Goal: Use online tool/utility: Utilize a website feature to perform a specific function

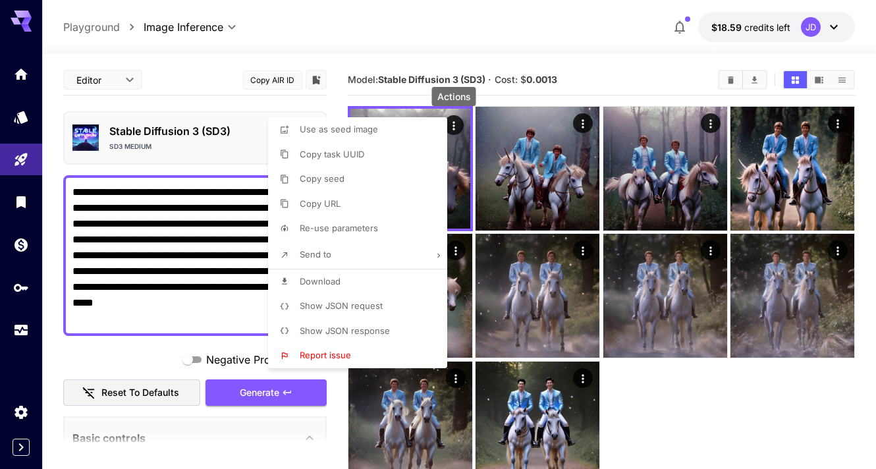
scroll to position [219, 0]
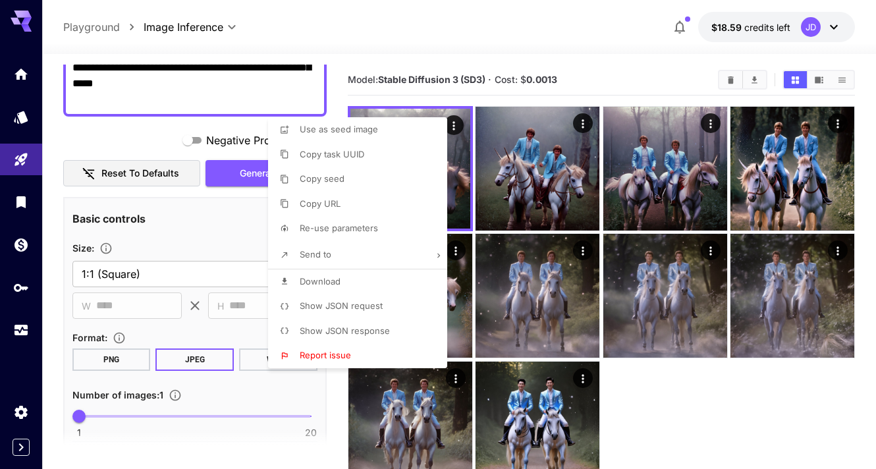
click at [436, 47] on div at bounding box center [438, 234] width 876 height 469
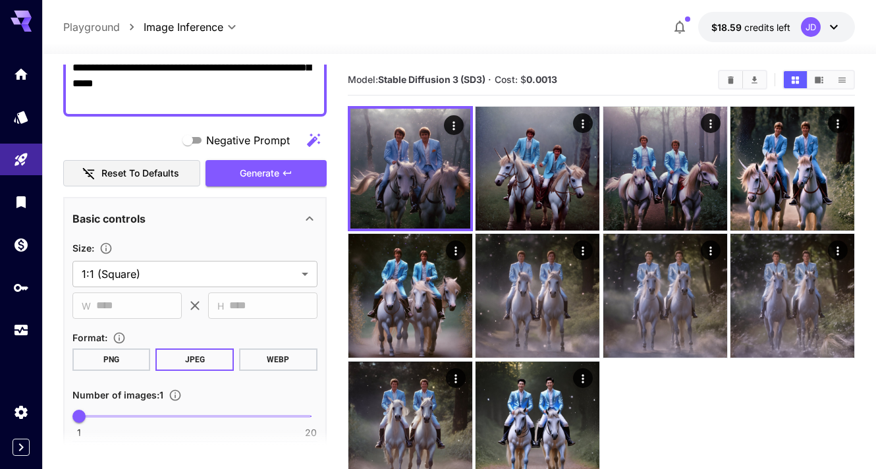
click at [199, 104] on textarea "**********" at bounding box center [194, 36] width 245 height 142
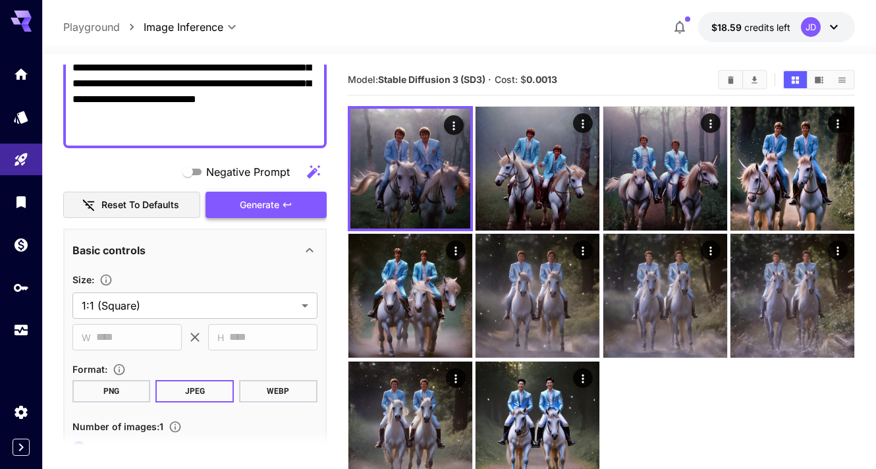
click at [271, 202] on span "Generate" at bounding box center [260, 205] width 40 height 16
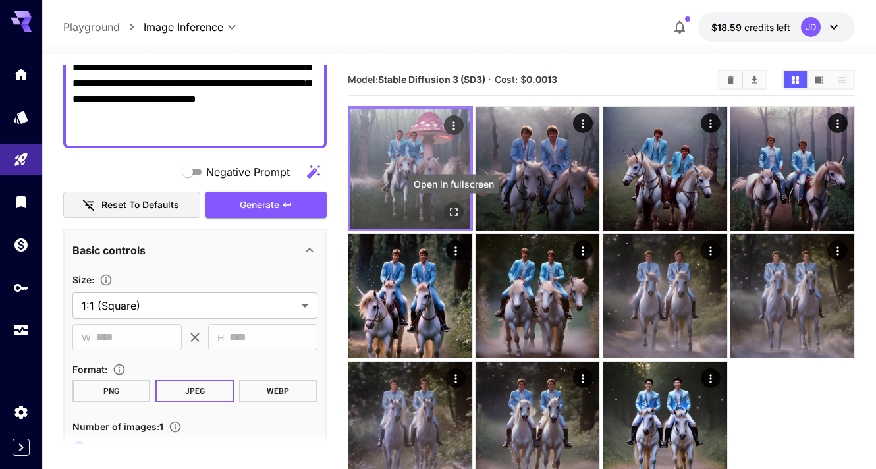
click at [453, 208] on icon "Open in fullscreen" at bounding box center [453, 212] width 13 height 13
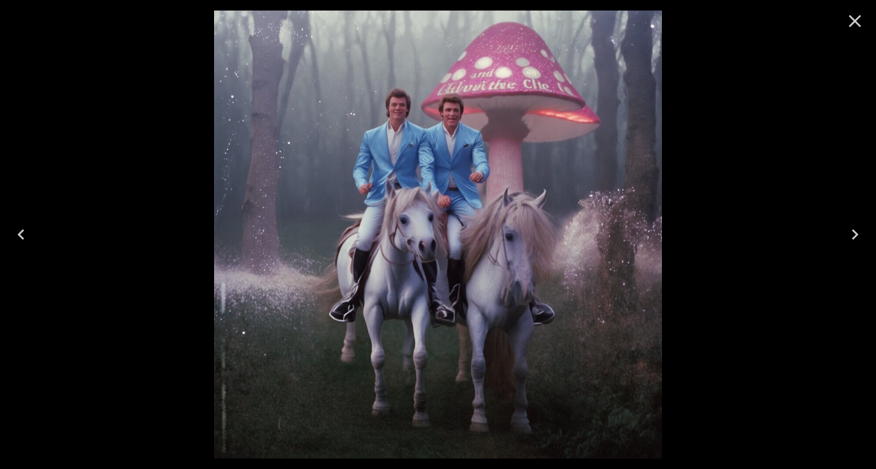
click at [852, 14] on icon "Close" at bounding box center [855, 21] width 21 height 21
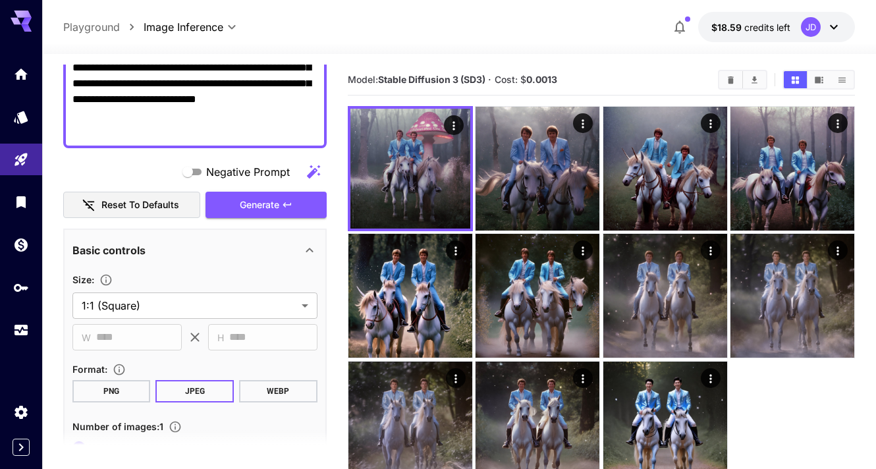
click at [298, 103] on textarea "**********" at bounding box center [194, 52] width 245 height 174
click at [170, 127] on textarea "**********" at bounding box center [194, 52] width 245 height 174
click at [195, 115] on textarea "**********" at bounding box center [194, 52] width 245 height 174
click at [220, 129] on textarea "**********" at bounding box center [194, 52] width 245 height 174
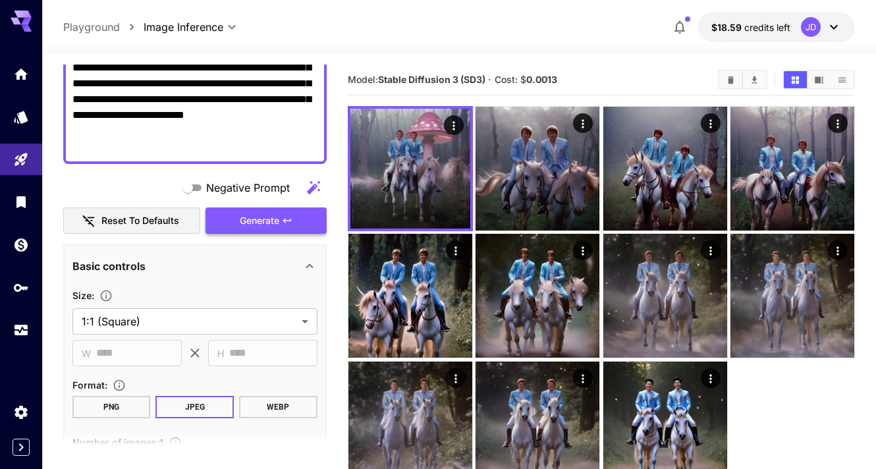
click at [295, 213] on button "Generate" at bounding box center [266, 221] width 121 height 27
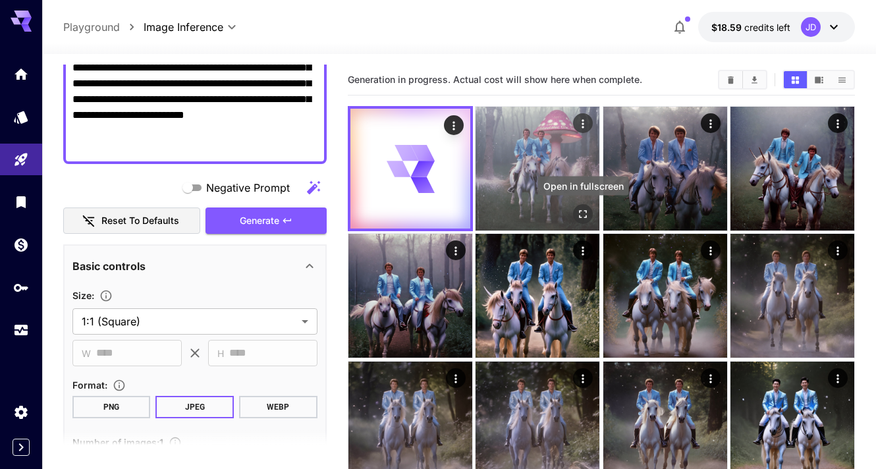
click at [583, 210] on icon "Open in fullscreen" at bounding box center [583, 214] width 13 height 13
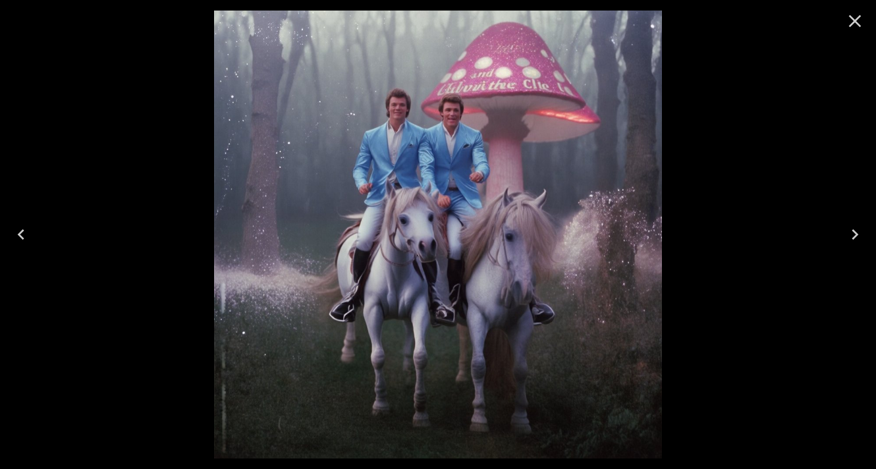
click at [855, 19] on icon "Close" at bounding box center [855, 21] width 21 height 21
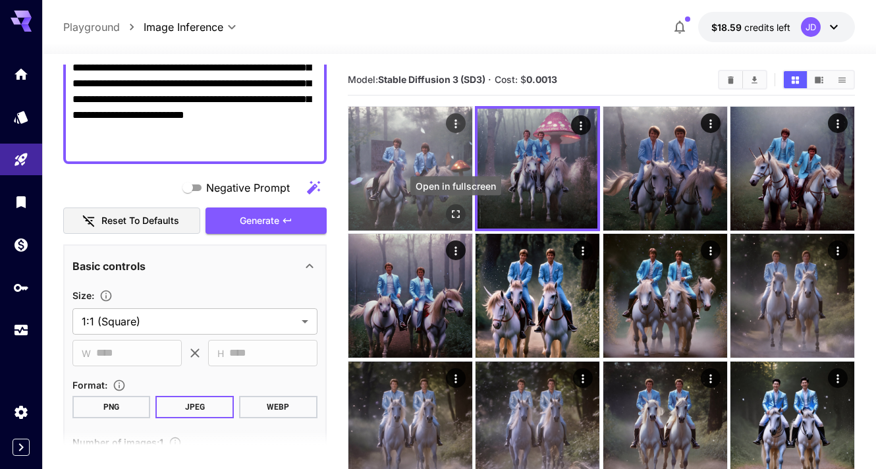
click at [457, 215] on icon "Open in fullscreen" at bounding box center [455, 214] width 13 height 13
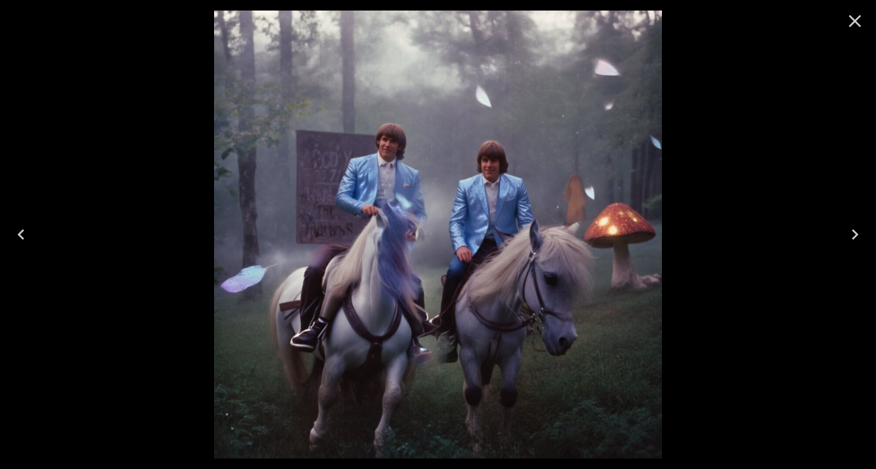
click at [860, 18] on icon "Close" at bounding box center [855, 21] width 21 height 21
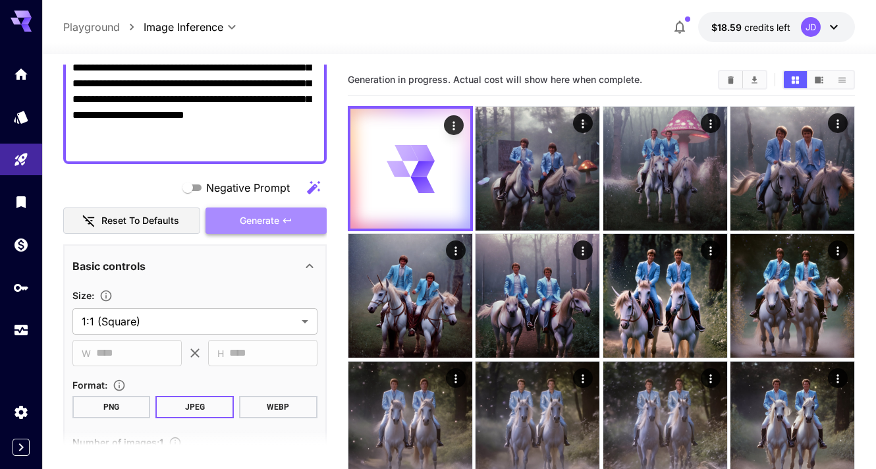
click at [293, 224] on button "Generate" at bounding box center [266, 221] width 121 height 27
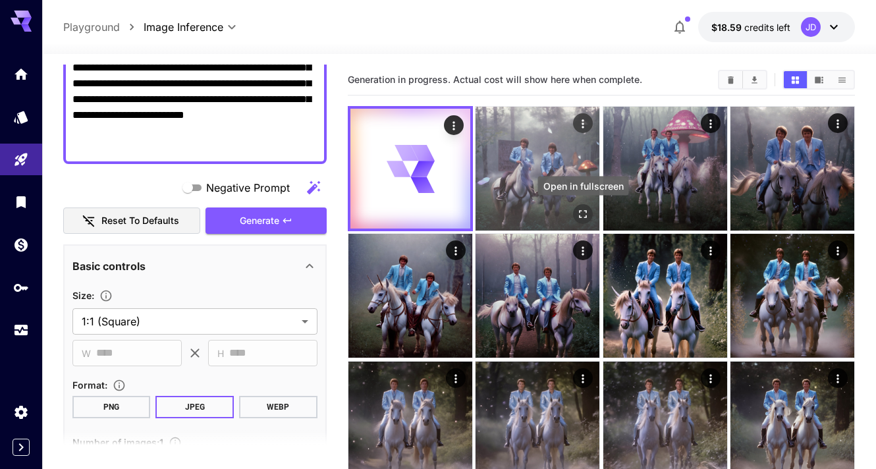
click at [585, 214] on icon "Open in fullscreen" at bounding box center [583, 214] width 13 height 13
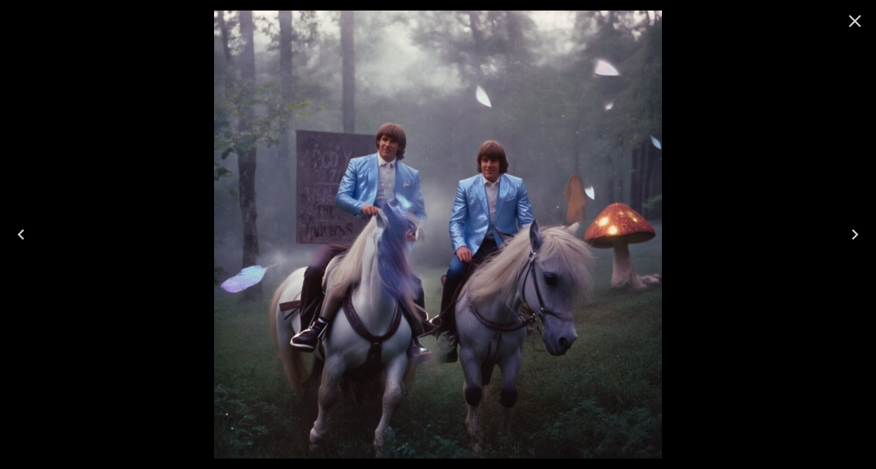
click at [853, 22] on icon "Close" at bounding box center [855, 21] width 13 height 13
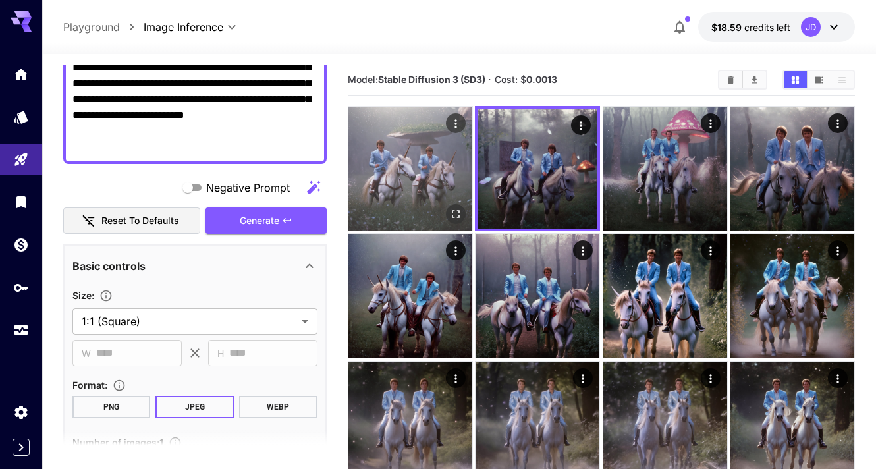
click at [454, 211] on icon "Open in fullscreen" at bounding box center [456, 214] width 8 height 8
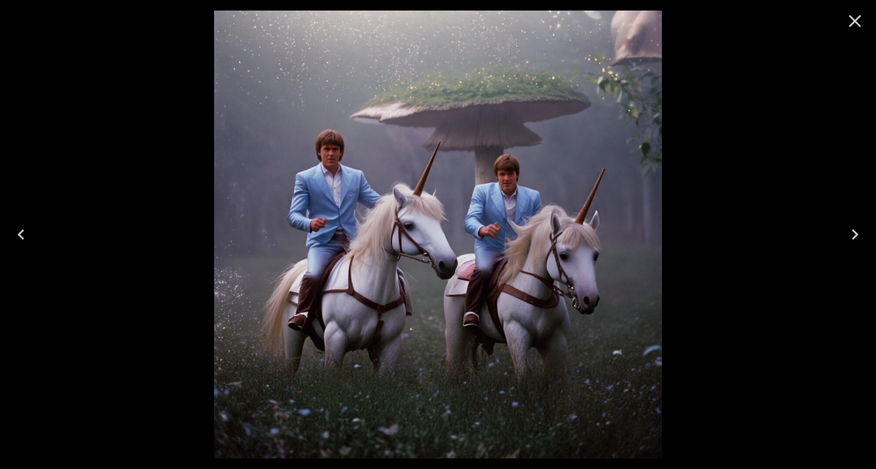
click at [861, 24] on icon "Close" at bounding box center [855, 21] width 21 height 21
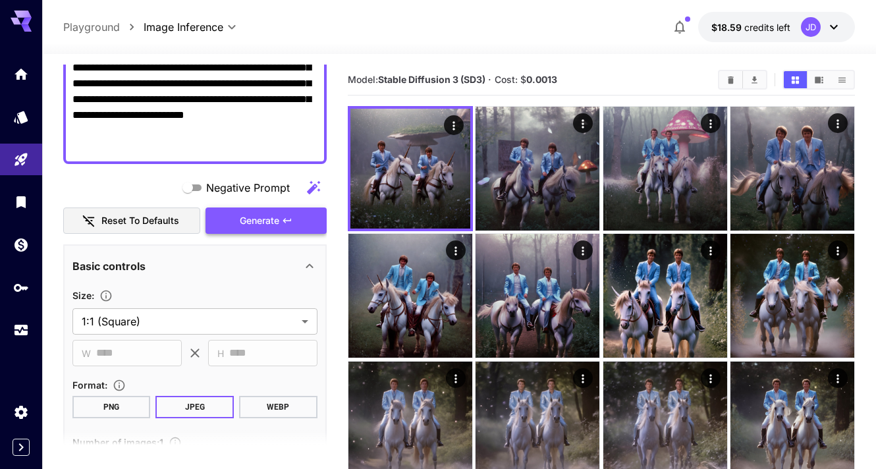
click at [277, 222] on span "Generate" at bounding box center [260, 221] width 40 height 16
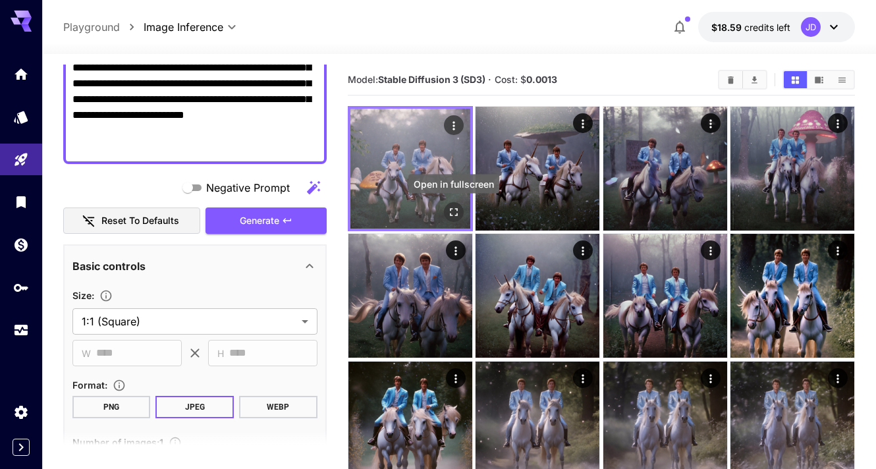
click at [452, 208] on icon "Open in fullscreen" at bounding box center [453, 212] width 13 height 13
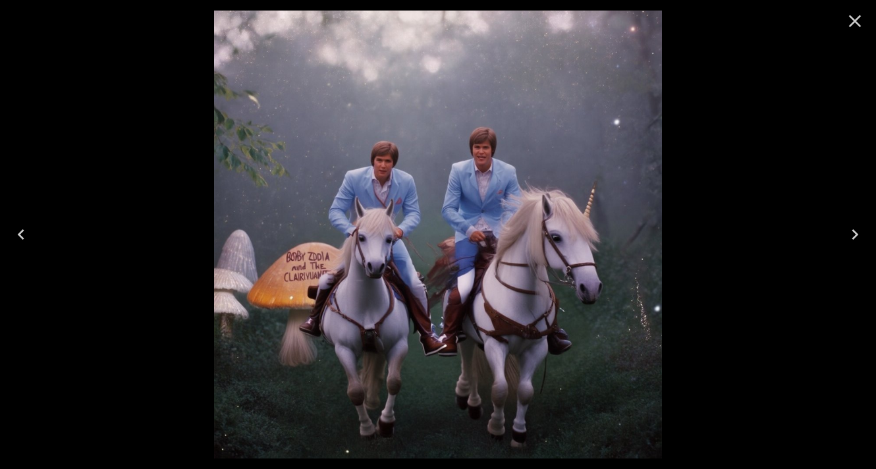
click at [854, 11] on icon "Close" at bounding box center [855, 21] width 21 height 21
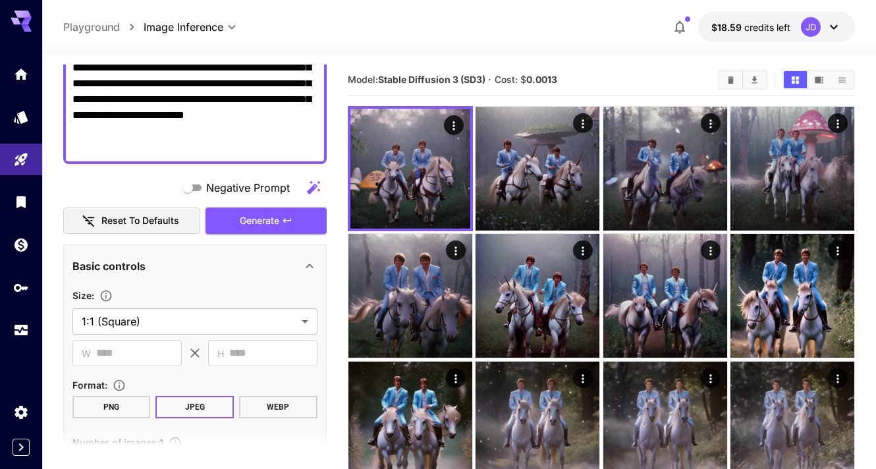
drag, startPoint x: 292, startPoint y: 98, endPoint x: 270, endPoint y: 101, distance: 22.8
click at [270, 101] on textarea "**********" at bounding box center [194, 60] width 245 height 190
click at [125, 116] on textarea "**********" at bounding box center [194, 60] width 245 height 190
click at [265, 222] on span "Generate" at bounding box center [260, 221] width 40 height 16
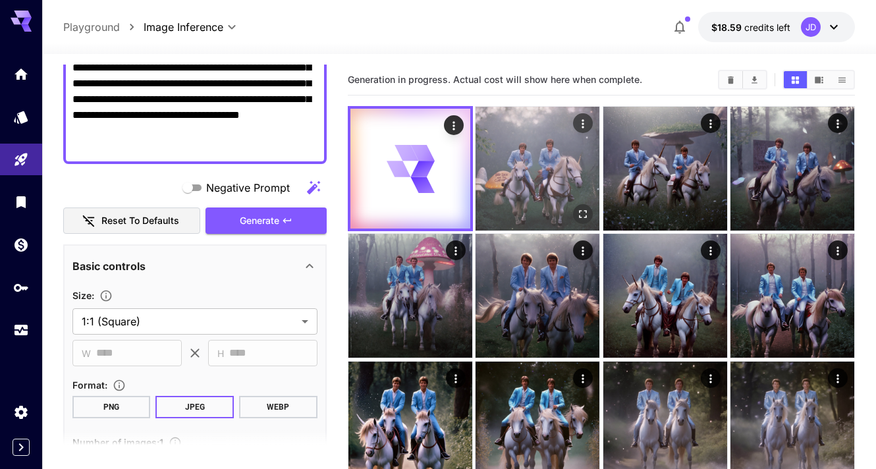
click at [577, 210] on icon "Open in fullscreen" at bounding box center [583, 214] width 13 height 13
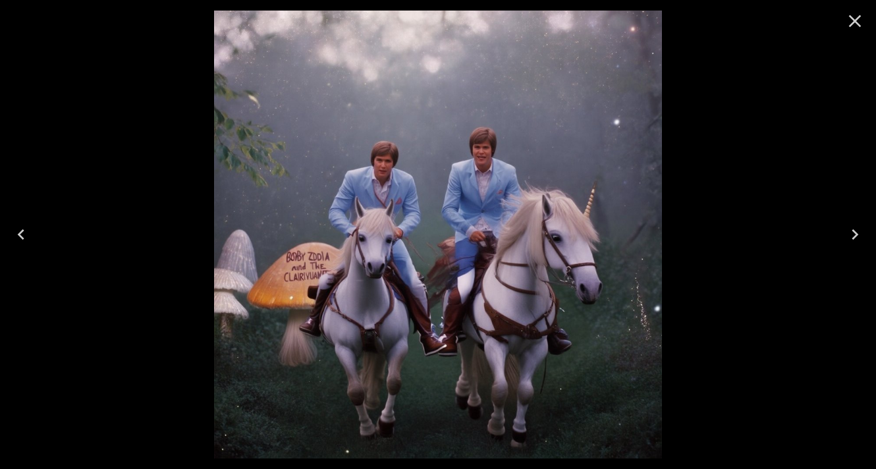
click at [860, 24] on icon "Close" at bounding box center [855, 21] width 21 height 21
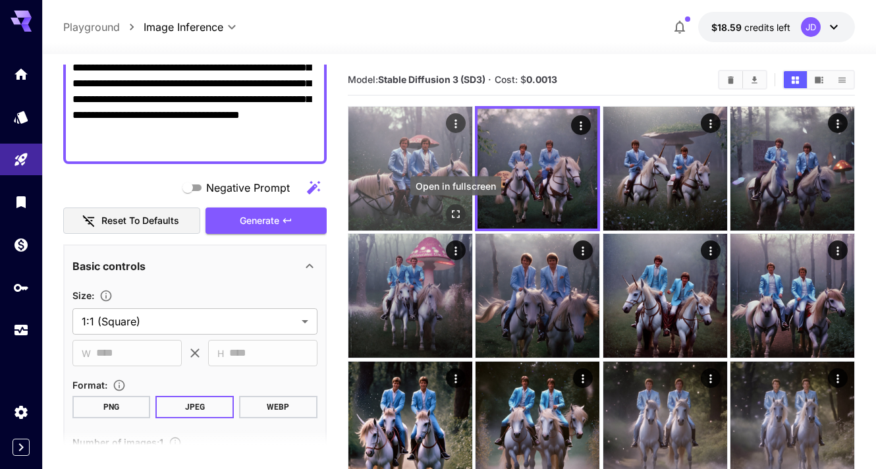
click at [457, 216] on icon "Open in fullscreen" at bounding box center [455, 214] width 13 height 13
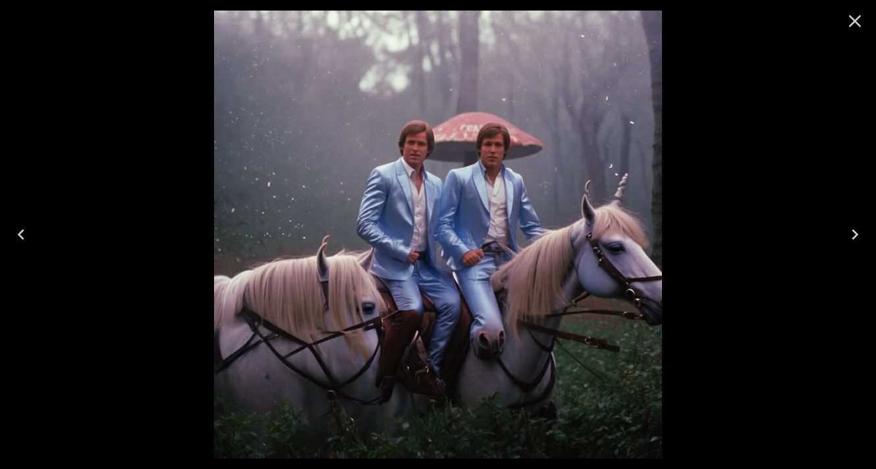
click at [846, 26] on icon "Close" at bounding box center [855, 21] width 21 height 21
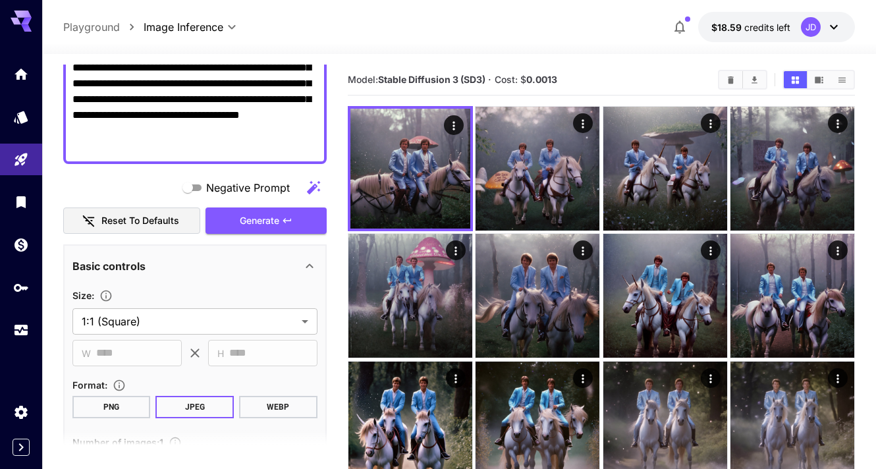
click at [159, 115] on textarea "**********" at bounding box center [194, 60] width 245 height 190
click at [72, 132] on textarea "**********" at bounding box center [194, 60] width 245 height 190
click at [270, 100] on textarea "**********" at bounding box center [194, 60] width 245 height 190
click at [272, 217] on span "Generate" at bounding box center [260, 221] width 40 height 16
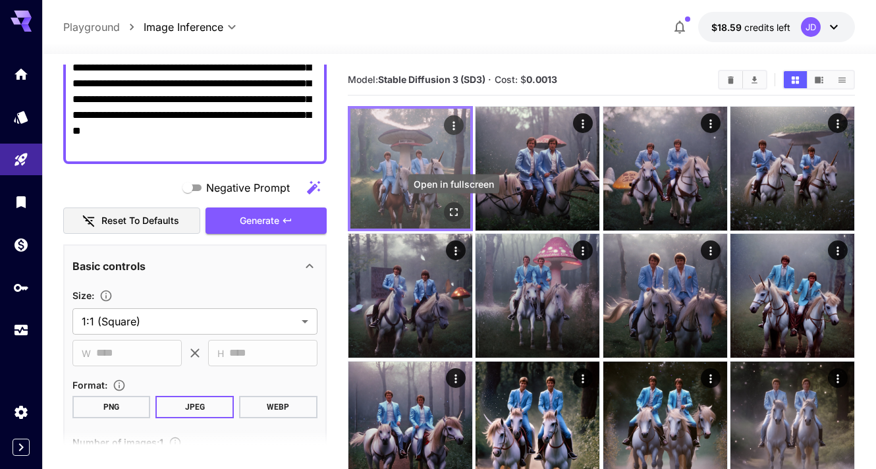
click at [457, 208] on icon "Open in fullscreen" at bounding box center [453, 212] width 13 height 13
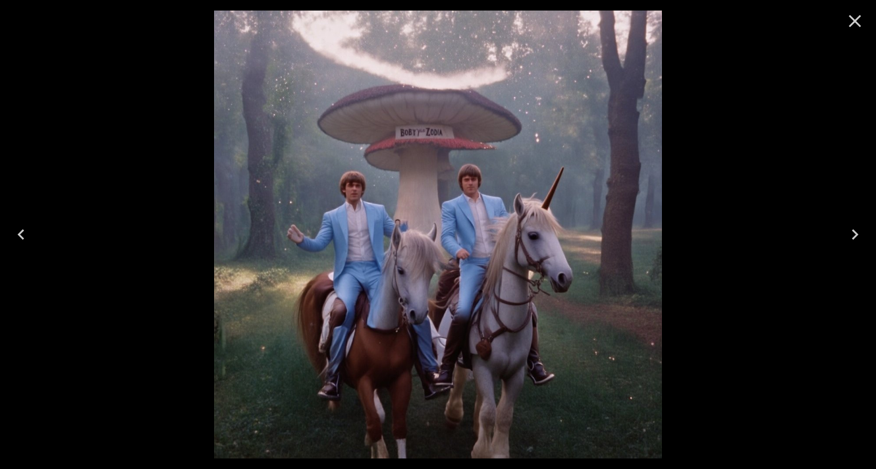
click at [850, 23] on icon "Close" at bounding box center [855, 21] width 21 height 21
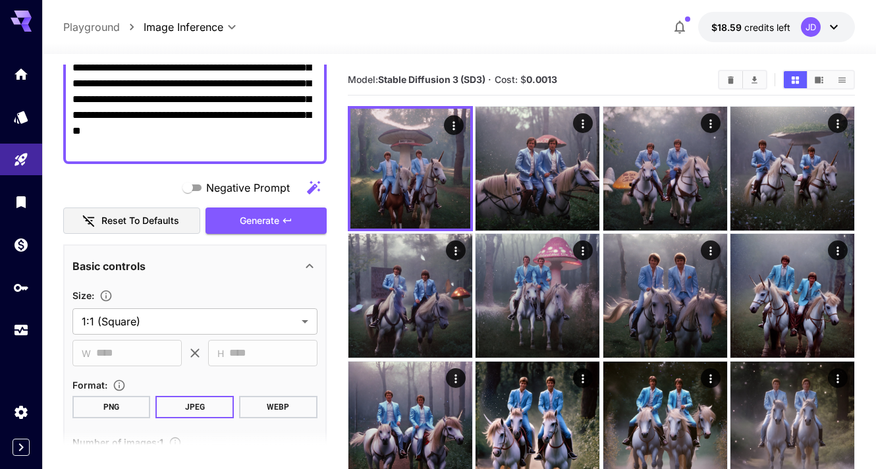
click at [212, 132] on textarea "**********" at bounding box center [194, 60] width 245 height 190
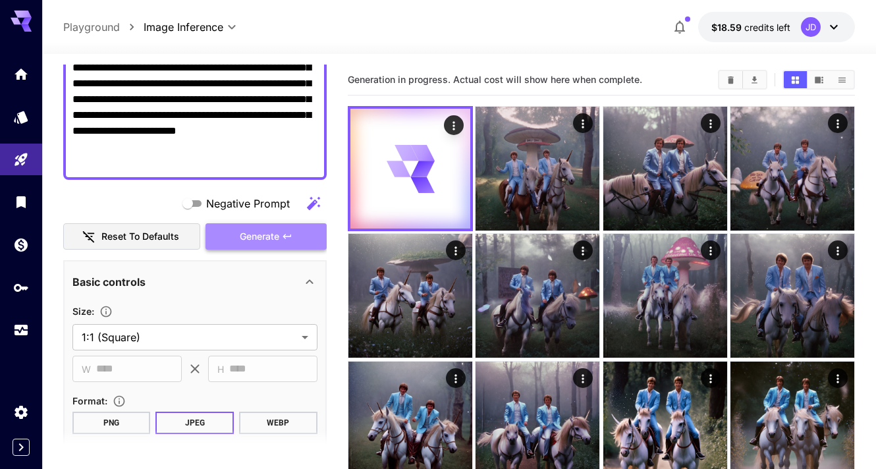
click at [245, 234] on span "Generate" at bounding box center [260, 237] width 40 height 16
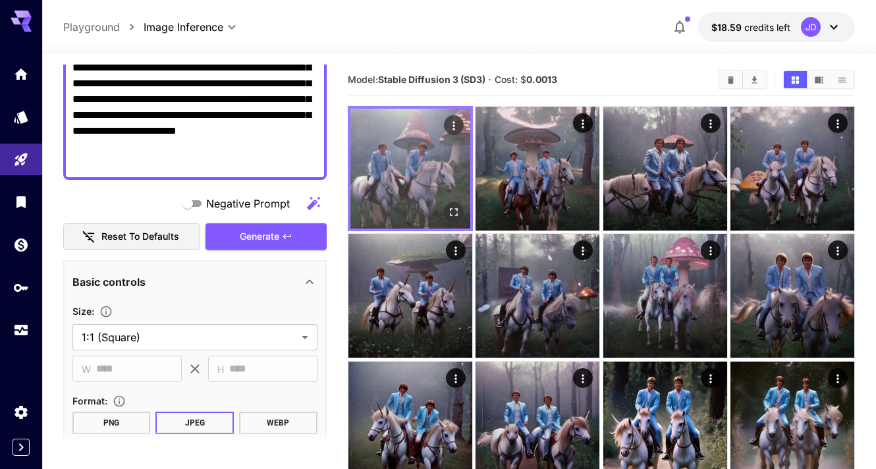
click at [453, 207] on icon "Open in fullscreen" at bounding box center [453, 212] width 13 height 13
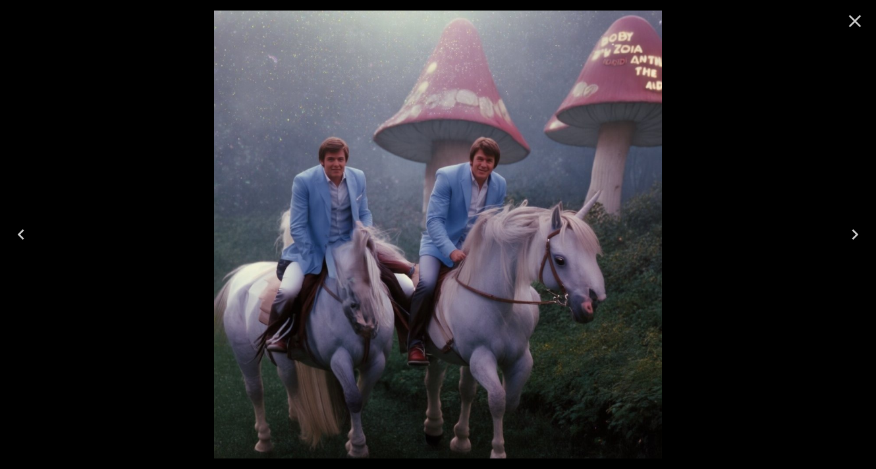
click at [861, 16] on icon "Close" at bounding box center [855, 21] width 13 height 13
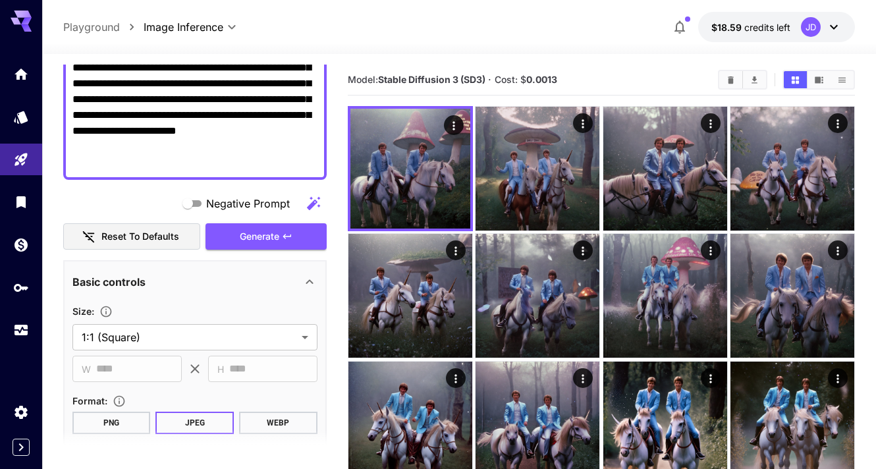
click at [163, 150] on textarea "**********" at bounding box center [194, 68] width 245 height 206
click at [285, 116] on textarea "**********" at bounding box center [194, 68] width 245 height 206
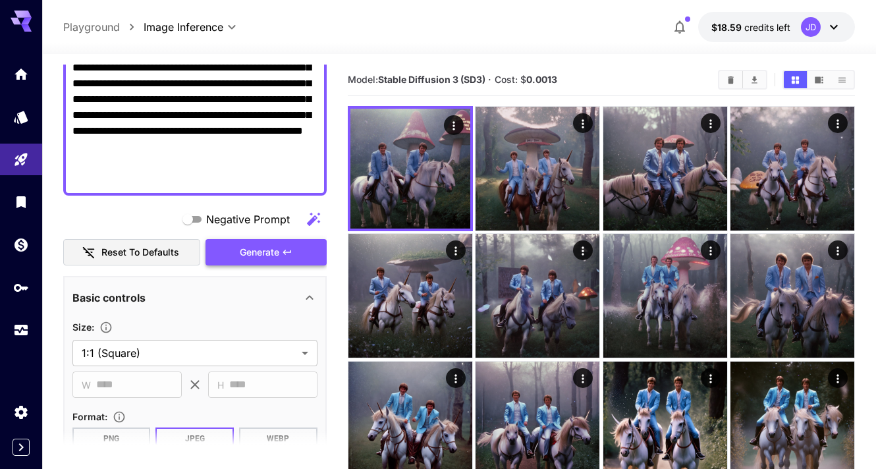
type textarea "**********"
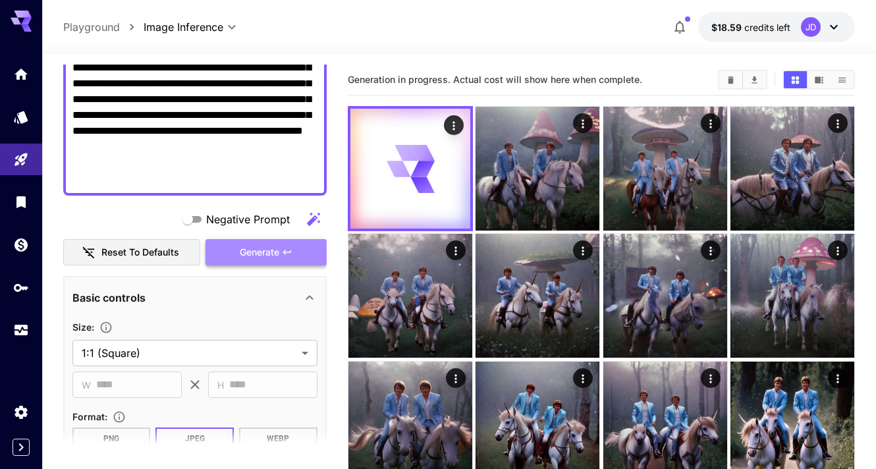
click at [273, 248] on span "Generate" at bounding box center [260, 252] width 40 height 16
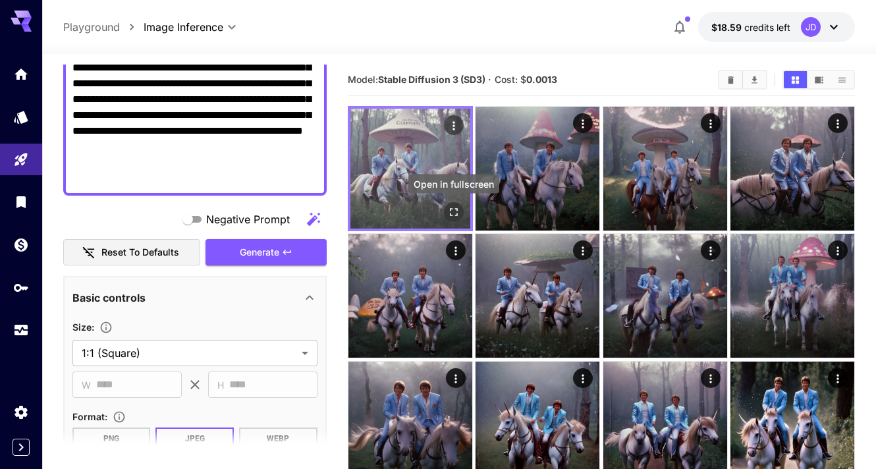
click at [451, 208] on icon "Open in fullscreen" at bounding box center [453, 212] width 13 height 13
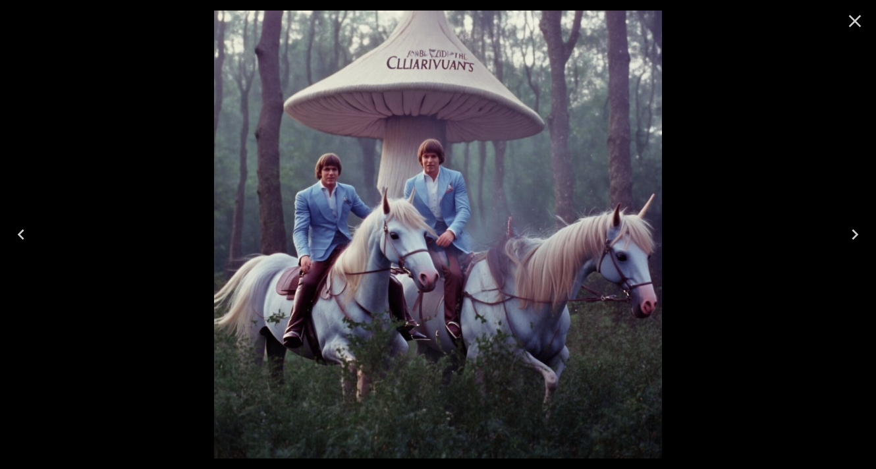
click at [853, 22] on icon "Close" at bounding box center [855, 21] width 13 height 13
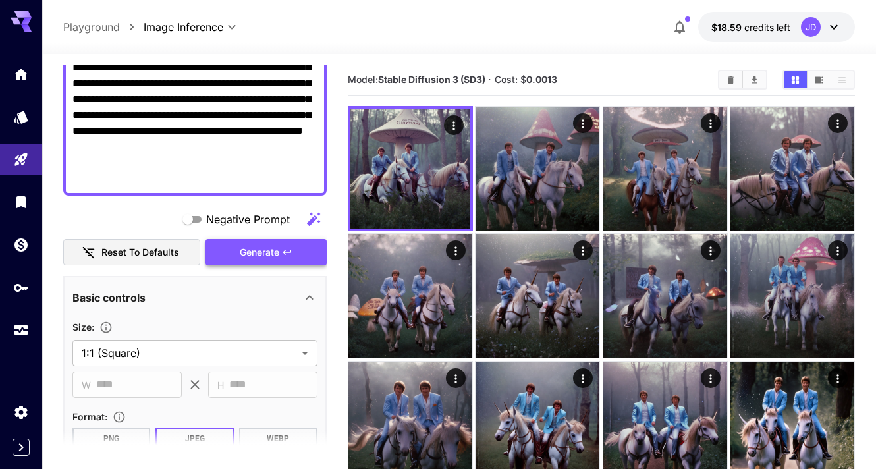
click at [264, 246] on span "Generate" at bounding box center [260, 252] width 40 height 16
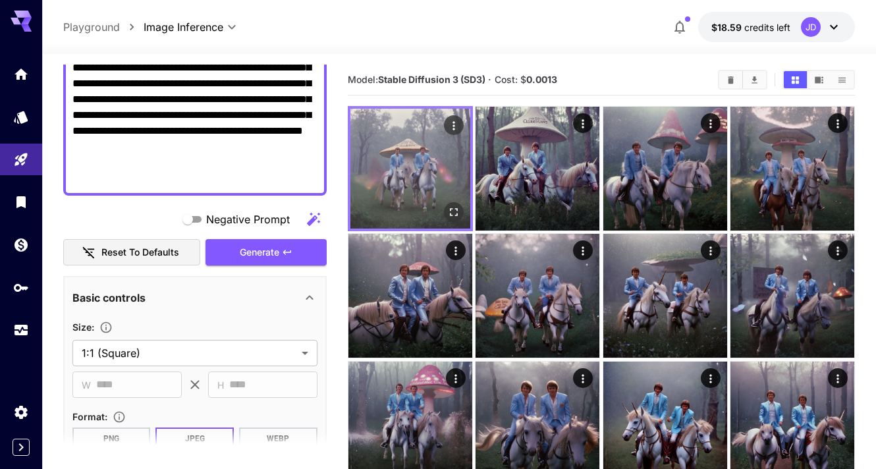
click at [451, 209] on icon "Open in fullscreen" at bounding box center [454, 212] width 8 height 8
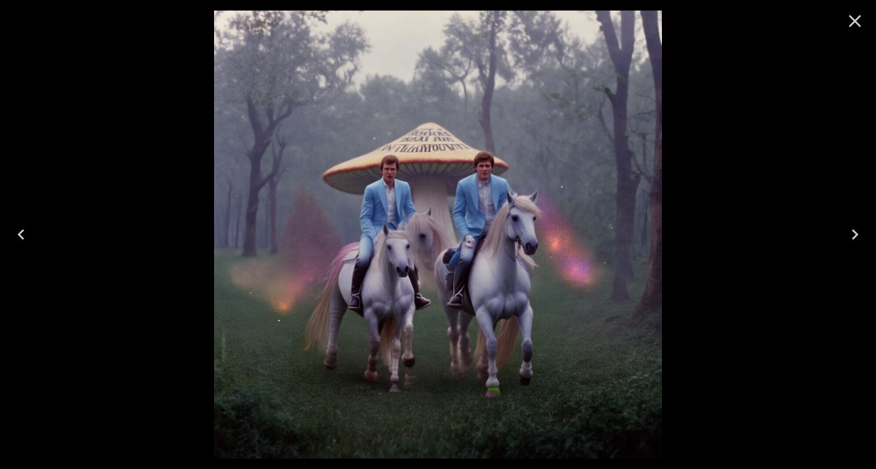
click at [856, 20] on icon "Close" at bounding box center [855, 21] width 13 height 13
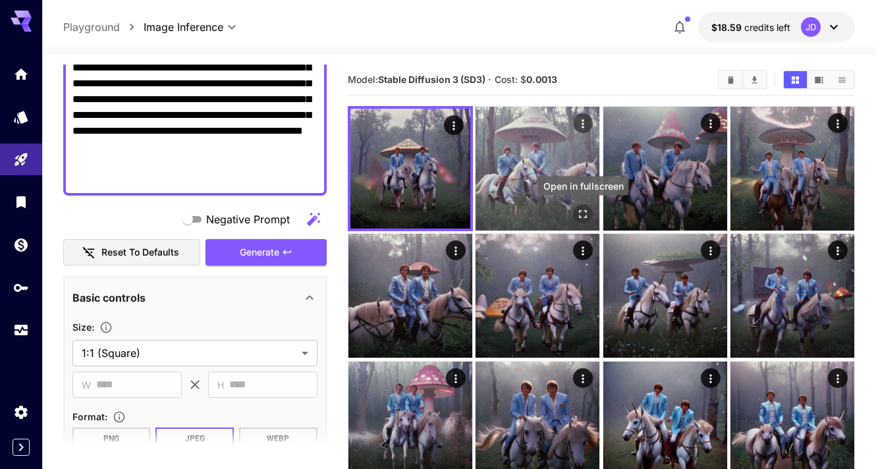
click at [579, 215] on icon "Open in fullscreen" at bounding box center [583, 214] width 13 height 13
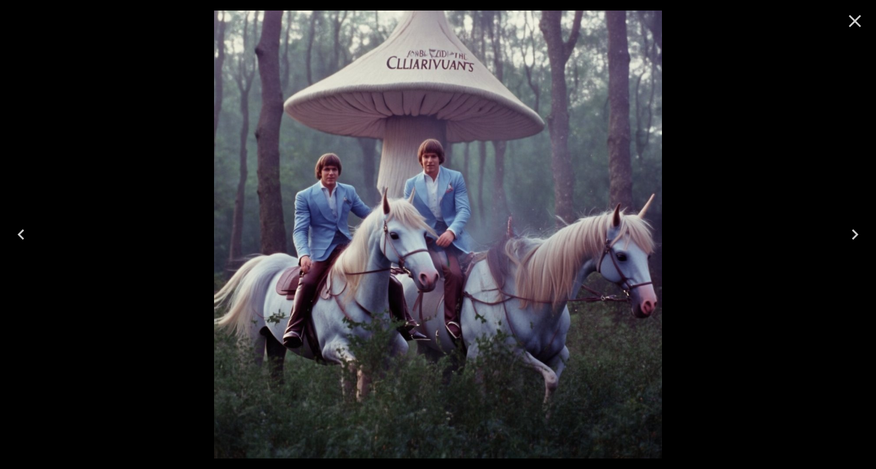
click at [860, 22] on icon "Close" at bounding box center [855, 21] width 21 height 21
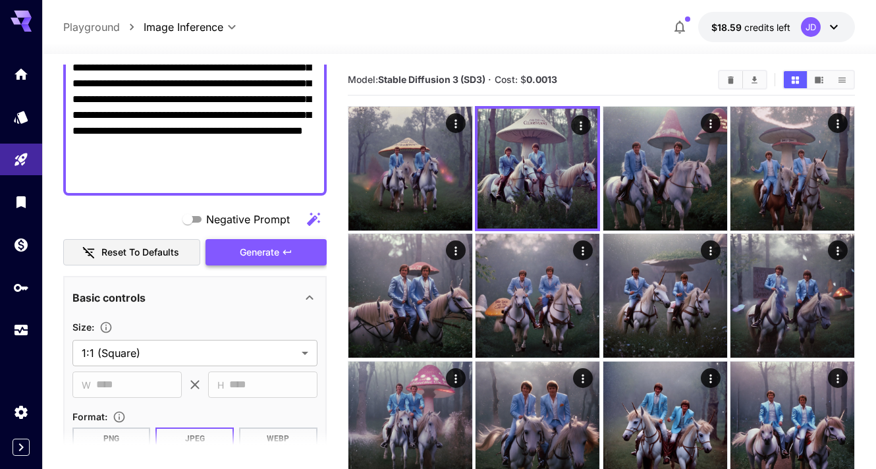
click at [227, 256] on button "Generate" at bounding box center [266, 252] width 121 height 27
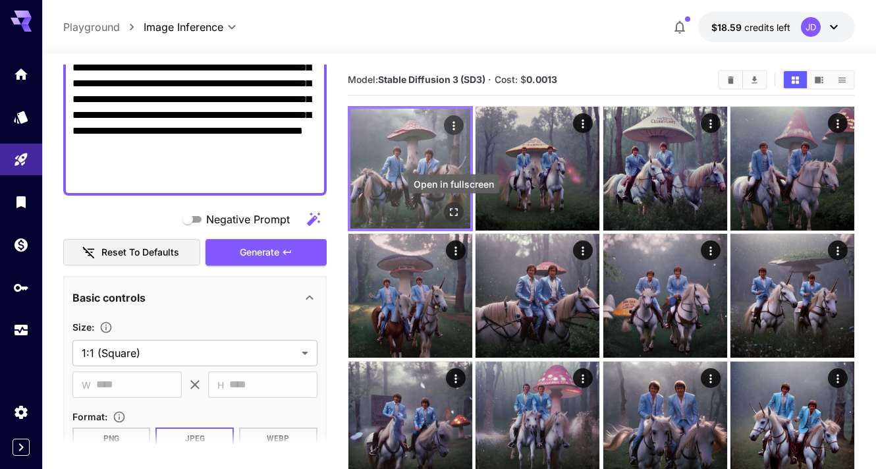
click at [451, 210] on icon "Open in fullscreen" at bounding box center [454, 212] width 8 height 8
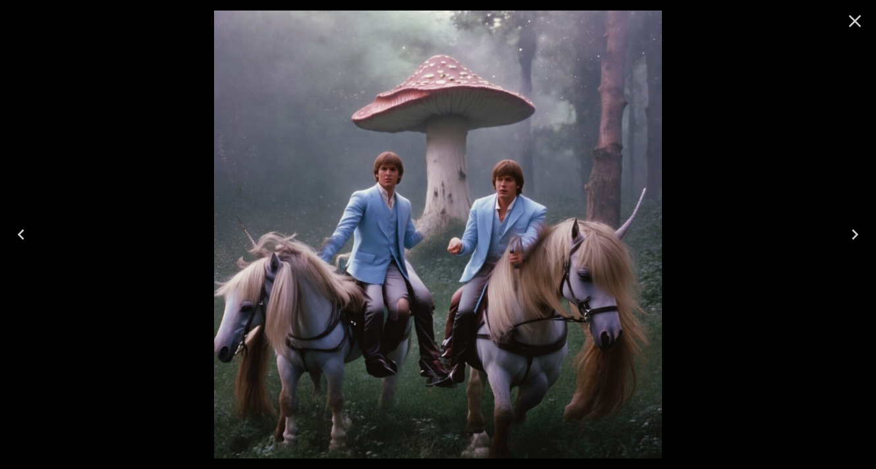
click at [851, 20] on icon "Close" at bounding box center [855, 21] width 21 height 21
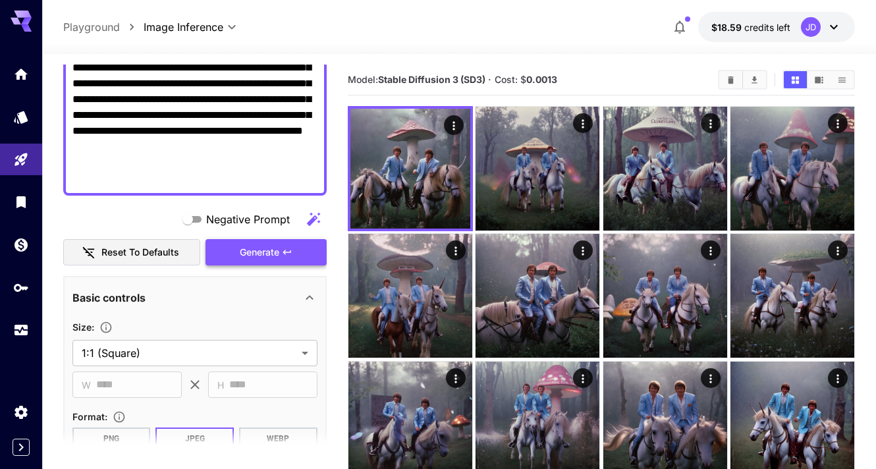
click at [271, 248] on span "Generate" at bounding box center [260, 252] width 40 height 16
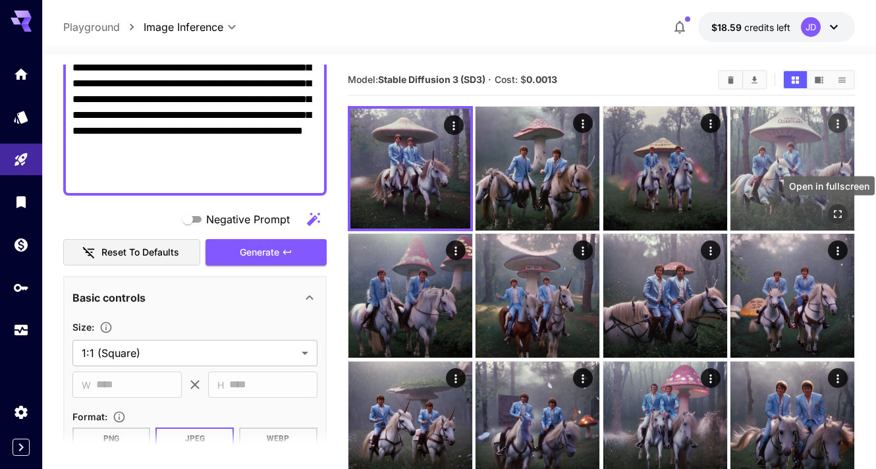
click at [836, 212] on icon "Open in fullscreen" at bounding box center [839, 214] width 8 height 8
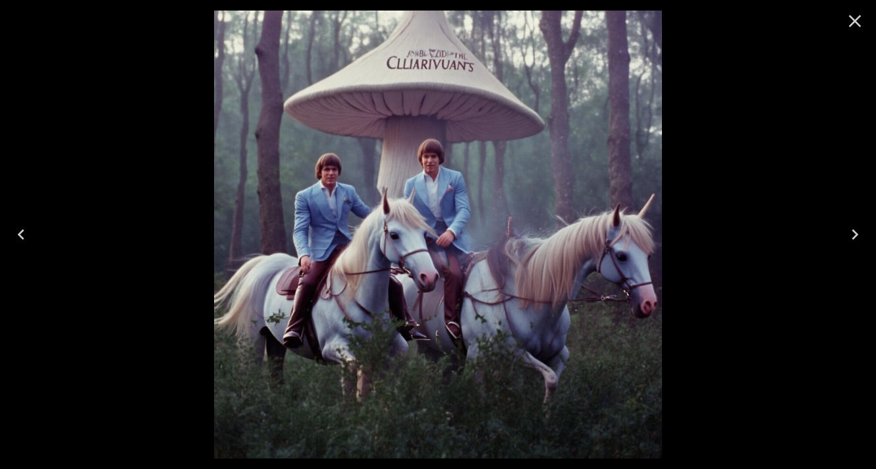
click at [851, 20] on icon "Close" at bounding box center [855, 21] width 21 height 21
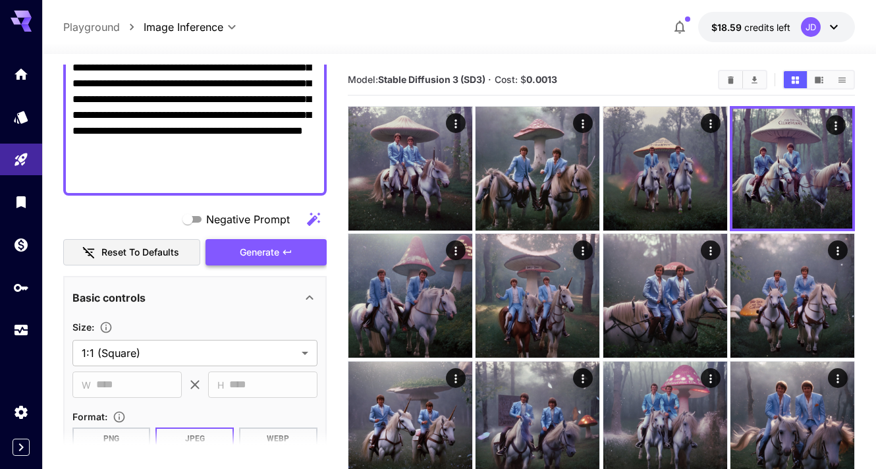
click at [258, 252] on span "Generate" at bounding box center [260, 252] width 40 height 16
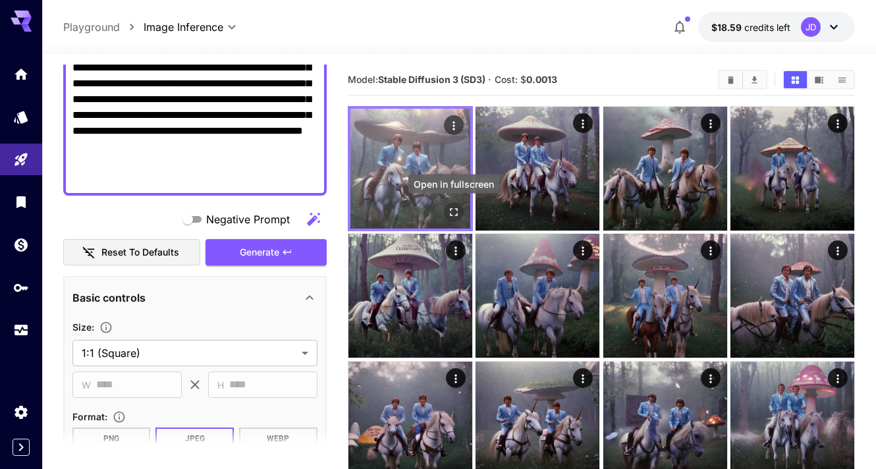
click at [452, 208] on icon "Open in fullscreen" at bounding box center [454, 212] width 8 height 8
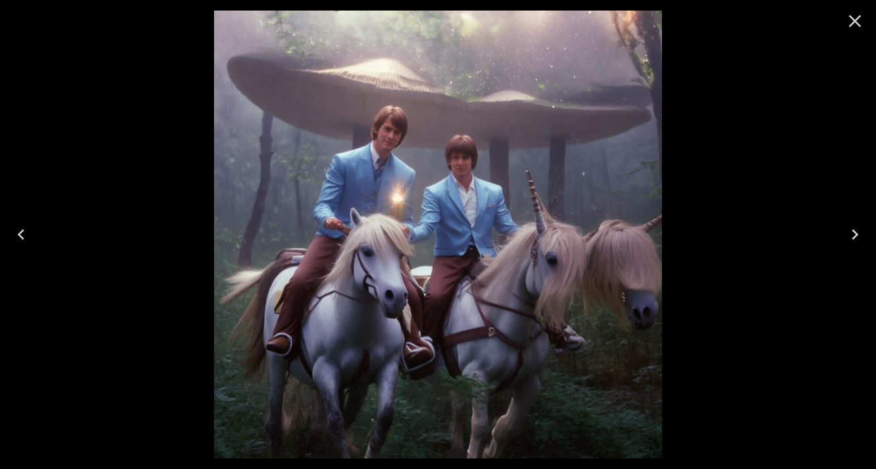
click at [852, 22] on icon "Close" at bounding box center [855, 21] width 21 height 21
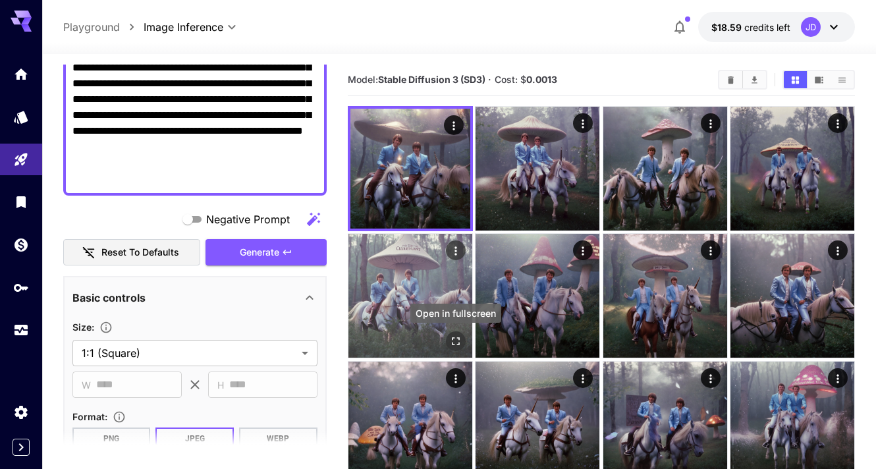
click at [451, 345] on icon "Open in fullscreen" at bounding box center [455, 341] width 13 height 13
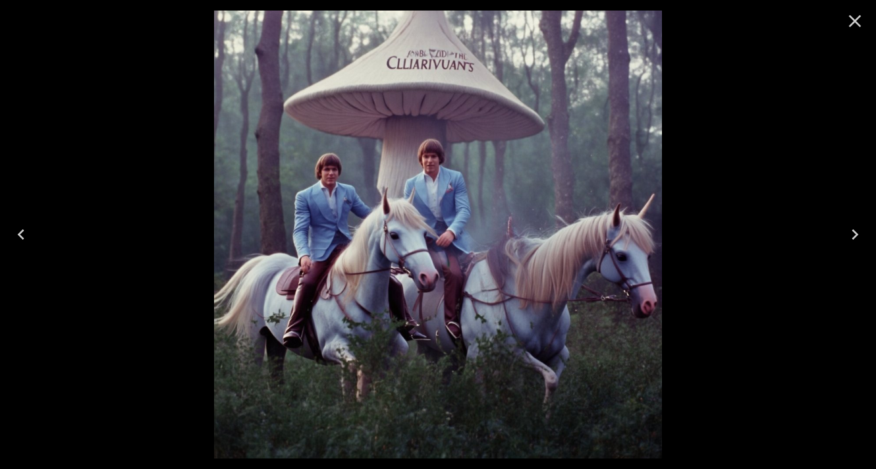
click at [853, 26] on icon "Close" at bounding box center [855, 21] width 21 height 21
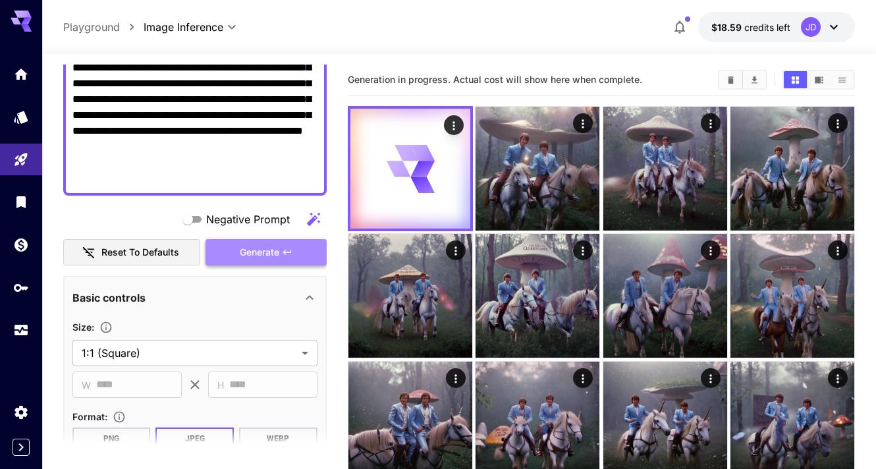
click at [249, 256] on span "Generate" at bounding box center [260, 252] width 40 height 16
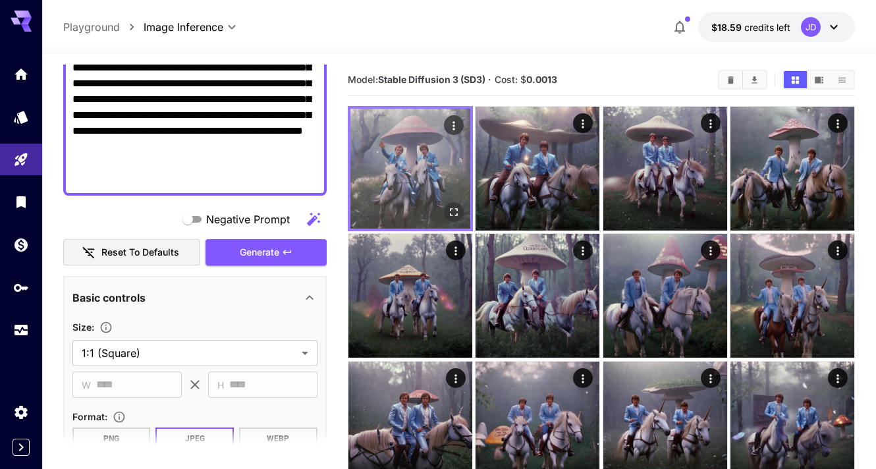
click at [449, 211] on icon "Open in fullscreen" at bounding box center [453, 212] width 13 height 13
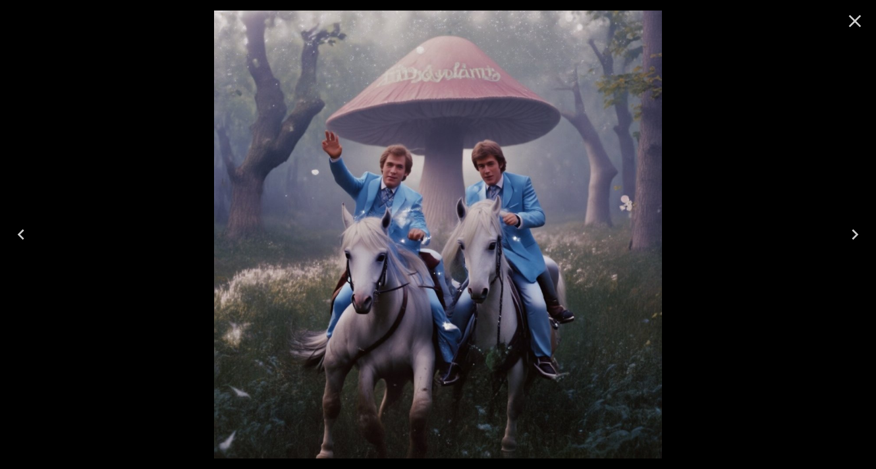
click at [859, 23] on icon "Close" at bounding box center [855, 21] width 21 height 21
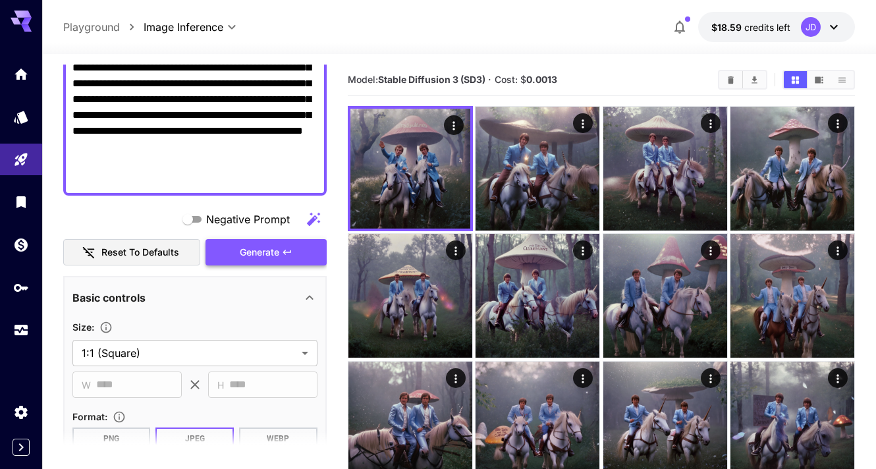
click at [260, 250] on span "Generate" at bounding box center [260, 252] width 40 height 16
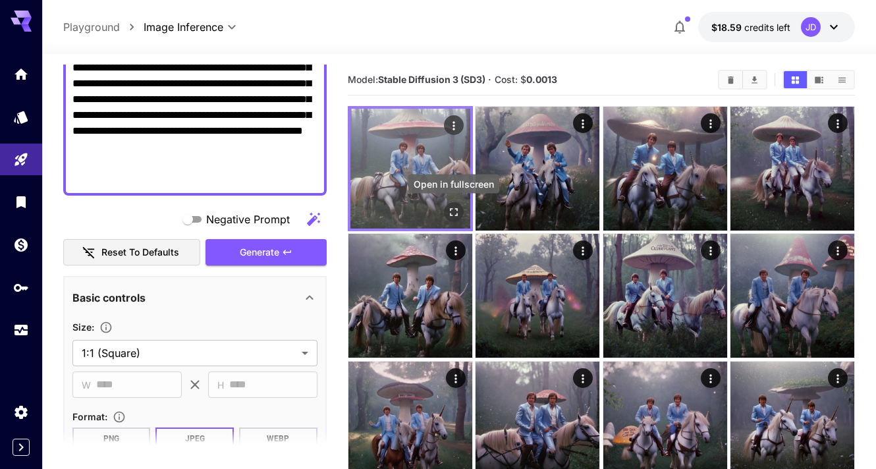
click at [454, 210] on icon "Open in fullscreen" at bounding box center [453, 212] width 13 height 13
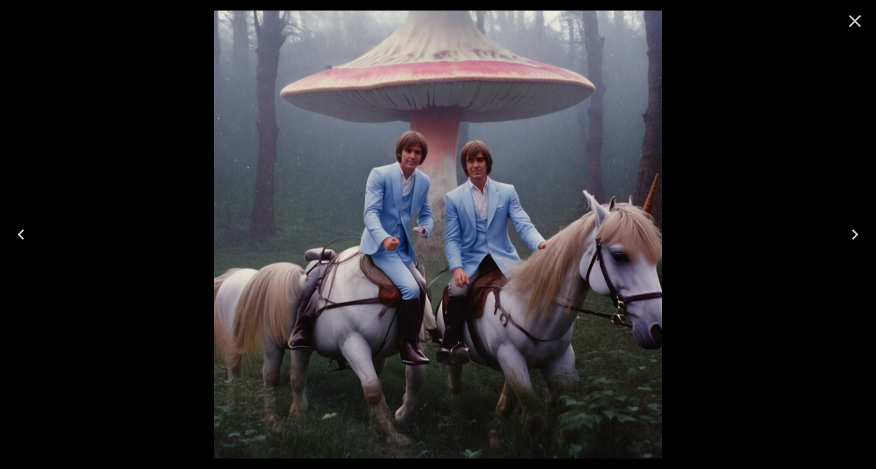
click at [851, 23] on icon "Close" at bounding box center [855, 21] width 21 height 21
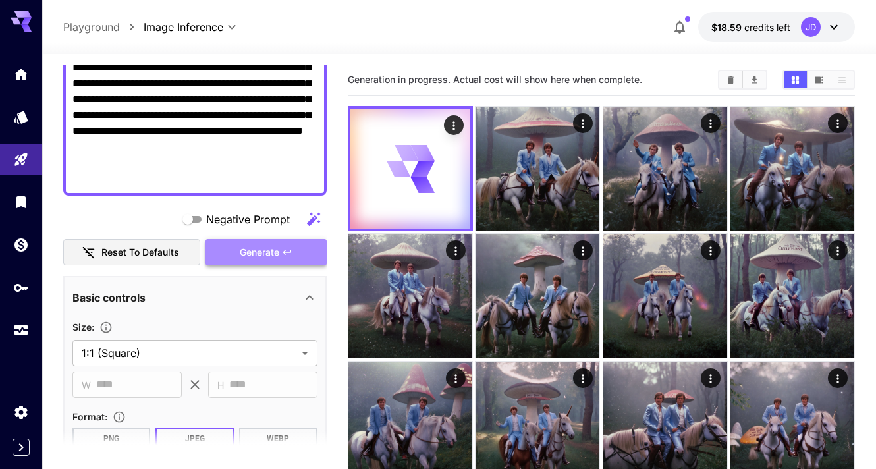
click at [263, 257] on span "Generate" at bounding box center [260, 252] width 40 height 16
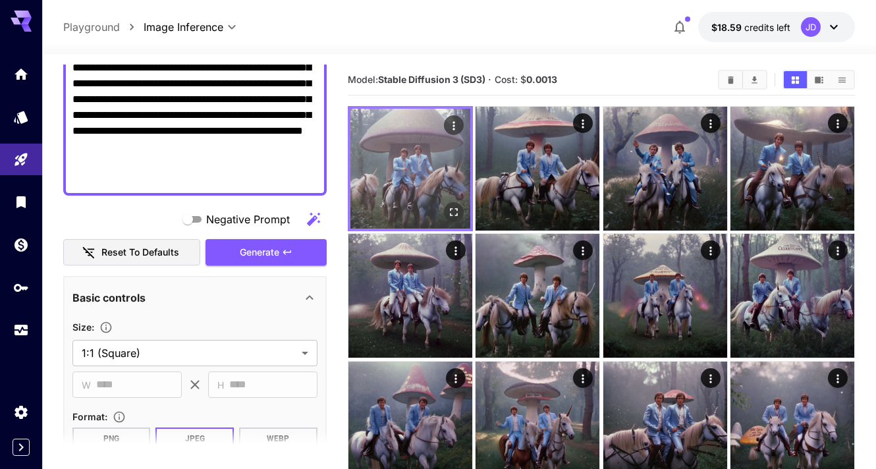
click at [453, 207] on icon "Open in fullscreen" at bounding box center [453, 212] width 13 height 13
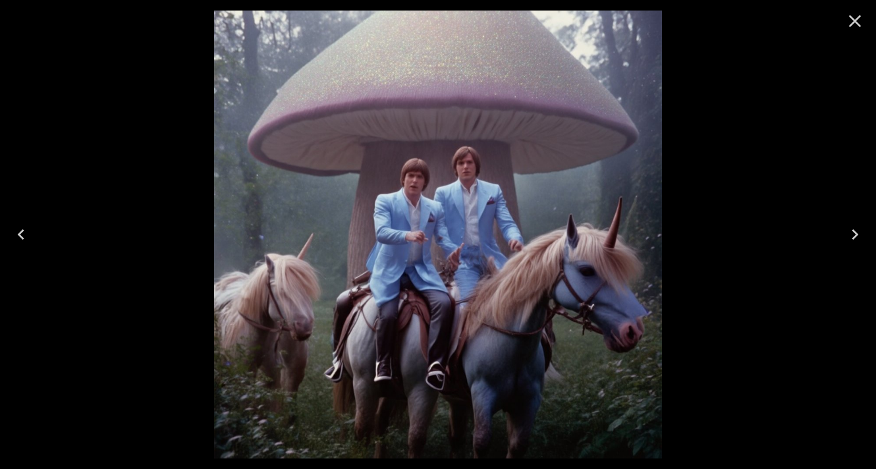
click at [859, 27] on icon "Close" at bounding box center [855, 21] width 21 height 21
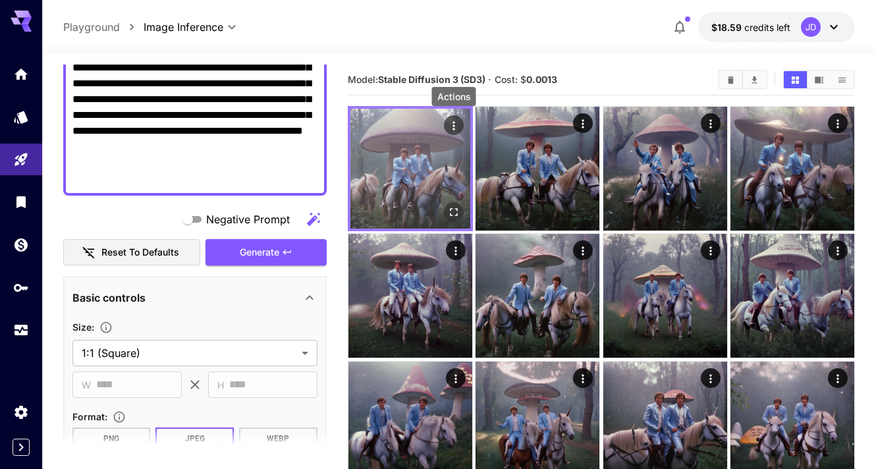
click at [457, 126] on icon "Actions" at bounding box center [453, 125] width 13 height 13
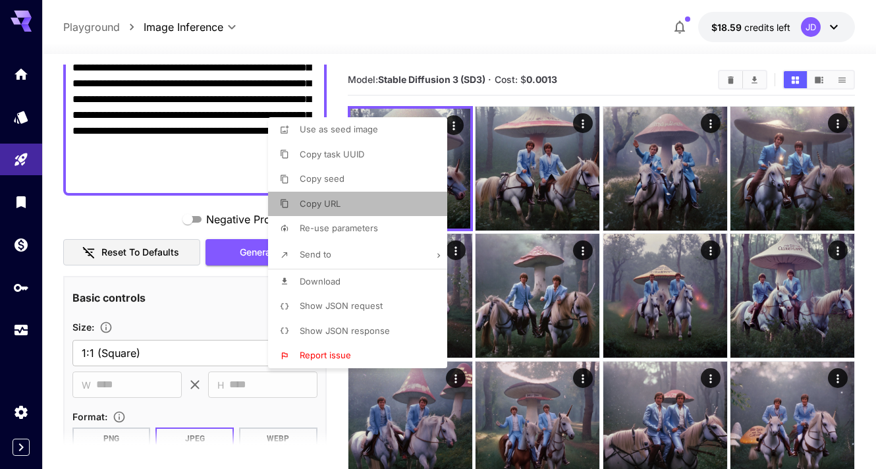
click at [359, 198] on li "Copy URL" at bounding box center [361, 204] width 187 height 25
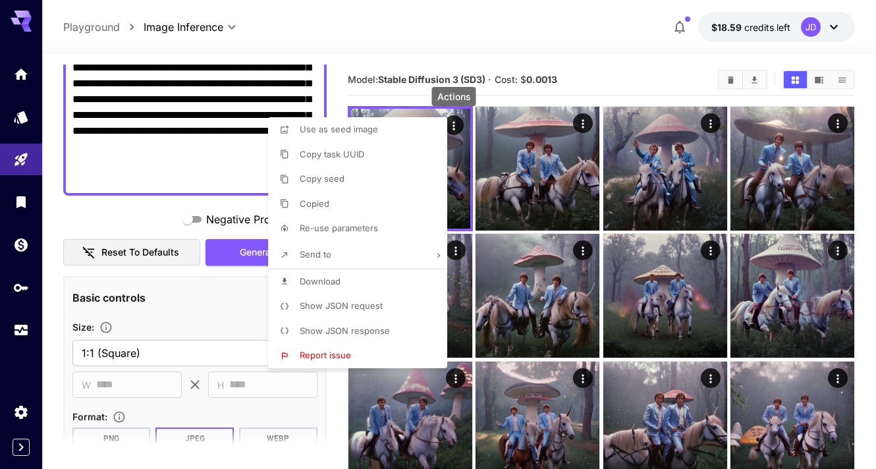
click at [158, 311] on div at bounding box center [438, 234] width 876 height 469
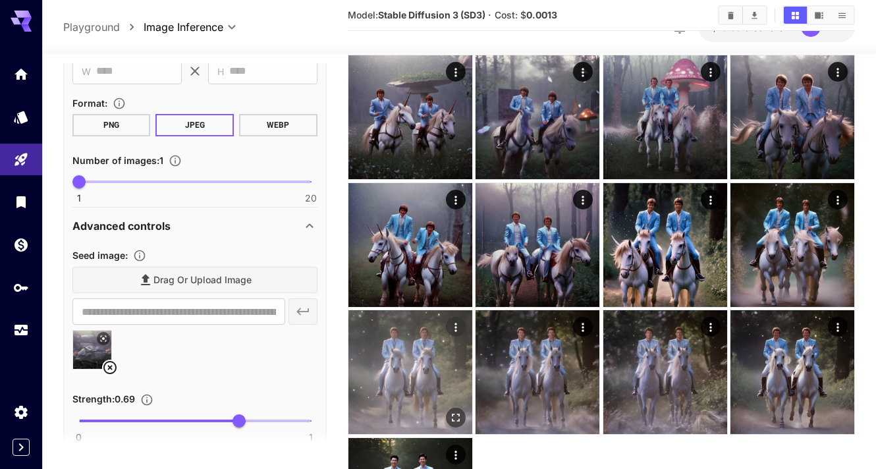
scroll to position [0, 0]
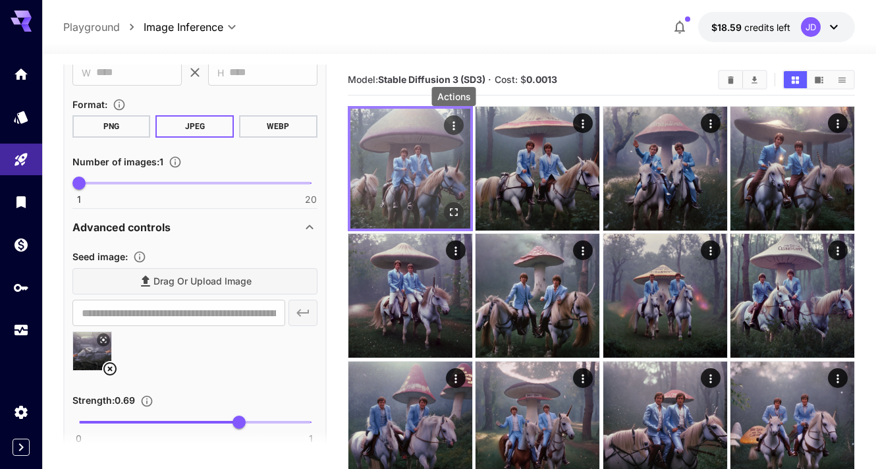
click at [453, 122] on icon "Actions" at bounding box center [454, 125] width 2 height 9
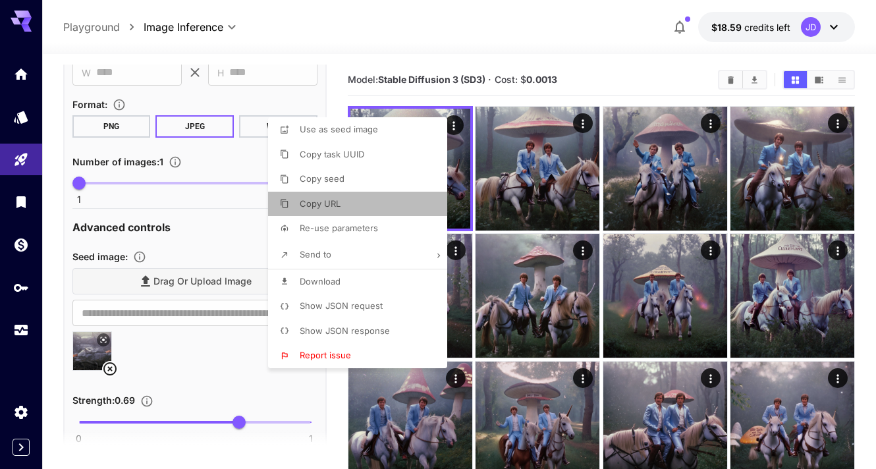
click at [323, 202] on span "Copy URL" at bounding box center [320, 203] width 41 height 11
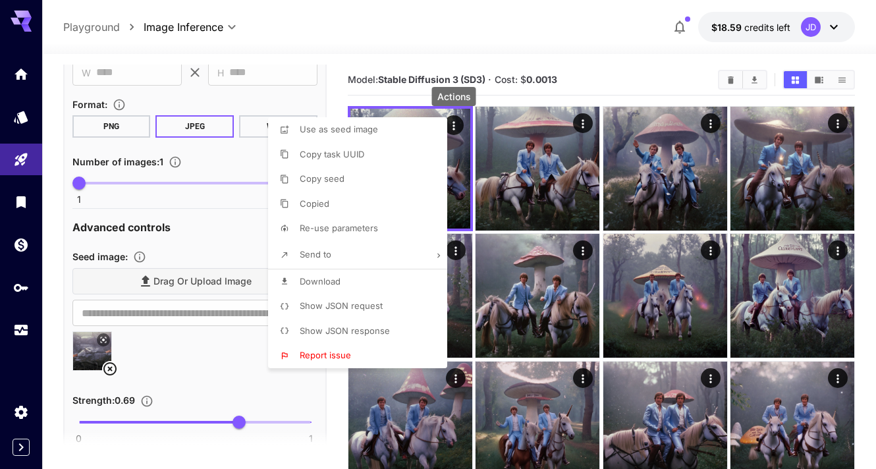
click at [179, 346] on div at bounding box center [438, 234] width 876 height 469
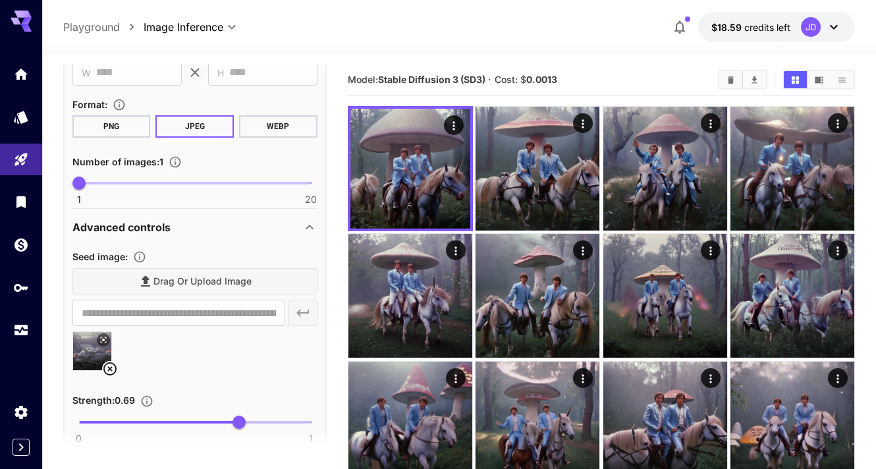
click at [309, 318] on div "**********" at bounding box center [194, 313] width 245 height 26
click at [300, 305] on div "**********" at bounding box center [194, 313] width 245 height 26
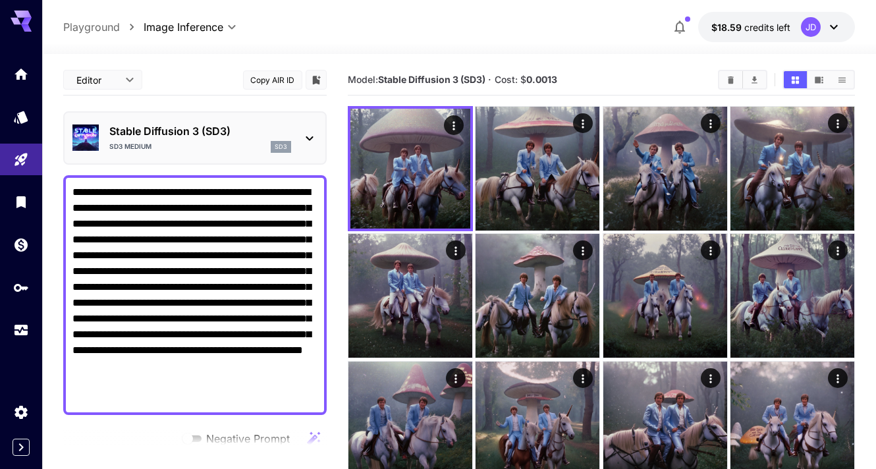
drag, startPoint x: 125, startPoint y: 402, endPoint x: 49, endPoint y: 196, distance: 218.9
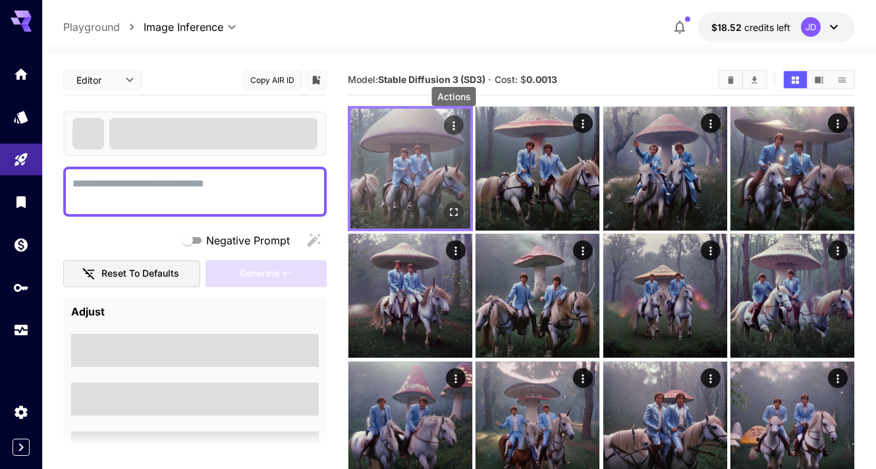
click at [455, 129] on icon "Actions" at bounding box center [453, 125] width 13 height 13
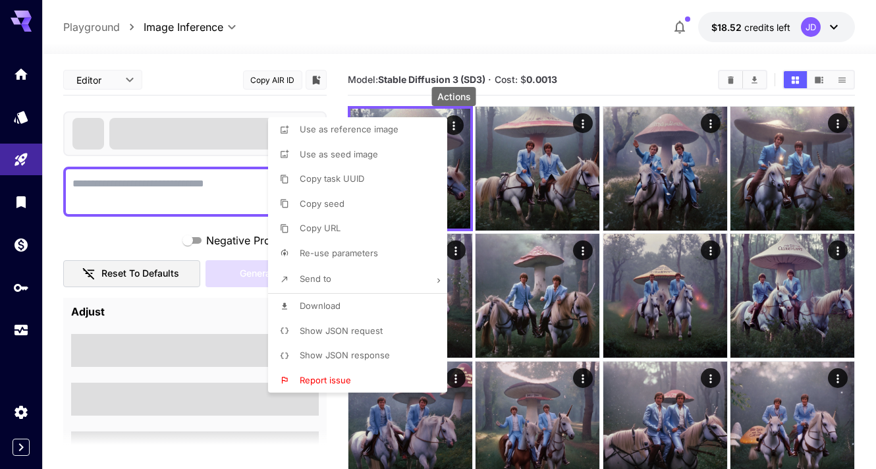
click at [372, 230] on li "Copy URL" at bounding box center [361, 228] width 187 height 25
click at [117, 231] on div at bounding box center [438, 234] width 876 height 469
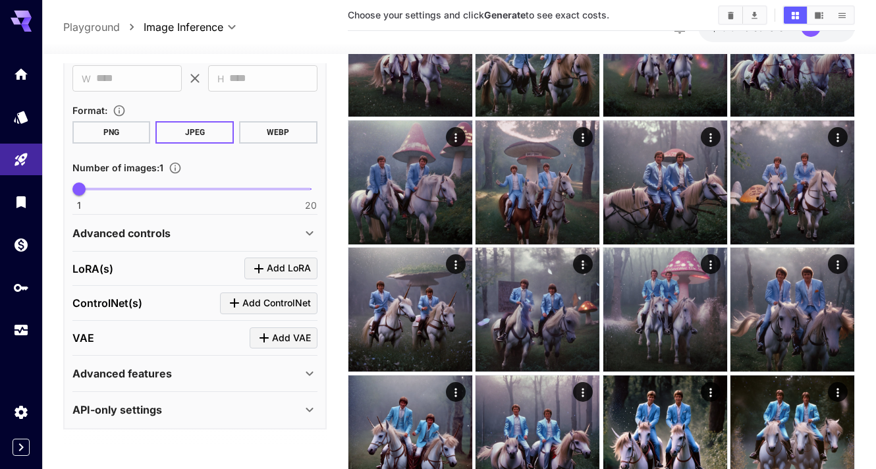
scroll to position [242, 0]
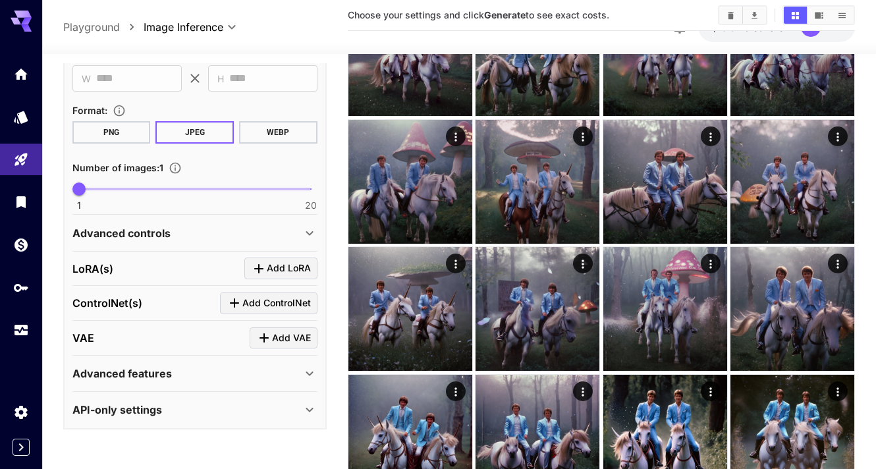
click at [215, 225] on div "Advanced controls" at bounding box center [186, 233] width 229 height 16
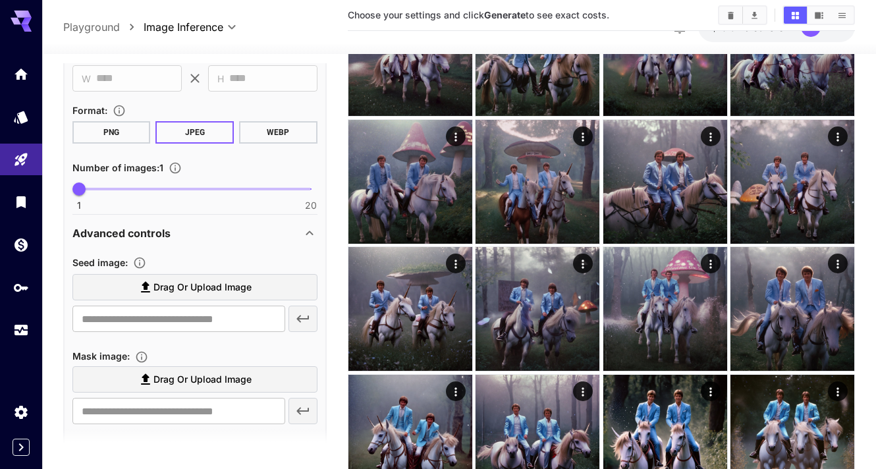
click at [169, 289] on span "Drag or upload image" at bounding box center [203, 287] width 98 height 16
click at [0, 0] on input "Drag or upload image" at bounding box center [0, 0] width 0 height 0
click at [88, 314] on input "text" at bounding box center [178, 319] width 213 height 26
paste input "**********"
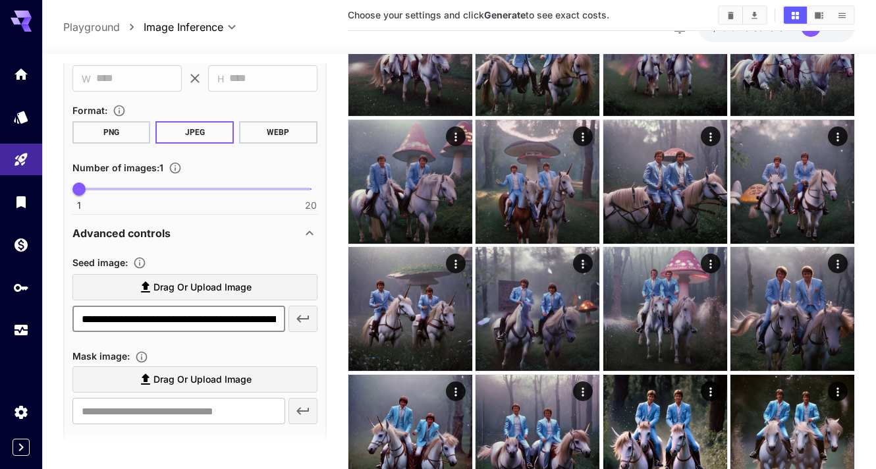
scroll to position [0, 211]
type input "**********"
click at [306, 319] on icon "button" at bounding box center [303, 319] width 13 height 7
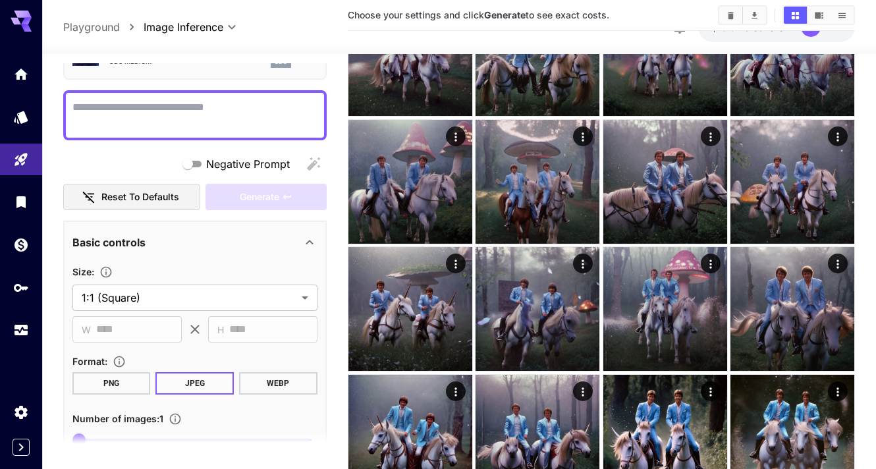
scroll to position [0, 0]
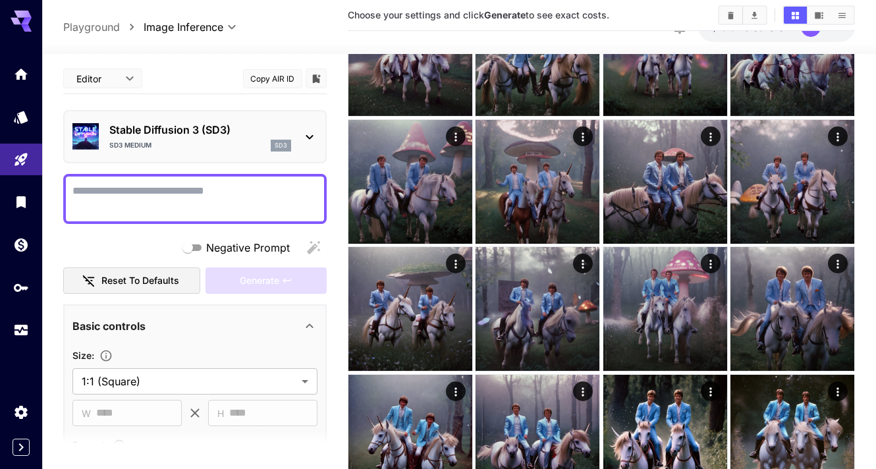
click at [159, 177] on div at bounding box center [195, 199] width 264 height 50
click at [158, 181] on div at bounding box center [195, 199] width 264 height 50
click at [146, 193] on textarea "Negative Prompt" at bounding box center [194, 199] width 245 height 32
paste textarea "**********"
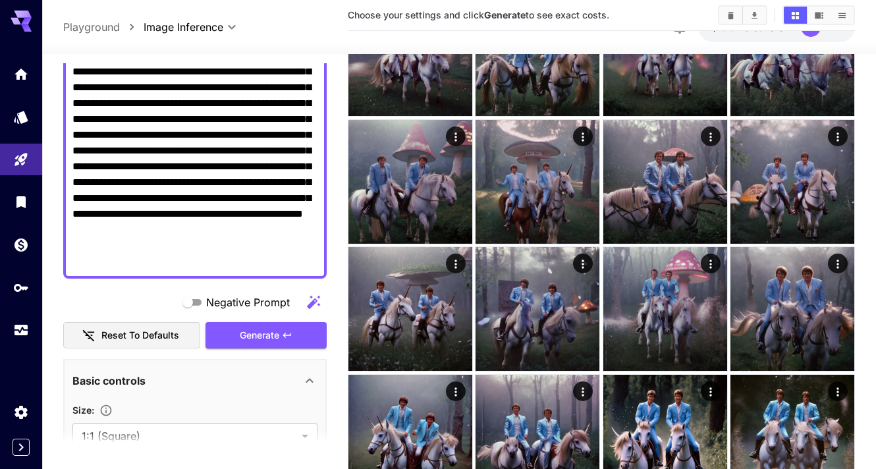
scroll to position [151, 0]
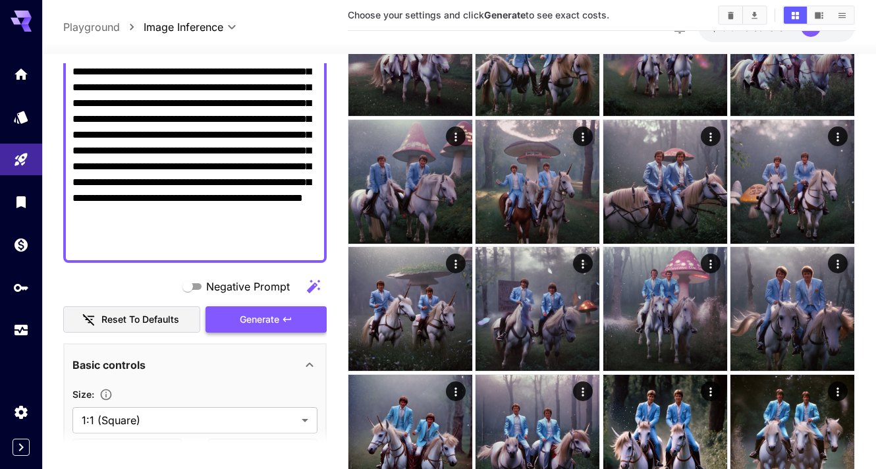
type textarea "**********"
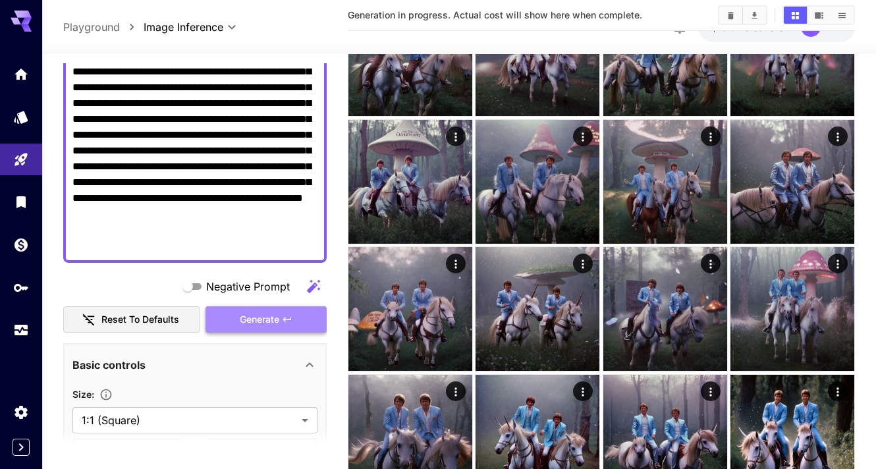
click at [258, 320] on span "Generate" at bounding box center [260, 320] width 40 height 16
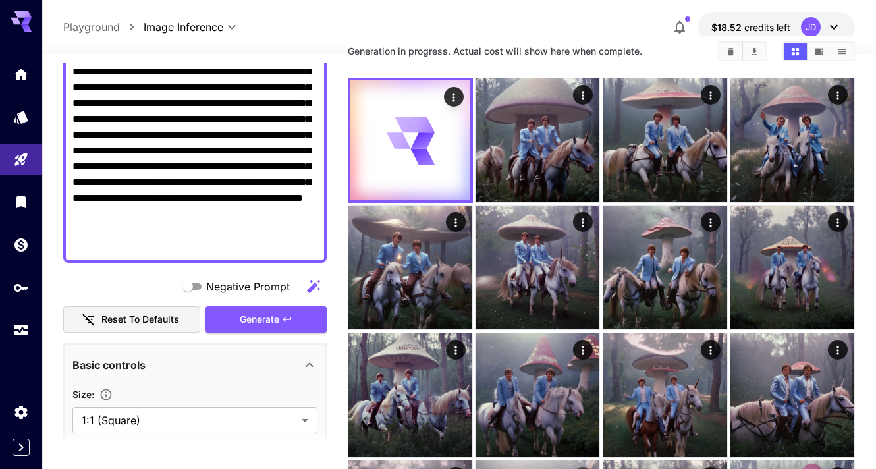
scroll to position [0, 0]
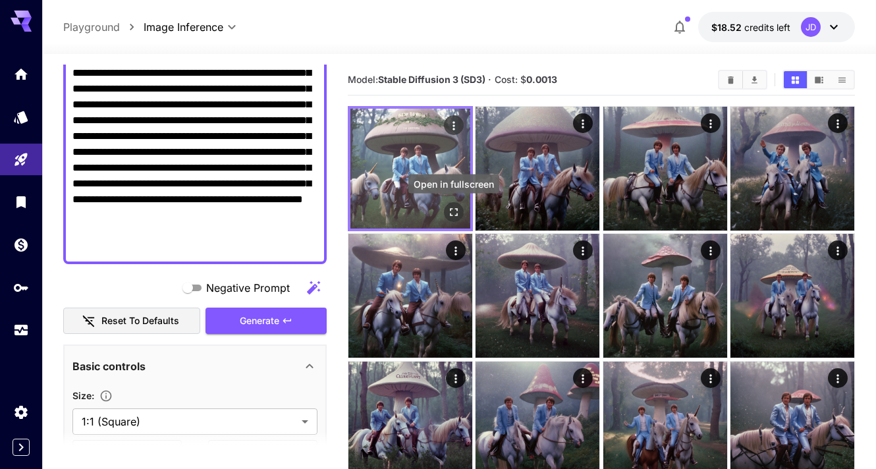
click at [454, 214] on icon "Open in fullscreen" at bounding box center [453, 212] width 13 height 13
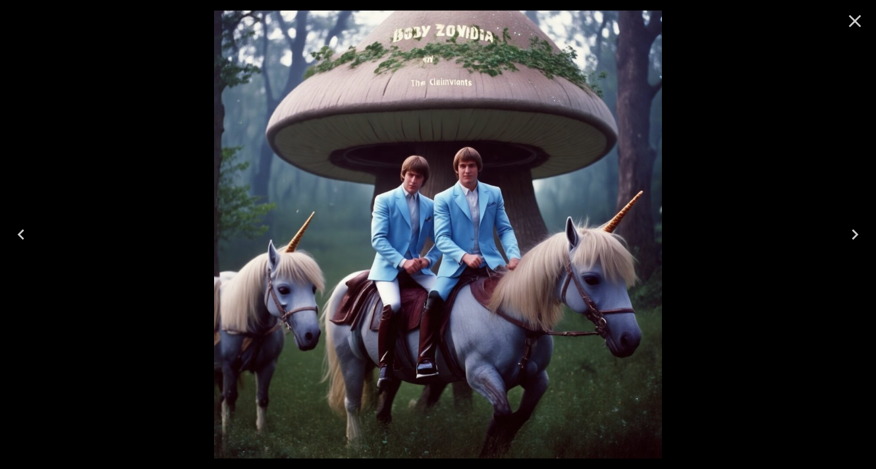
click at [853, 23] on icon "Close" at bounding box center [855, 21] width 13 height 13
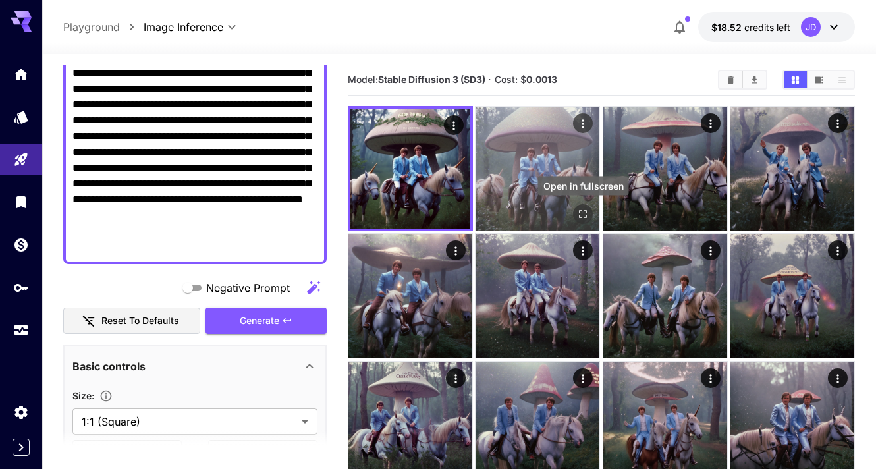
click at [586, 216] on icon "Open in fullscreen" at bounding box center [583, 214] width 13 height 13
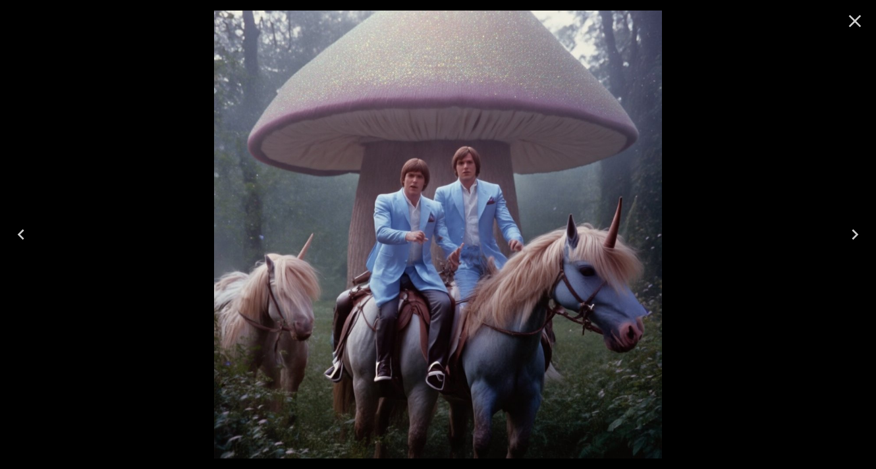
click at [863, 18] on icon "Close" at bounding box center [855, 21] width 21 height 21
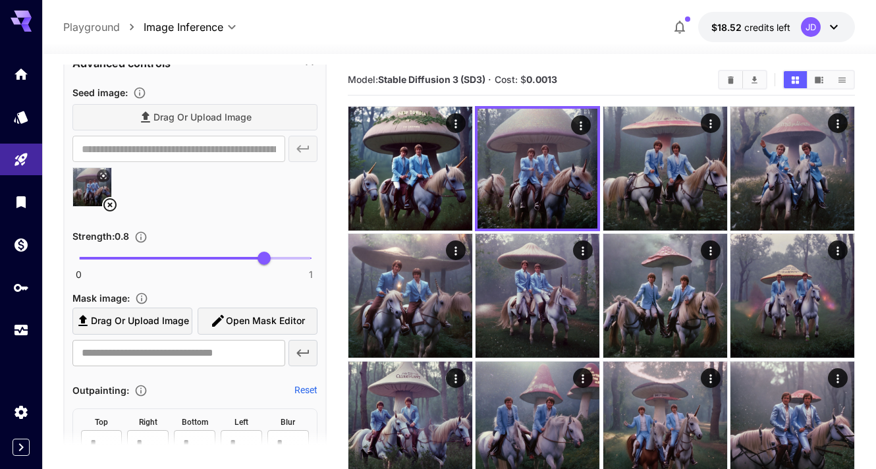
scroll to position [713, 0]
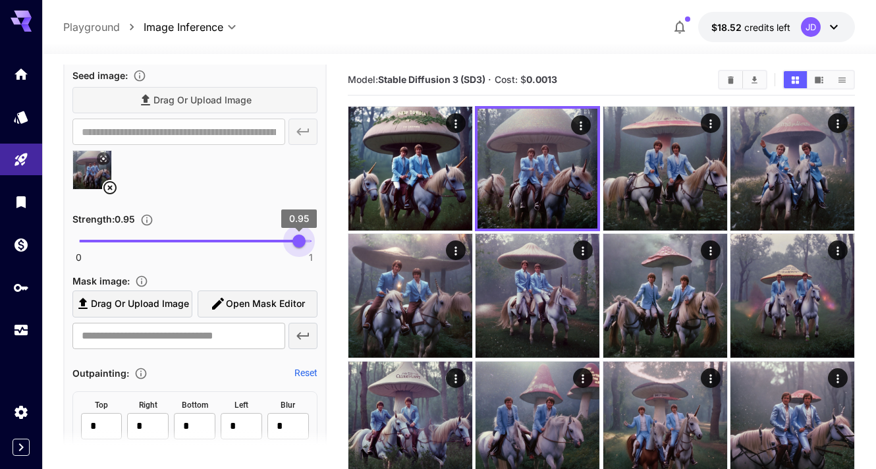
drag, startPoint x: 259, startPoint y: 239, endPoint x: 299, endPoint y: 243, distance: 39.7
click at [299, 243] on span "0.95" at bounding box center [299, 241] width 13 height 13
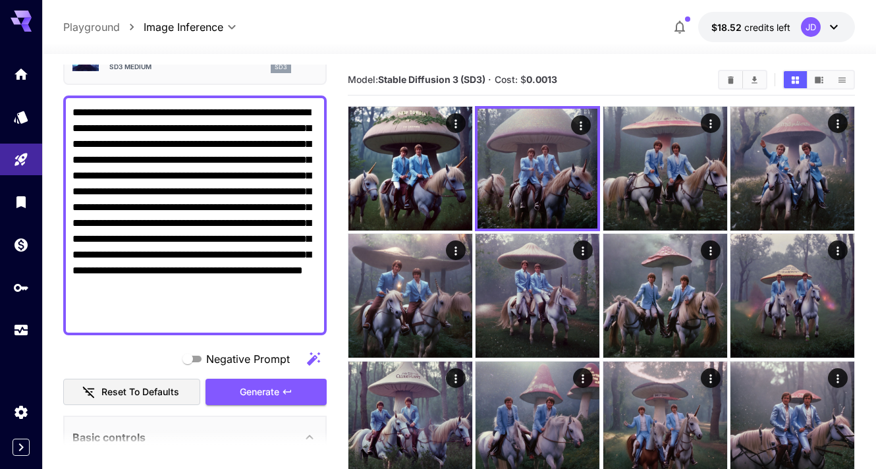
scroll to position [165, 0]
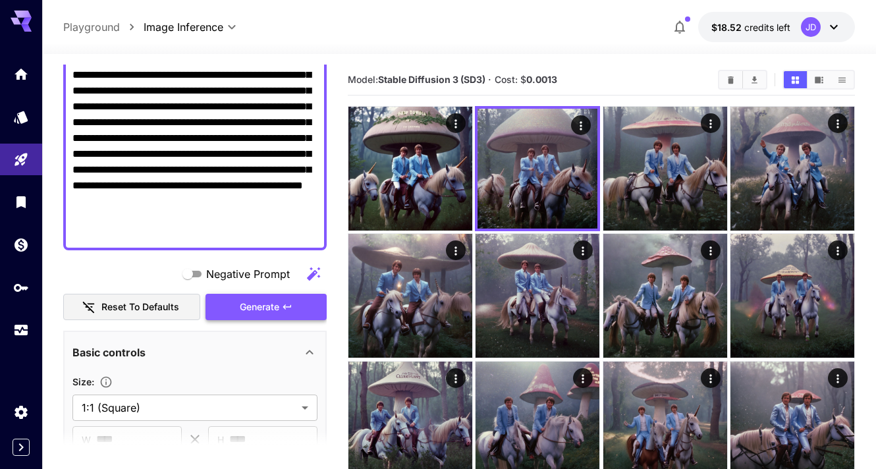
click at [272, 313] on span "Generate" at bounding box center [260, 307] width 40 height 16
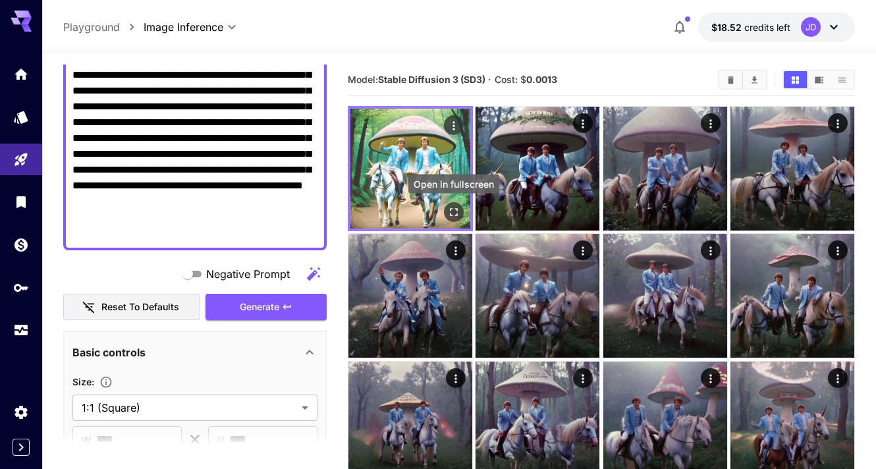
click at [451, 215] on icon "Open in fullscreen" at bounding box center [454, 212] width 8 height 8
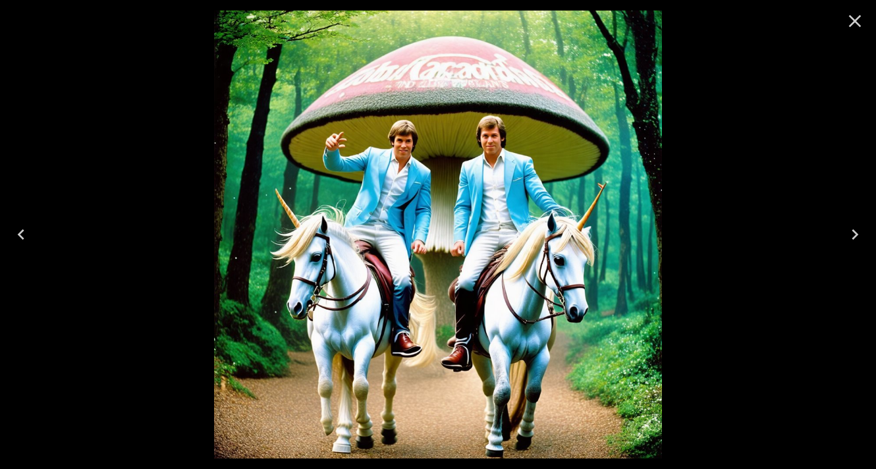
click at [852, 22] on icon "Close" at bounding box center [855, 21] width 21 height 21
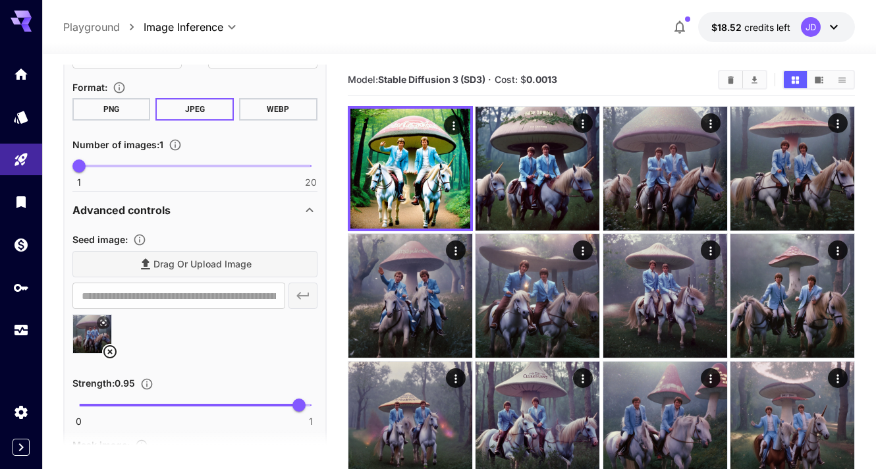
scroll to position [569, 0]
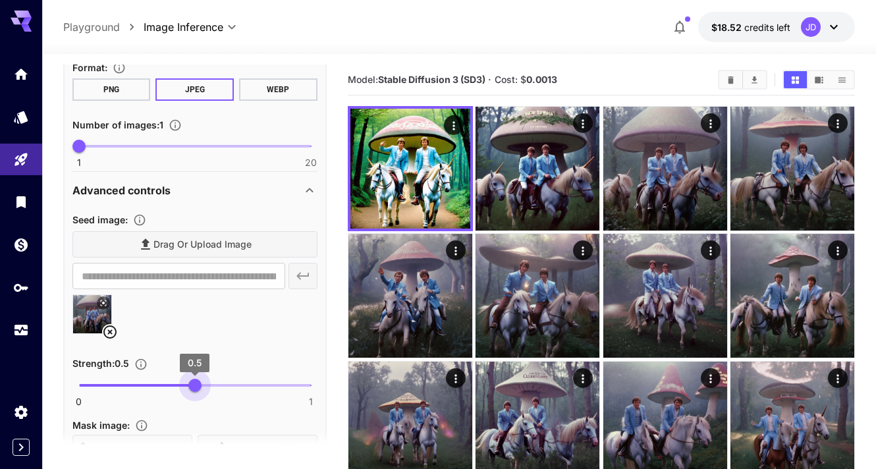
drag, startPoint x: 298, startPoint y: 389, endPoint x: 195, endPoint y: 391, distance: 102.8
click at [195, 391] on span "0.5" at bounding box center [194, 385] width 13 height 13
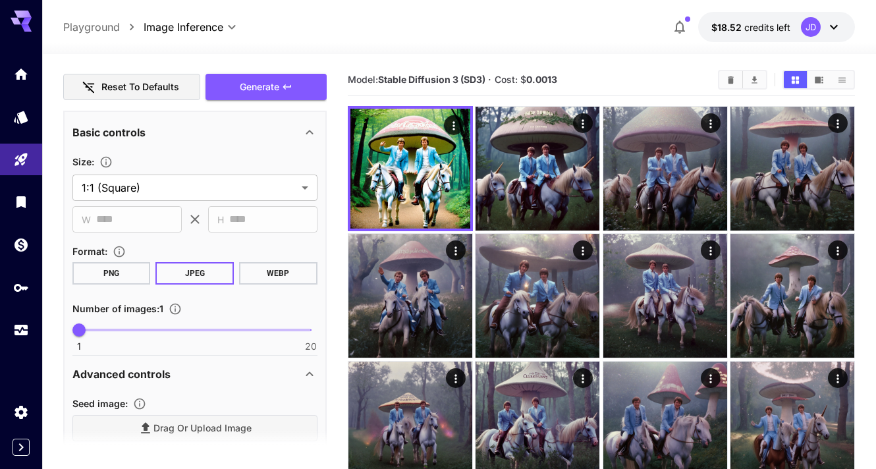
scroll to position [289, 0]
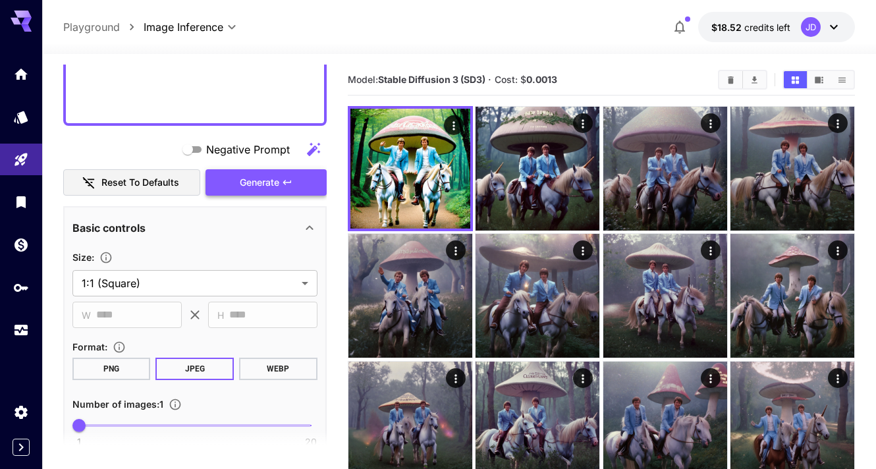
click at [244, 186] on span "Generate" at bounding box center [260, 183] width 40 height 16
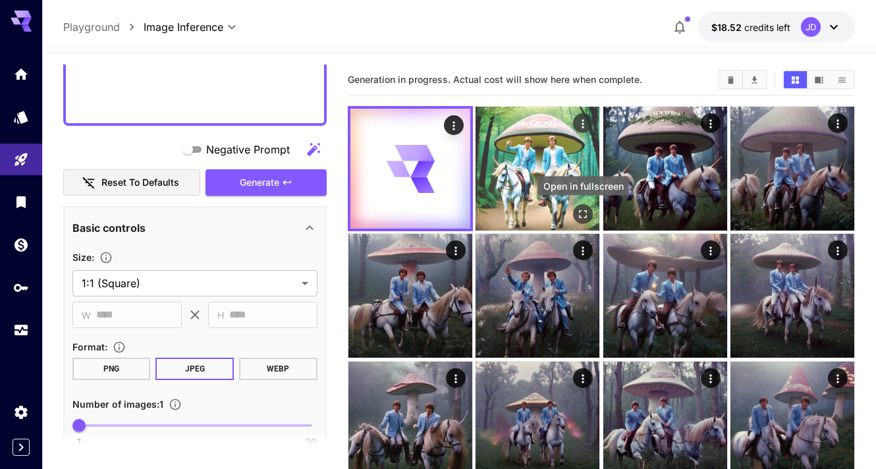
click at [583, 211] on icon "Open in fullscreen" at bounding box center [583, 214] width 13 height 13
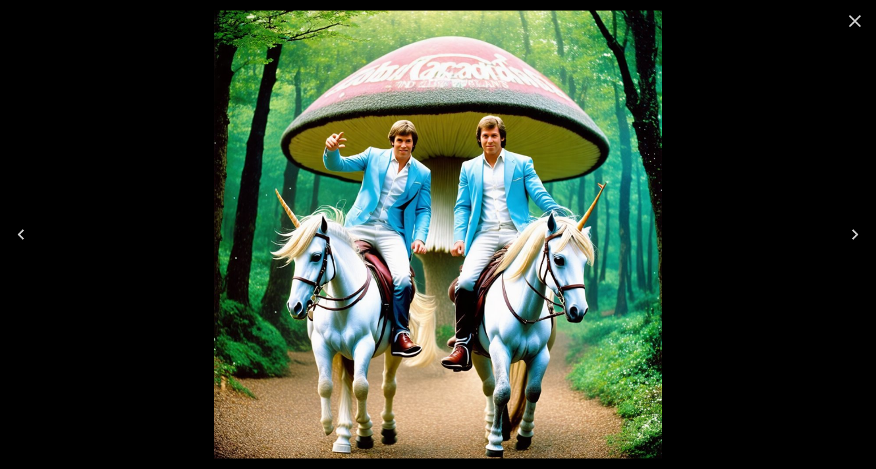
click at [859, 22] on icon "Close" at bounding box center [855, 21] width 21 height 21
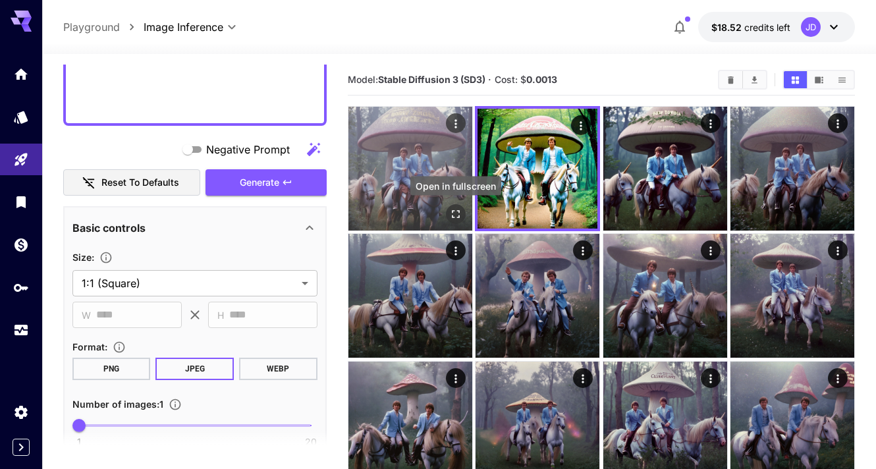
click at [457, 214] on icon "Open in fullscreen" at bounding box center [455, 214] width 13 height 13
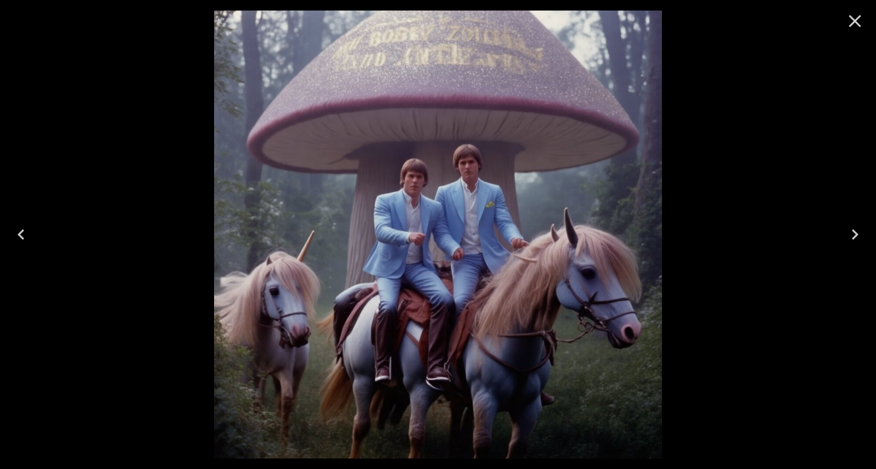
click at [848, 22] on icon "Close" at bounding box center [855, 21] width 21 height 21
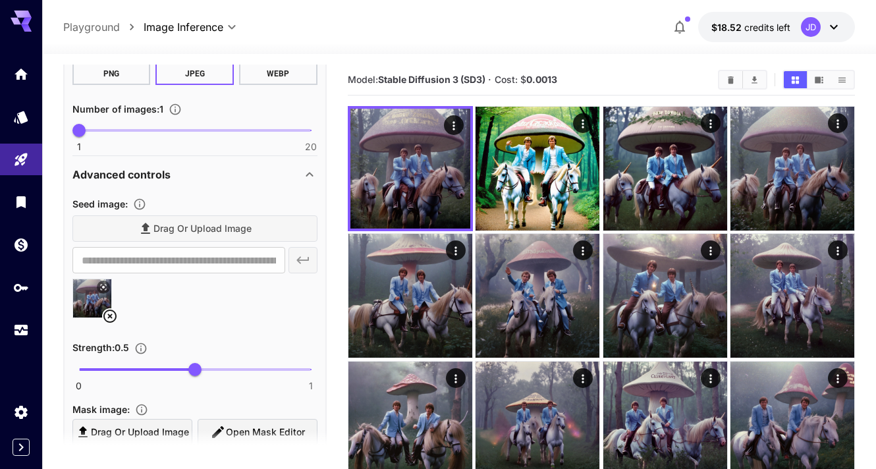
scroll to position [585, 0]
drag, startPoint x: 192, startPoint y: 370, endPoint x: 112, endPoint y: 370, distance: 79.7
click at [112, 370] on span "0.14" at bounding box center [111, 368] width 13 height 13
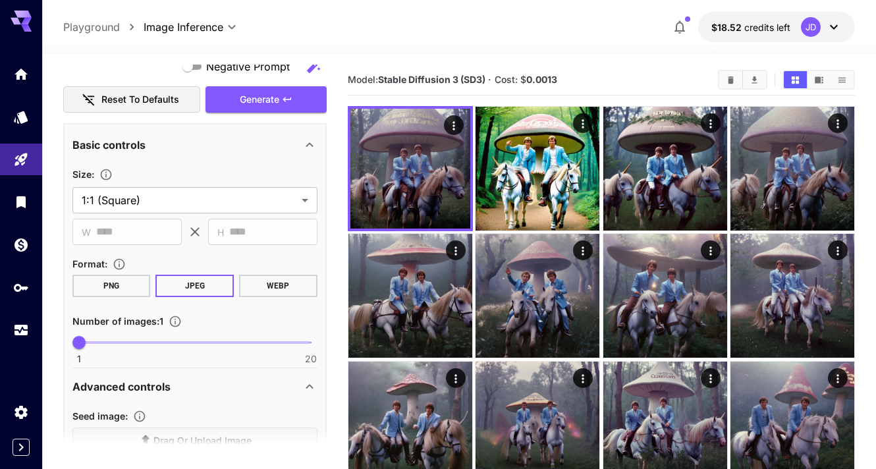
scroll to position [219, 0]
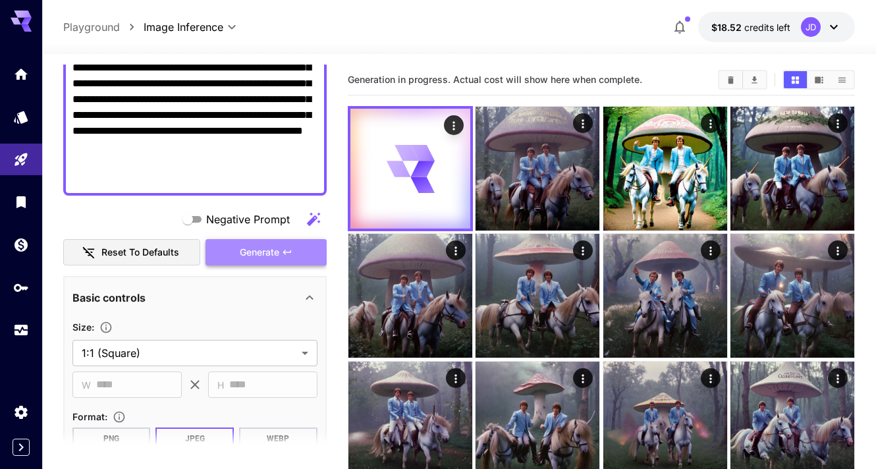
click at [279, 251] on span "Generate" at bounding box center [260, 252] width 40 height 16
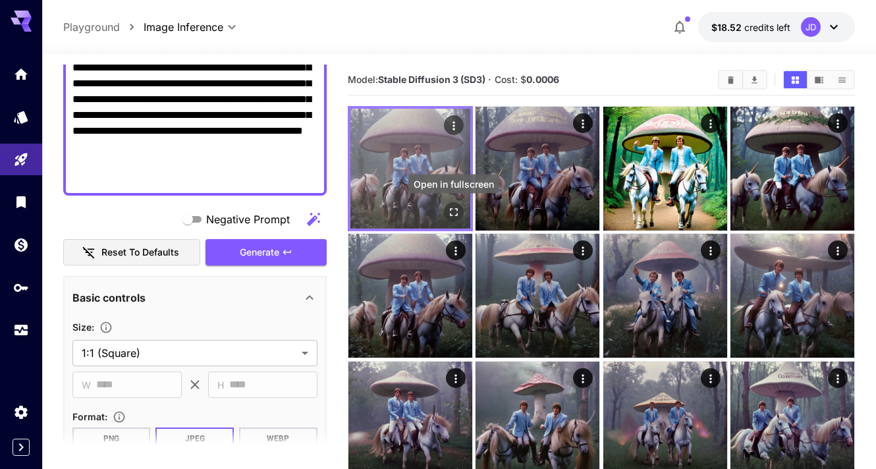
click at [450, 214] on icon "Open in fullscreen" at bounding box center [454, 212] width 8 height 8
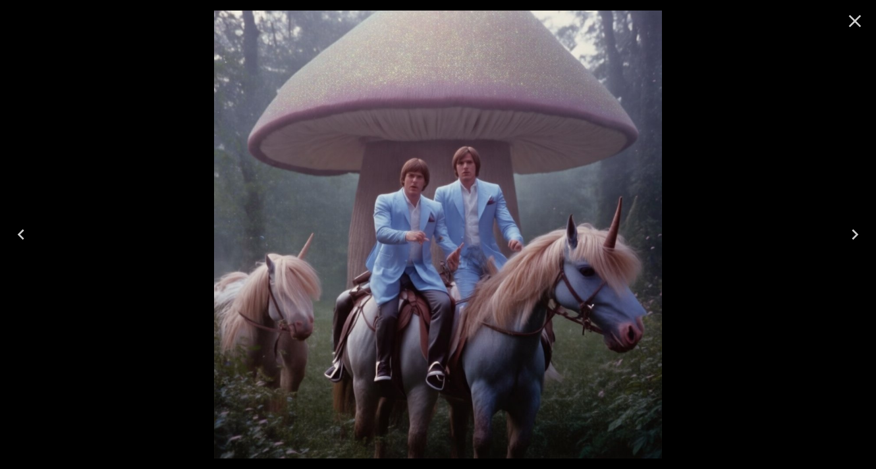
click at [859, 17] on icon "Close" at bounding box center [855, 21] width 13 height 13
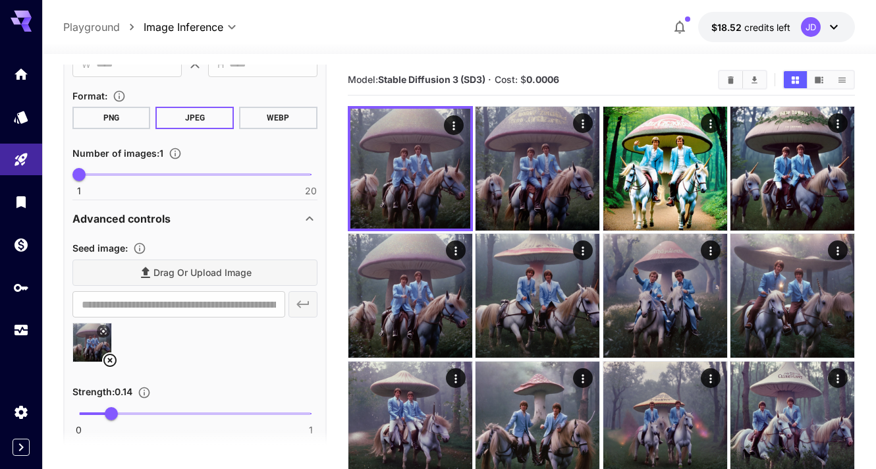
scroll to position [556, 0]
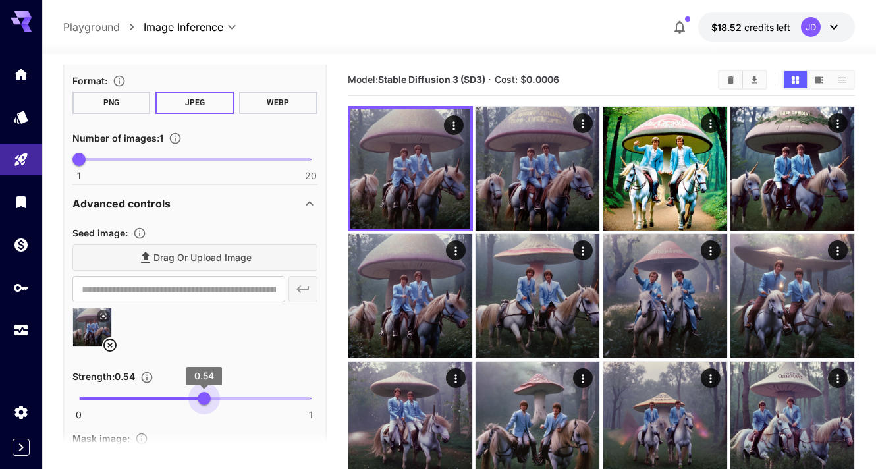
drag, startPoint x: 120, startPoint y: 400, endPoint x: 204, endPoint y: 395, distance: 83.8
click at [204, 395] on span "0.54" at bounding box center [204, 398] width 13 height 13
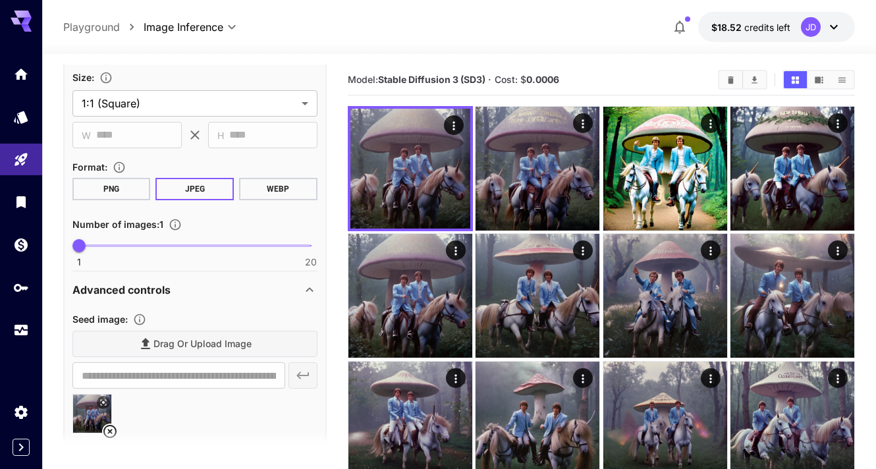
scroll to position [390, 0]
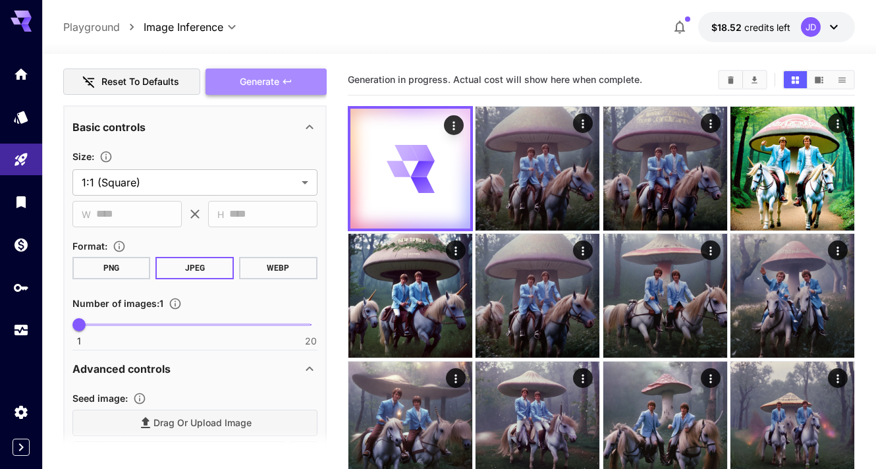
click at [247, 92] on button "Generate" at bounding box center [266, 82] width 121 height 27
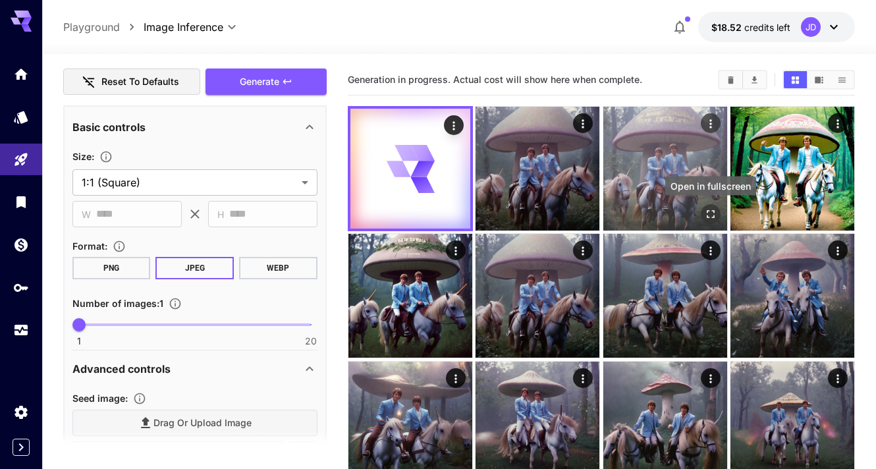
click at [706, 217] on icon "Open in fullscreen" at bounding box center [710, 214] width 13 height 13
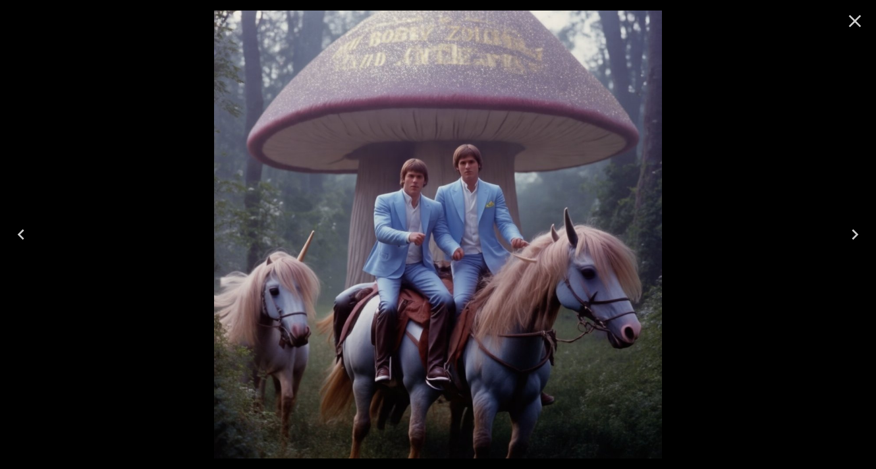
click at [855, 15] on icon "Close" at bounding box center [855, 21] width 21 height 21
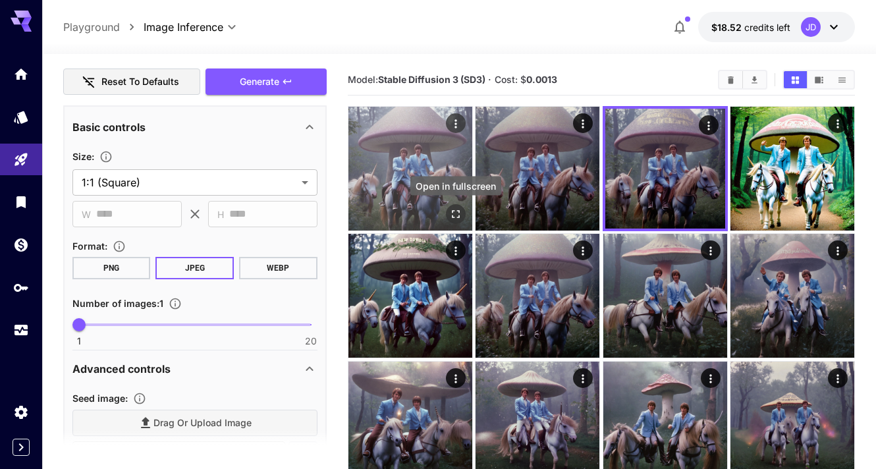
click at [460, 213] on icon "Open in fullscreen" at bounding box center [455, 214] width 13 height 13
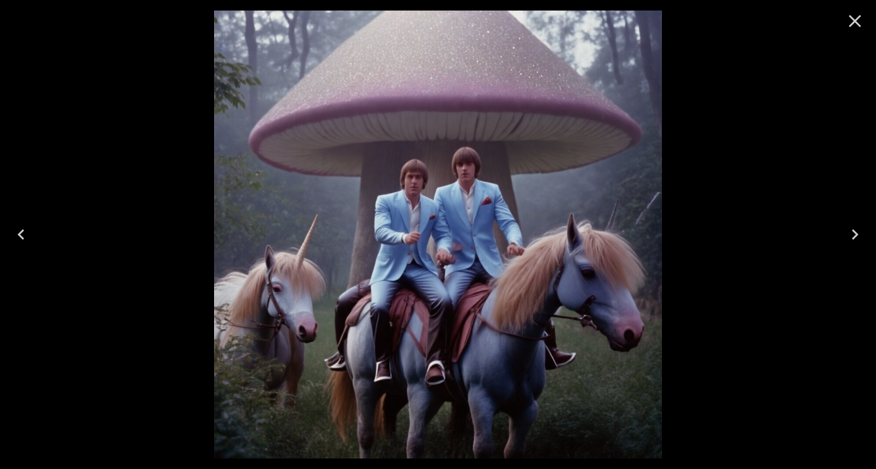
click at [854, 22] on icon "Close" at bounding box center [855, 21] width 13 height 13
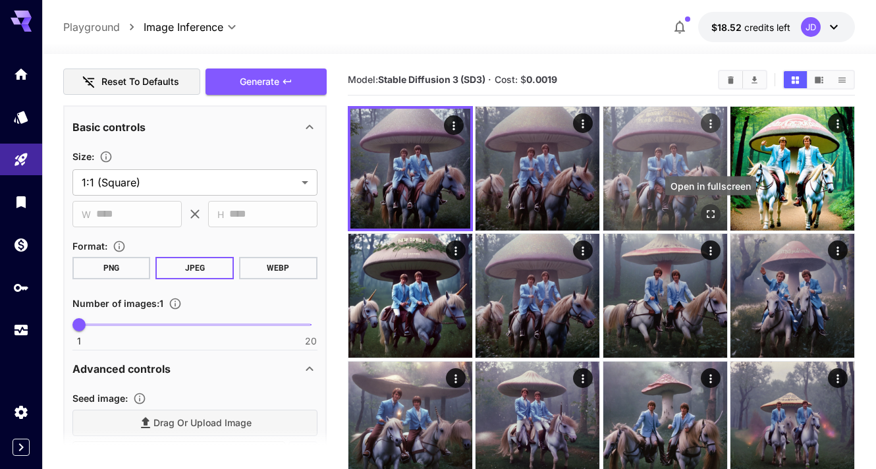
click at [709, 210] on icon "Open in fullscreen" at bounding box center [710, 214] width 13 height 13
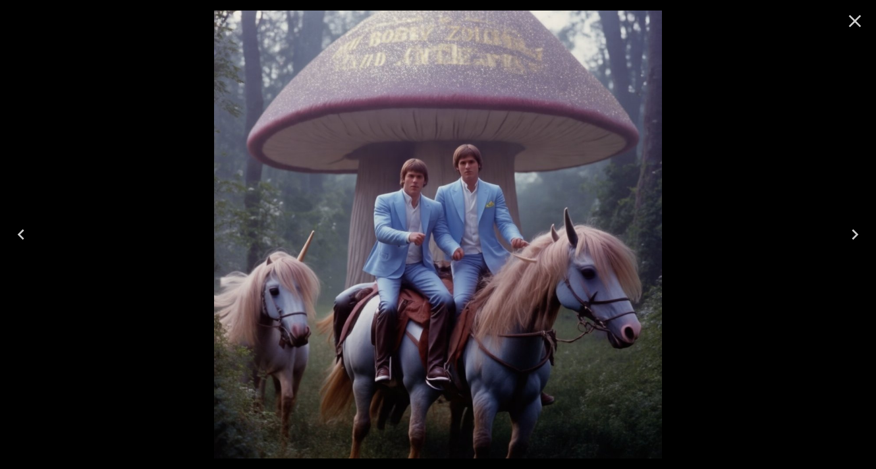
click at [854, 13] on icon "Close" at bounding box center [855, 21] width 21 height 21
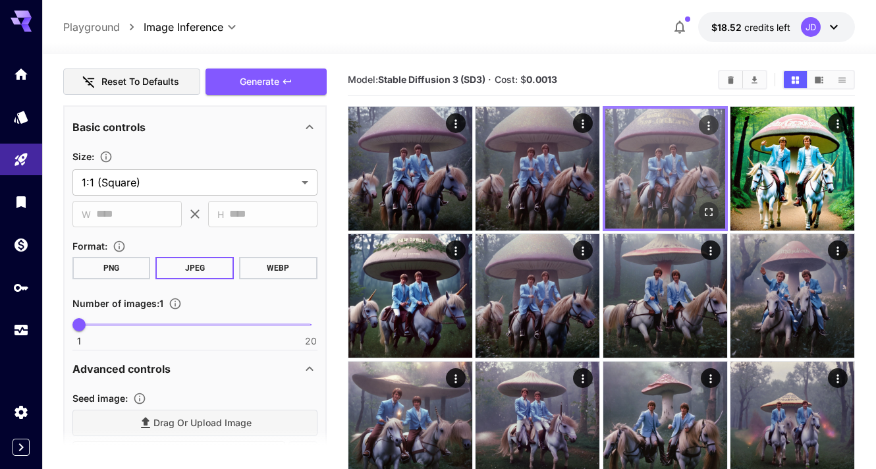
click at [710, 128] on icon "Actions" at bounding box center [709, 125] width 13 height 13
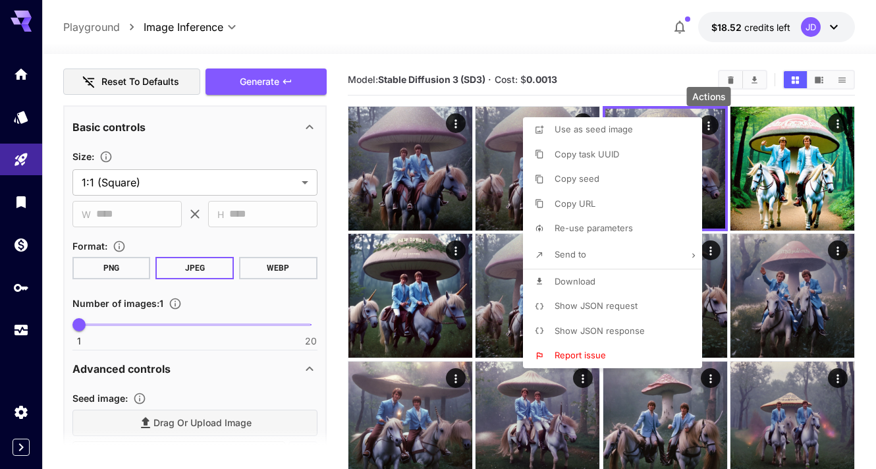
click at [627, 77] on div at bounding box center [438, 234] width 876 height 469
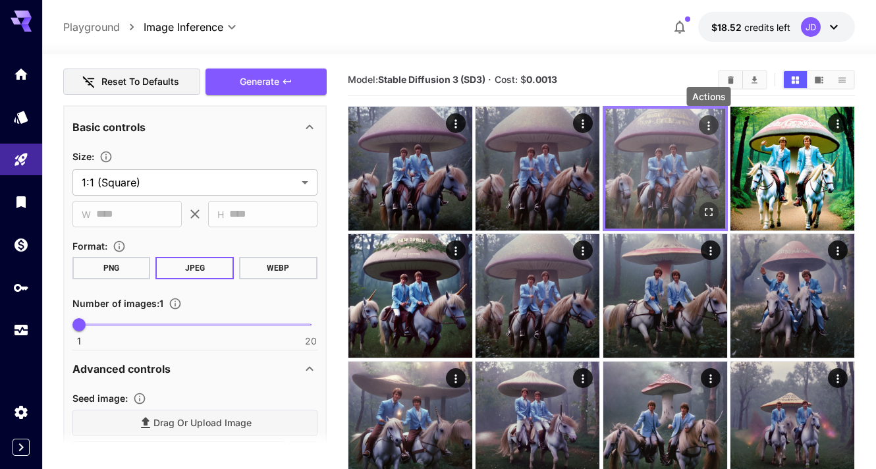
click at [704, 119] on icon "Actions" at bounding box center [709, 125] width 13 height 13
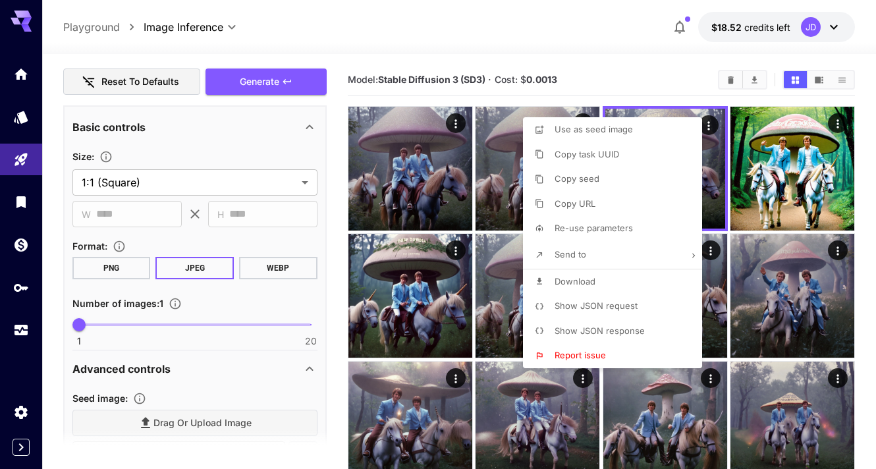
click at [619, 66] on div at bounding box center [438, 234] width 876 height 469
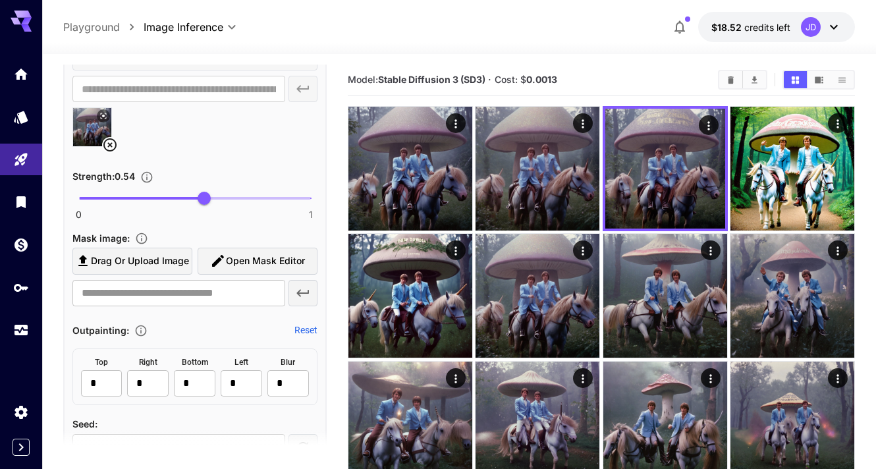
scroll to position [745, 0]
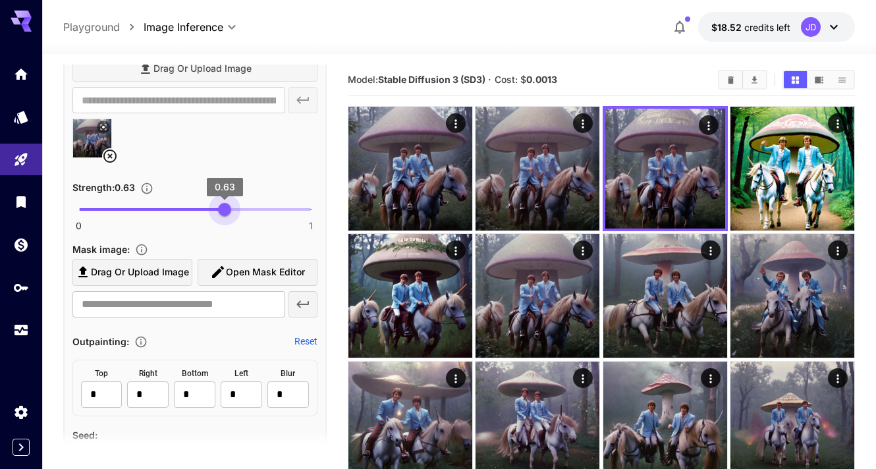
type input "****"
drag, startPoint x: 202, startPoint y: 211, endPoint x: 232, endPoint y: 212, distance: 29.7
click at [232, 212] on span "0.66" at bounding box center [231, 209] width 13 height 13
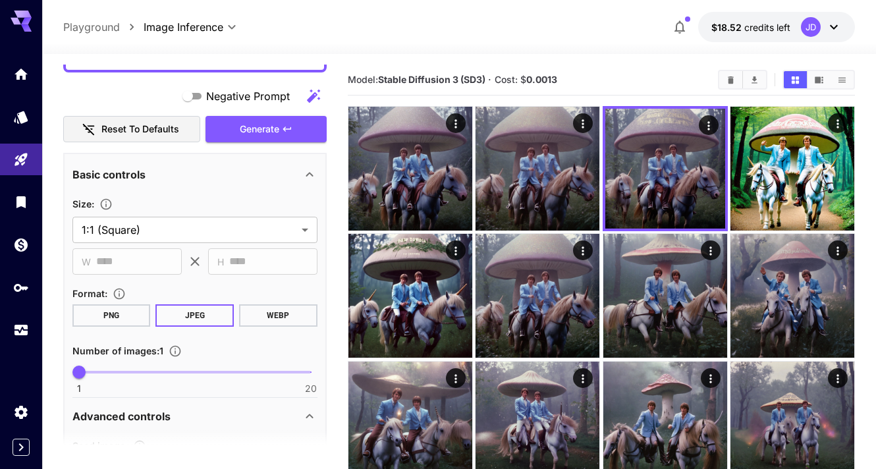
scroll to position [339, 0]
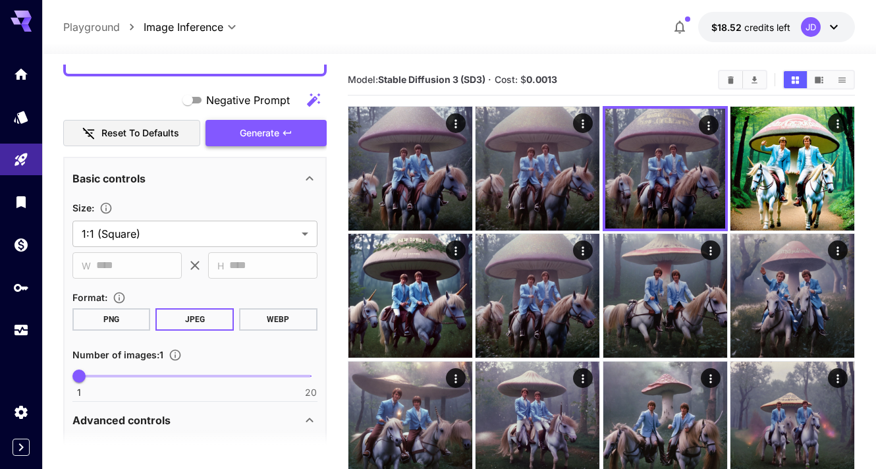
click at [278, 136] on span "Generate" at bounding box center [260, 133] width 40 height 16
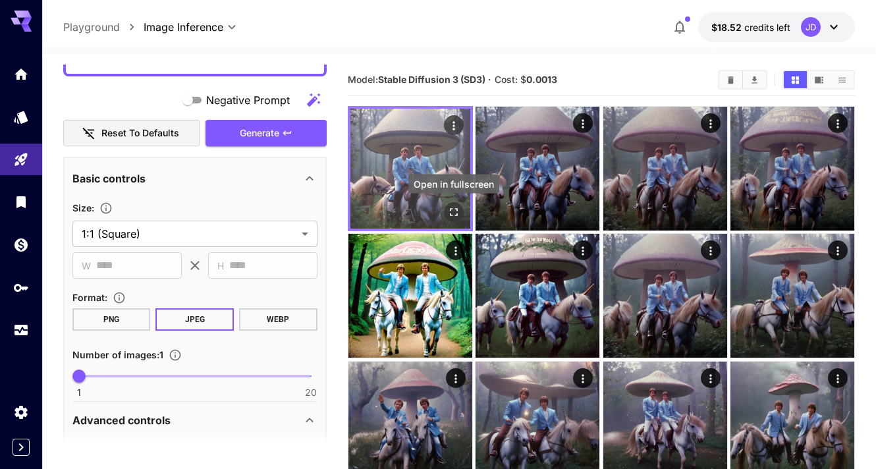
click at [455, 213] on icon "Open in fullscreen" at bounding box center [453, 212] width 13 height 13
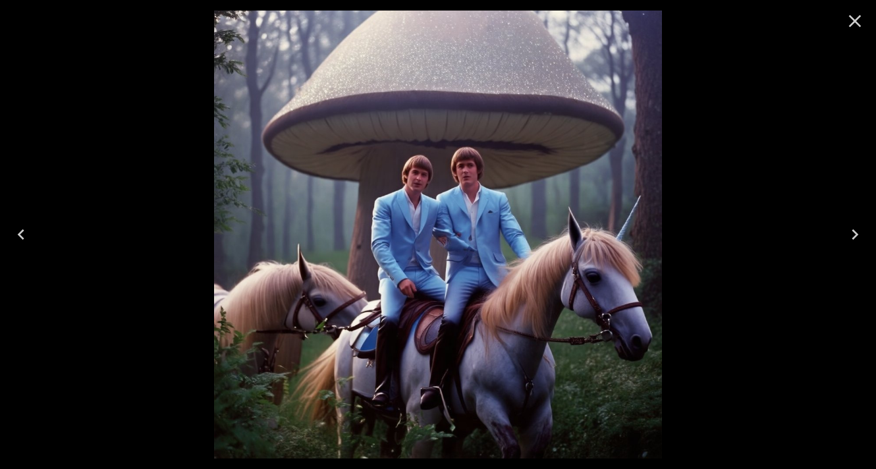
click at [853, 17] on icon "Close" at bounding box center [855, 21] width 21 height 21
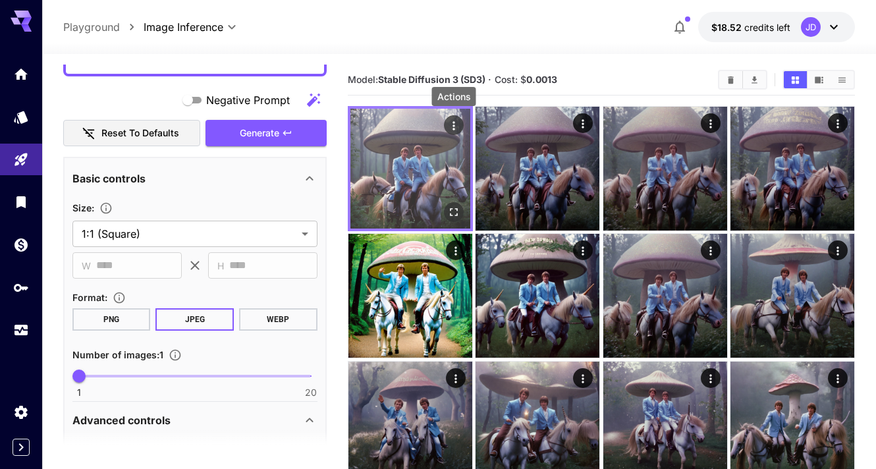
click at [453, 129] on icon "Actions" at bounding box center [454, 125] width 2 height 9
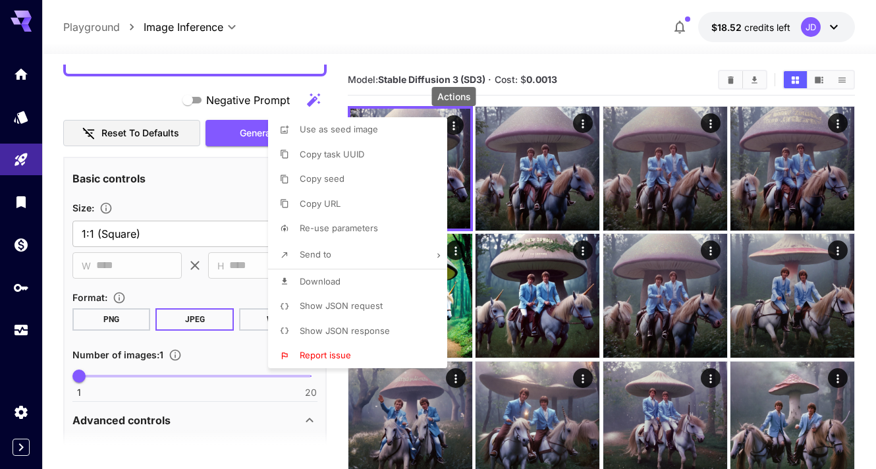
click at [360, 275] on li "Download" at bounding box center [361, 282] width 187 height 25
click at [54, 256] on div at bounding box center [438, 234] width 876 height 469
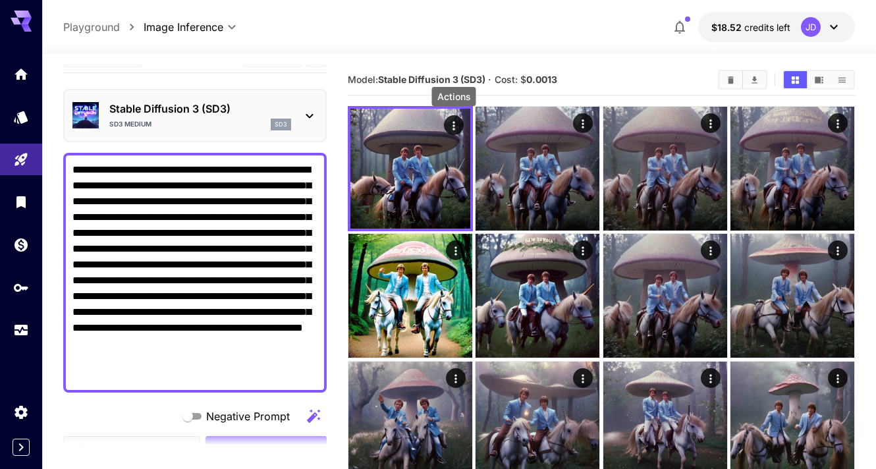
scroll to position [0, 0]
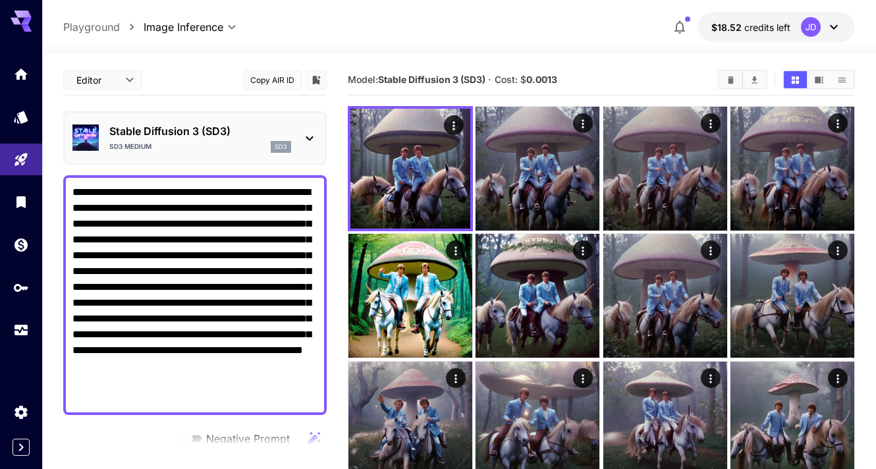
click at [313, 142] on icon at bounding box center [310, 138] width 16 height 16
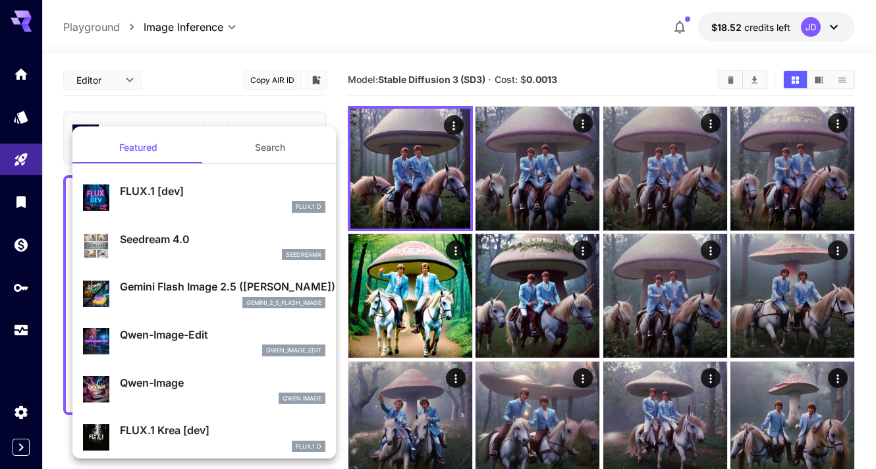
click at [185, 288] on p "Gemini Flash Image 2.5 ([PERSON_NAME])" at bounding box center [223, 287] width 206 height 16
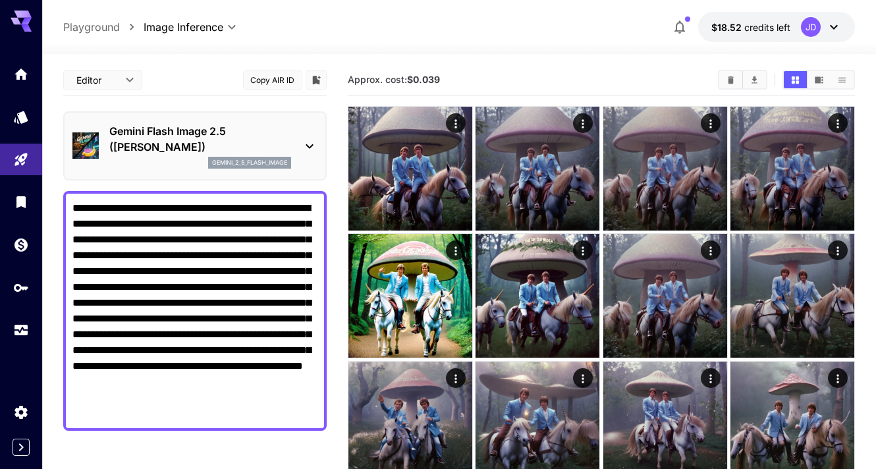
drag, startPoint x: 131, startPoint y: 412, endPoint x: 51, endPoint y: 198, distance: 228.5
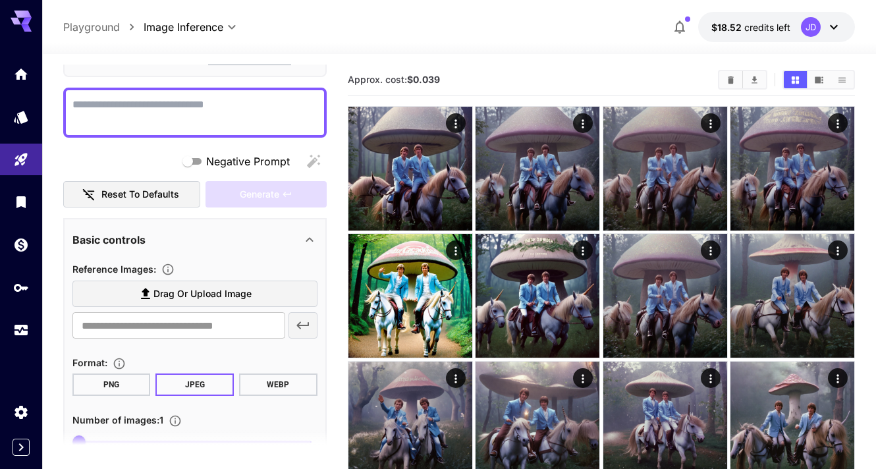
scroll to position [122, 0]
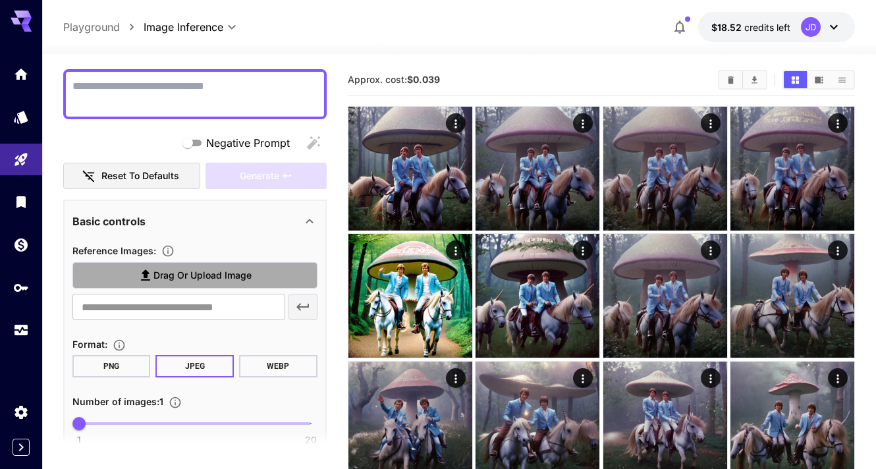
click at [163, 275] on span "Drag or upload image" at bounding box center [203, 276] width 98 height 16
click at [0, 0] on input "Drag or upload image" at bounding box center [0, 0] width 0 height 0
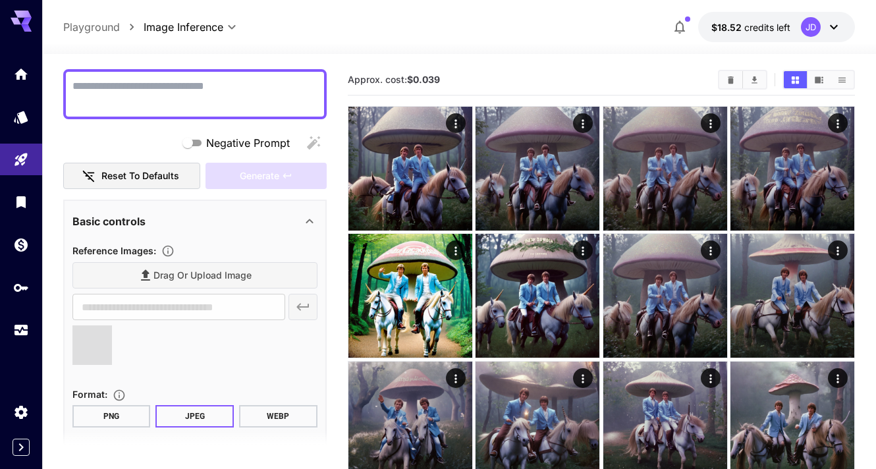
type input "**********"
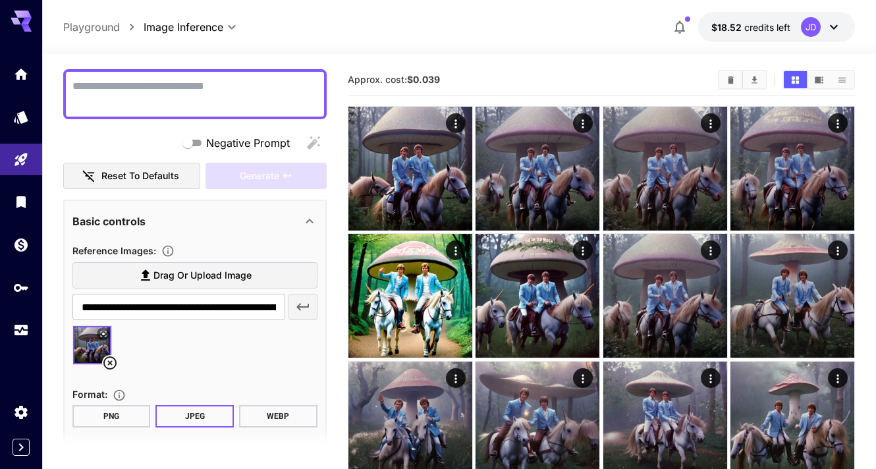
click at [235, 101] on textarea "Negative Prompt" at bounding box center [194, 94] width 245 height 32
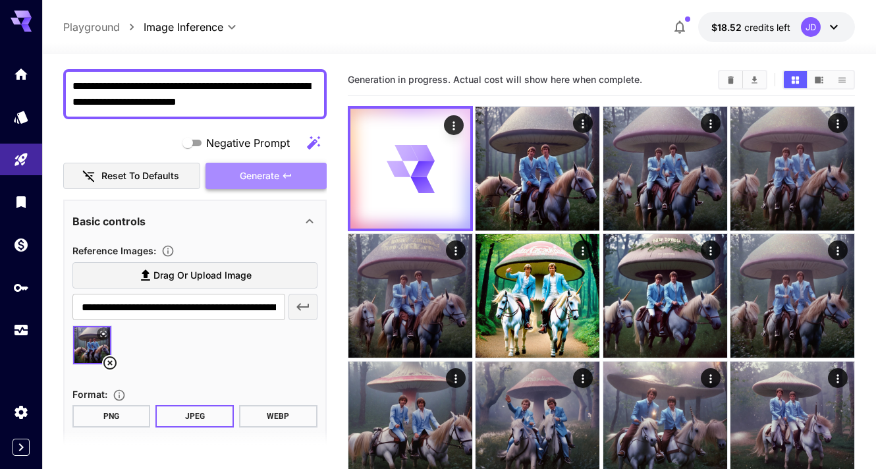
click at [270, 173] on span "Generate" at bounding box center [260, 176] width 40 height 16
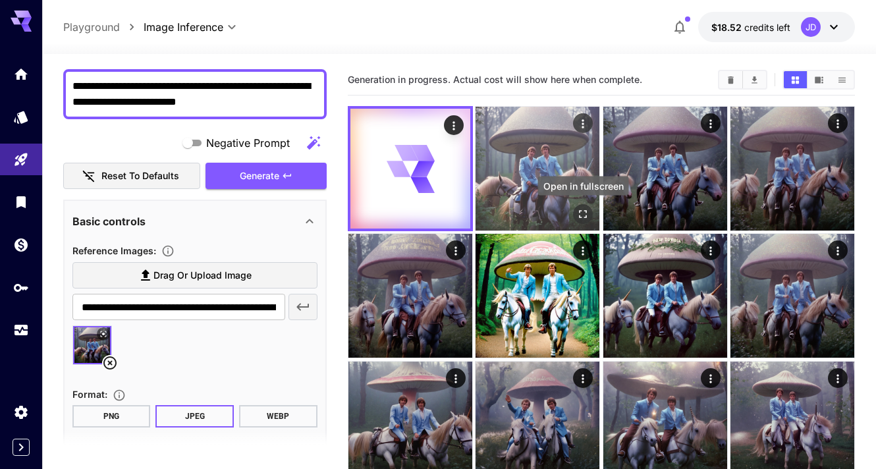
click at [580, 216] on icon "Open in fullscreen" at bounding box center [584, 214] width 8 height 8
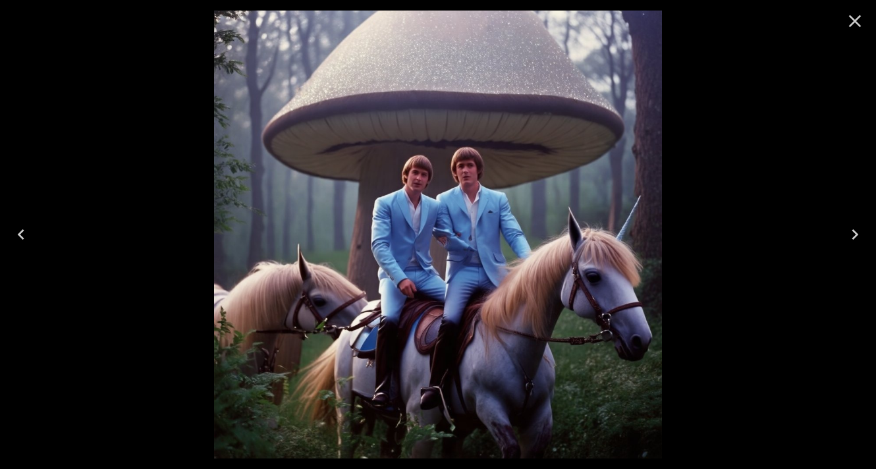
click at [858, 22] on icon "Close" at bounding box center [855, 21] width 21 height 21
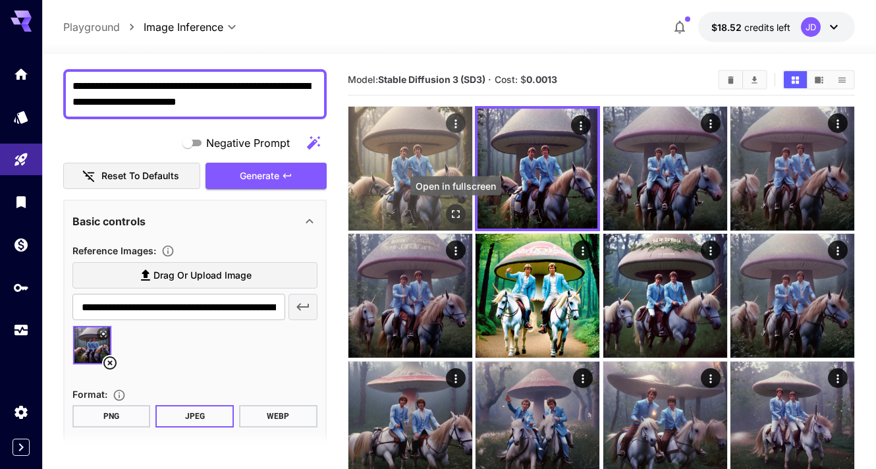
click at [459, 215] on icon "Open in fullscreen" at bounding box center [456, 214] width 8 height 8
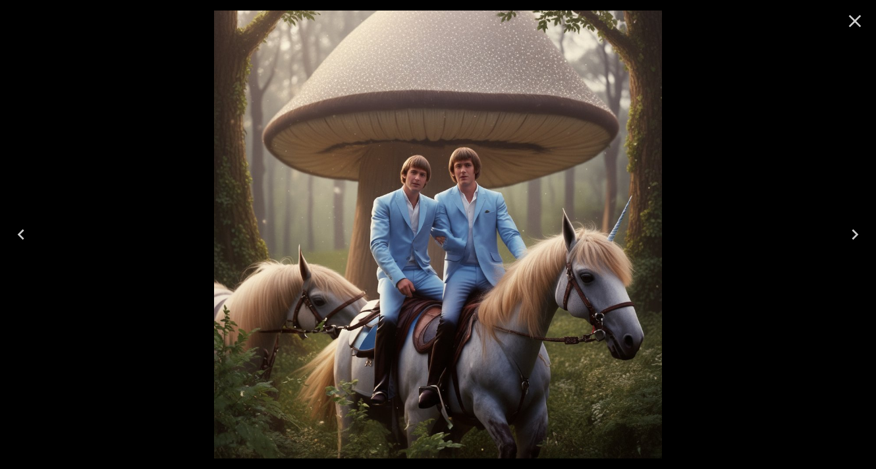
click at [859, 18] on icon "Close" at bounding box center [855, 21] width 21 height 21
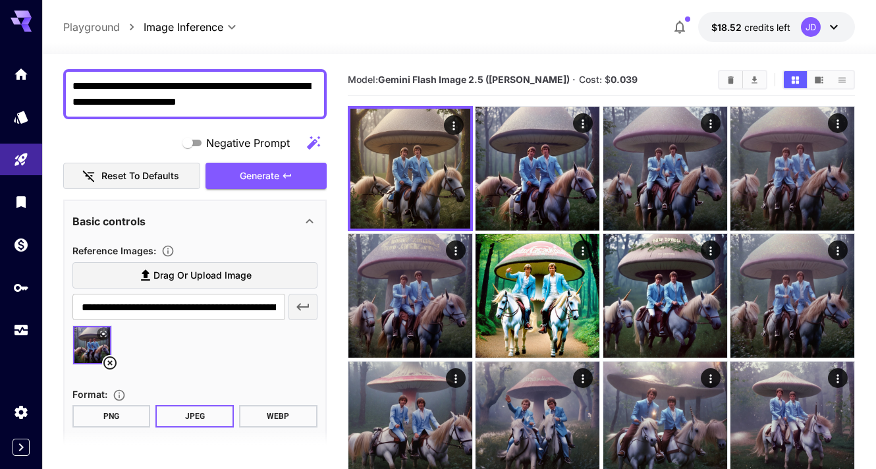
click at [248, 100] on textarea "**********" at bounding box center [194, 94] width 245 height 32
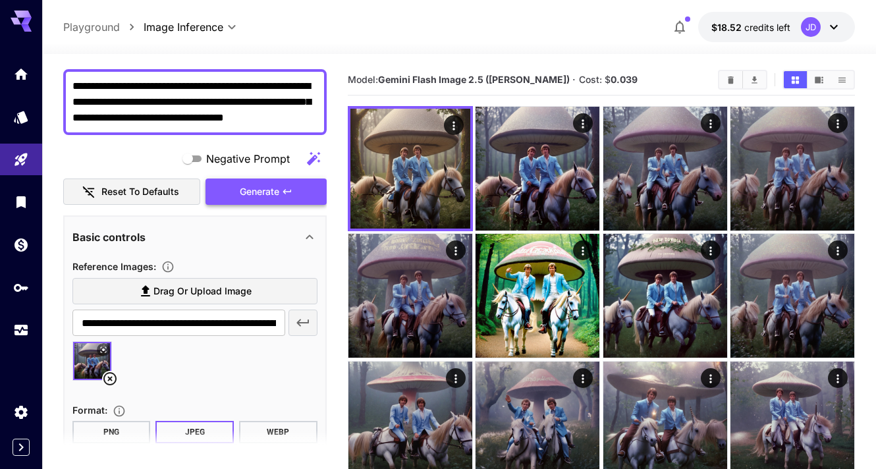
click at [273, 187] on span "Generate" at bounding box center [260, 192] width 40 height 16
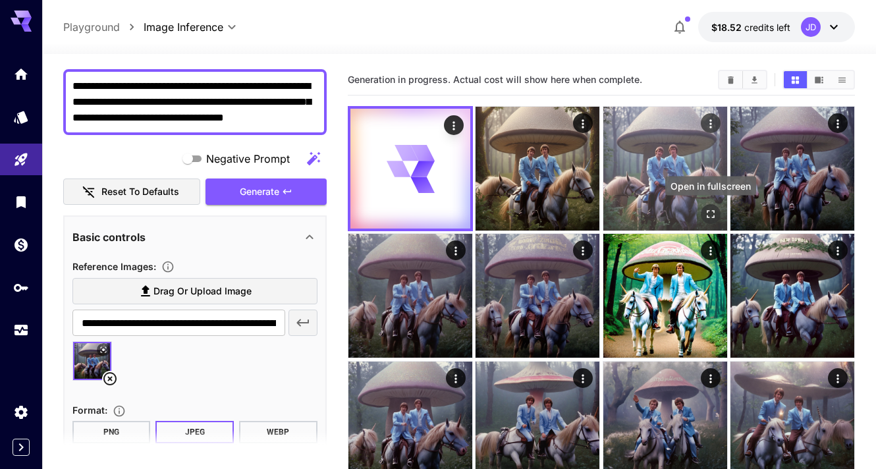
click at [707, 217] on icon "Open in fullscreen" at bounding box center [711, 214] width 8 height 8
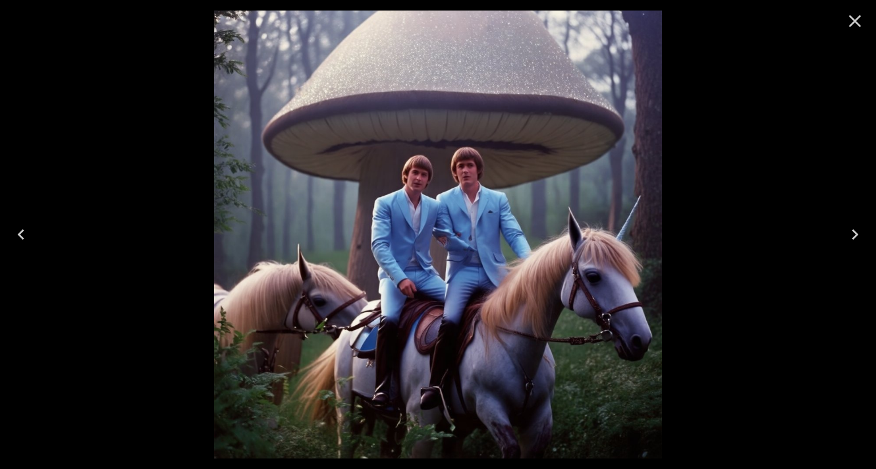
click at [861, 23] on icon "Close" at bounding box center [855, 21] width 21 height 21
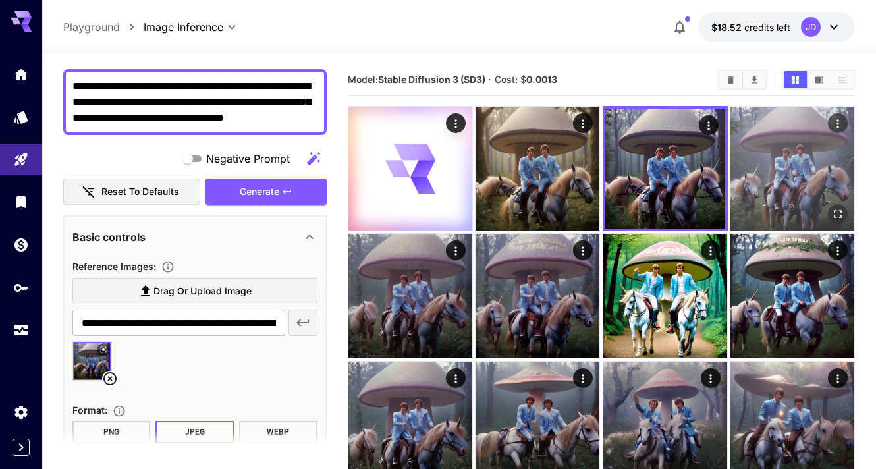
click at [840, 214] on icon "Open in fullscreen" at bounding box center [838, 214] width 13 height 13
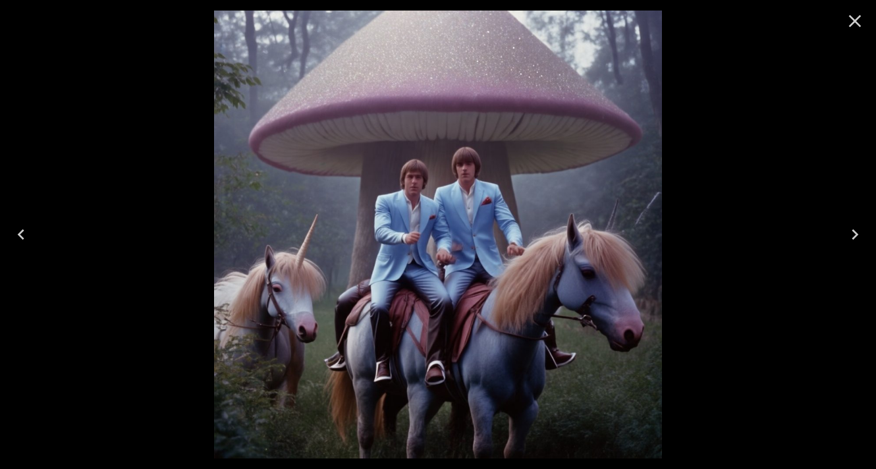
click at [852, 22] on icon "Close" at bounding box center [855, 21] width 21 height 21
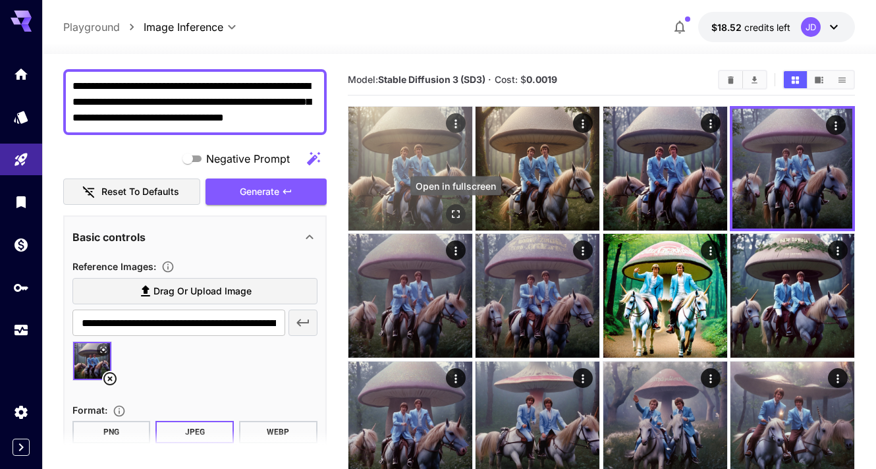
click at [458, 219] on icon "Open in fullscreen" at bounding box center [455, 214] width 13 height 13
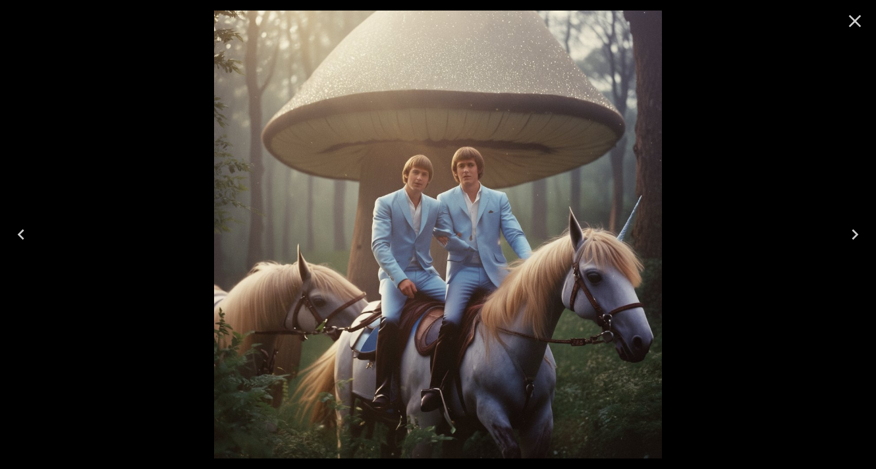
click at [853, 18] on icon "Close" at bounding box center [855, 21] width 13 height 13
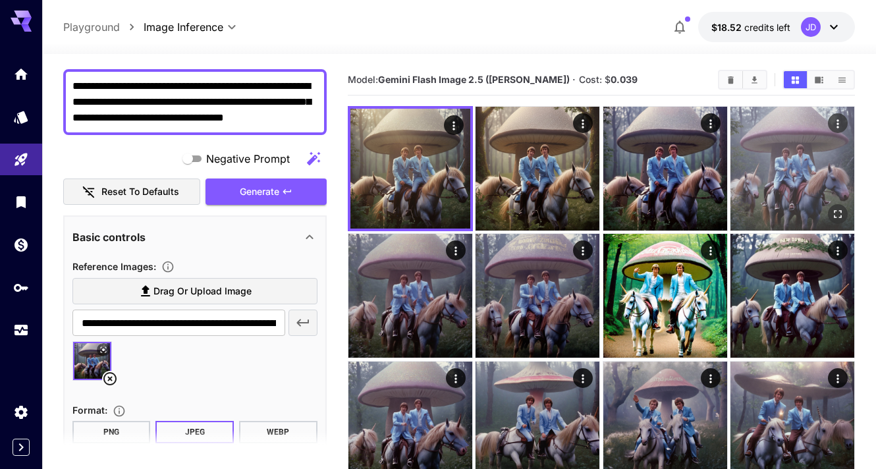
click at [777, 153] on img at bounding box center [793, 169] width 124 height 124
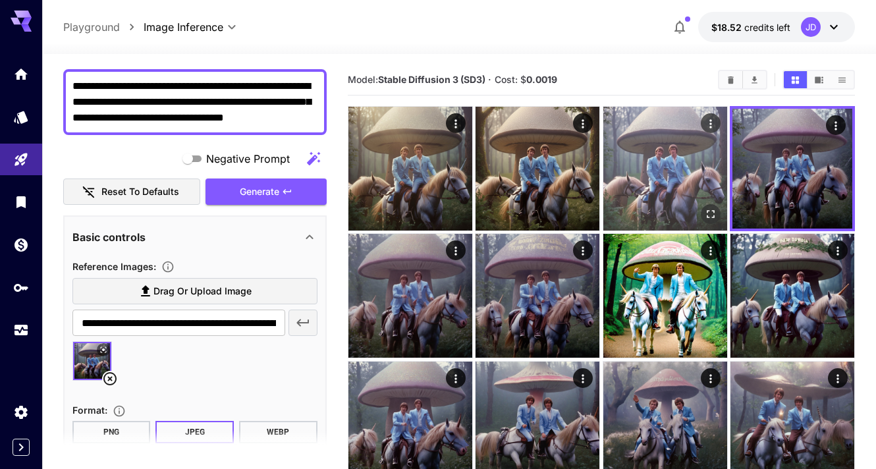
click at [656, 170] on img at bounding box center [666, 169] width 124 height 124
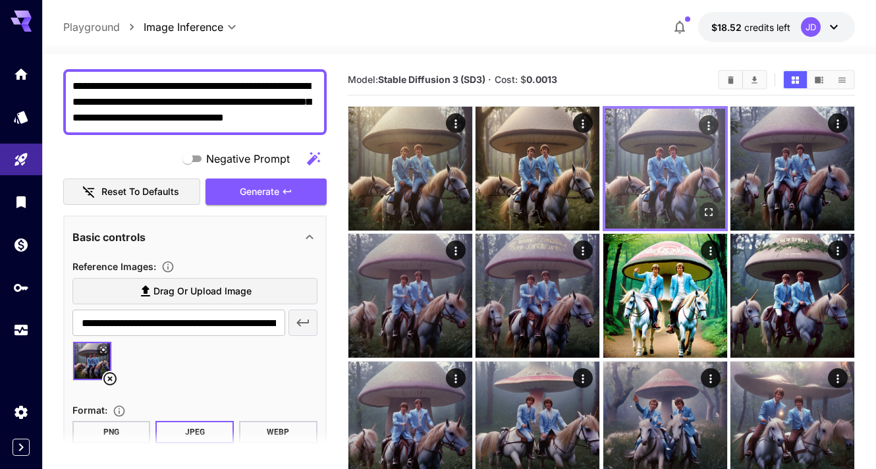
click at [706, 211] on icon "Open in fullscreen" at bounding box center [709, 212] width 8 height 8
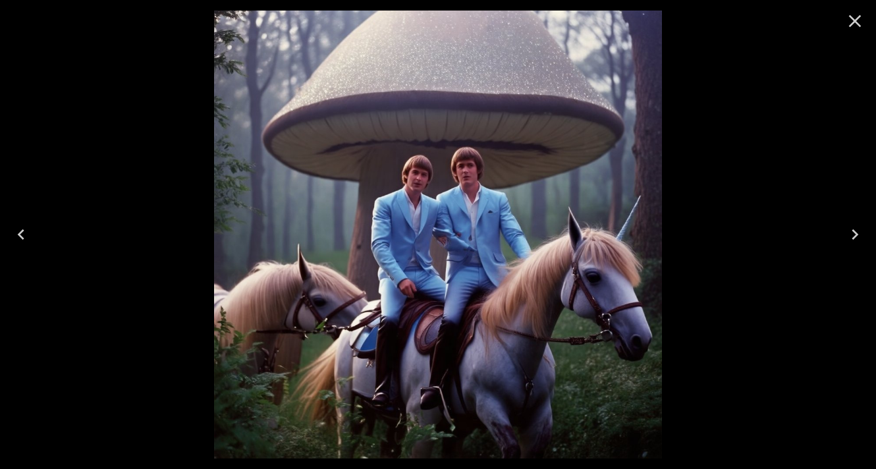
click at [846, 21] on icon "Close" at bounding box center [855, 21] width 21 height 21
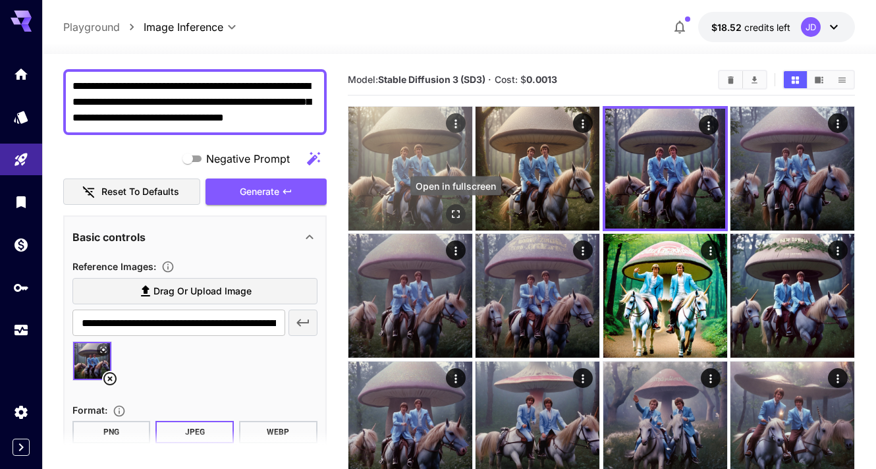
click at [452, 211] on icon "Open in fullscreen" at bounding box center [456, 214] width 8 height 8
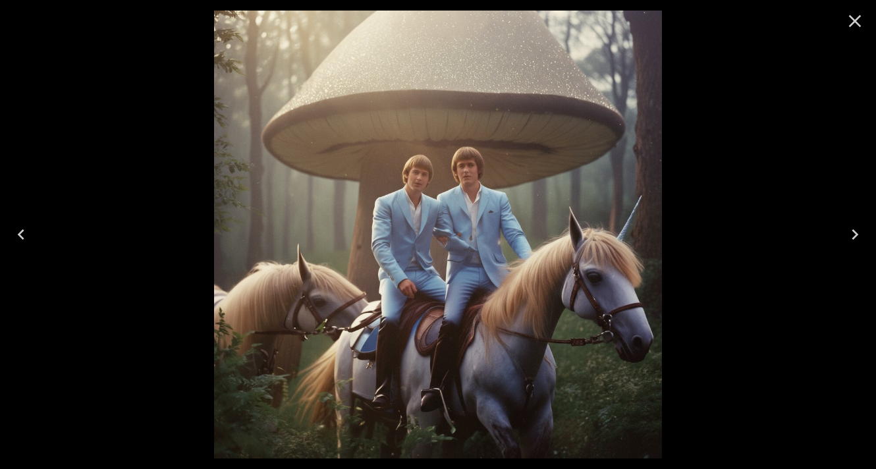
click at [855, 17] on icon "Close" at bounding box center [855, 21] width 21 height 21
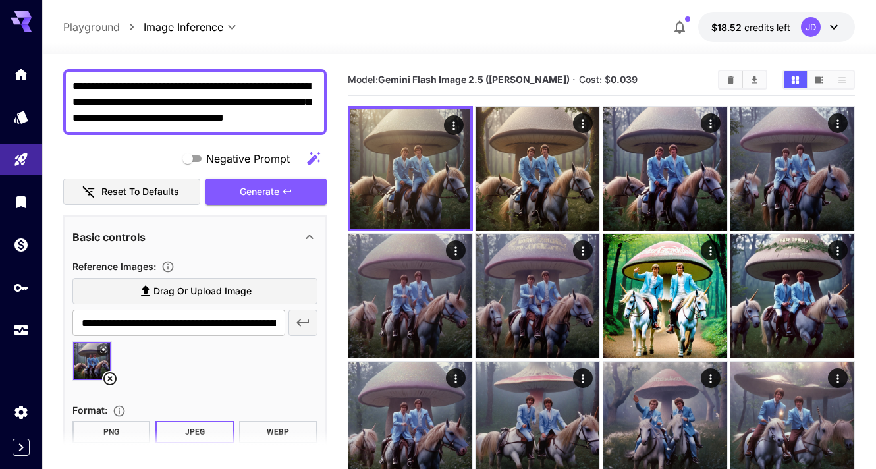
click at [103, 121] on textarea "**********" at bounding box center [194, 101] width 245 height 47
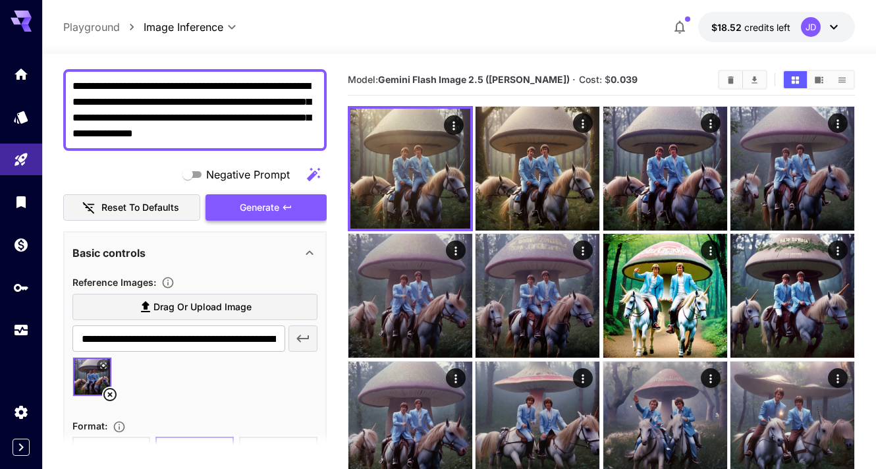
click at [217, 210] on button "Generate" at bounding box center [266, 207] width 121 height 27
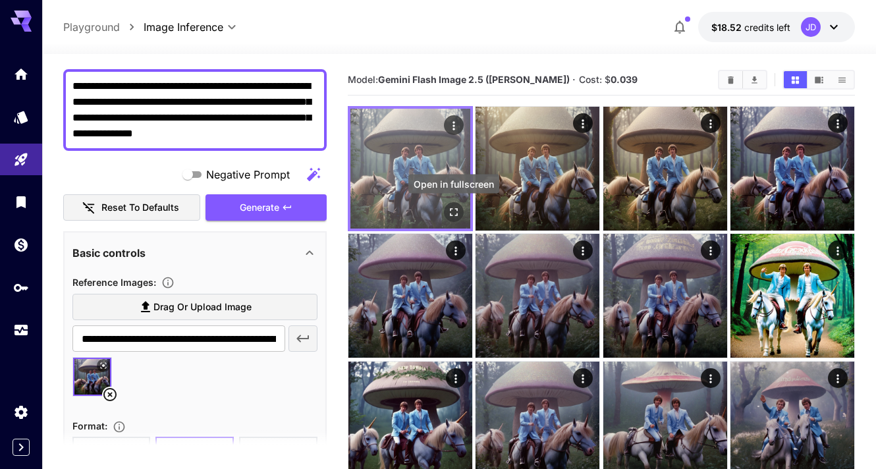
click at [456, 208] on icon "Open in fullscreen" at bounding box center [453, 212] width 13 height 13
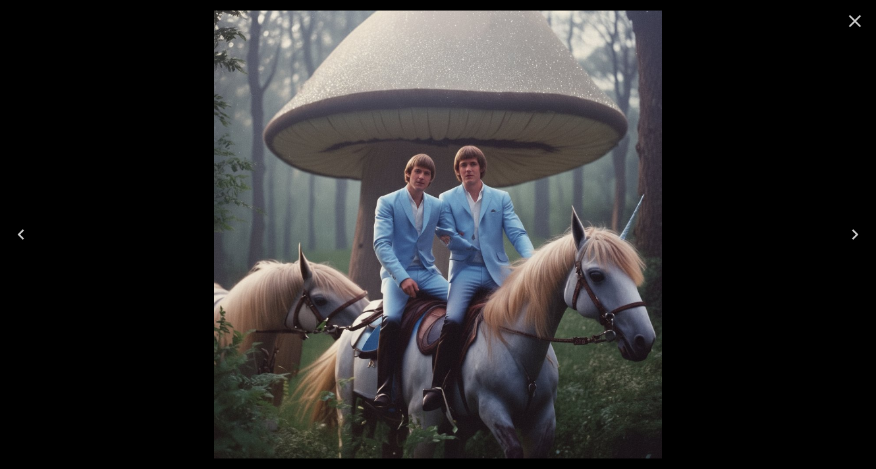
click at [853, 22] on icon "Close" at bounding box center [855, 21] width 13 height 13
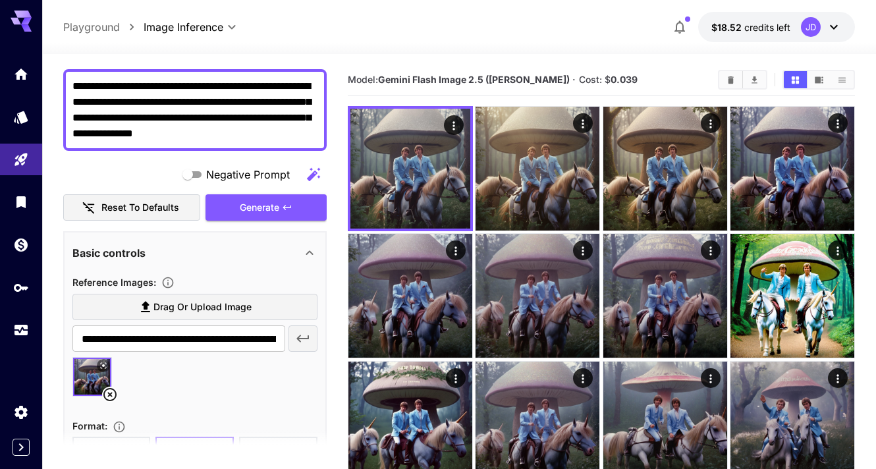
click at [247, 134] on textarea "**********" at bounding box center [194, 109] width 245 height 63
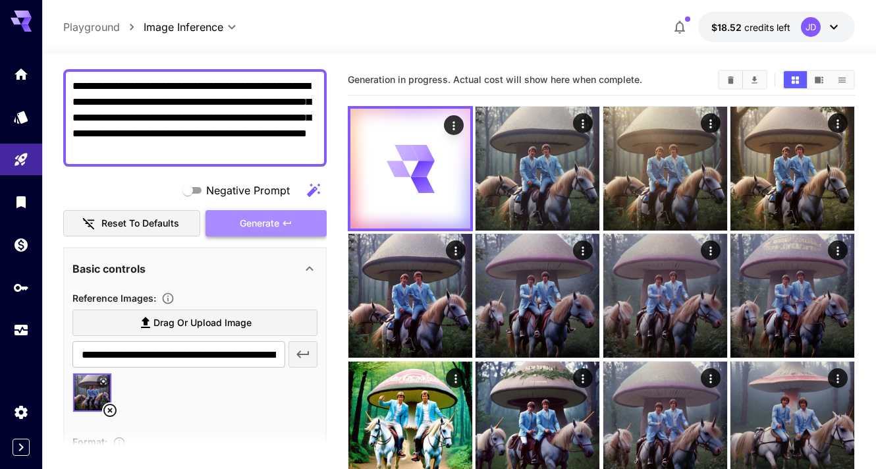
click at [287, 210] on button "Generate" at bounding box center [266, 223] width 121 height 27
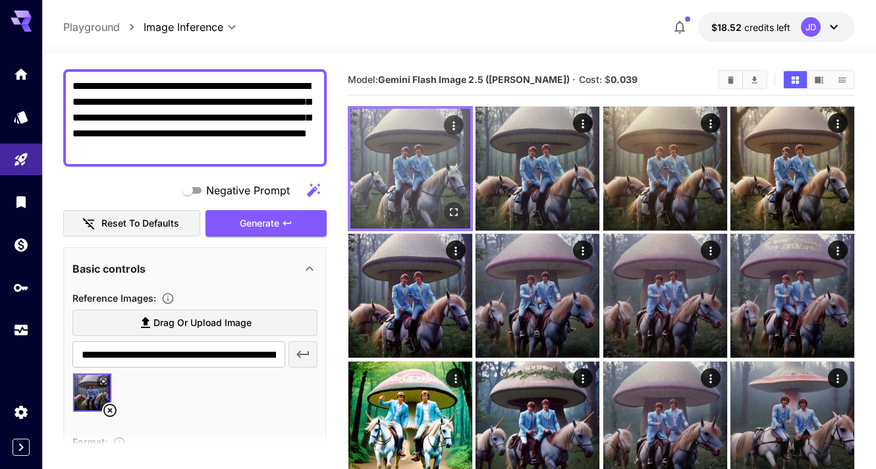
click at [450, 216] on icon "Open in fullscreen" at bounding box center [453, 212] width 13 height 13
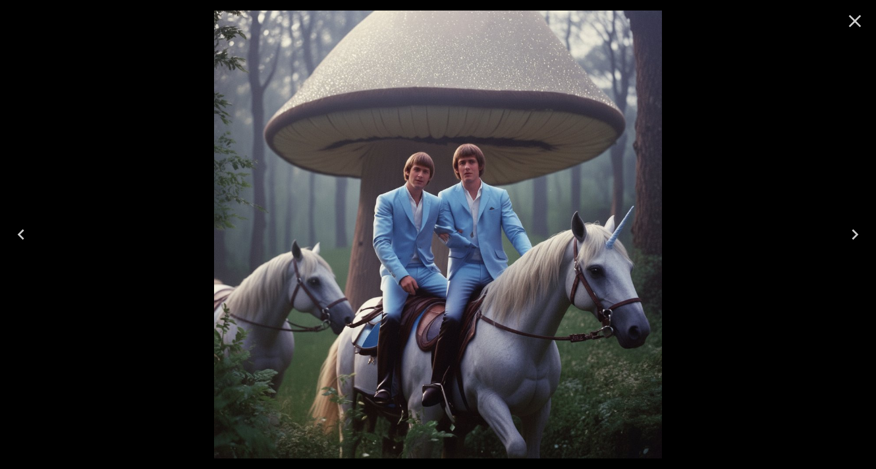
click at [862, 12] on icon "Close" at bounding box center [855, 21] width 21 height 21
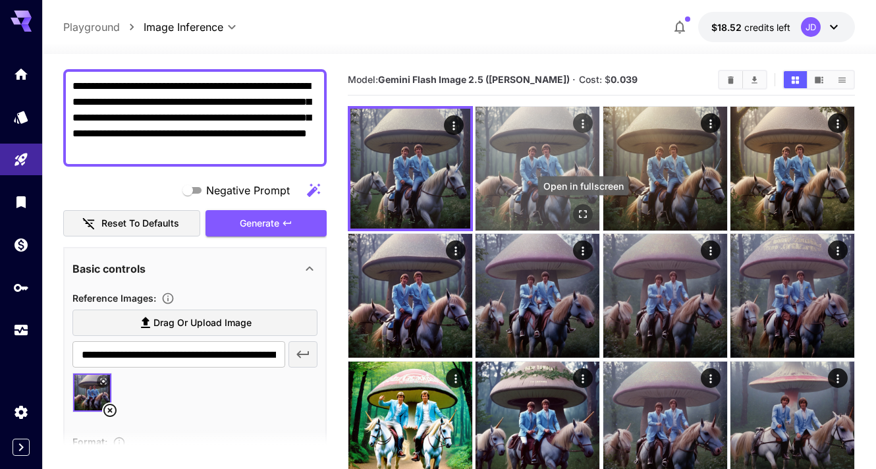
click at [585, 215] on icon "Open in fullscreen" at bounding box center [583, 214] width 13 height 13
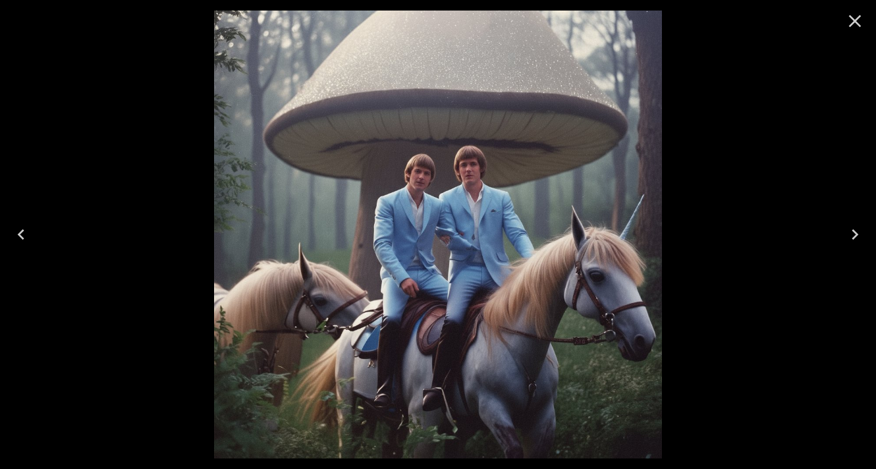
click at [851, 18] on icon "Close" at bounding box center [855, 21] width 13 height 13
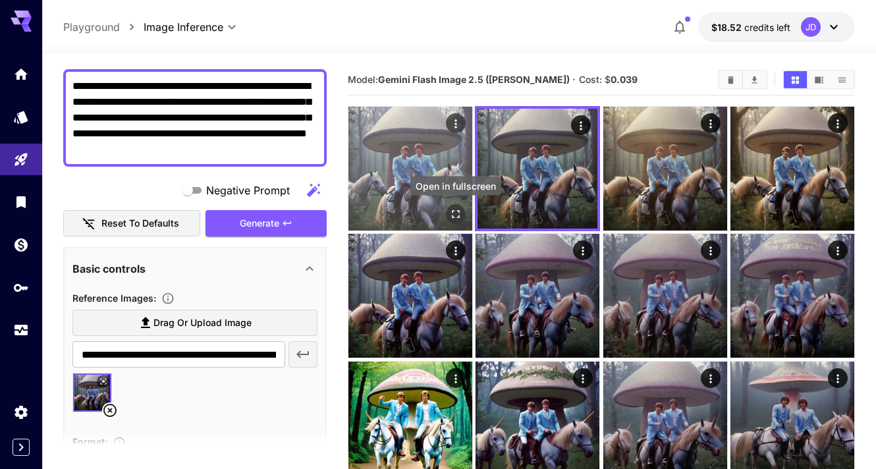
click at [458, 212] on icon "Open in fullscreen" at bounding box center [455, 214] width 13 height 13
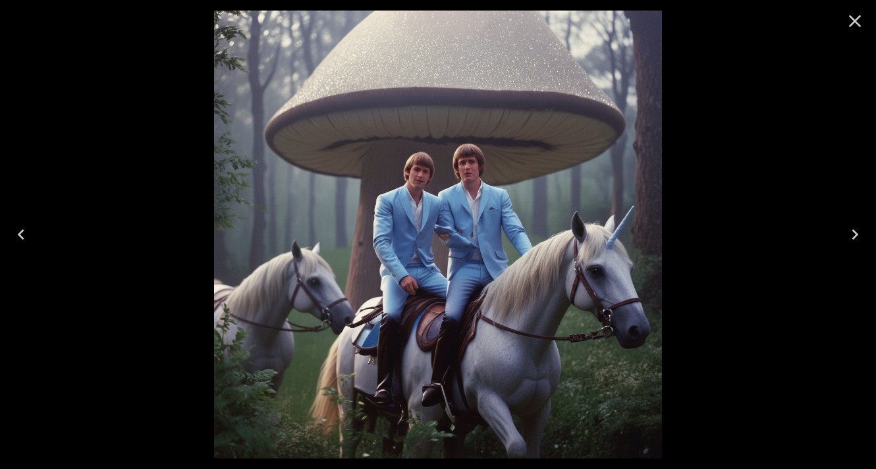
click at [855, 17] on icon "Close" at bounding box center [855, 21] width 21 height 21
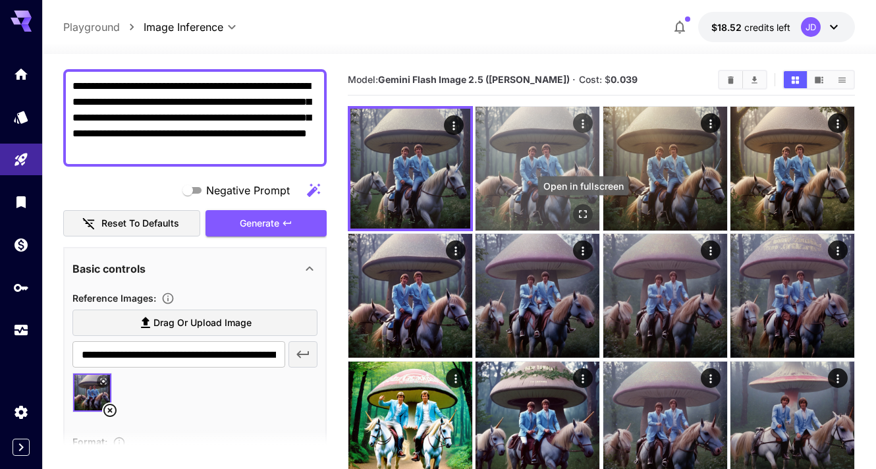
click at [579, 217] on icon "Open in fullscreen" at bounding box center [583, 214] width 13 height 13
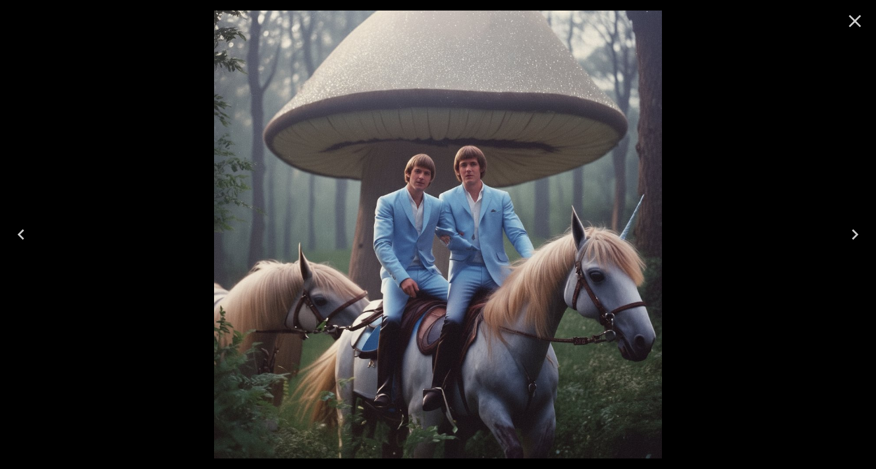
click at [851, 23] on icon "Close" at bounding box center [855, 21] width 21 height 21
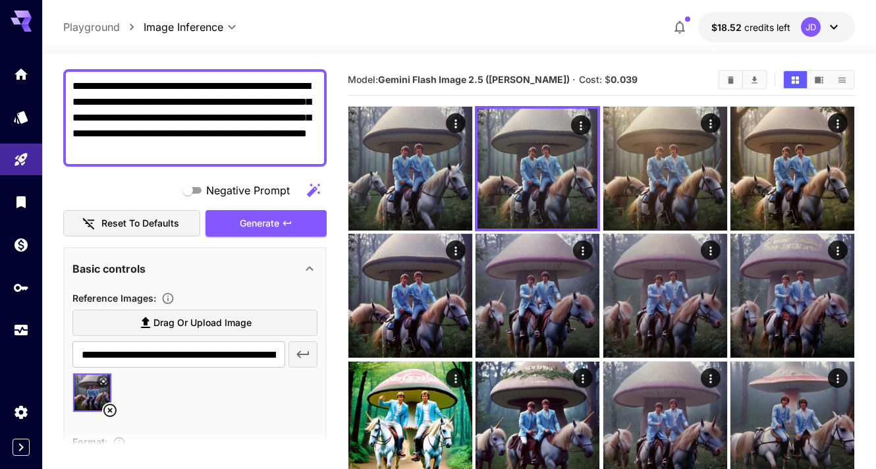
click at [243, 154] on textarea "**********" at bounding box center [194, 117] width 245 height 79
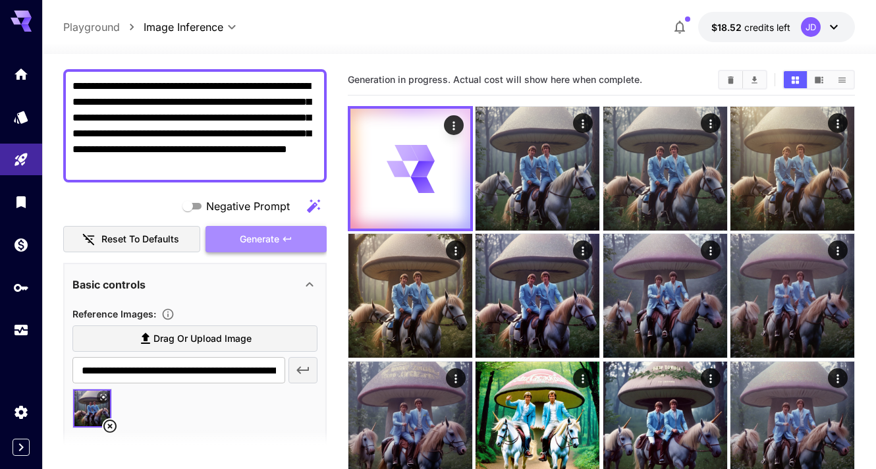
click at [302, 234] on button "Generate" at bounding box center [266, 239] width 121 height 27
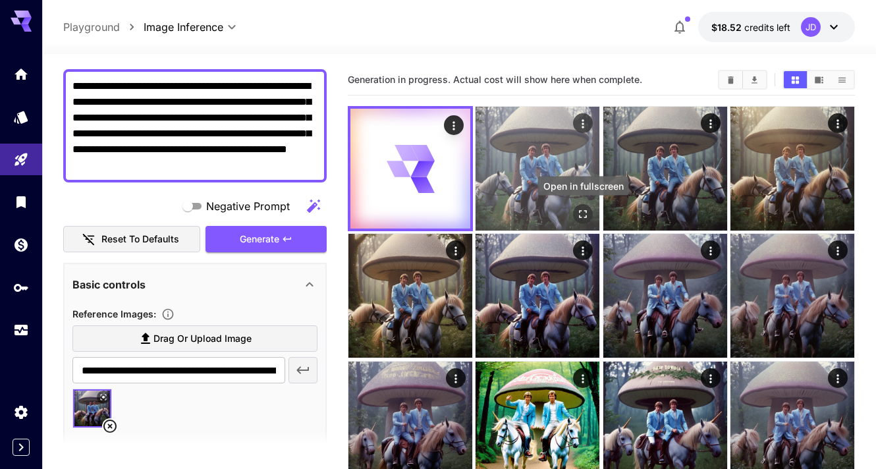
click at [578, 209] on icon "Open in fullscreen" at bounding box center [583, 214] width 13 height 13
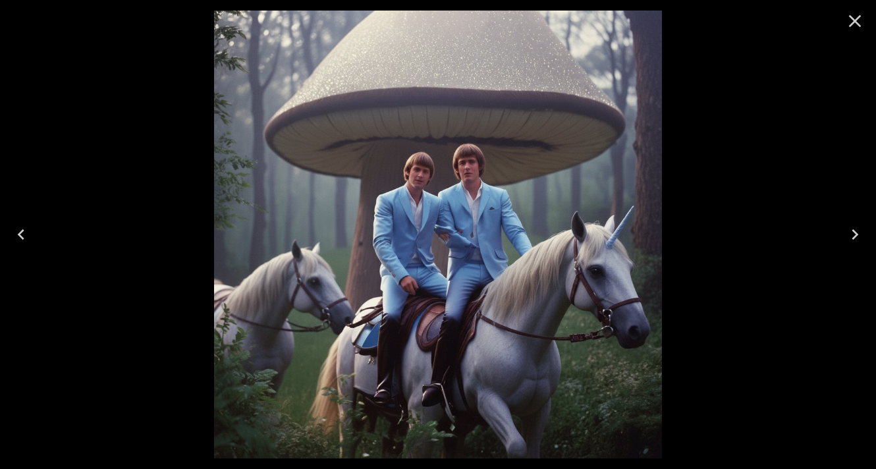
click at [850, 22] on icon "Close" at bounding box center [855, 21] width 21 height 21
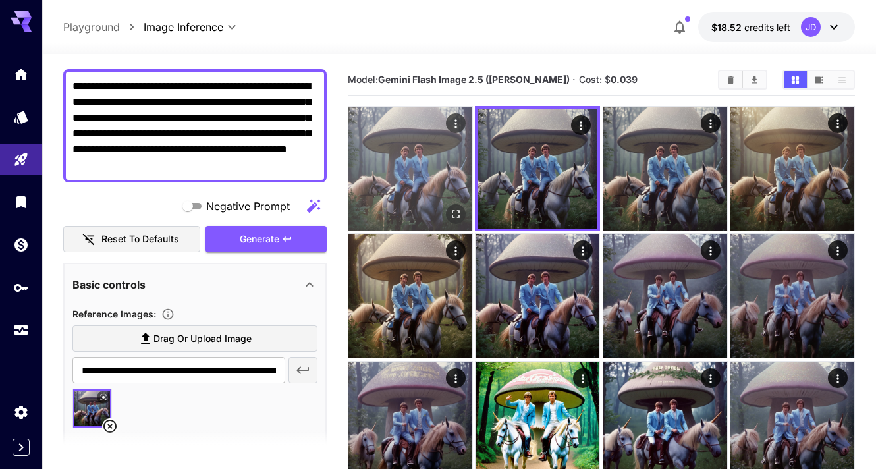
click at [458, 226] on img at bounding box center [411, 169] width 124 height 124
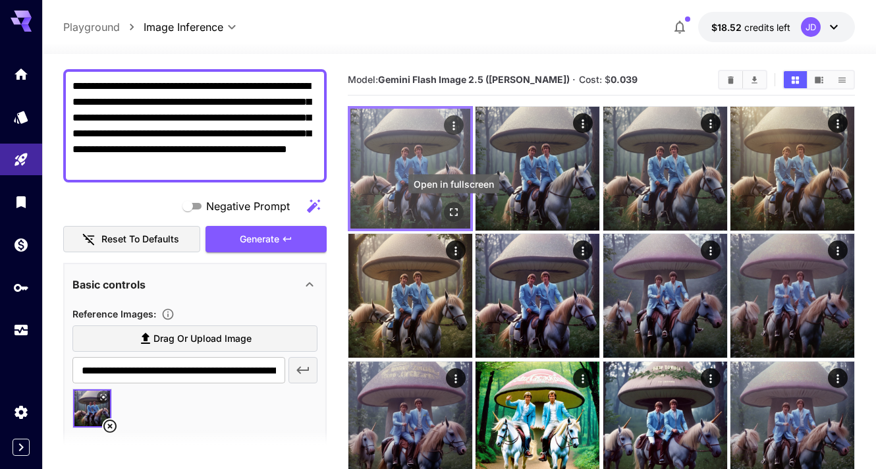
click at [454, 213] on icon "Open in fullscreen" at bounding box center [453, 212] width 13 height 13
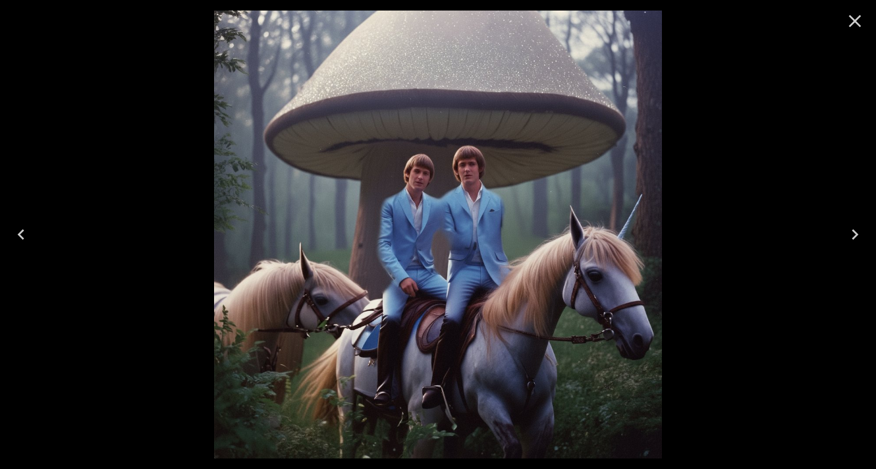
click at [853, 14] on icon "Close" at bounding box center [855, 21] width 21 height 21
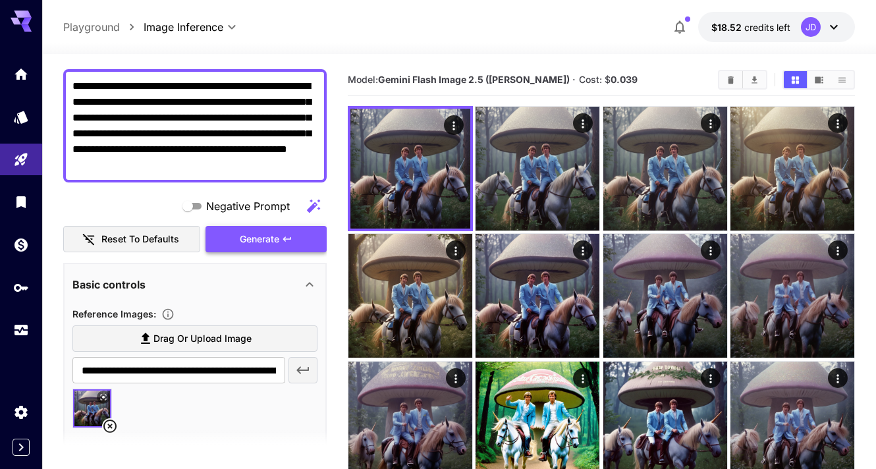
click at [277, 235] on span "Generate" at bounding box center [260, 239] width 40 height 16
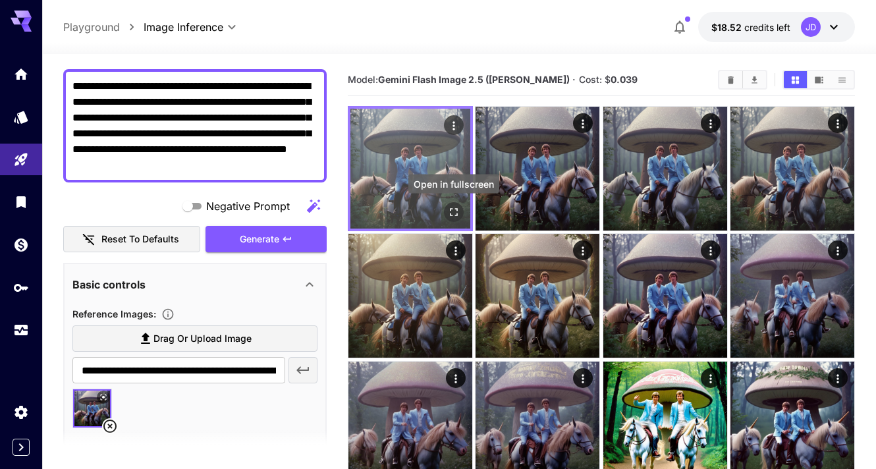
click at [449, 210] on icon "Open in fullscreen" at bounding box center [453, 212] width 13 height 13
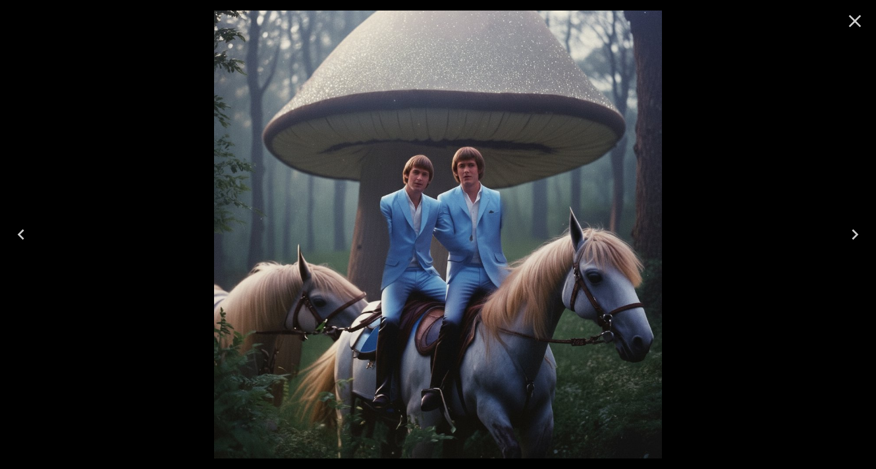
click at [847, 17] on icon "Close" at bounding box center [855, 21] width 21 height 21
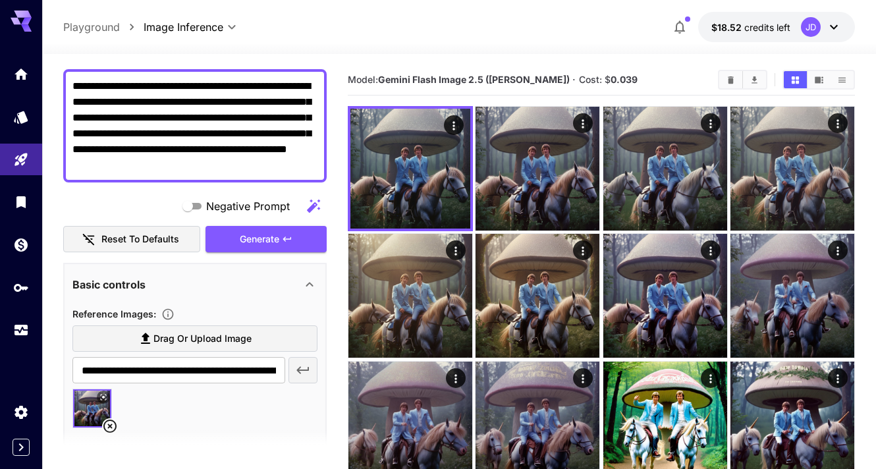
drag, startPoint x: 173, startPoint y: 167, endPoint x: 236, endPoint y: 167, distance: 62.6
click at [236, 167] on textarea "**********" at bounding box center [194, 125] width 245 height 95
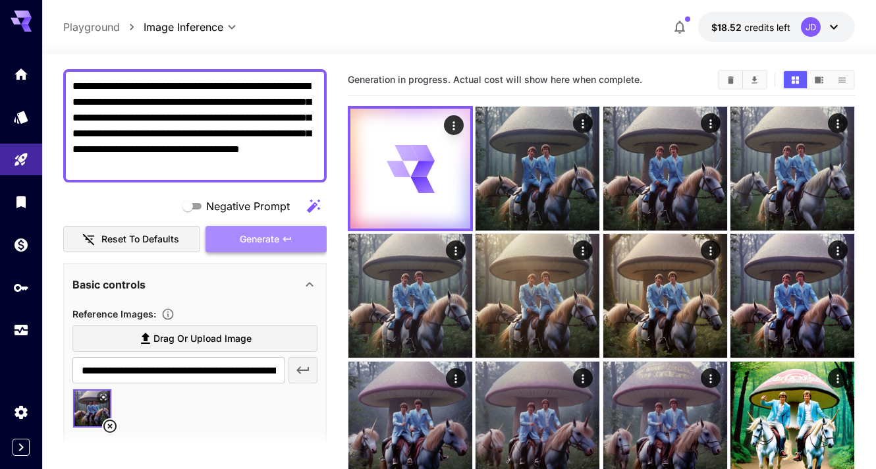
click at [243, 233] on span "Generate" at bounding box center [260, 239] width 40 height 16
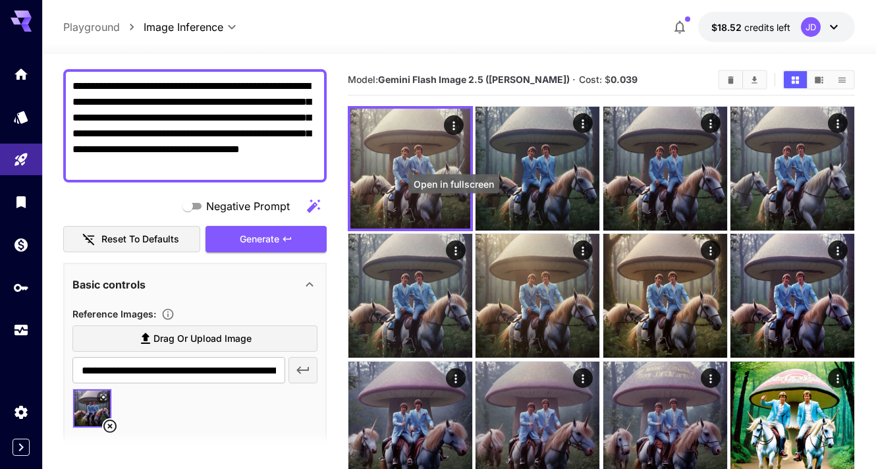
click at [0, 0] on icon "Open in fullscreen" at bounding box center [0, 0] width 0 height 0
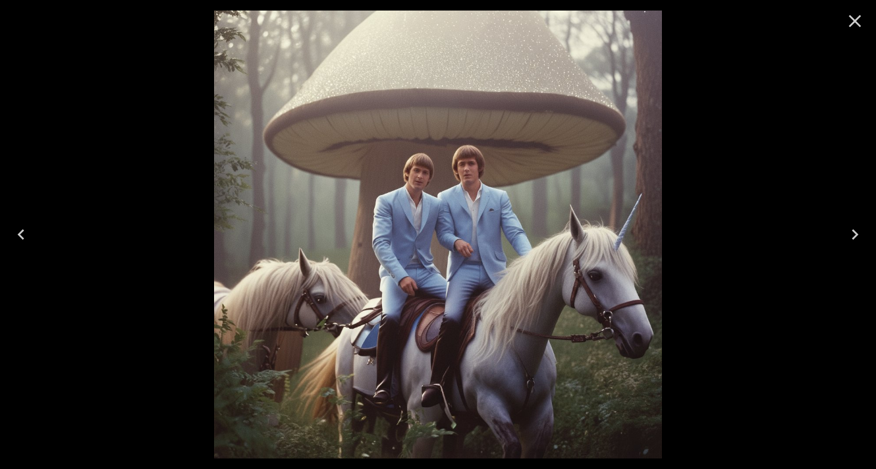
click at [855, 18] on icon "Close" at bounding box center [855, 21] width 21 height 21
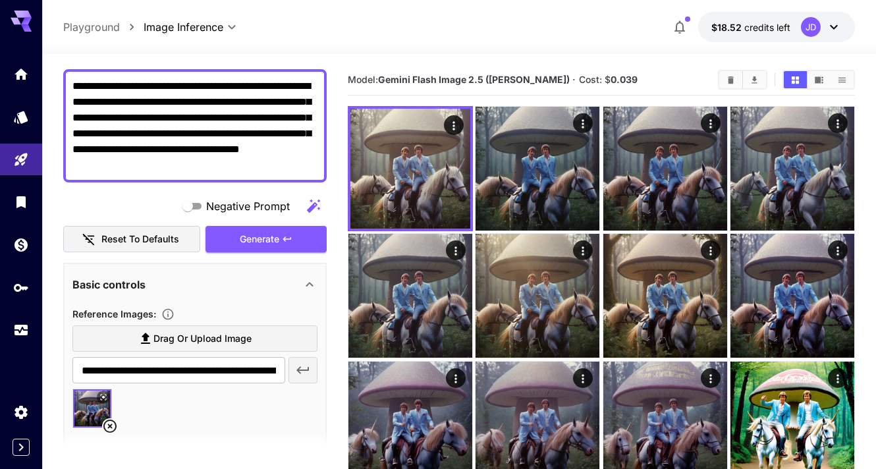
click at [215, 162] on textarea "**********" at bounding box center [194, 125] width 245 height 95
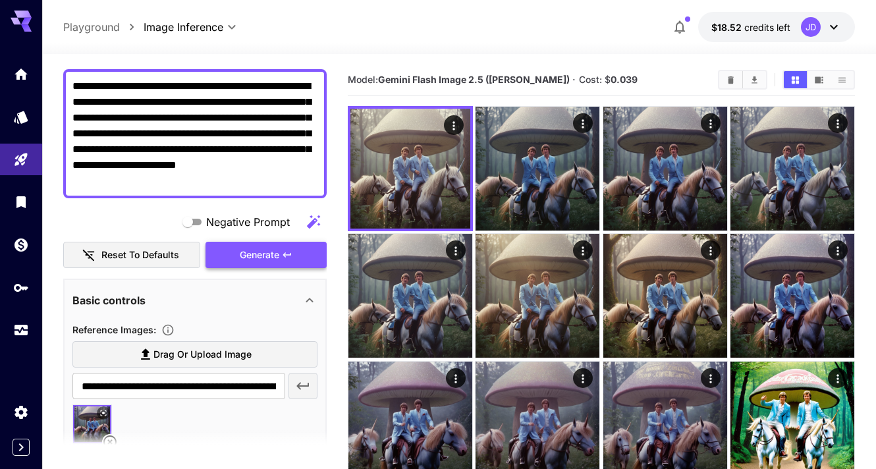
type textarea "**********"
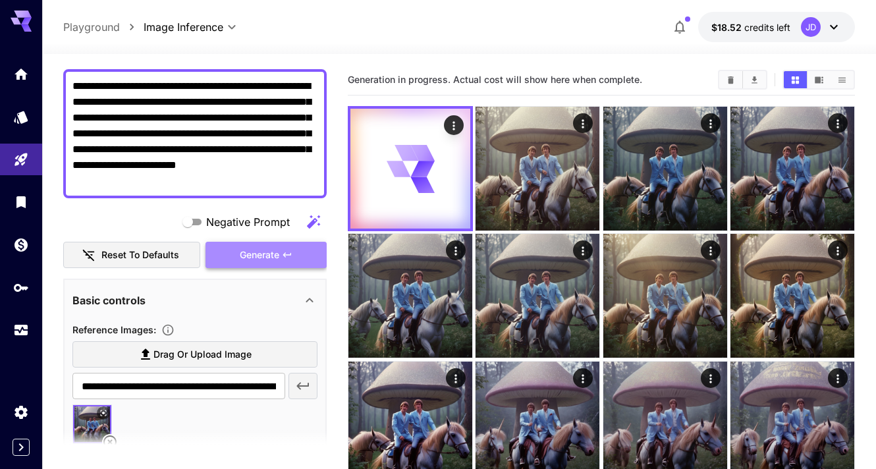
click at [295, 251] on button "Generate" at bounding box center [266, 255] width 121 height 27
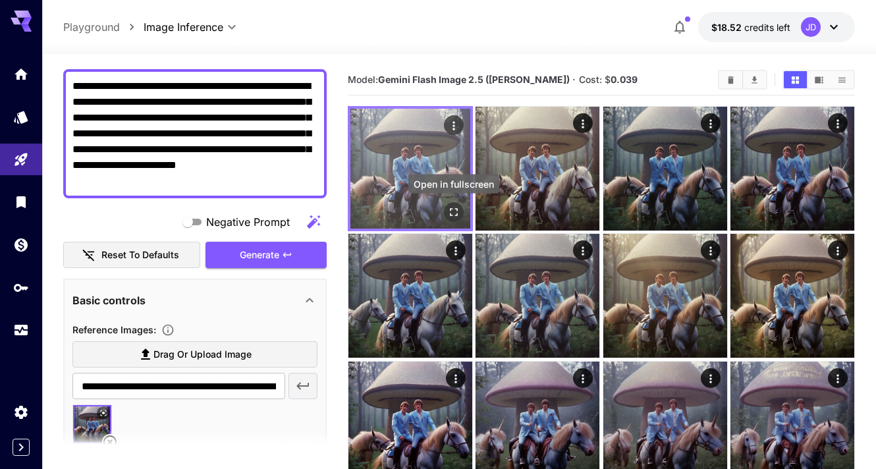
click at [455, 214] on icon "Open in fullscreen" at bounding box center [453, 212] width 13 height 13
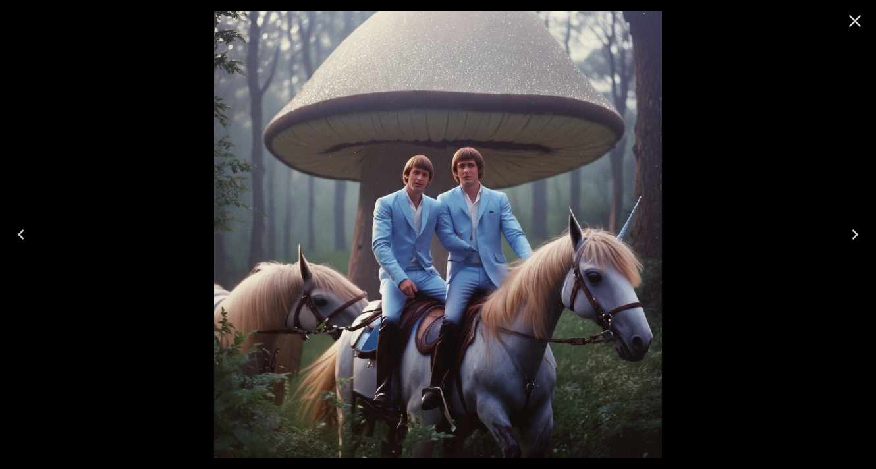
click at [847, 27] on icon "Close" at bounding box center [855, 21] width 21 height 21
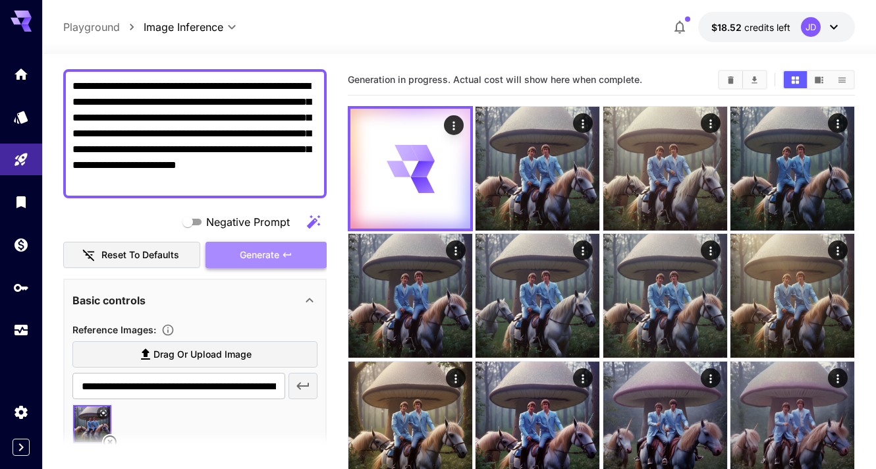
click at [260, 265] on button "Generate" at bounding box center [266, 255] width 121 height 27
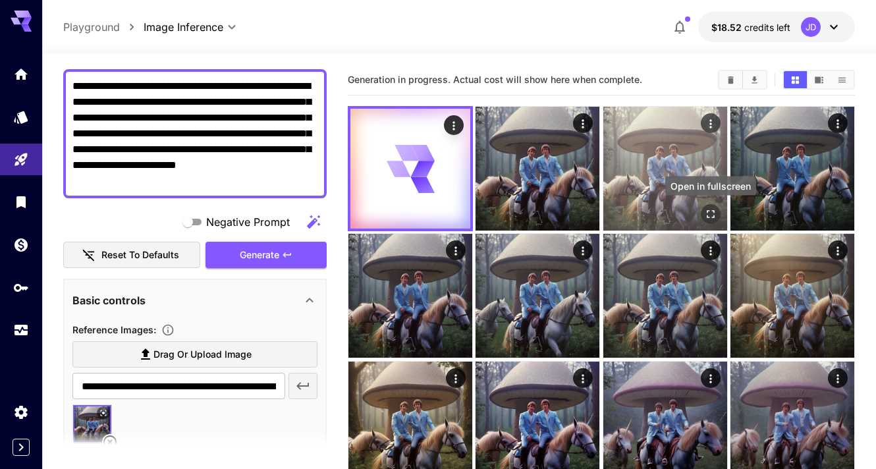
click at [710, 214] on icon "Open in fullscreen" at bounding box center [710, 214] width 13 height 13
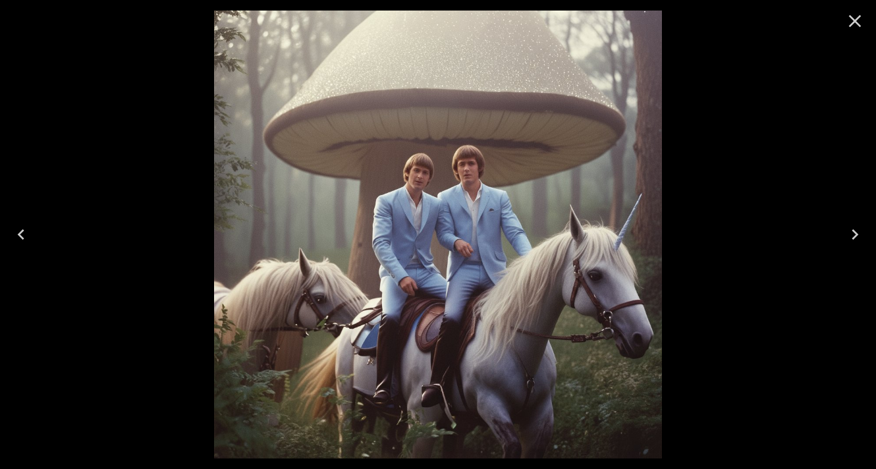
click at [849, 23] on icon "Close" at bounding box center [855, 21] width 21 height 21
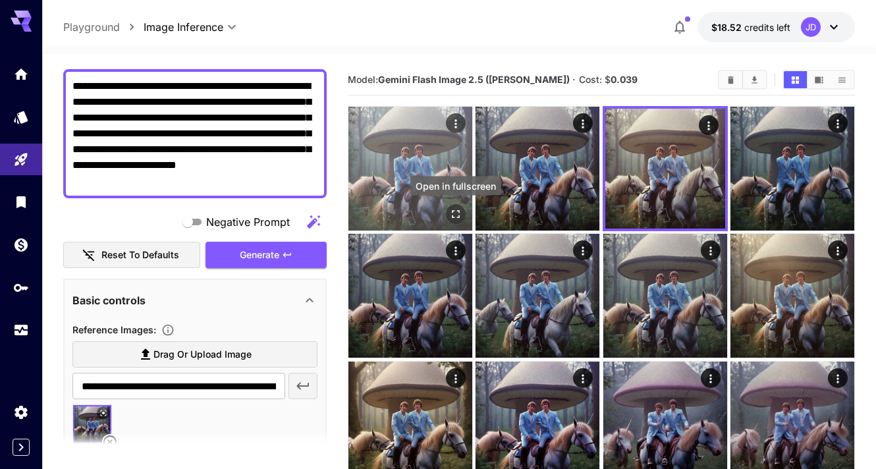
click at [450, 213] on icon "Open in fullscreen" at bounding box center [455, 214] width 13 height 13
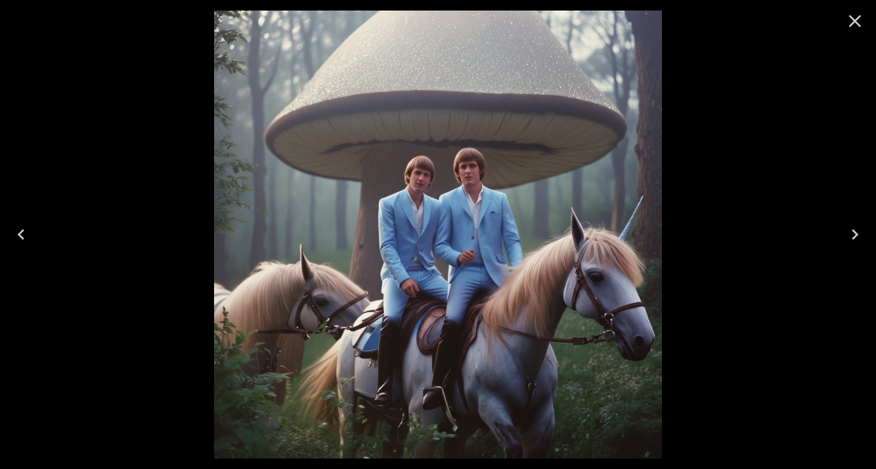
click at [852, 22] on icon "Close" at bounding box center [855, 21] width 21 height 21
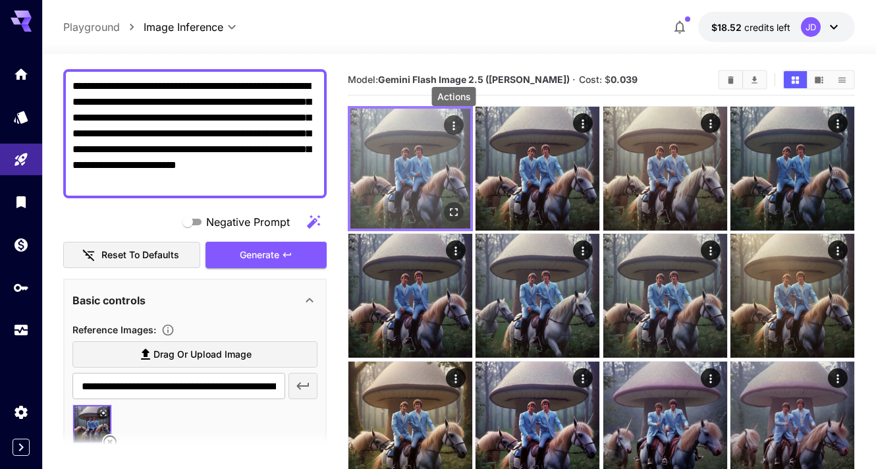
click at [449, 127] on icon "Actions" at bounding box center [453, 125] width 13 height 13
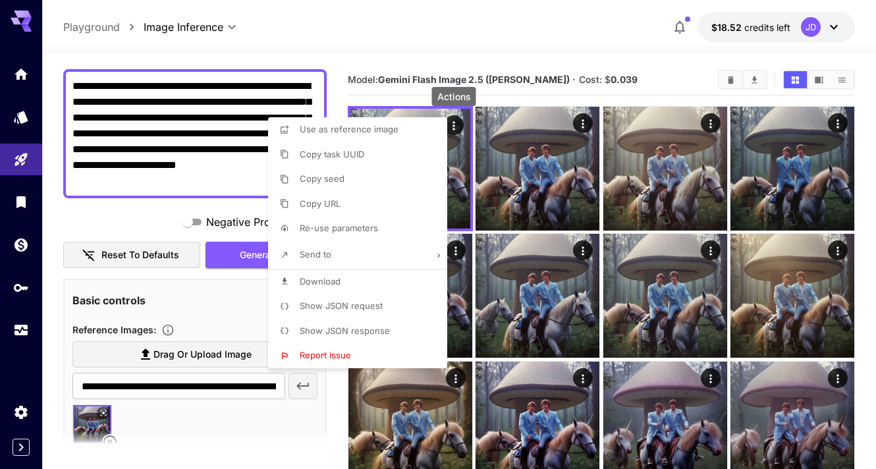
click at [369, 210] on li "Copy URL" at bounding box center [361, 204] width 187 height 25
click at [175, 387] on div at bounding box center [438, 234] width 876 height 469
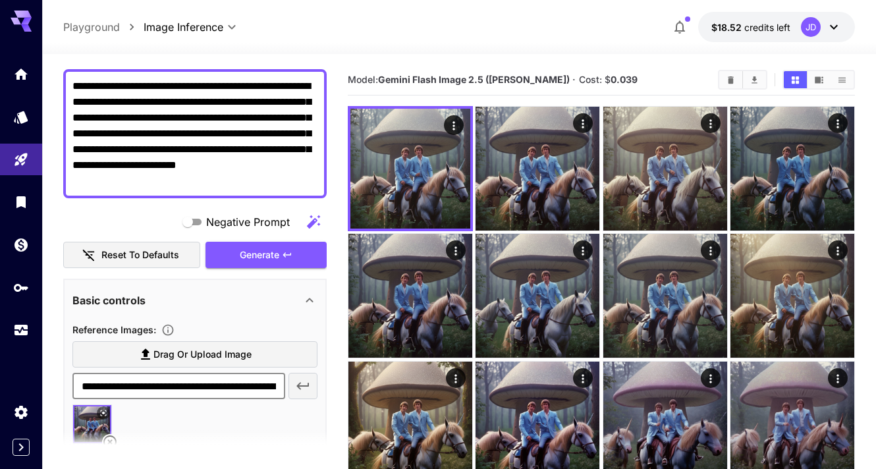
click at [175, 387] on input "**********" at bounding box center [178, 386] width 213 height 26
paste input "*****"
type input "**********"
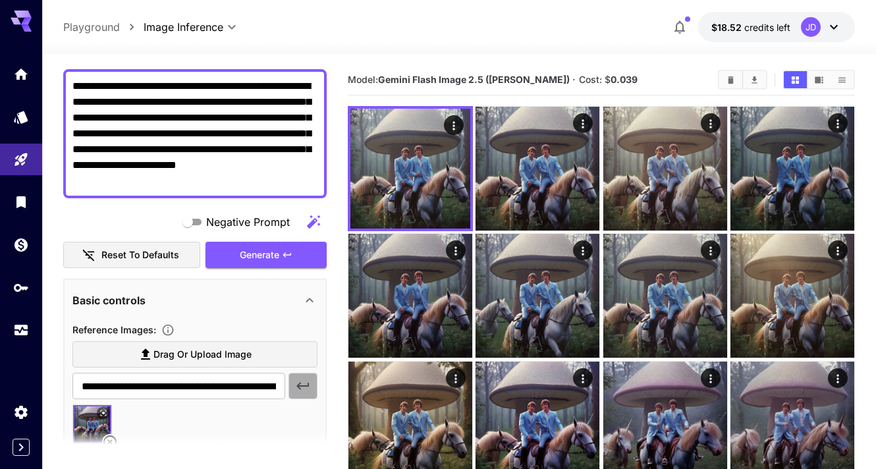
click at [306, 391] on icon "button" at bounding box center [303, 386] width 16 height 16
drag, startPoint x: 196, startPoint y: 181, endPoint x: 58, endPoint y: 80, distance: 171.2
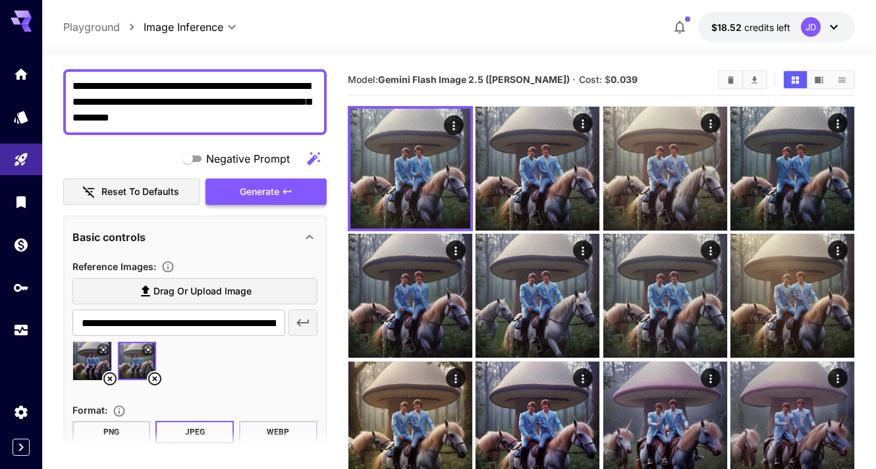
type textarea "**********"
click at [260, 187] on span "Generate" at bounding box center [260, 192] width 40 height 16
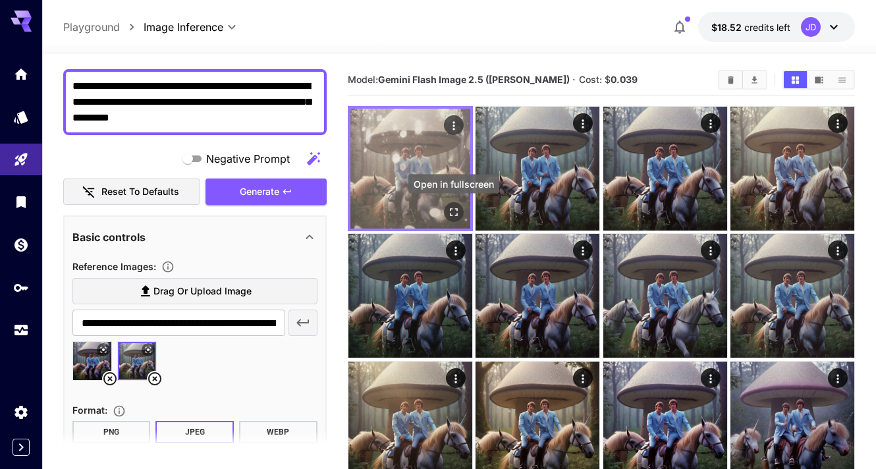
click at [455, 211] on icon "Open in fullscreen" at bounding box center [453, 212] width 13 height 13
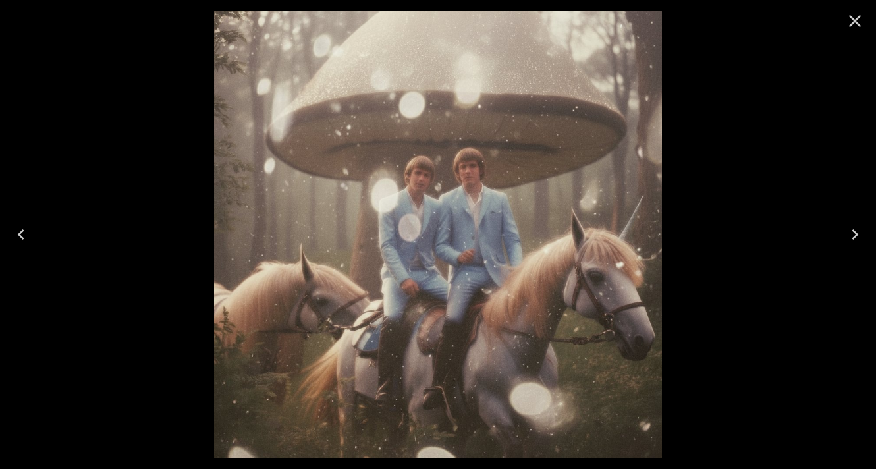
click at [854, 20] on icon "Close" at bounding box center [855, 21] width 13 height 13
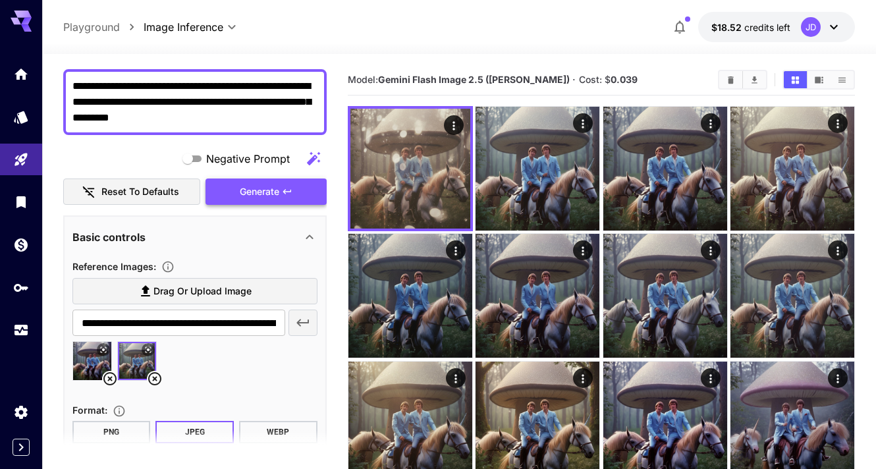
click at [276, 187] on span "Generate" at bounding box center [260, 192] width 40 height 16
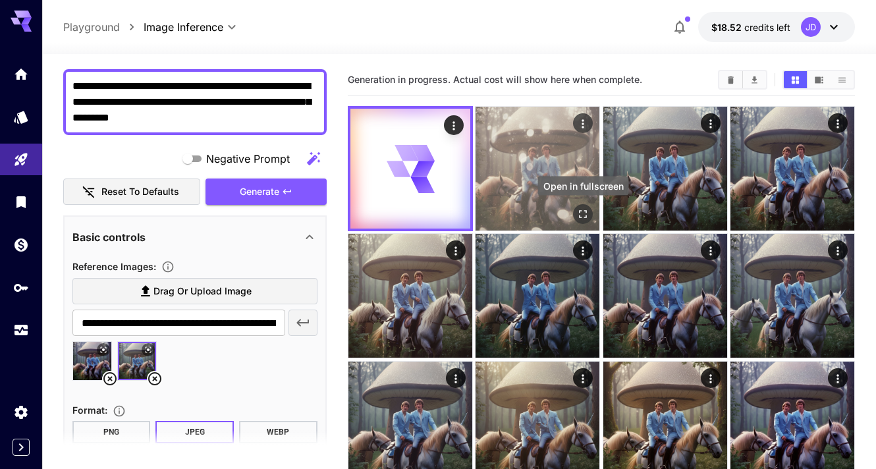
click at [585, 214] on icon "Open in fullscreen" at bounding box center [583, 214] width 13 height 13
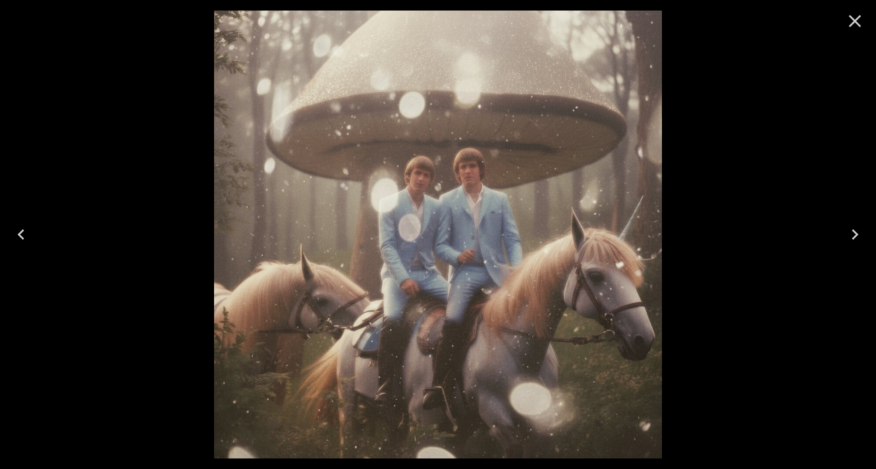
click at [854, 20] on icon "Close" at bounding box center [855, 21] width 13 height 13
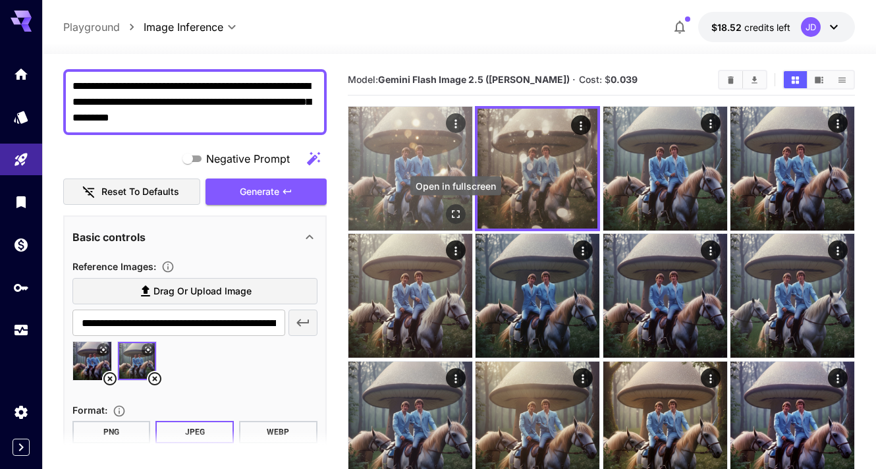
click at [455, 215] on icon "Open in fullscreen" at bounding box center [455, 214] width 13 height 13
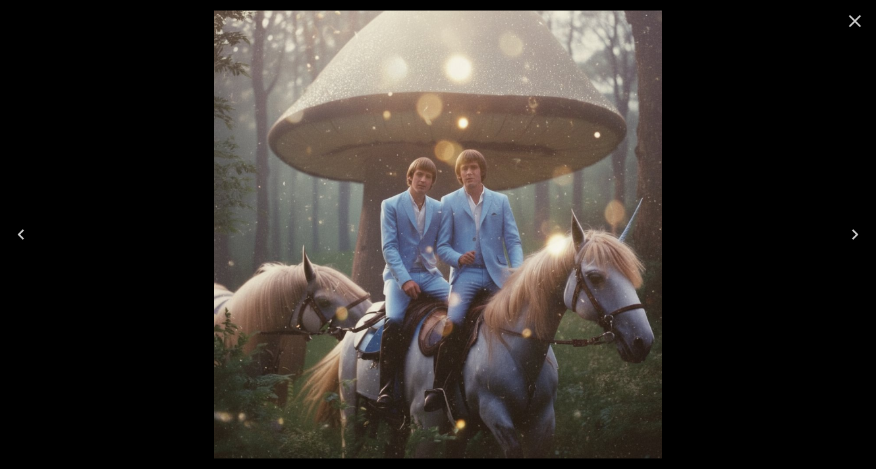
click at [860, 20] on icon "Close" at bounding box center [855, 21] width 21 height 21
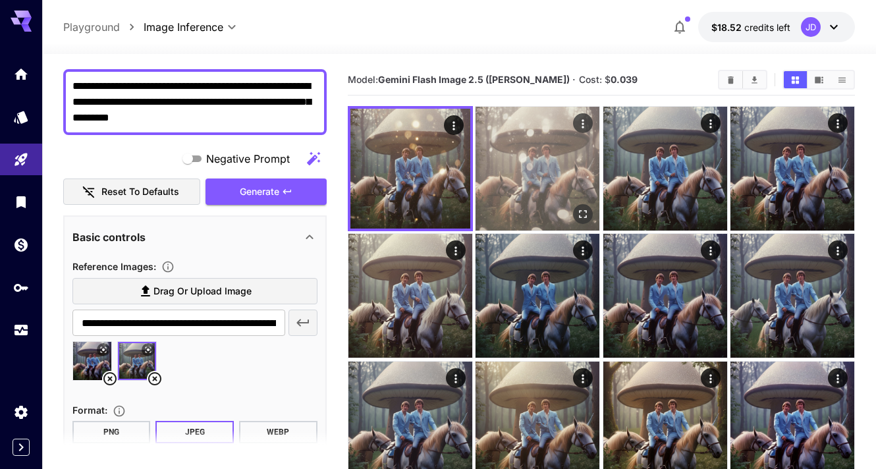
click at [584, 213] on icon "Open in fullscreen" at bounding box center [583, 214] width 13 height 13
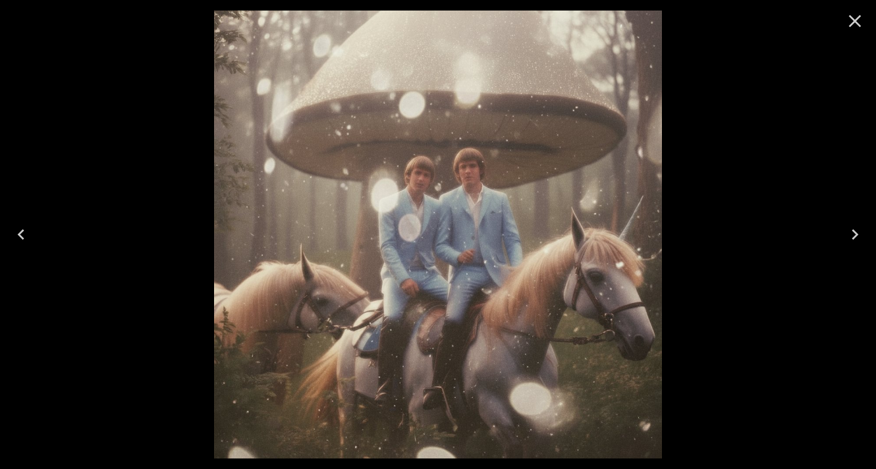
click at [859, 22] on icon "Close" at bounding box center [855, 21] width 21 height 21
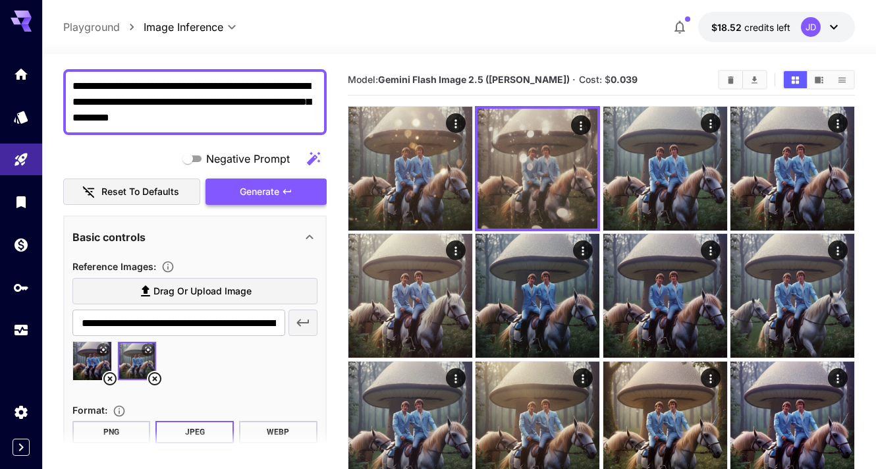
click at [270, 187] on span "Generate" at bounding box center [260, 192] width 40 height 16
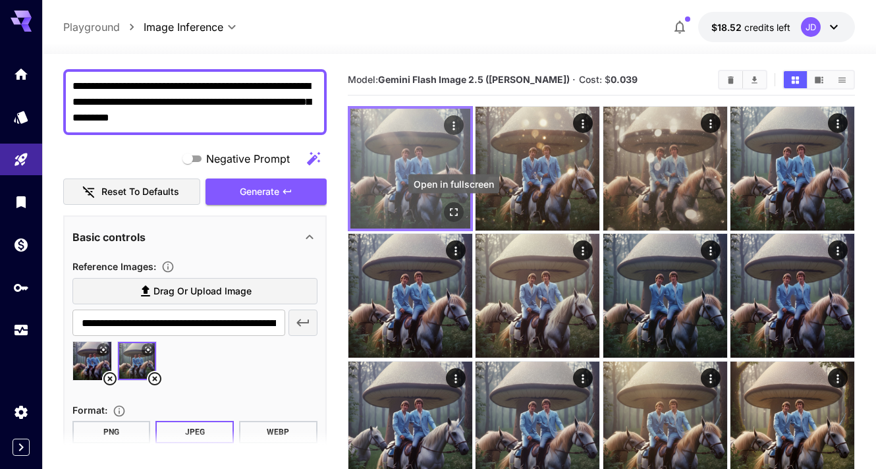
click at [451, 212] on icon "Open in fullscreen" at bounding box center [453, 212] width 13 height 13
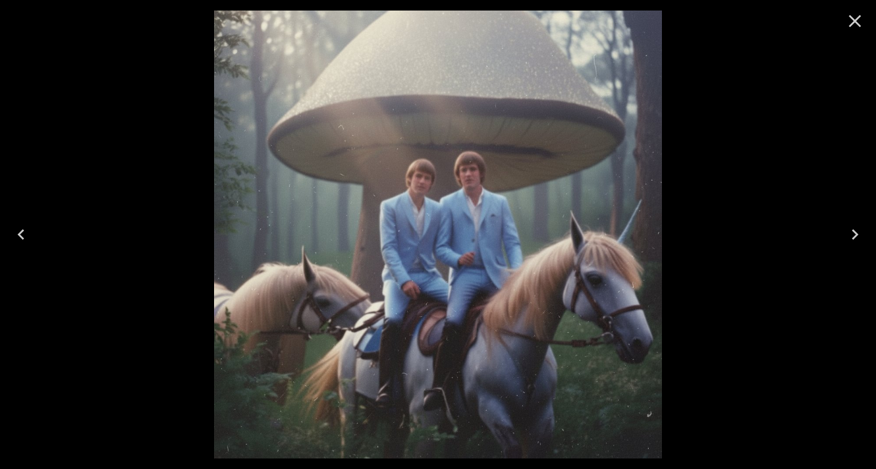
click at [846, 21] on icon "Close" at bounding box center [855, 21] width 21 height 21
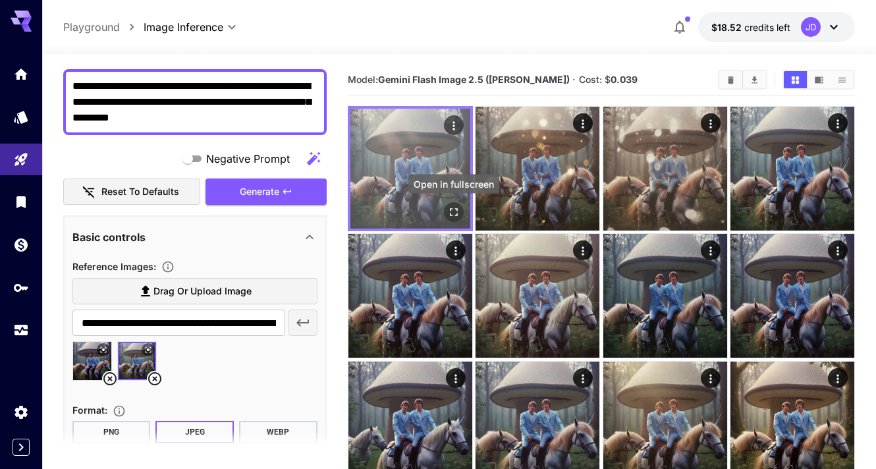
click at [450, 210] on icon "Open in fullscreen" at bounding box center [454, 212] width 8 height 8
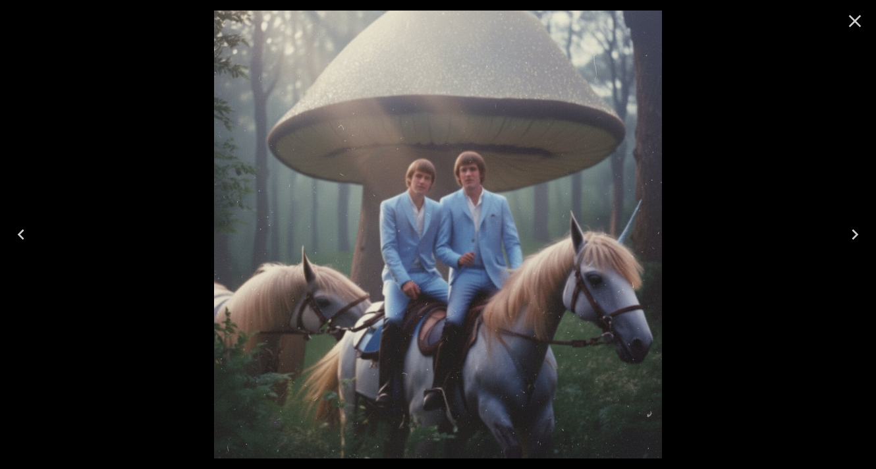
click at [861, 25] on icon "Close" at bounding box center [855, 21] width 21 height 21
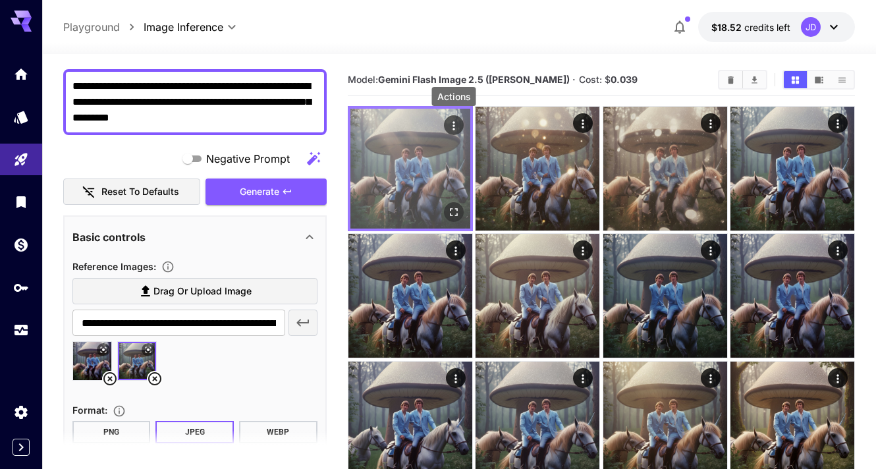
click at [457, 123] on icon "Actions" at bounding box center [453, 125] width 13 height 13
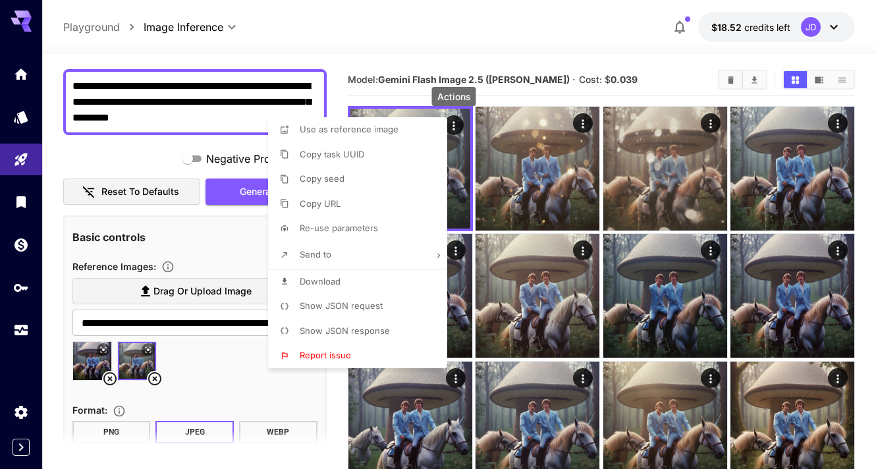
click at [374, 206] on li "Copy URL" at bounding box center [361, 204] width 187 height 25
click at [158, 323] on div at bounding box center [438, 234] width 876 height 469
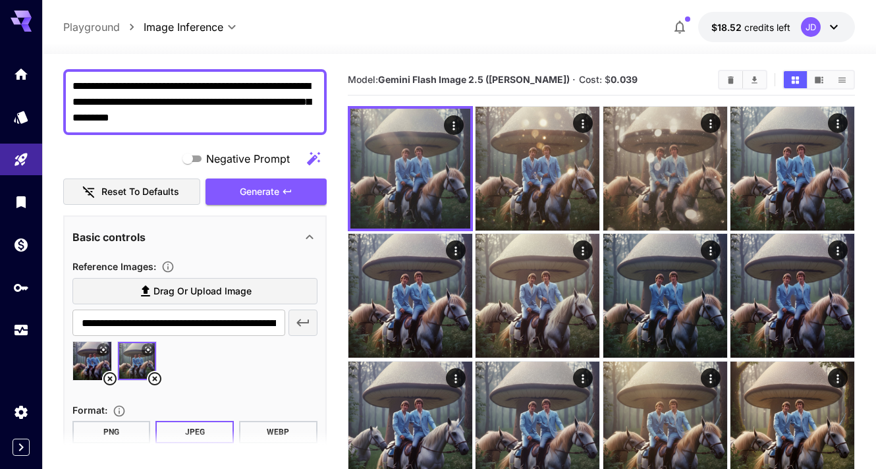
click at [158, 323] on div at bounding box center [438, 234] width 876 height 469
click at [158, 323] on div "Use as reference image Copy task UUID Copy seed Copy URL Re-use parameters Send…" at bounding box center [100, 234] width 200 height 469
click at [158, 323] on input "**********" at bounding box center [178, 323] width 213 height 26
paste input "text"
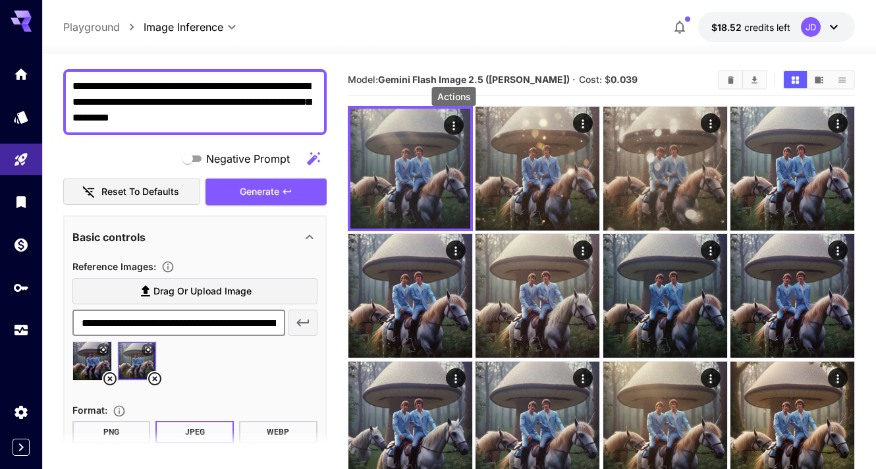
scroll to position [0, 210]
type input "**********"
click at [305, 318] on icon "button" at bounding box center [303, 323] width 16 height 16
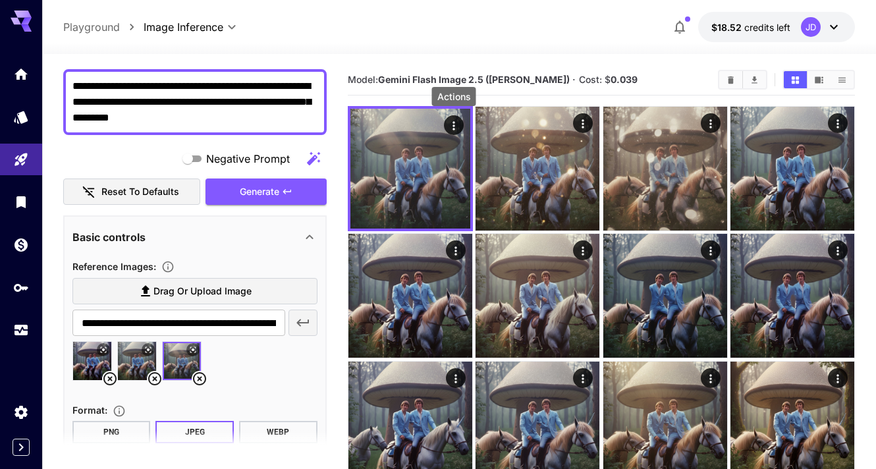
click at [217, 120] on textarea "**********" at bounding box center [194, 101] width 245 height 47
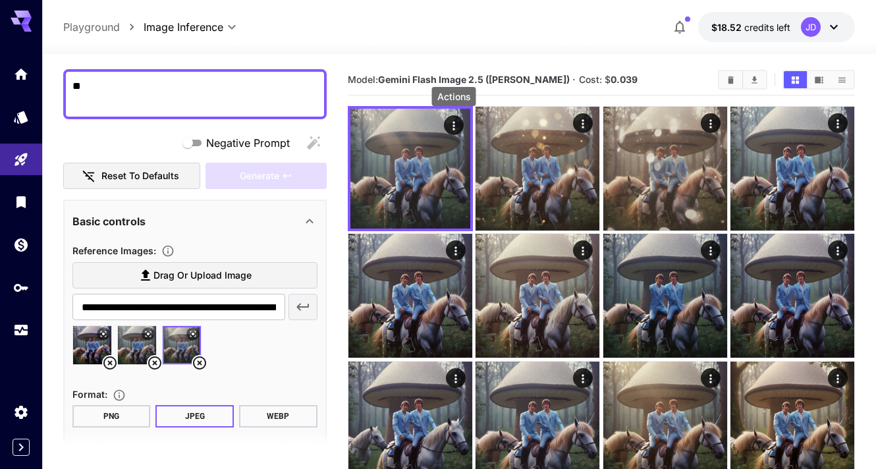
type textarea "*"
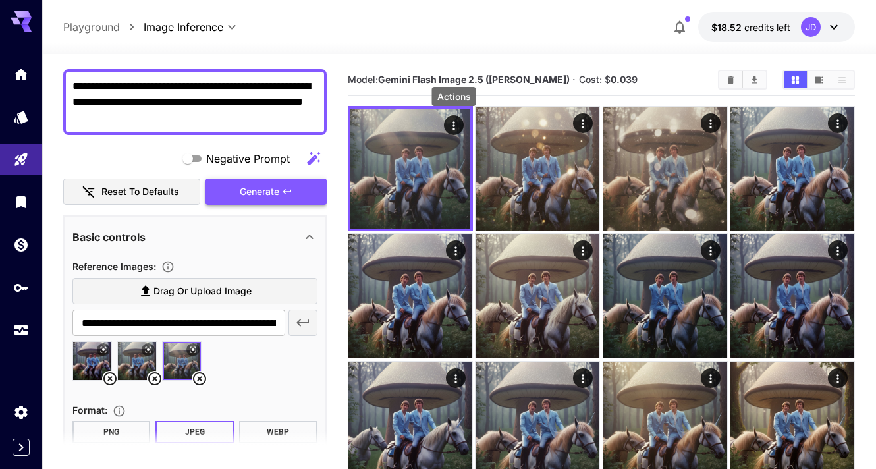
click at [279, 186] on button "Generate" at bounding box center [266, 192] width 121 height 27
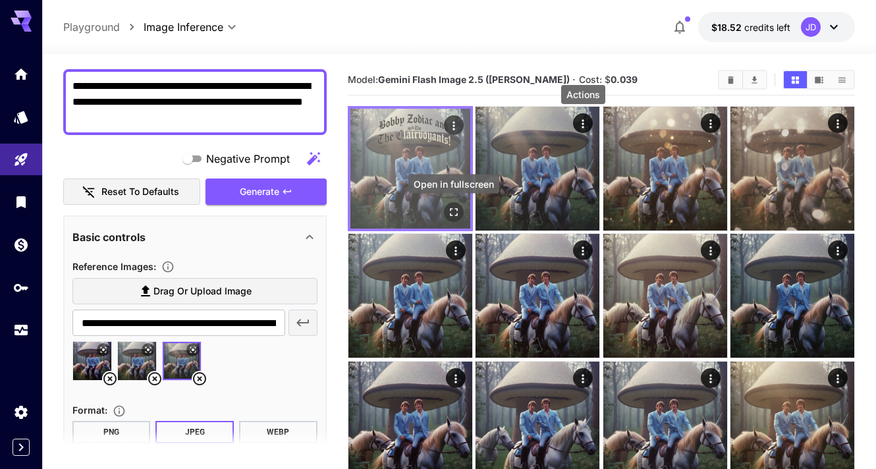
click at [455, 213] on icon "Open in fullscreen" at bounding box center [453, 212] width 13 height 13
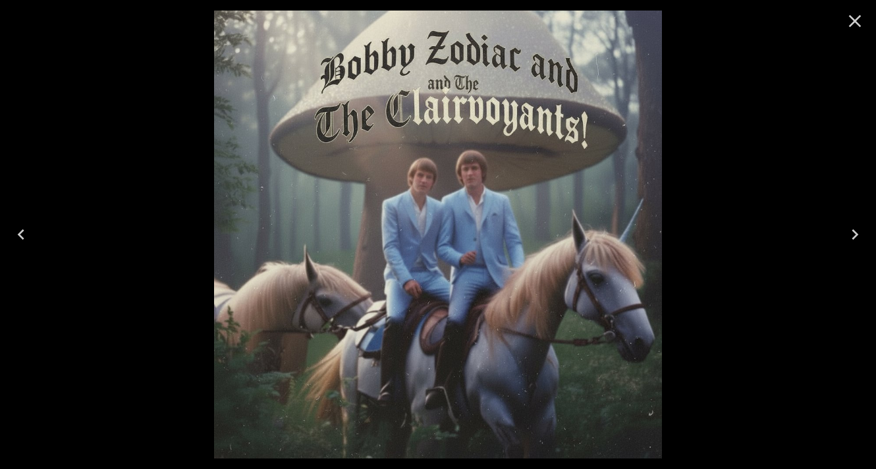
click at [855, 18] on icon "Close" at bounding box center [855, 21] width 21 height 21
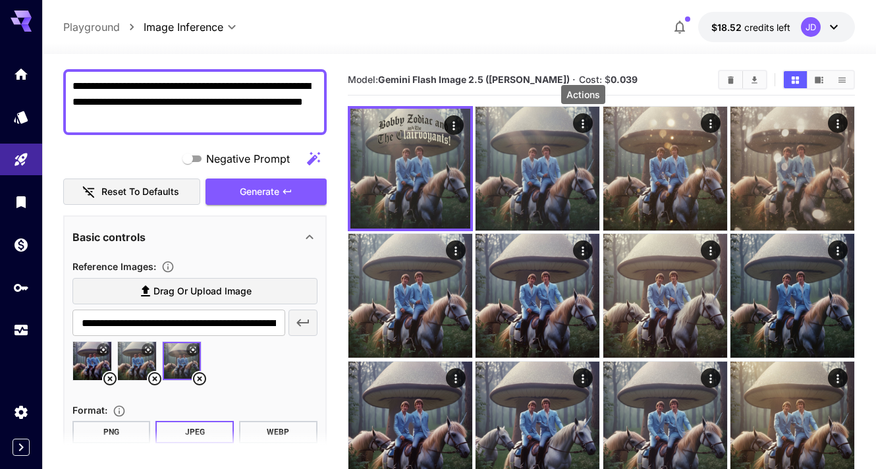
drag, startPoint x: 72, startPoint y: 102, endPoint x: 298, endPoint y: 121, distance: 226.8
click at [298, 121] on textarea "**********" at bounding box center [194, 101] width 245 height 47
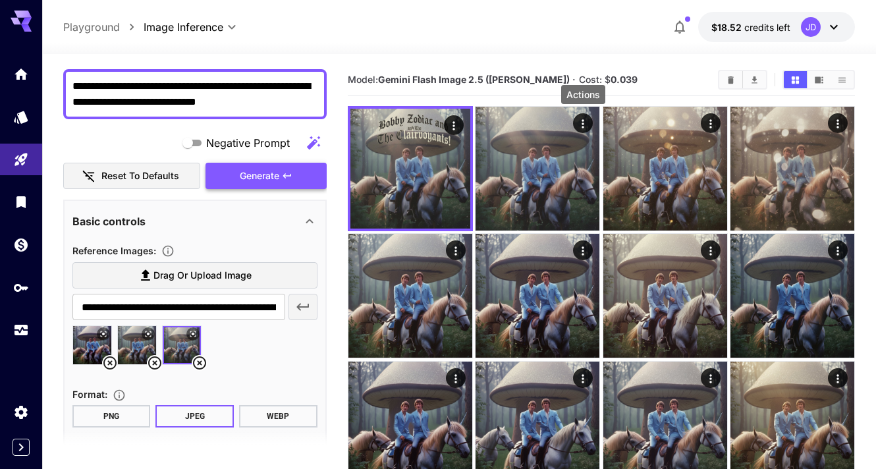
click at [275, 174] on span "Generate" at bounding box center [260, 176] width 40 height 16
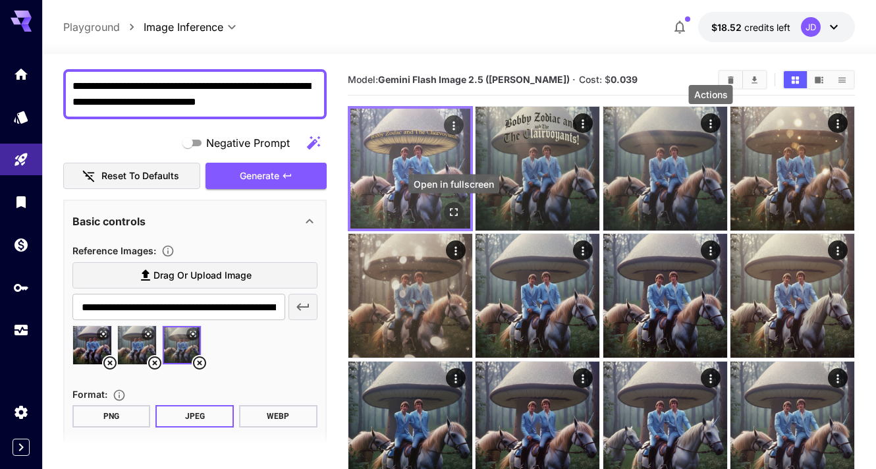
click at [455, 210] on icon "Open in fullscreen" at bounding box center [453, 212] width 13 height 13
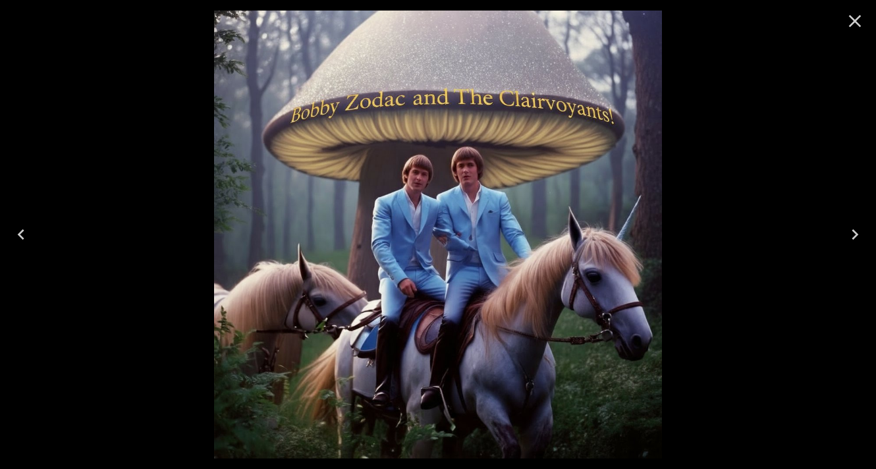
click at [848, 22] on icon "Close" at bounding box center [855, 21] width 21 height 21
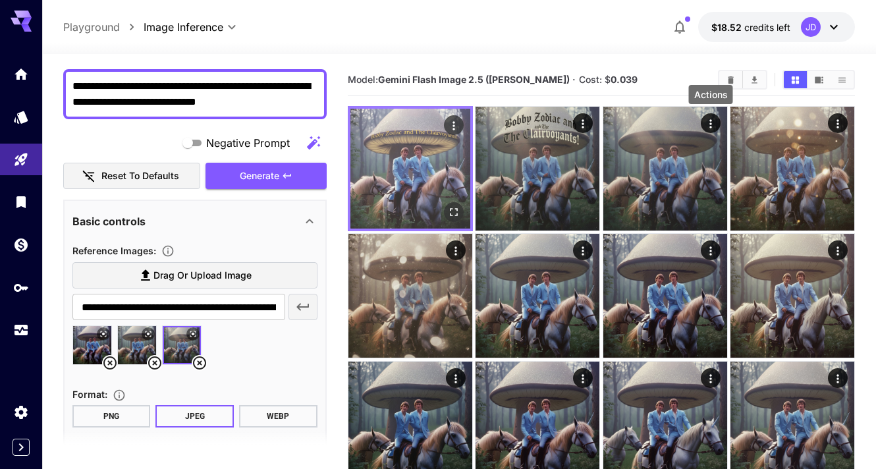
drag, startPoint x: 140, startPoint y: 105, endPoint x: 368, endPoint y: 119, distance: 229.1
type textarea "**********"
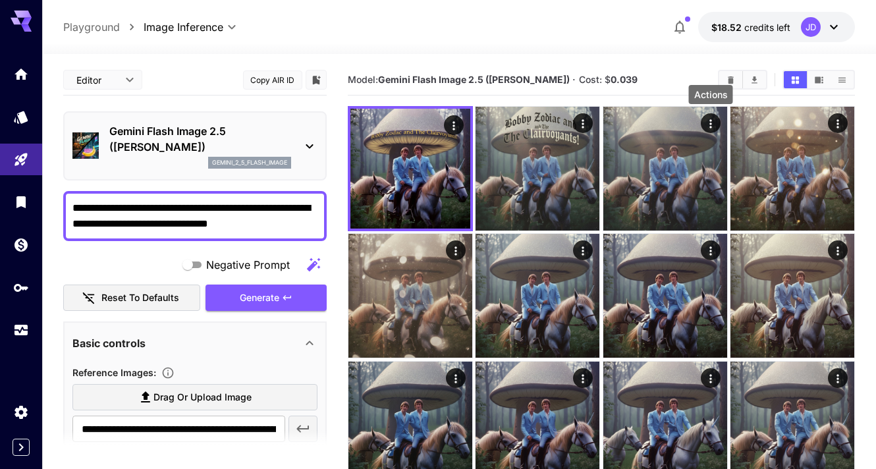
scroll to position [122, 0]
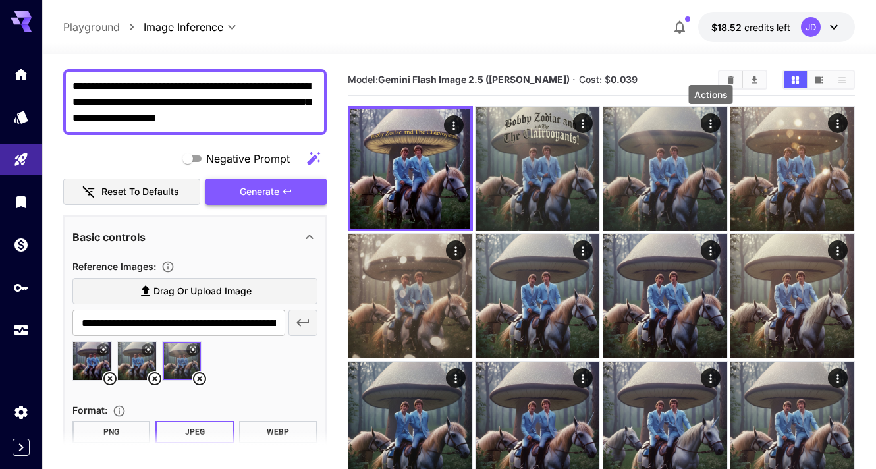
click at [289, 183] on button "Generate" at bounding box center [266, 192] width 121 height 27
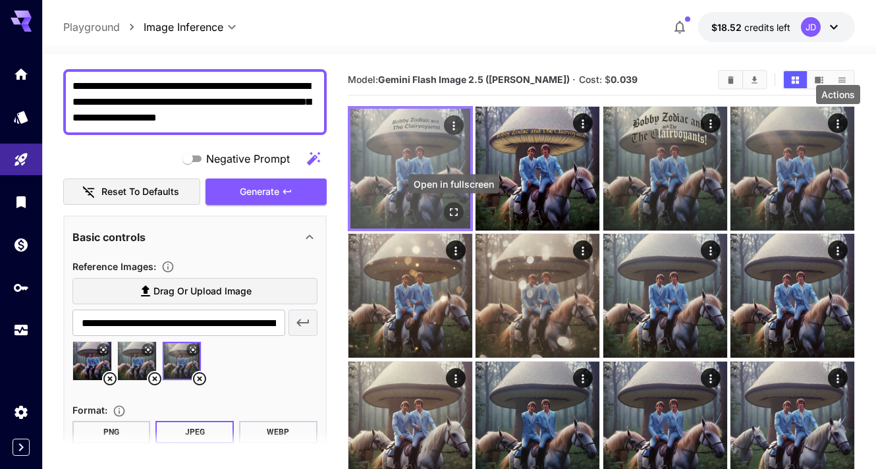
click at [462, 210] on button "Open in fullscreen" at bounding box center [454, 212] width 20 height 20
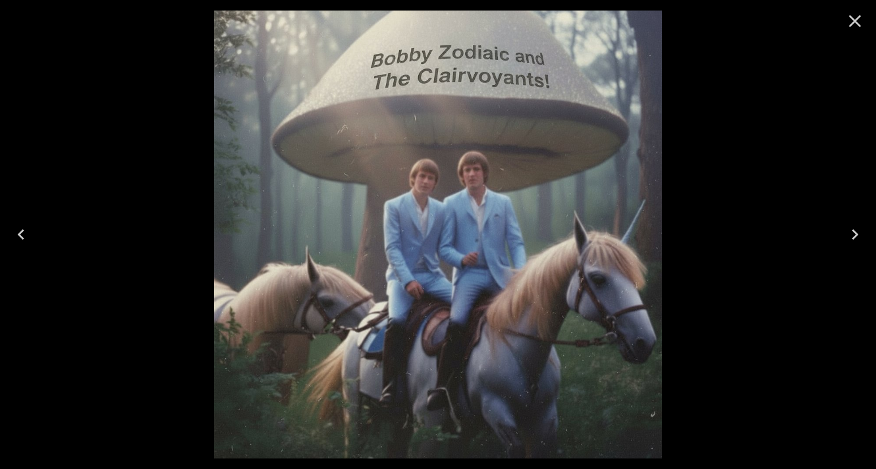
click at [850, 19] on icon "Close" at bounding box center [855, 21] width 21 height 21
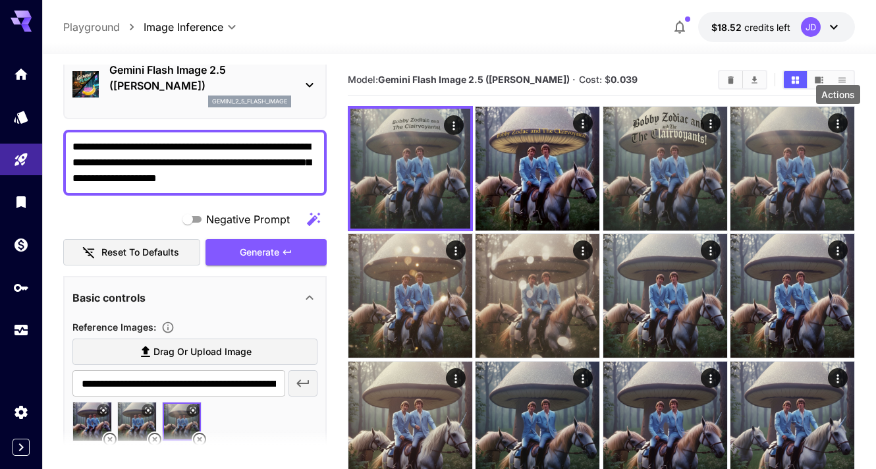
scroll to position [0, 0]
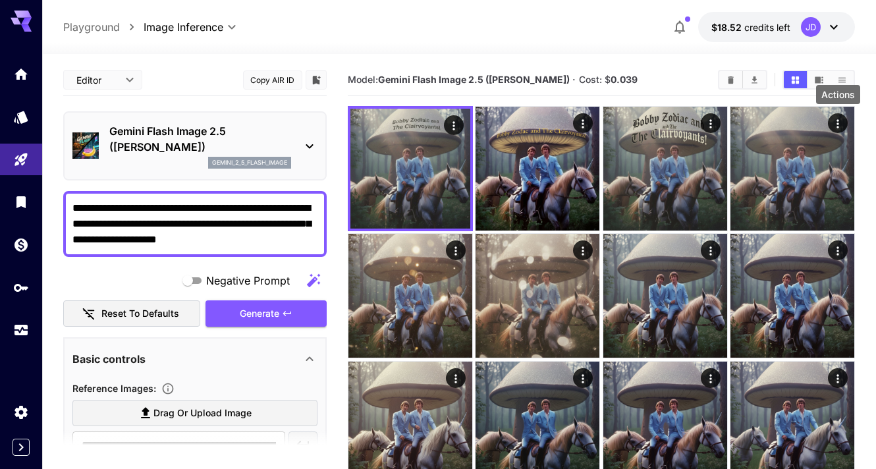
drag, startPoint x: 285, startPoint y: 118, endPoint x: 69, endPoint y: 200, distance: 230.5
click at [69, 200] on div "**********" at bounding box center [195, 224] width 264 height 66
click at [258, 310] on span "Generate" at bounding box center [260, 314] width 40 height 16
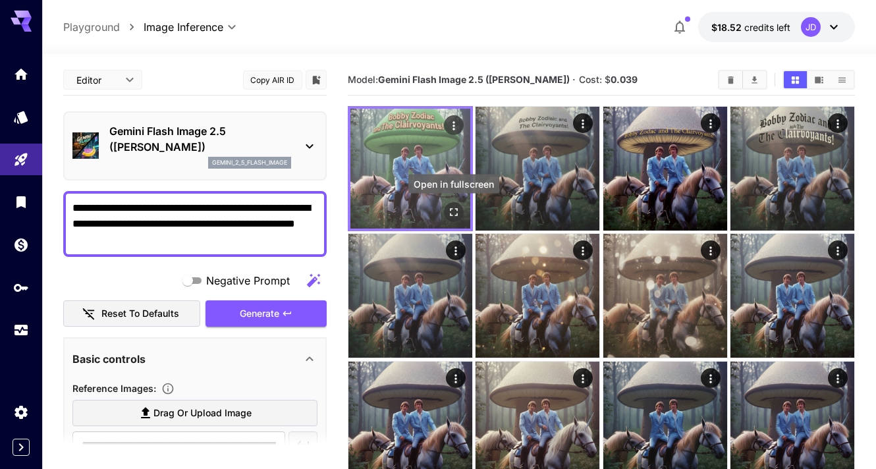
click at [459, 211] on icon "Open in fullscreen" at bounding box center [453, 212] width 13 height 13
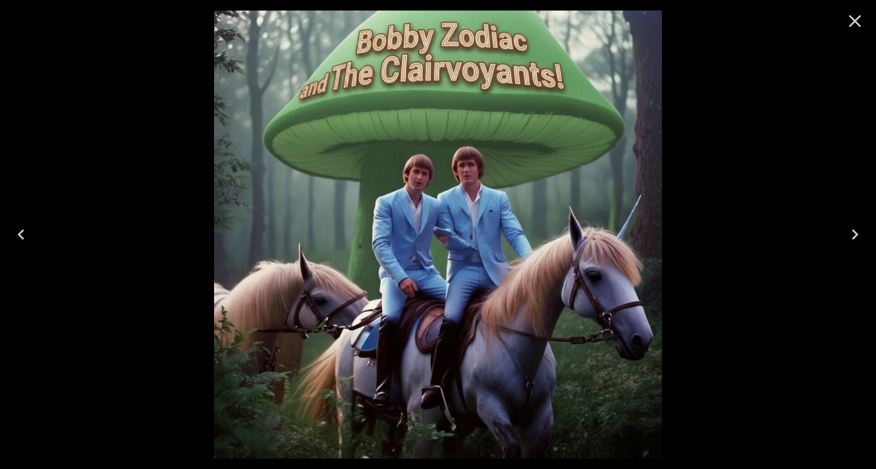
click at [858, 26] on icon "Close" at bounding box center [855, 21] width 21 height 21
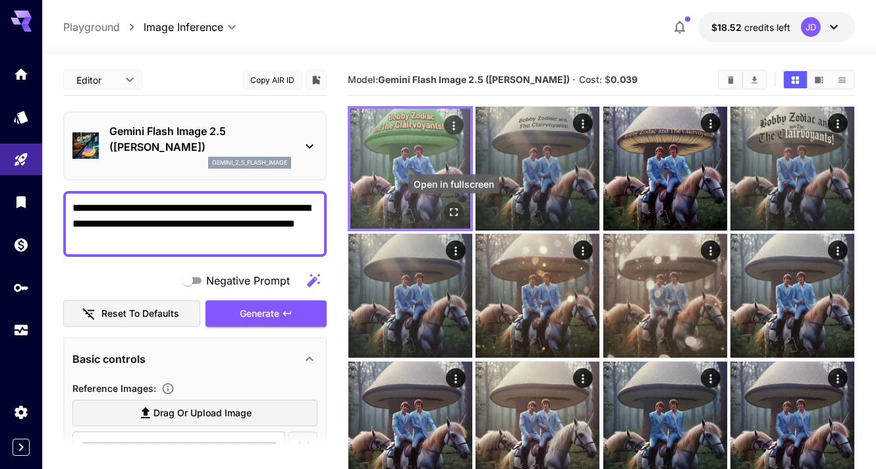
click at [453, 214] on icon "Open in fullscreen" at bounding box center [453, 212] width 13 height 13
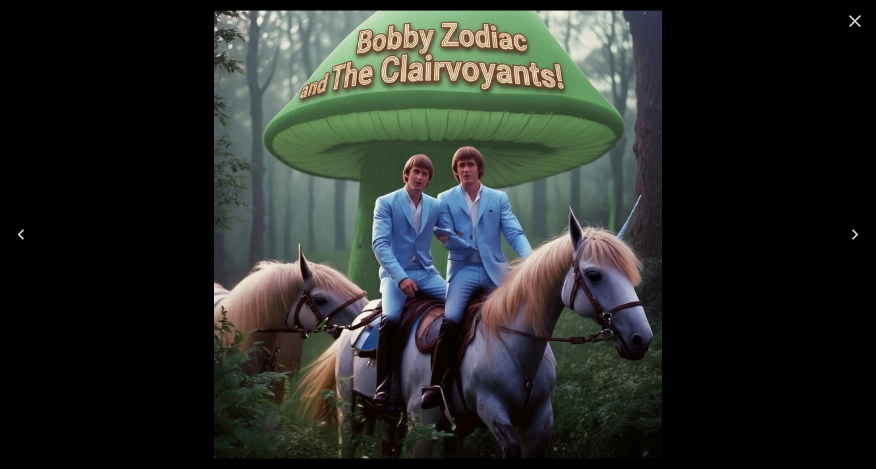
click at [854, 18] on icon "Close" at bounding box center [855, 21] width 21 height 21
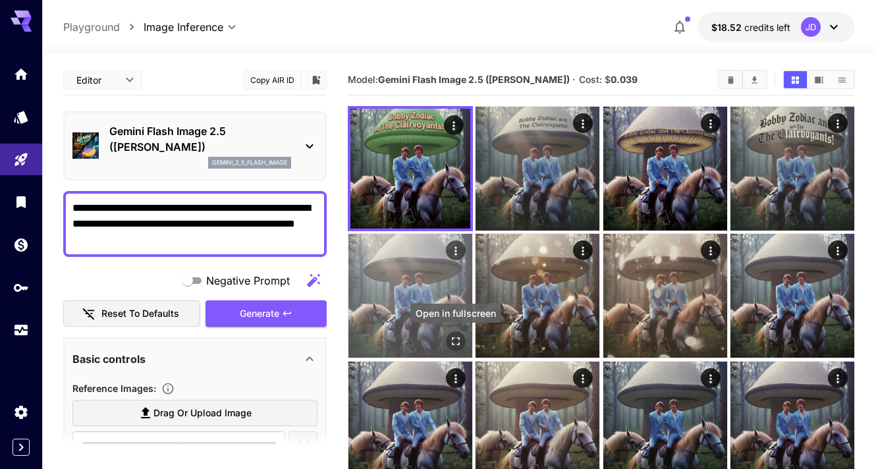
click at [453, 345] on icon "Open in fullscreen" at bounding box center [456, 342] width 8 height 8
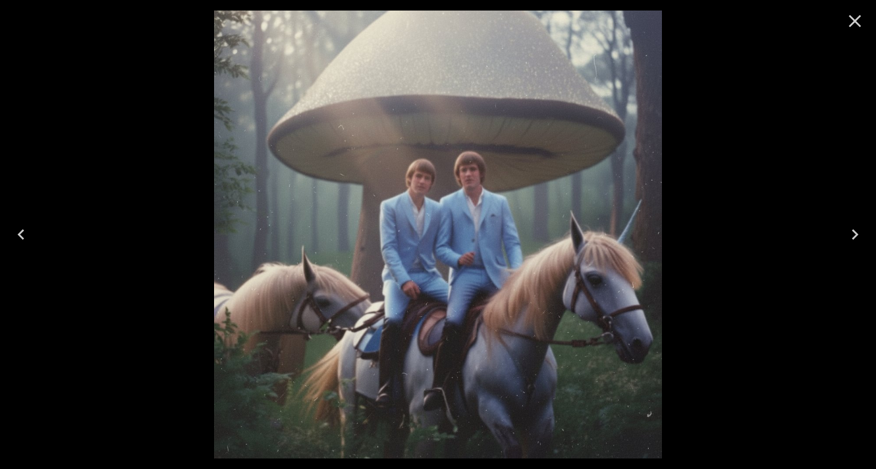
click at [847, 18] on icon "Close" at bounding box center [855, 21] width 21 height 21
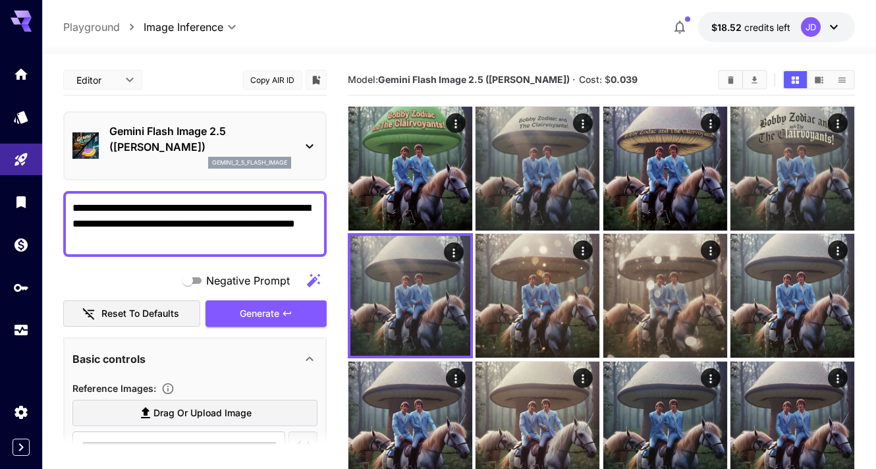
drag, startPoint x: 171, startPoint y: 242, endPoint x: 57, endPoint y: 202, distance: 120.9
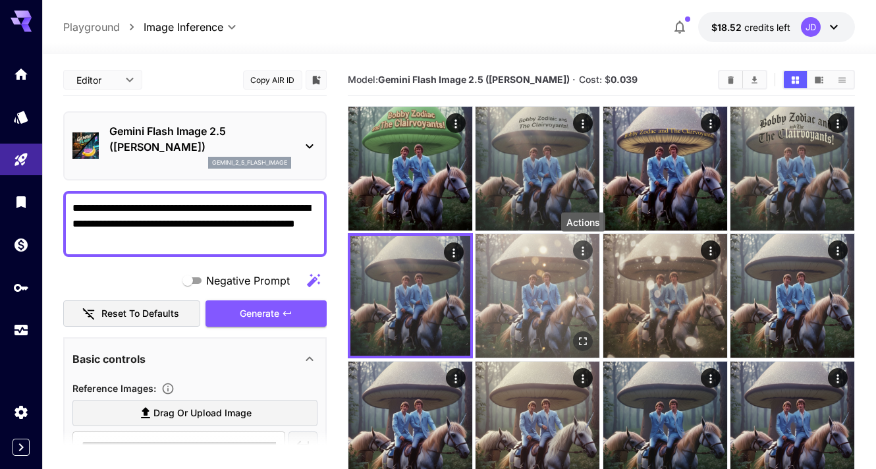
scroll to position [4, 0]
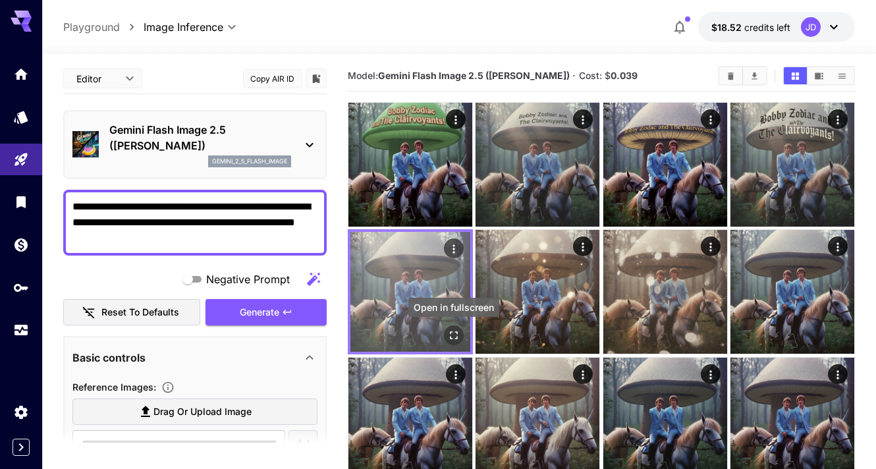
click at [449, 333] on icon "Open in fullscreen" at bounding box center [453, 336] width 13 height 13
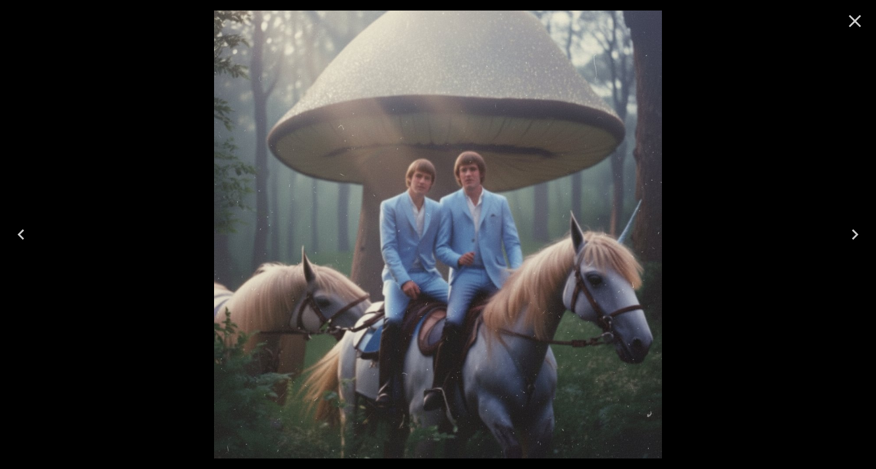
click at [852, 14] on icon "Close" at bounding box center [855, 21] width 21 height 21
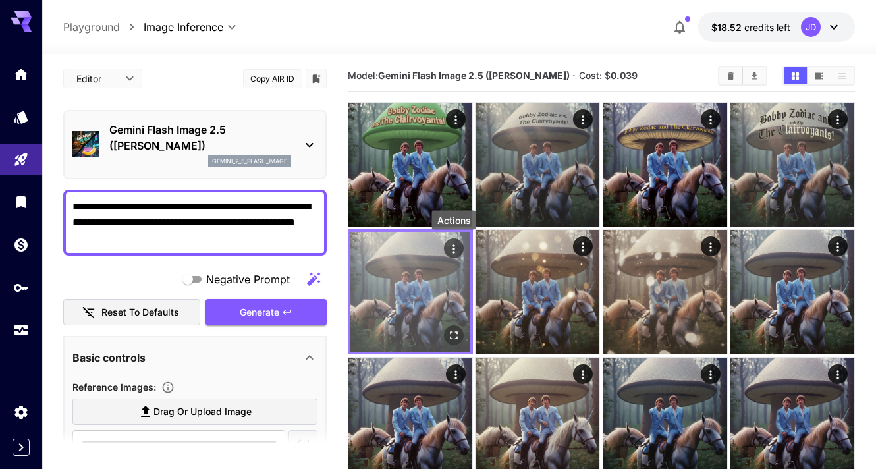
click at [451, 247] on icon "Actions" at bounding box center [453, 249] width 13 height 13
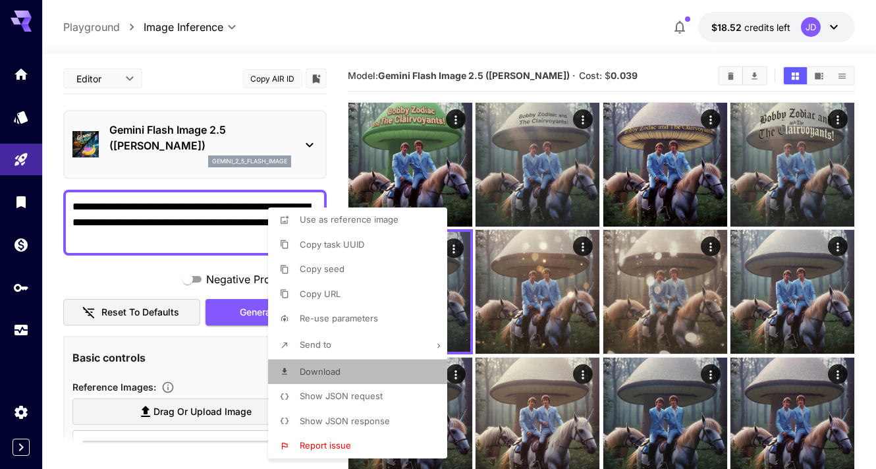
click at [358, 371] on li "Download" at bounding box center [361, 372] width 187 height 25
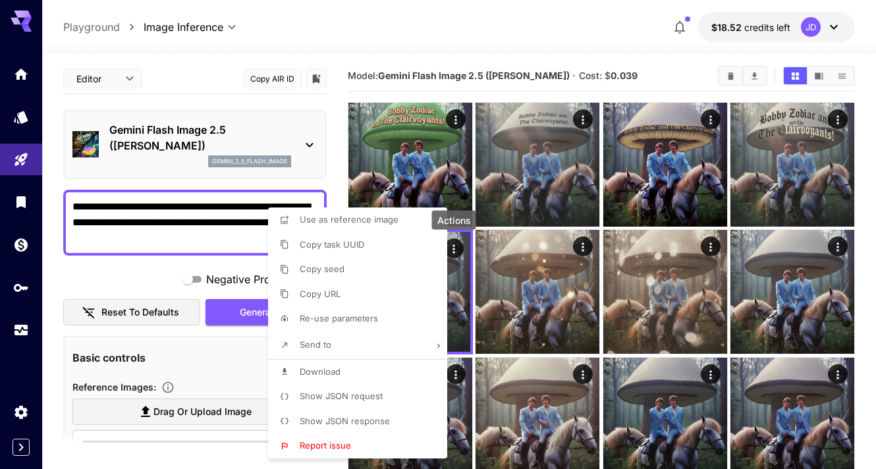
click at [145, 270] on div at bounding box center [438, 234] width 876 height 469
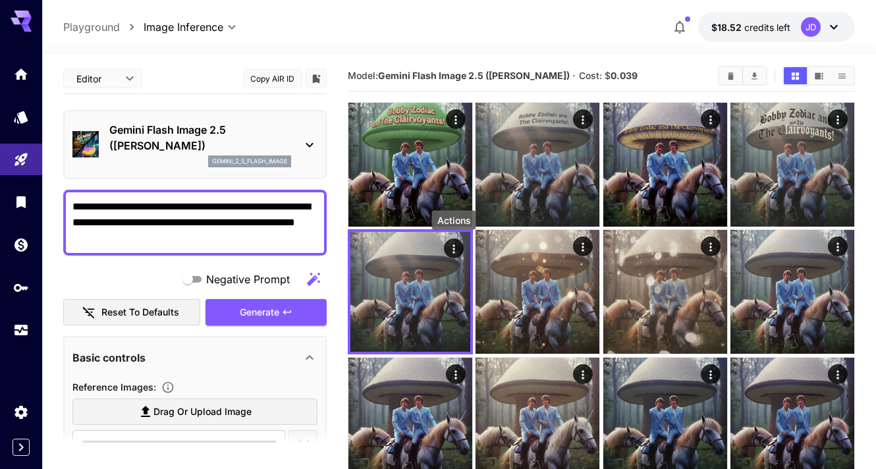
click at [162, 237] on textarea "**********" at bounding box center [194, 222] width 245 height 47
paste textarea "**********"
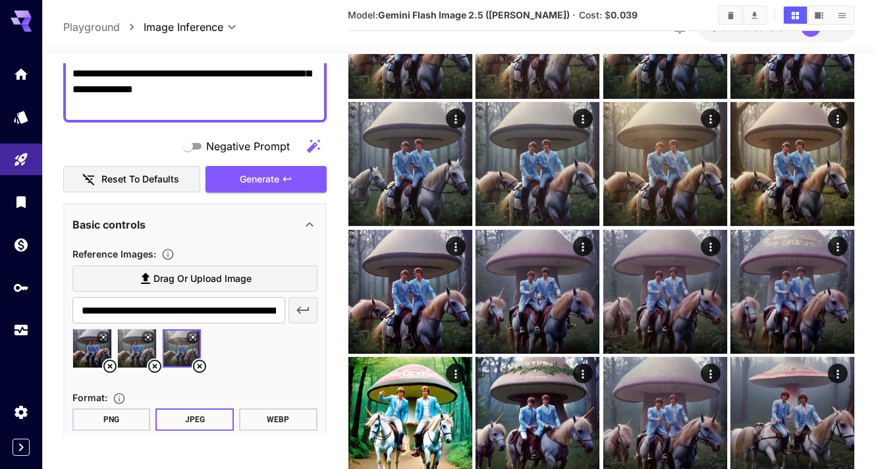
scroll to position [253, 0]
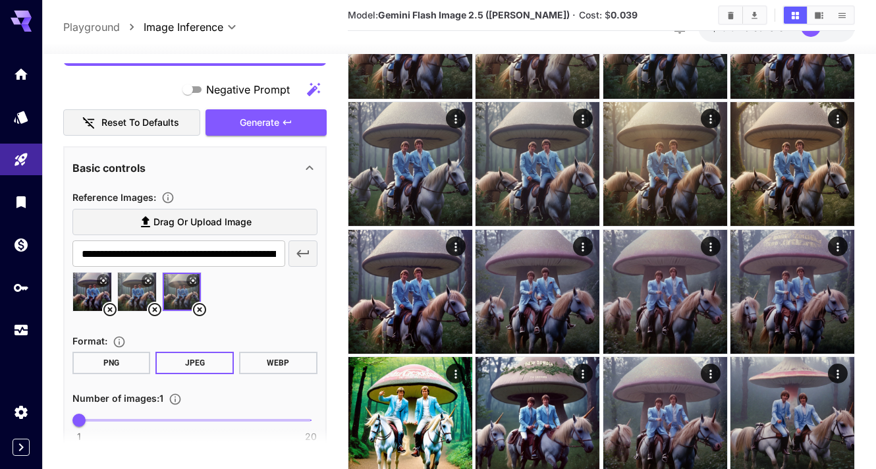
type textarea "**********"
click at [199, 306] on icon at bounding box center [200, 310] width 16 height 16
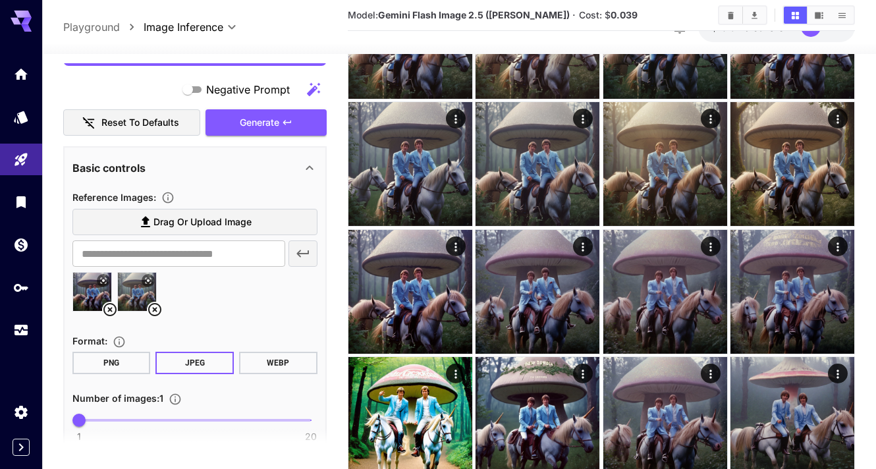
click at [107, 310] on icon at bounding box center [110, 310] width 16 height 16
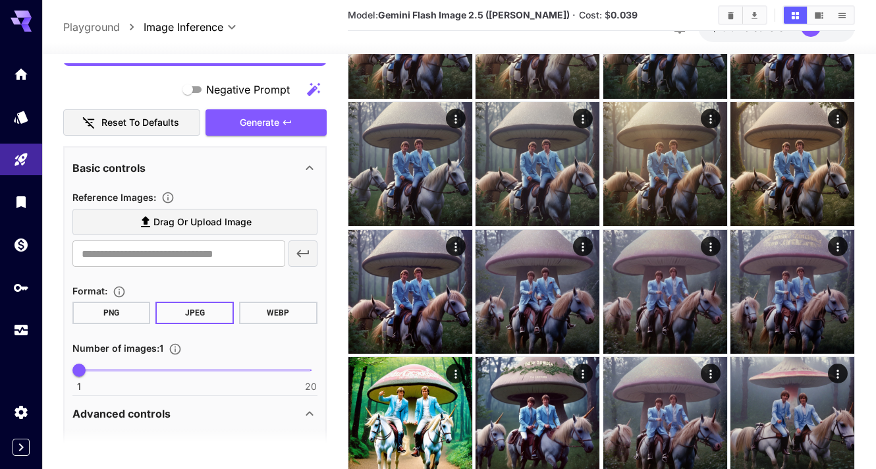
click at [159, 225] on span "Drag or upload image" at bounding box center [203, 222] width 98 height 16
click at [0, 0] on input "Drag or upload image" at bounding box center [0, 0] width 0 height 0
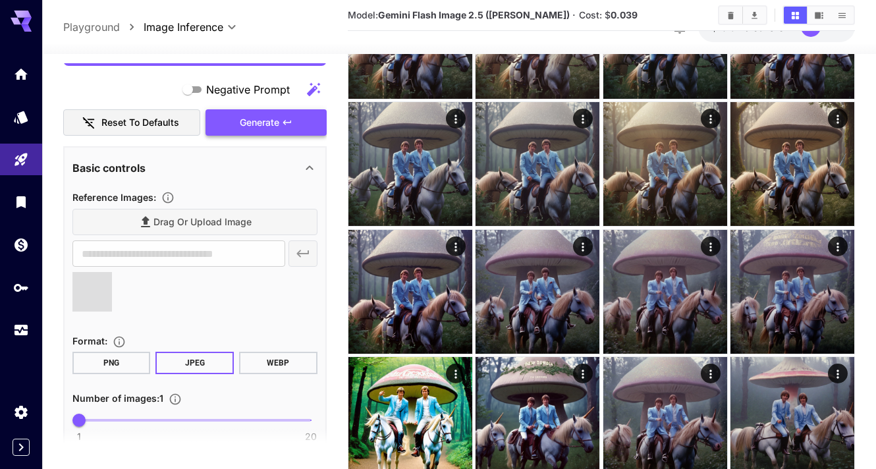
type input "**********"
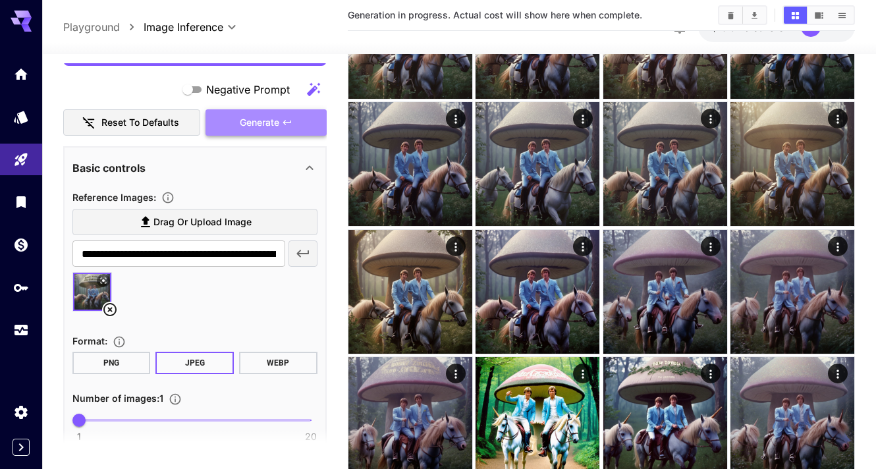
click at [256, 123] on span "Generate" at bounding box center [260, 123] width 40 height 16
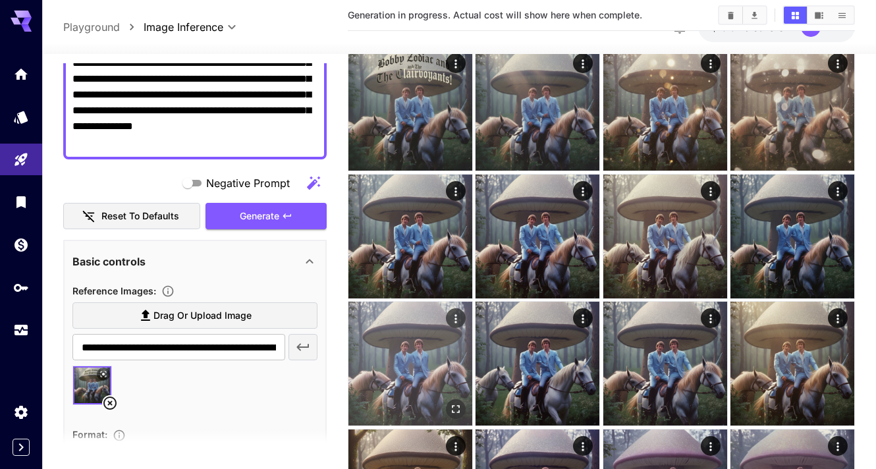
scroll to position [0, 0]
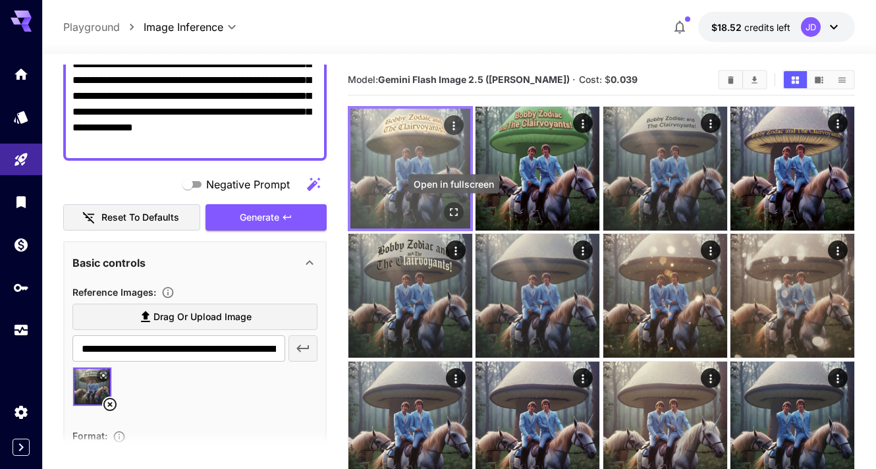
click at [451, 209] on icon "Open in fullscreen" at bounding box center [454, 212] width 8 height 8
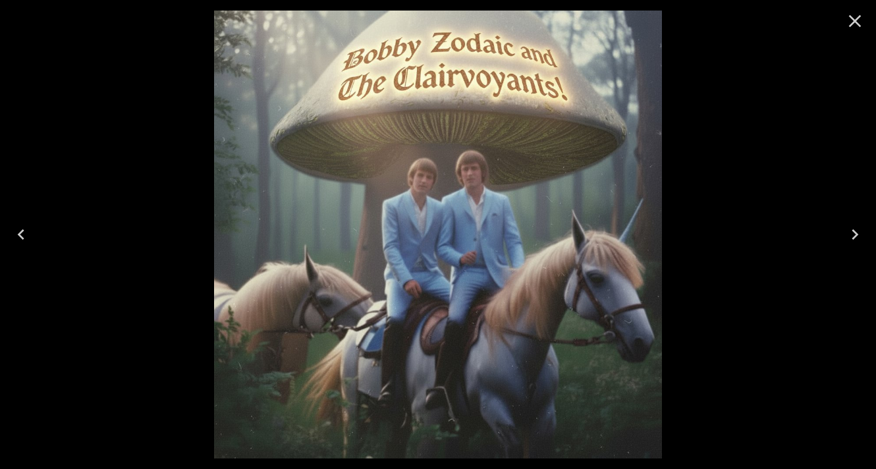
click at [851, 28] on icon "Close" at bounding box center [855, 21] width 21 height 21
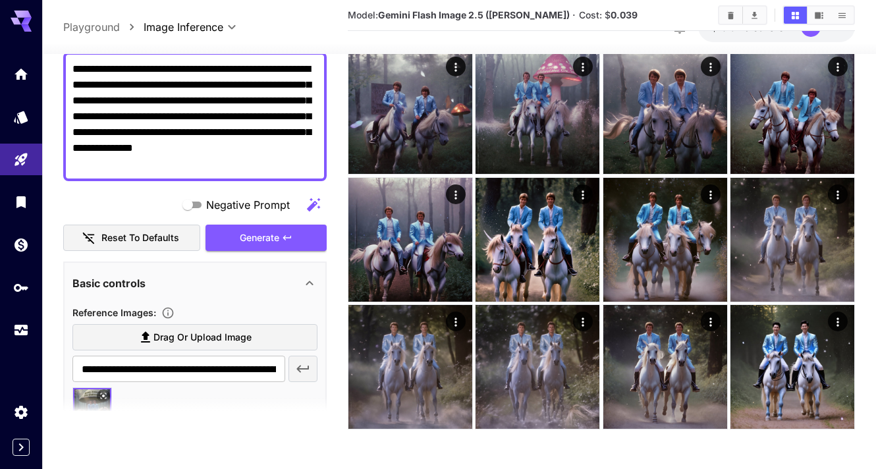
scroll to position [92, 0]
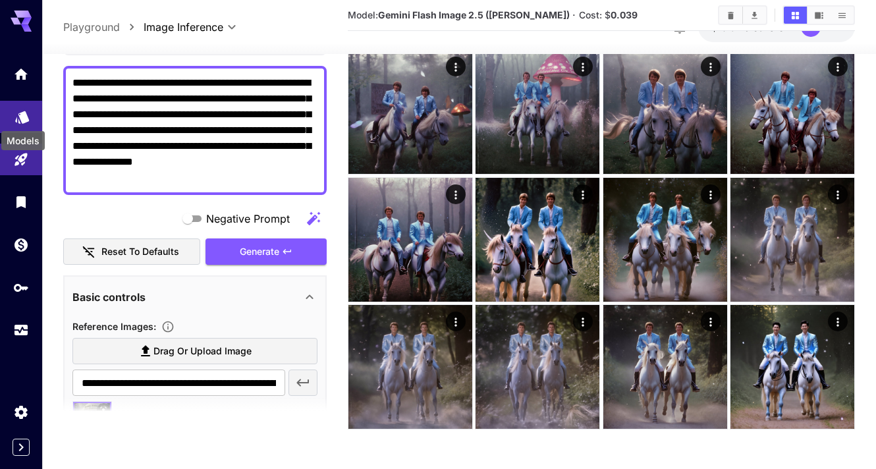
click at [27, 117] on icon "Models" at bounding box center [22, 113] width 14 height 13
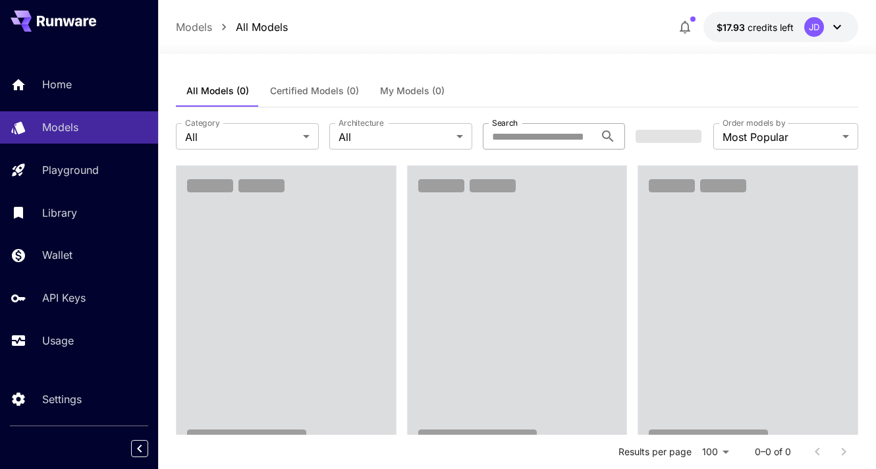
click at [540, 137] on input "Search" at bounding box center [539, 136] width 113 height 26
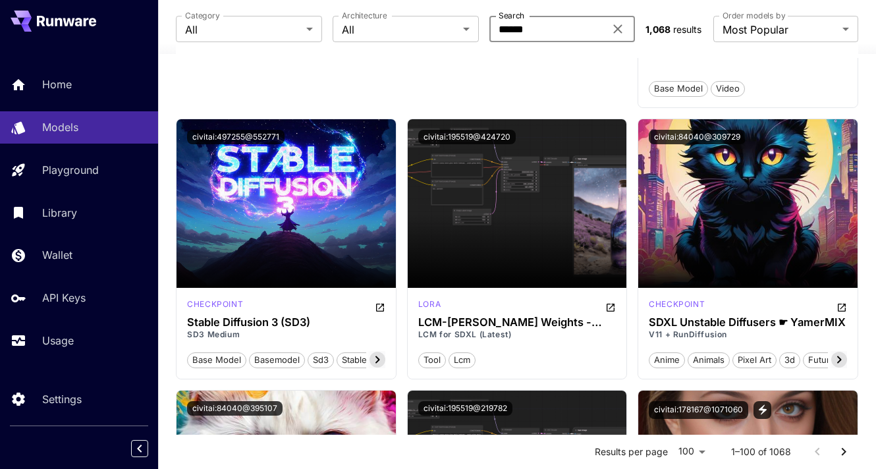
scroll to position [624, 0]
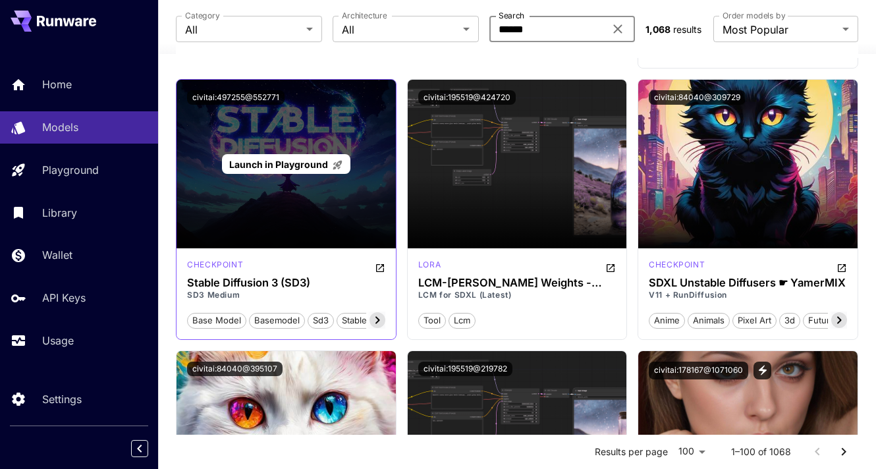
type input "******"
click at [287, 161] on span "Launch in Playground" at bounding box center [278, 164] width 99 height 11
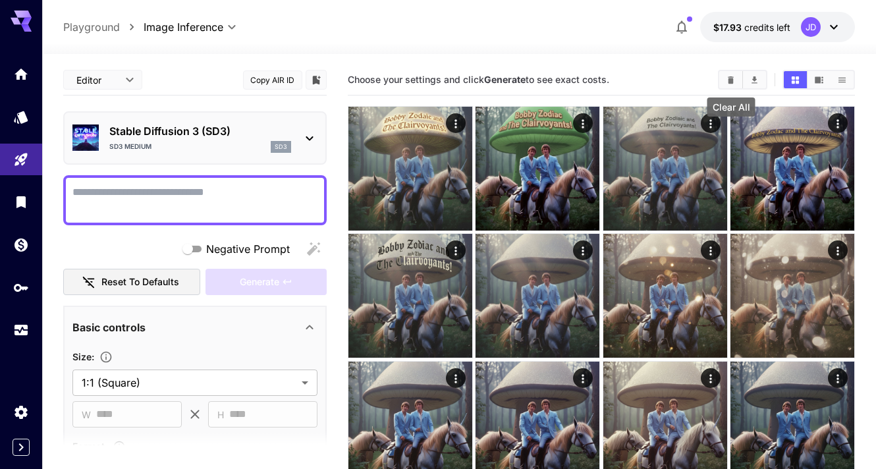
click at [732, 78] on icon "Clear All" at bounding box center [731, 79] width 6 height 7
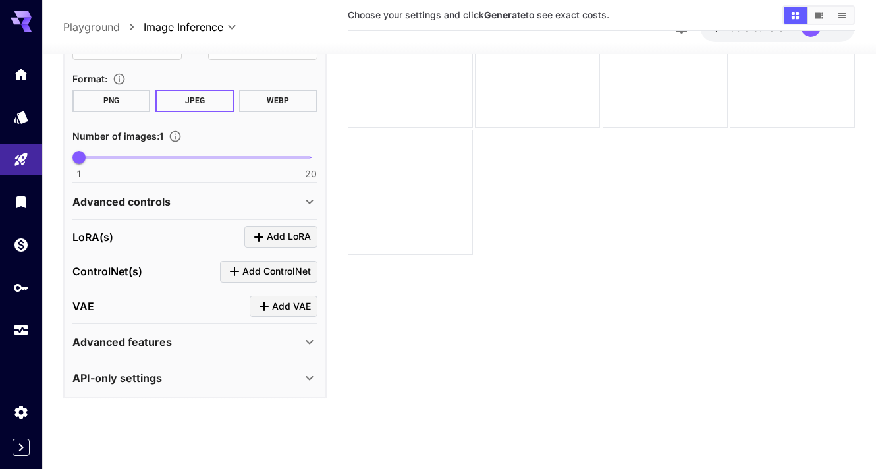
scroll to position [104, 0]
click at [241, 199] on div "Advanced controls" at bounding box center [186, 200] width 229 height 16
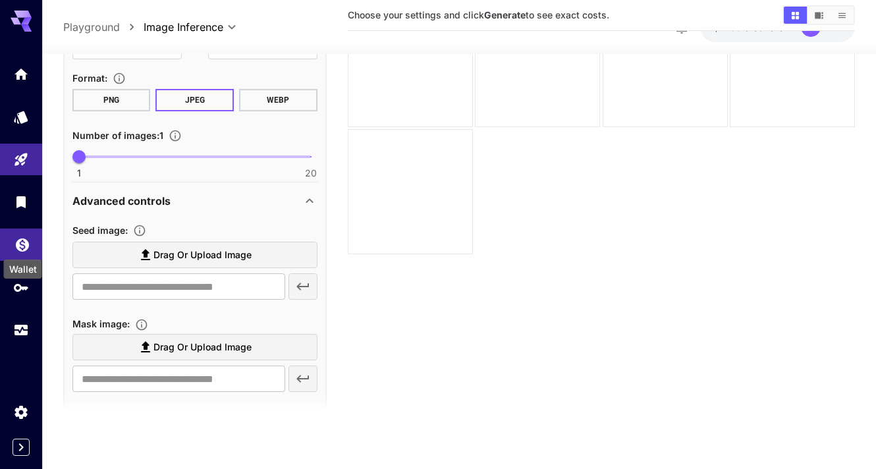
click at [20, 247] on icon "Wallet" at bounding box center [22, 241] width 13 height 13
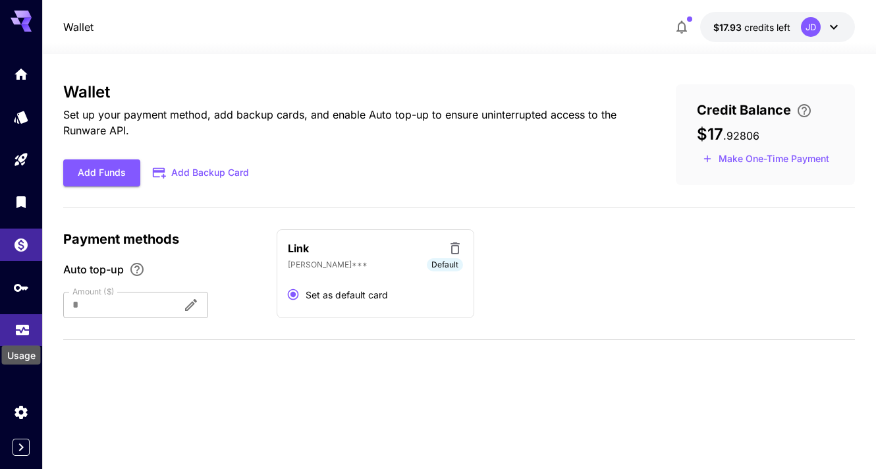
click at [22, 331] on icon "Usage" at bounding box center [22, 328] width 13 height 7
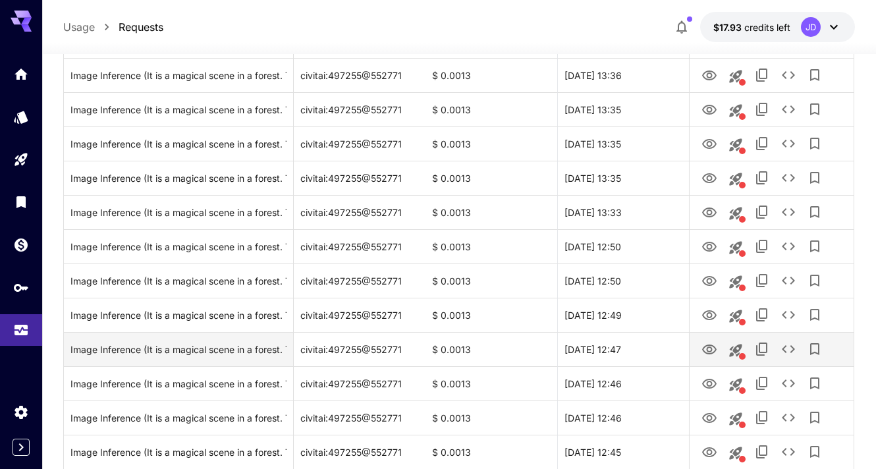
scroll to position [1352, 0]
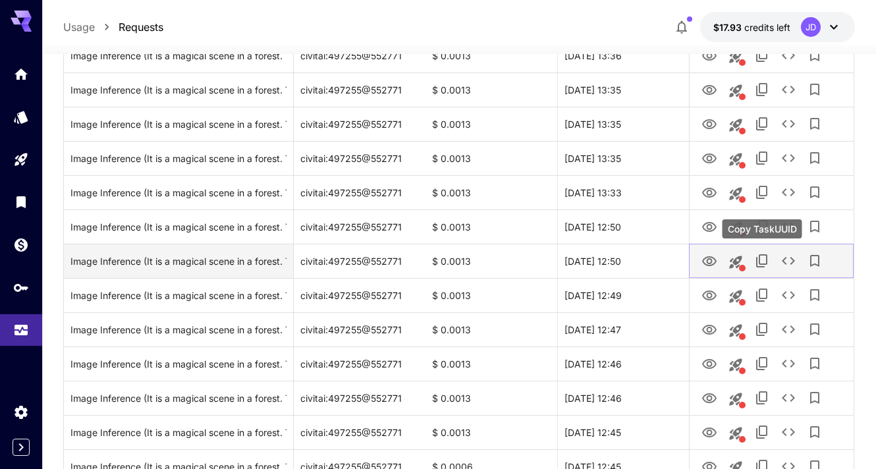
click at [759, 262] on icon "Copy TaskUUID" at bounding box center [763, 261] width 16 height 16
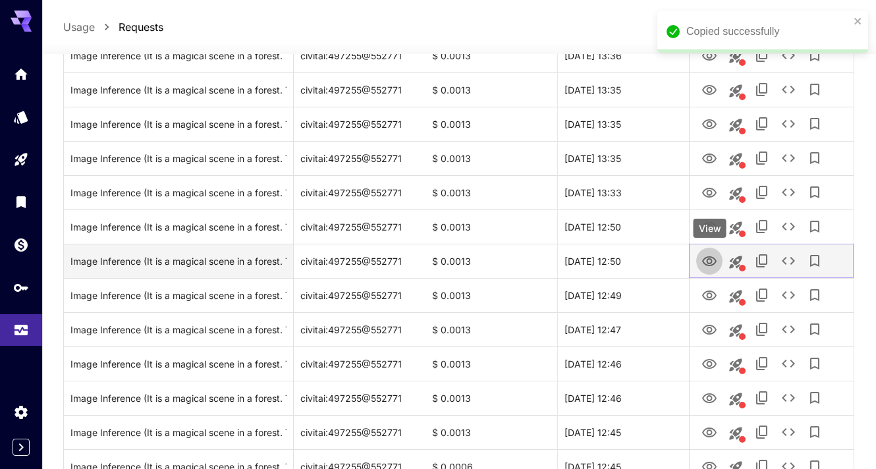
click at [701, 259] on button "View" at bounding box center [710, 260] width 26 height 27
click at [709, 262] on icon "View" at bounding box center [710, 262] width 16 height 16
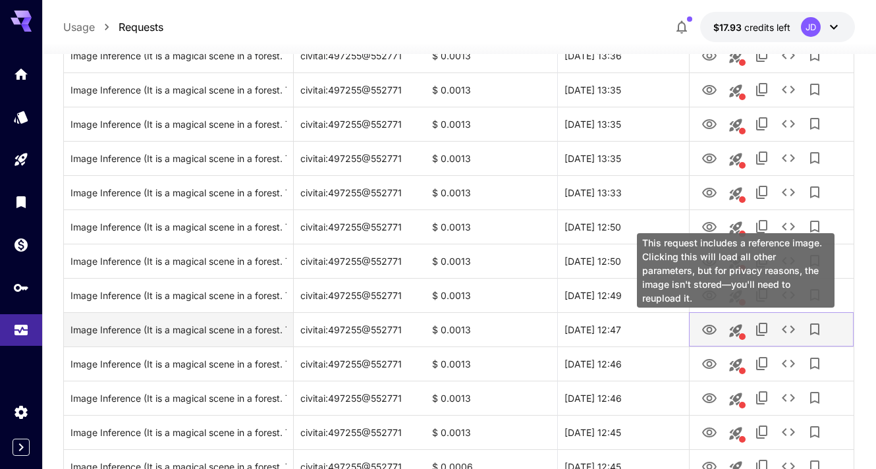
click at [737, 330] on icon "This request includes a reference image. Clicking this will load all other para…" at bounding box center [736, 330] width 13 height 13
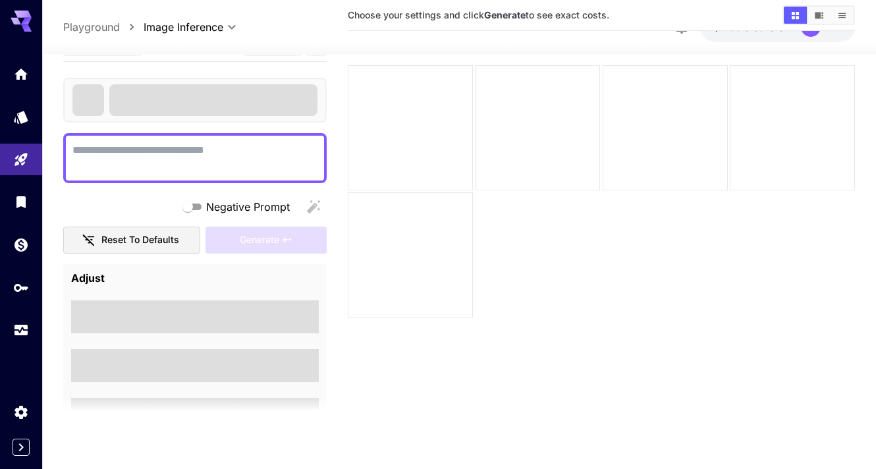
scroll to position [104, 0]
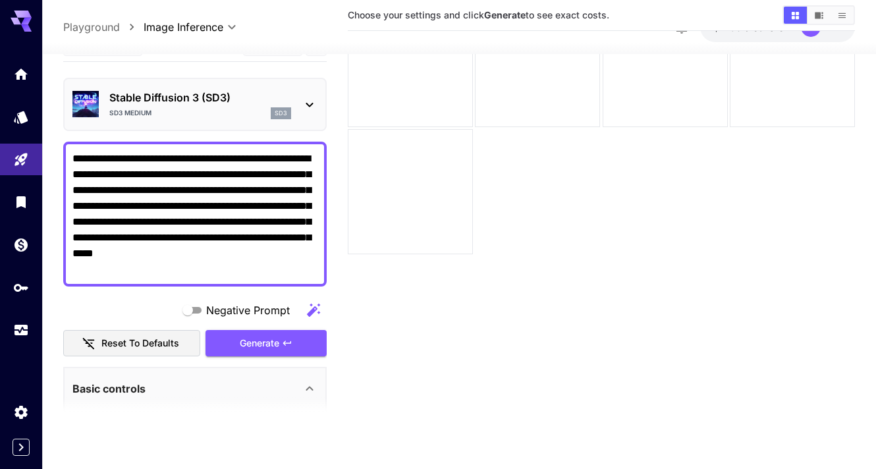
click at [217, 159] on textarea "**********" at bounding box center [194, 214] width 245 height 127
click at [265, 208] on textarea "**********" at bounding box center [194, 214] width 245 height 127
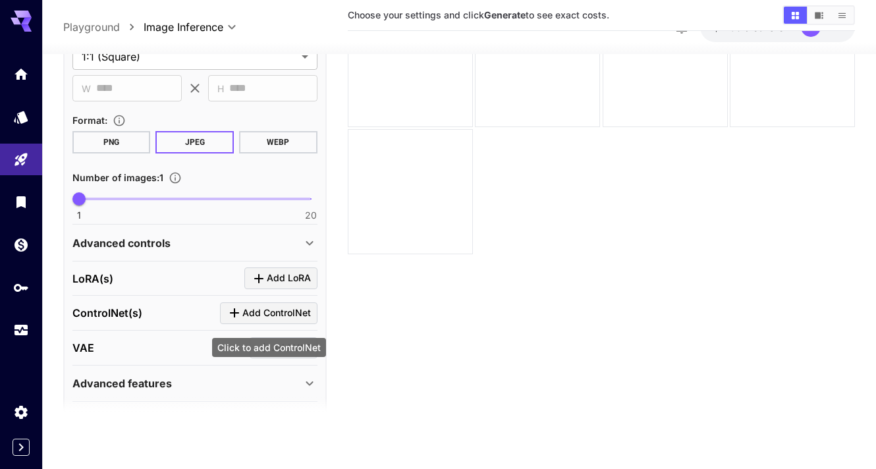
scroll to position [422, 0]
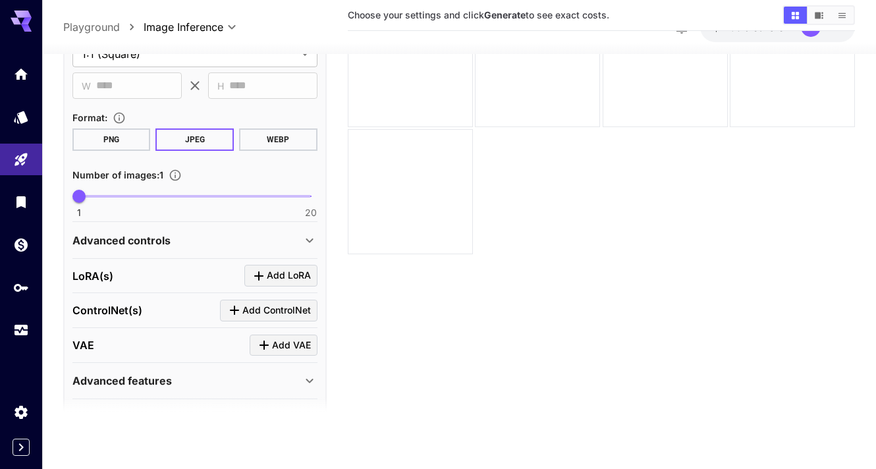
type textarea "**********"
click at [310, 244] on icon at bounding box center [310, 240] width 16 height 16
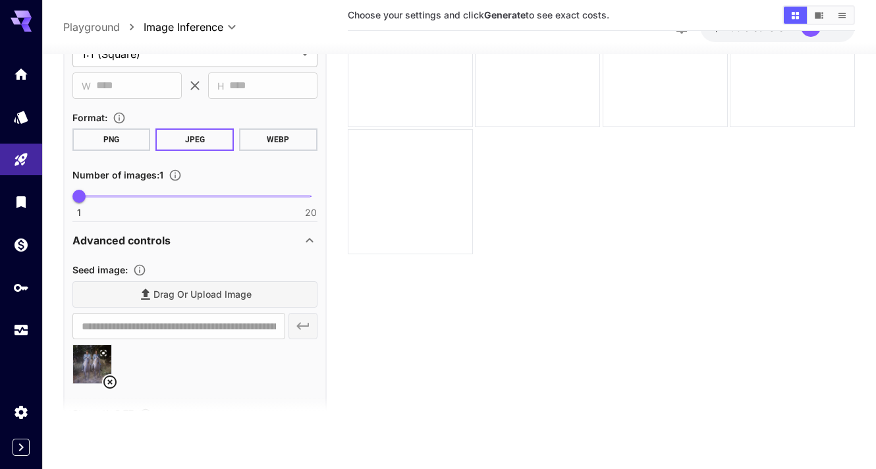
click at [107, 382] on icon at bounding box center [110, 382] width 16 height 16
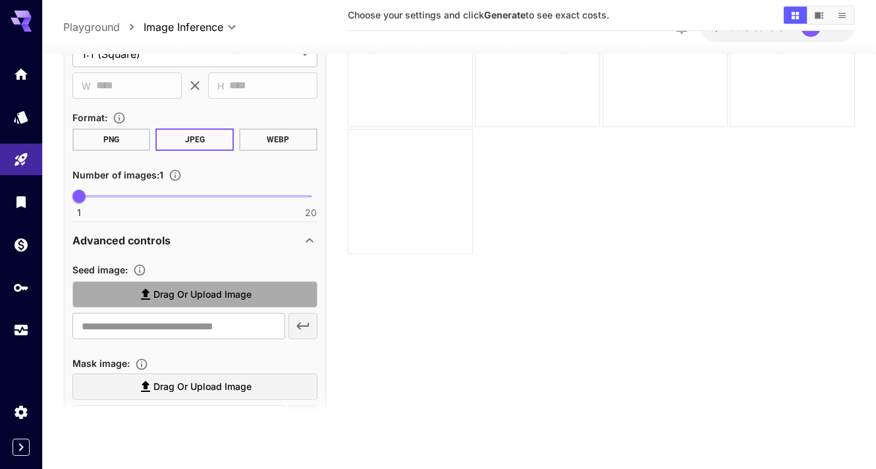
click at [175, 299] on span "Drag or upload image" at bounding box center [203, 295] width 98 height 16
click at [0, 0] on input "Drag or upload image" at bounding box center [0, 0] width 0 height 0
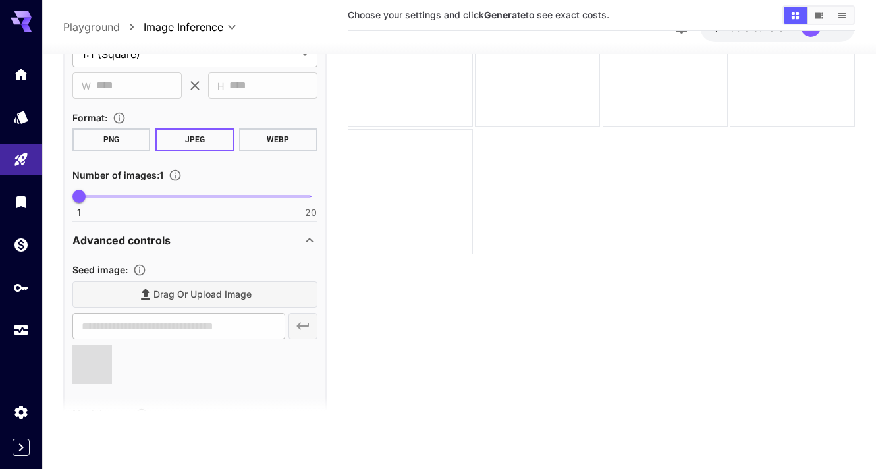
type input "**********"
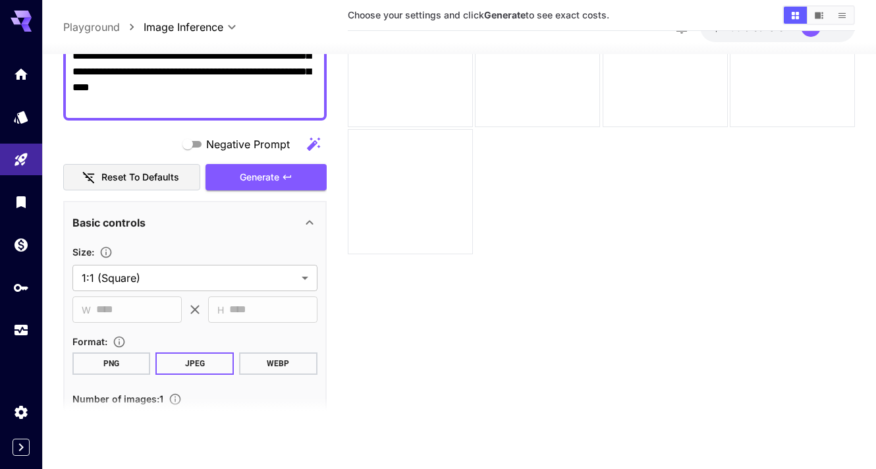
scroll to position [0, 0]
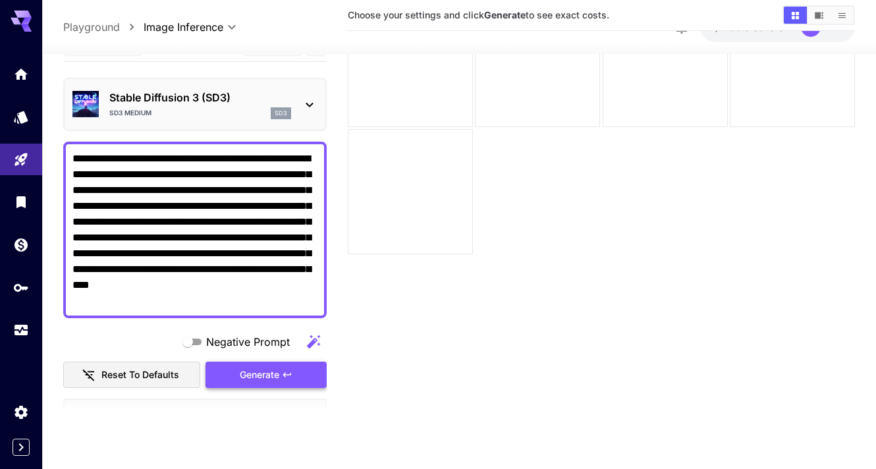
click at [240, 377] on span "Generate" at bounding box center [260, 375] width 40 height 16
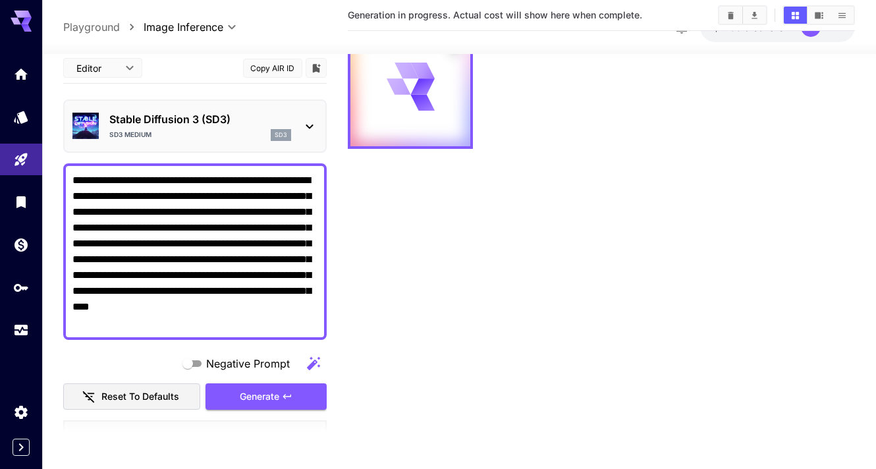
scroll to position [17, 0]
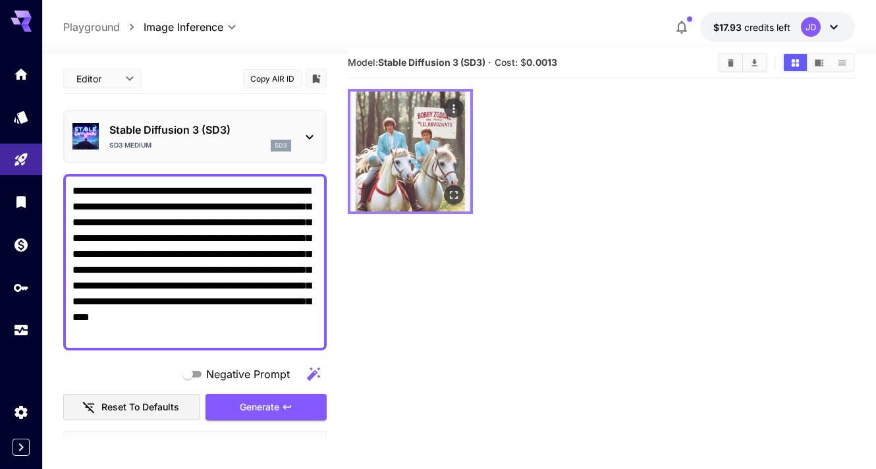
click at [455, 194] on icon "Open in fullscreen" at bounding box center [453, 194] width 13 height 13
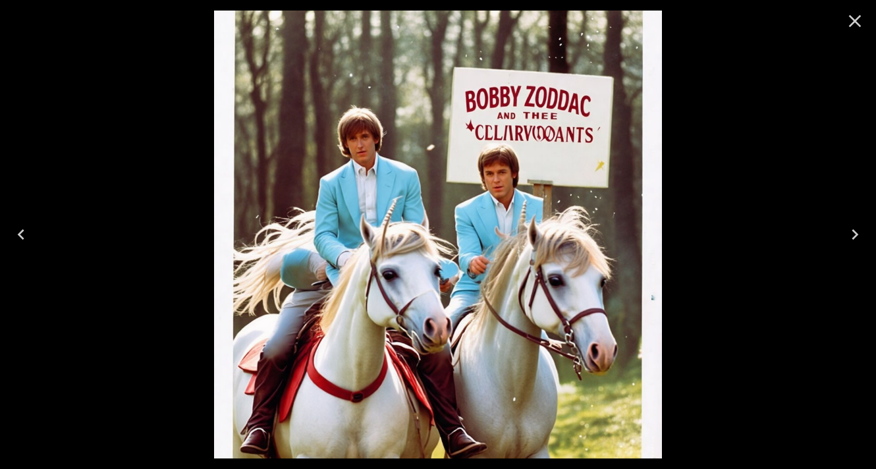
click at [853, 20] on icon "Close" at bounding box center [855, 21] width 21 height 21
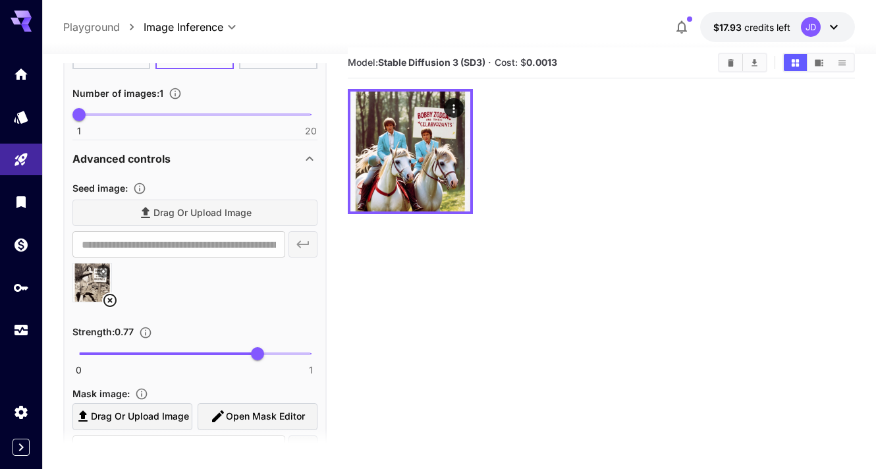
scroll to position [550, 0]
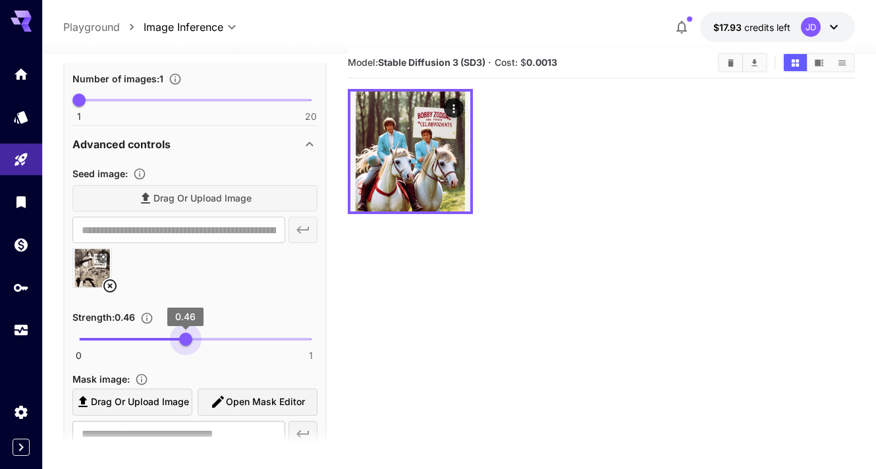
type input "****"
drag, startPoint x: 256, startPoint y: 341, endPoint x: 186, endPoint y: 341, distance: 70.5
click at [186, 341] on span "0.46" at bounding box center [185, 339] width 13 height 13
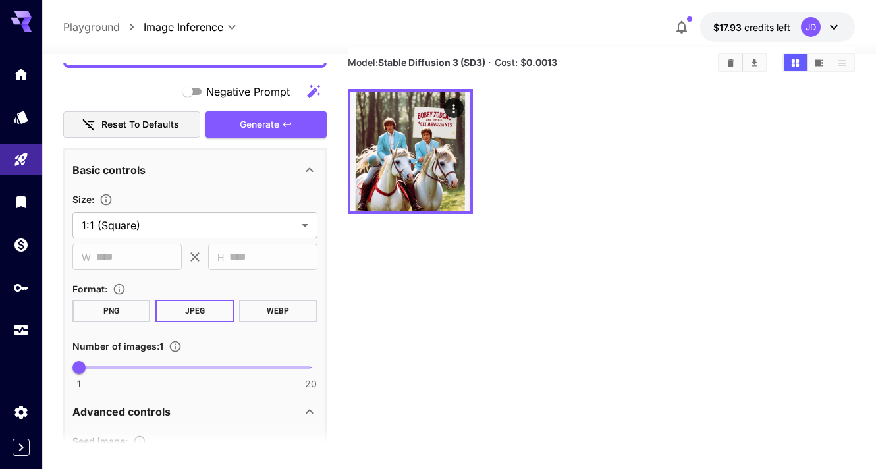
scroll to position [139, 0]
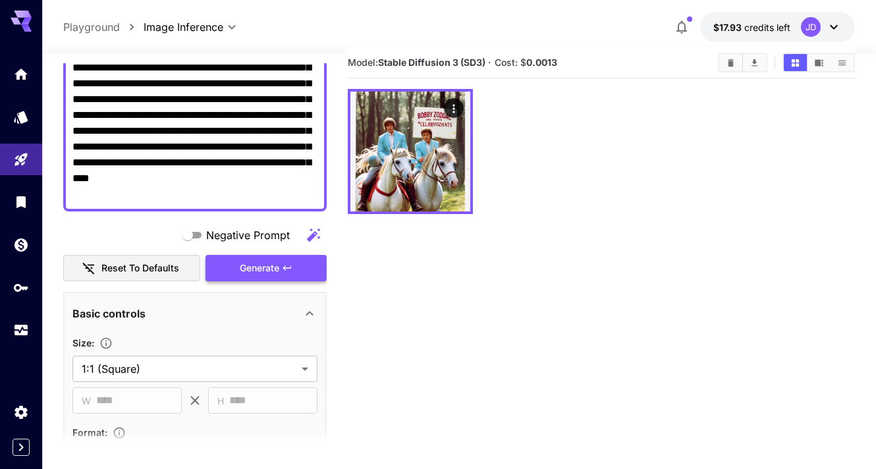
click at [279, 267] on span "Generate" at bounding box center [260, 268] width 40 height 16
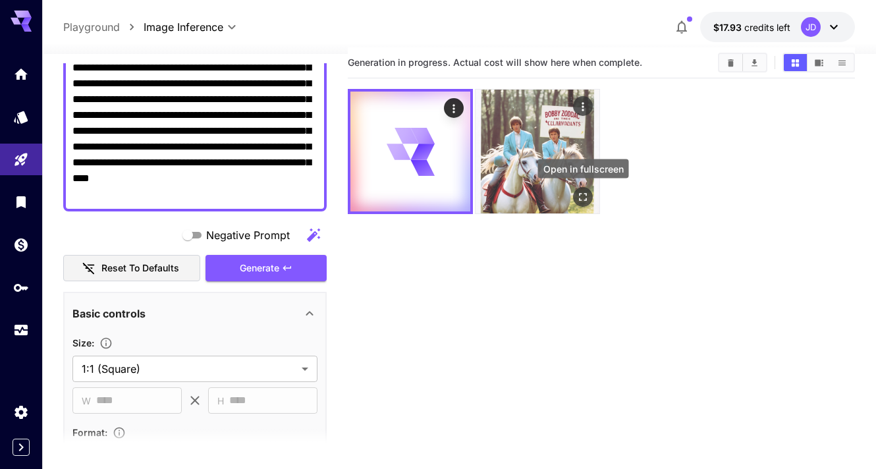
click at [583, 194] on icon "Open in fullscreen" at bounding box center [583, 196] width 13 height 13
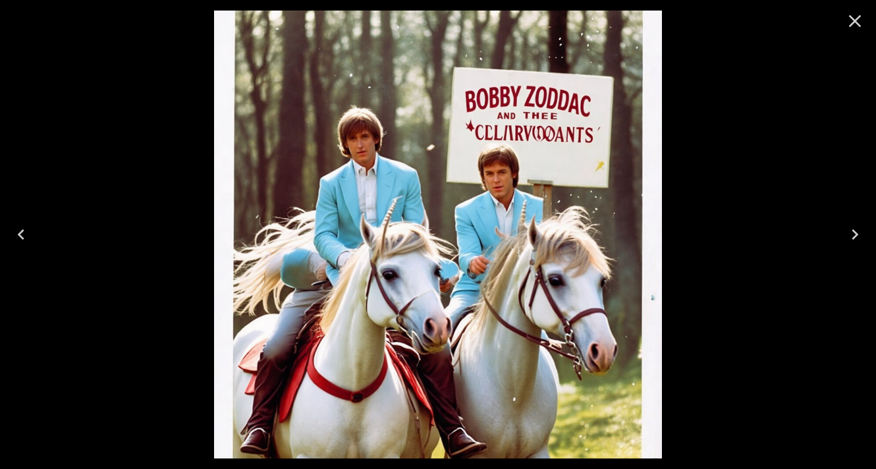
click at [855, 21] on icon "Close" at bounding box center [855, 21] width 13 height 13
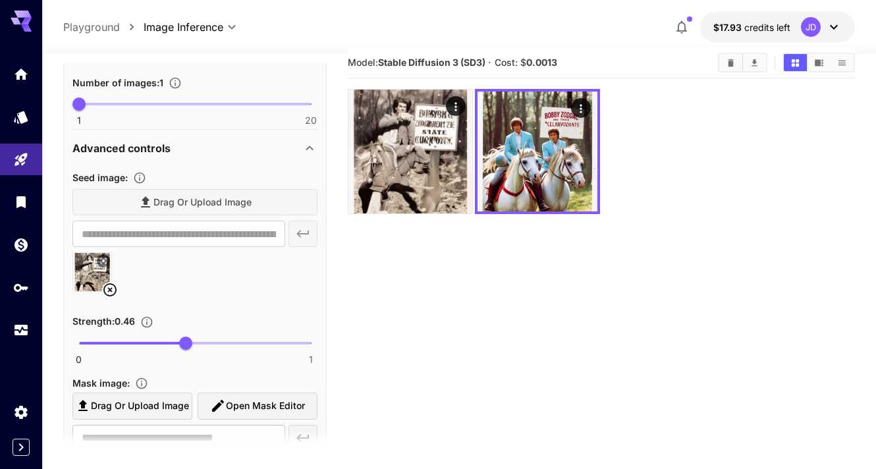
scroll to position [556, 0]
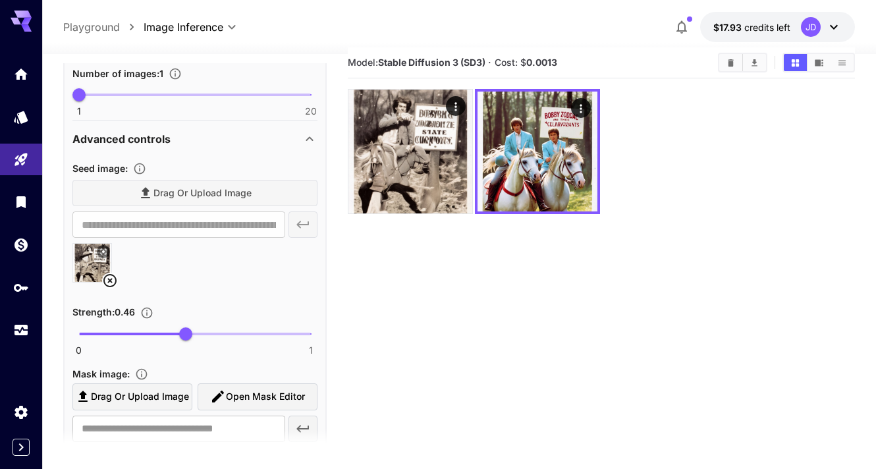
click at [111, 280] on icon at bounding box center [109, 280] width 13 height 13
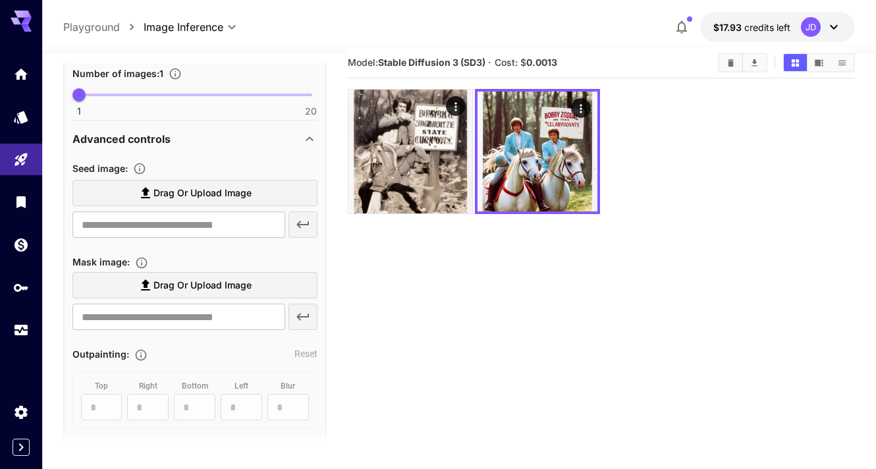
click at [244, 200] on span "Drag or upload image" at bounding box center [203, 193] width 98 height 16
click at [0, 0] on input "Drag or upload image" at bounding box center [0, 0] width 0 height 0
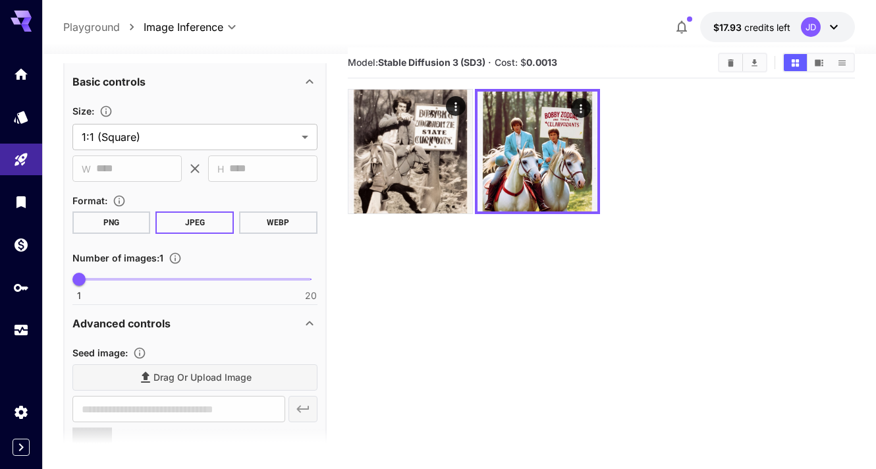
type input "**********"
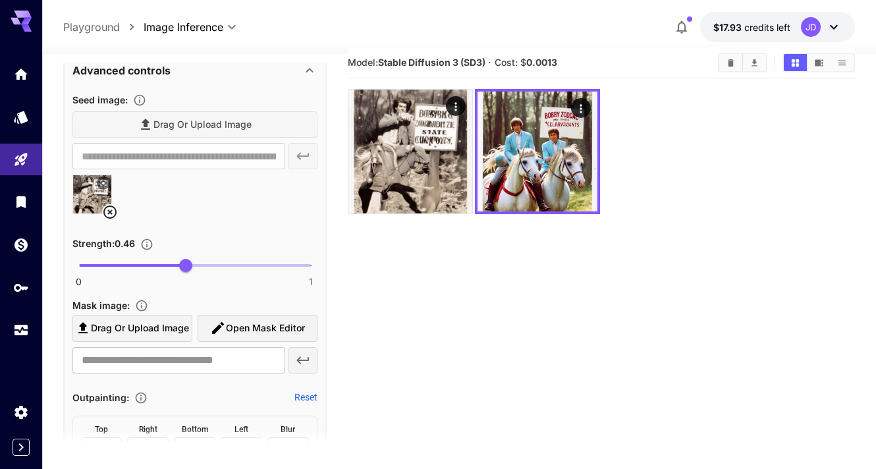
scroll to position [627, 0]
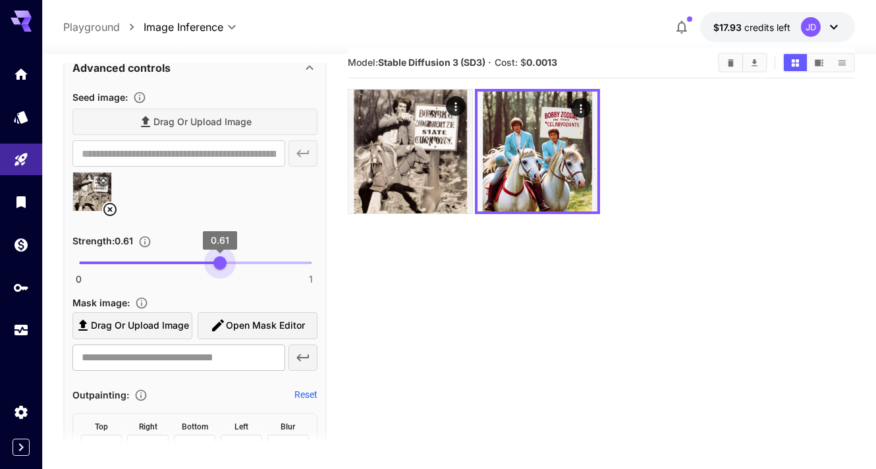
drag, startPoint x: 189, startPoint y: 261, endPoint x: 221, endPoint y: 262, distance: 31.7
click at [221, 262] on span "0.61" at bounding box center [220, 262] width 13 height 13
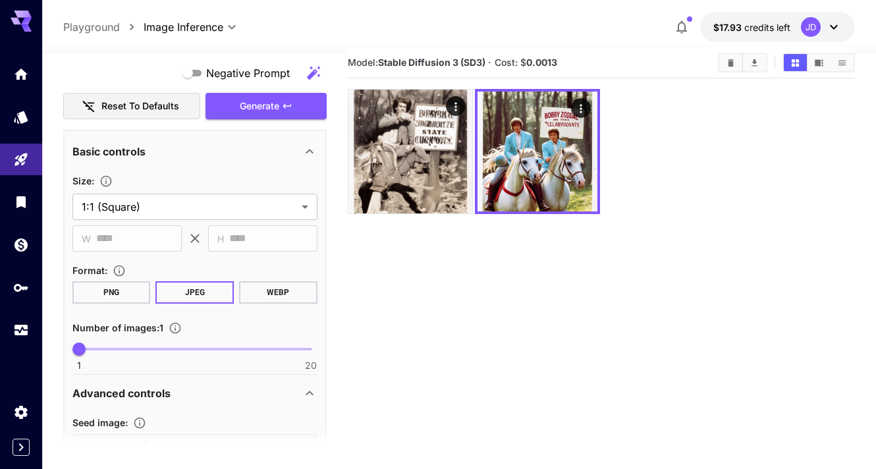
scroll to position [186, 0]
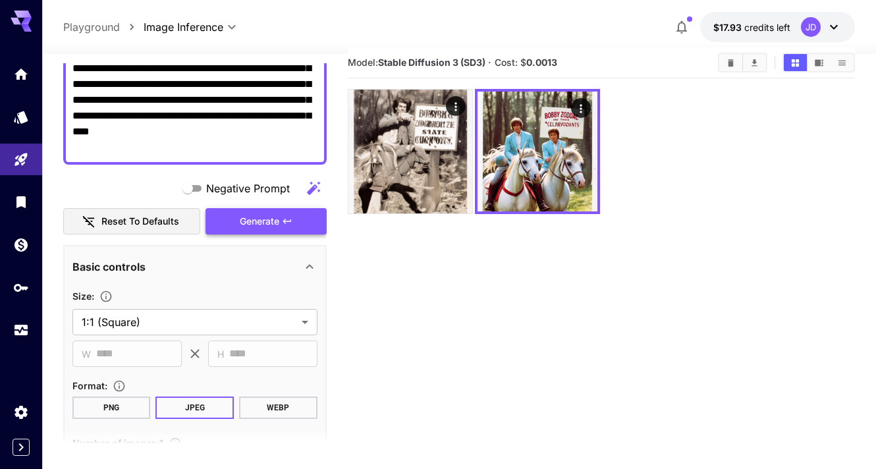
click at [279, 223] on span "Generate" at bounding box center [260, 222] width 40 height 16
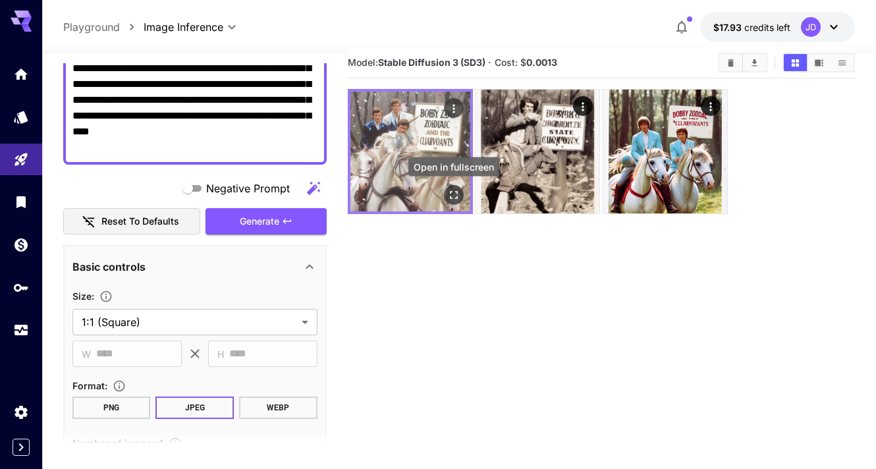
click at [454, 196] on icon "Open in fullscreen" at bounding box center [453, 194] width 13 height 13
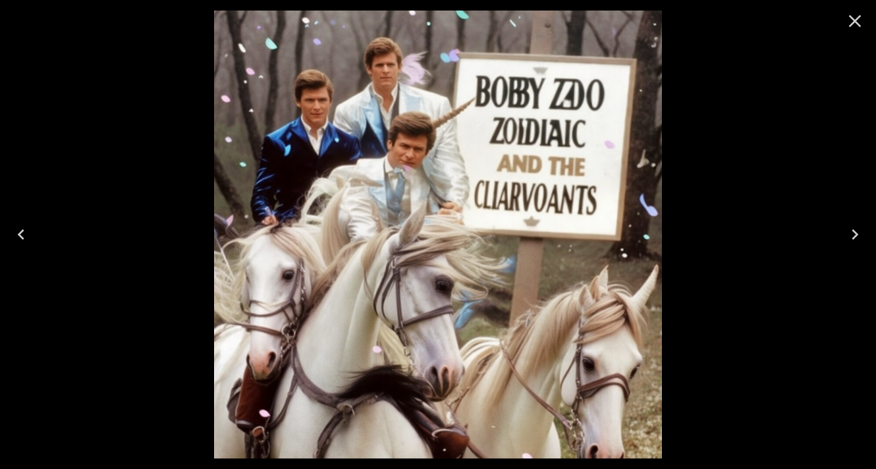
click at [847, 19] on icon "Close" at bounding box center [855, 21] width 21 height 21
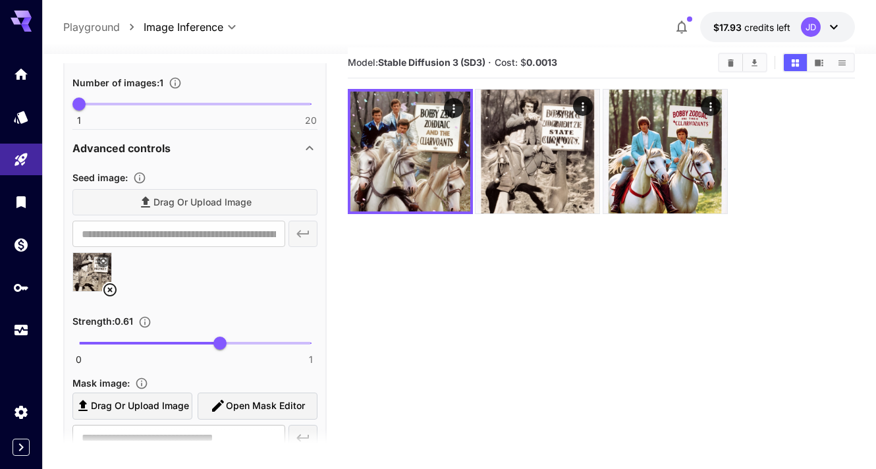
scroll to position [649, 0]
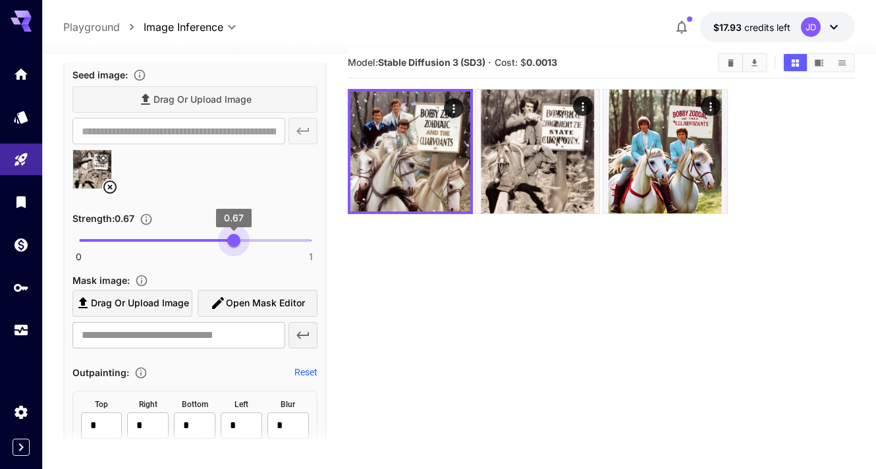
type input "****"
drag, startPoint x: 222, startPoint y: 244, endPoint x: 236, endPoint y: 245, distance: 13.9
click at [236, 245] on span "0.67" at bounding box center [233, 240] width 13 height 13
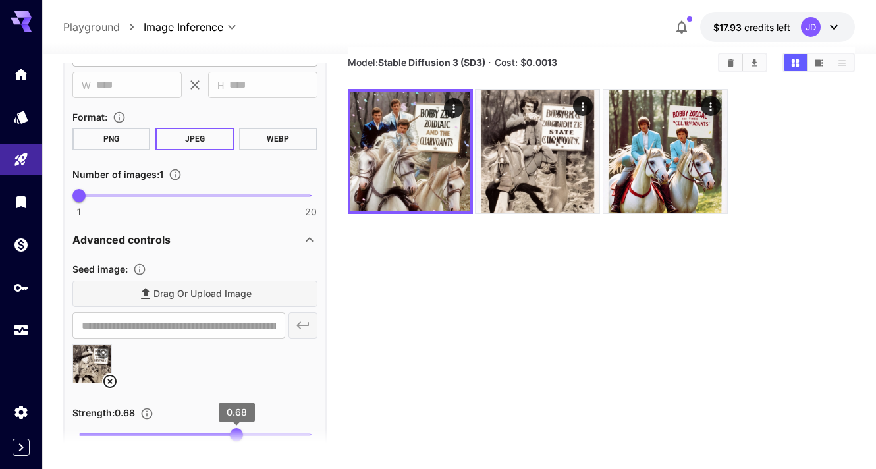
scroll to position [344, 0]
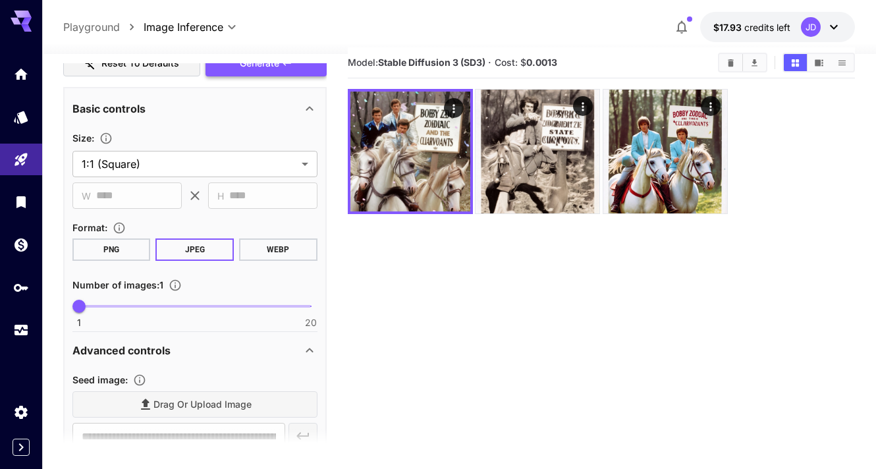
click at [264, 71] on span "Generate" at bounding box center [260, 63] width 40 height 16
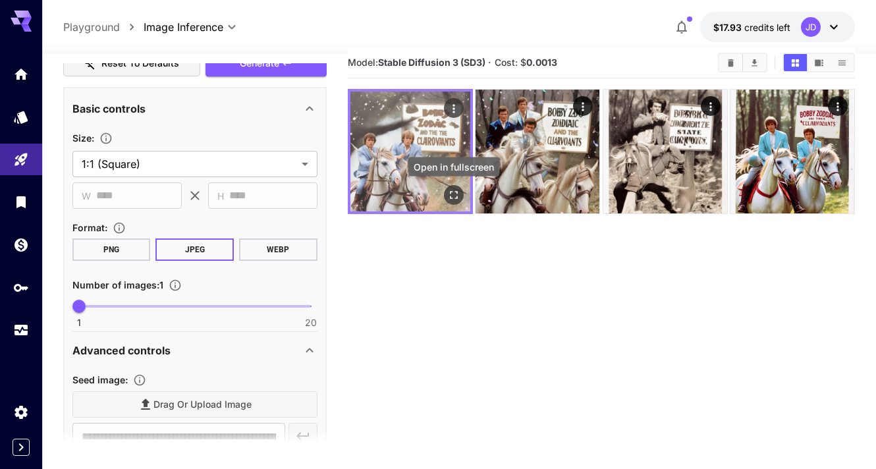
click at [457, 196] on icon "Open in fullscreen" at bounding box center [454, 195] width 8 height 8
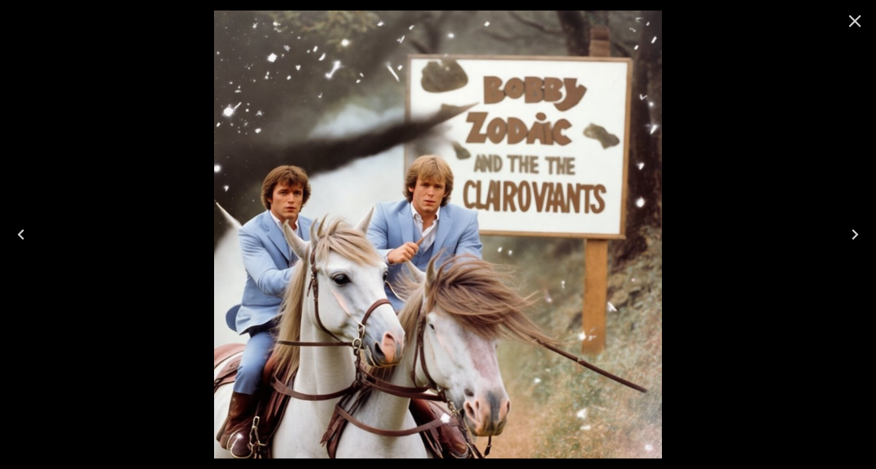
click at [861, 22] on icon "Close" at bounding box center [855, 21] width 21 height 21
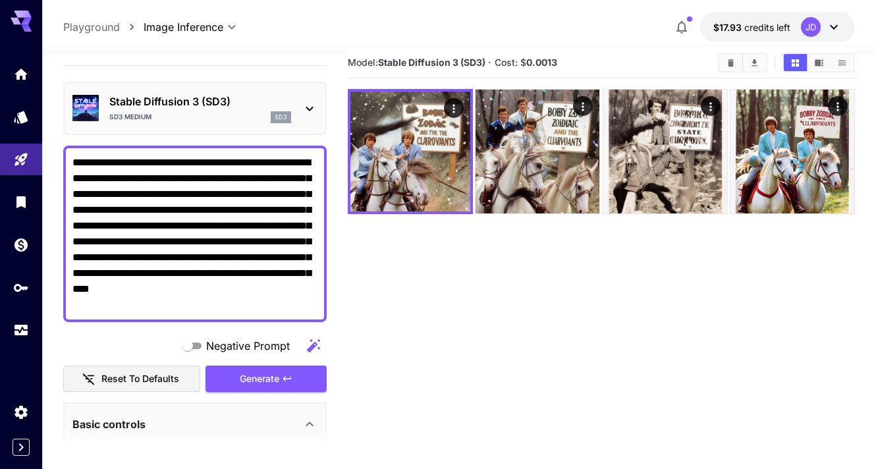
scroll to position [0, 0]
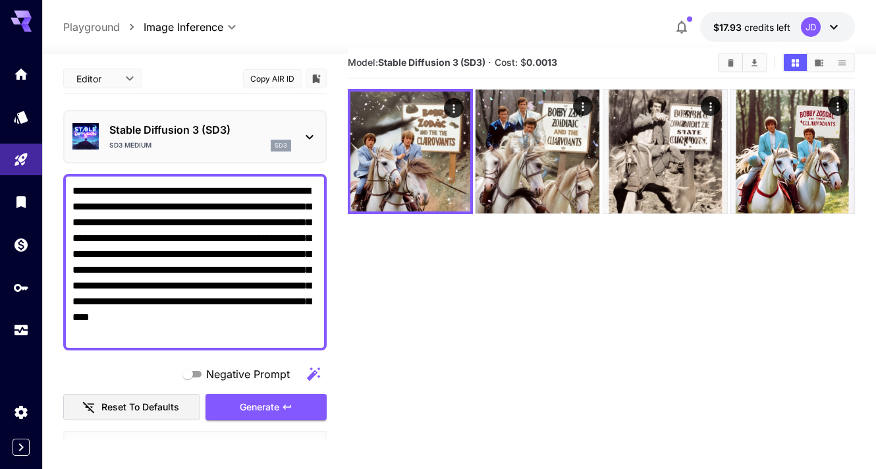
click at [72, 190] on textarea "**********" at bounding box center [194, 262] width 245 height 158
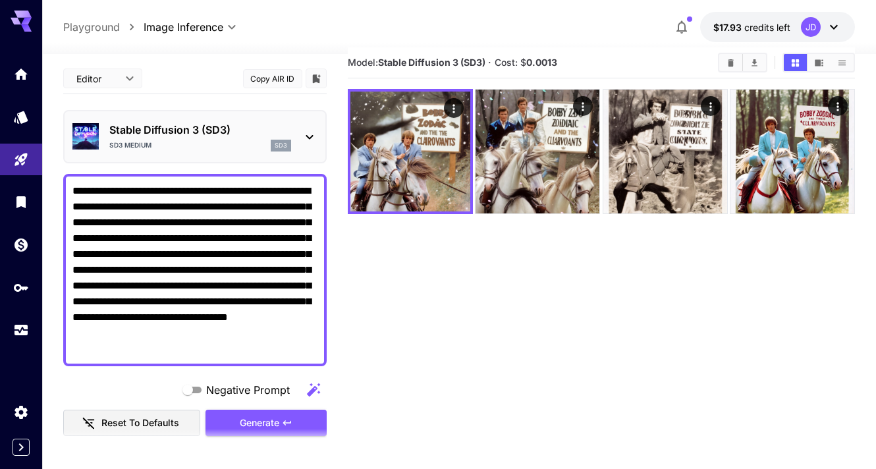
type textarea "**********"
click at [262, 429] on section at bounding box center [195, 445] width 264 height 33
click at [275, 419] on span "Generate" at bounding box center [260, 423] width 40 height 16
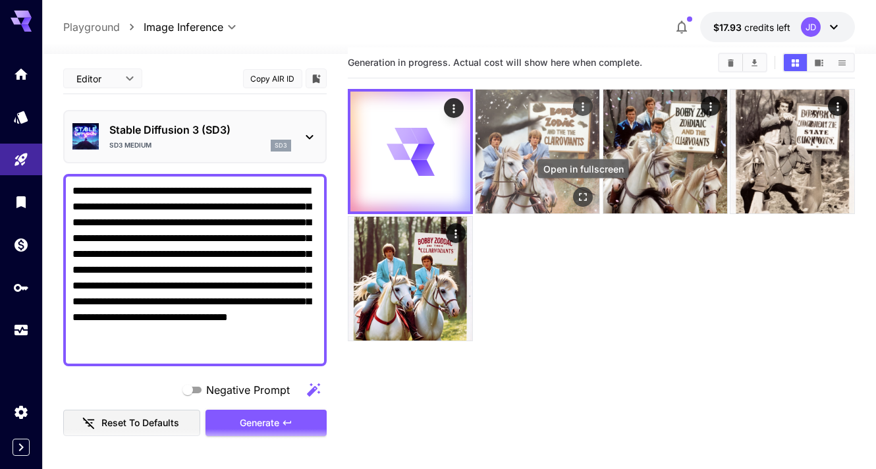
click at [583, 192] on icon "Open in fullscreen" at bounding box center [583, 196] width 13 height 13
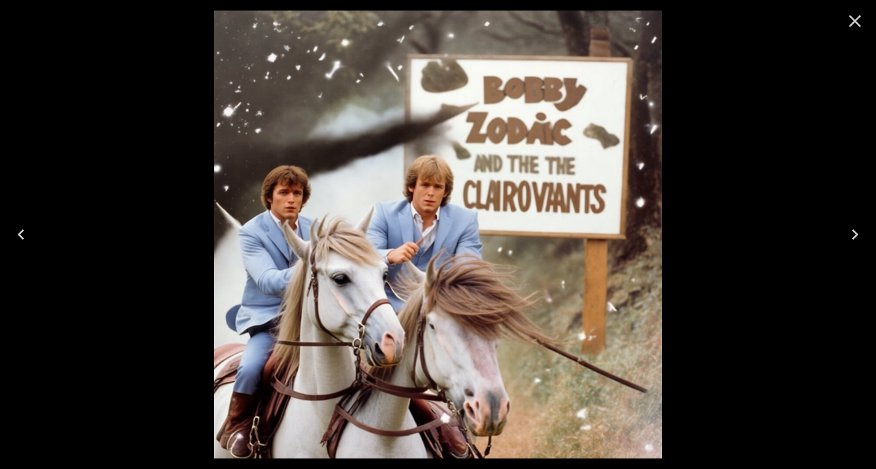
click at [856, 24] on icon "Close" at bounding box center [855, 21] width 21 height 21
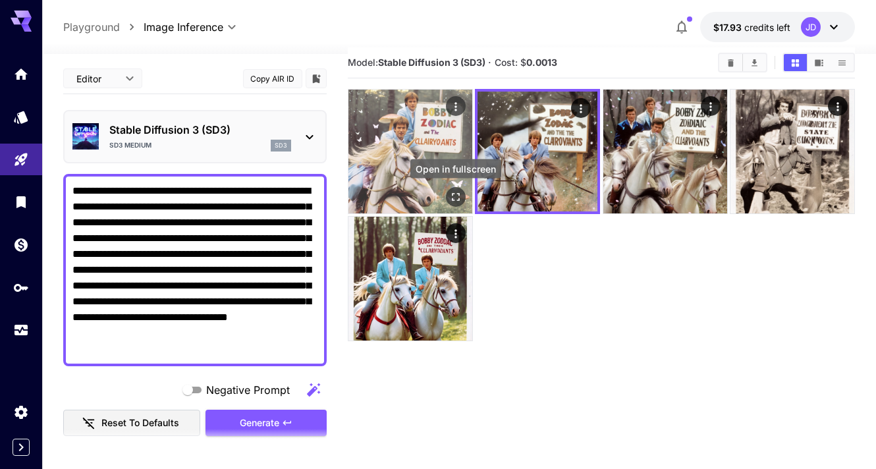
click at [459, 192] on icon "Open in fullscreen" at bounding box center [455, 196] width 13 height 13
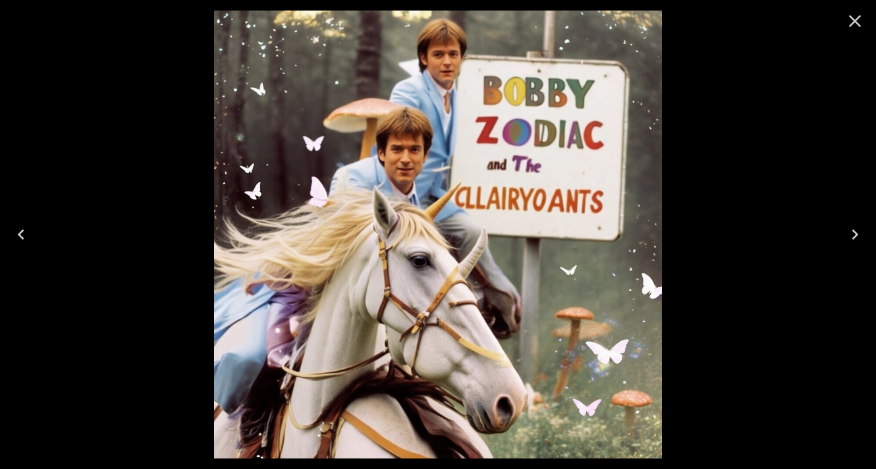
click at [852, 18] on icon "Close" at bounding box center [855, 21] width 13 height 13
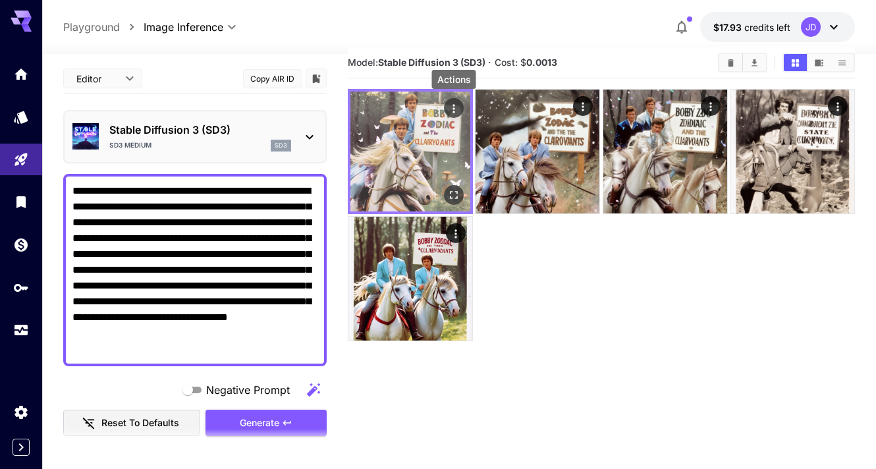
click at [455, 107] on icon "Actions" at bounding box center [453, 108] width 13 height 13
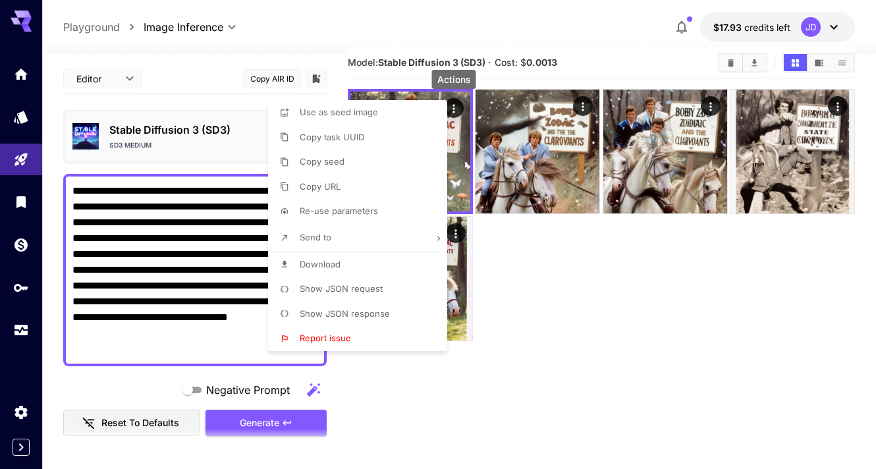
click at [351, 263] on li "Download" at bounding box center [361, 264] width 187 height 25
click at [550, 264] on div at bounding box center [438, 234] width 876 height 469
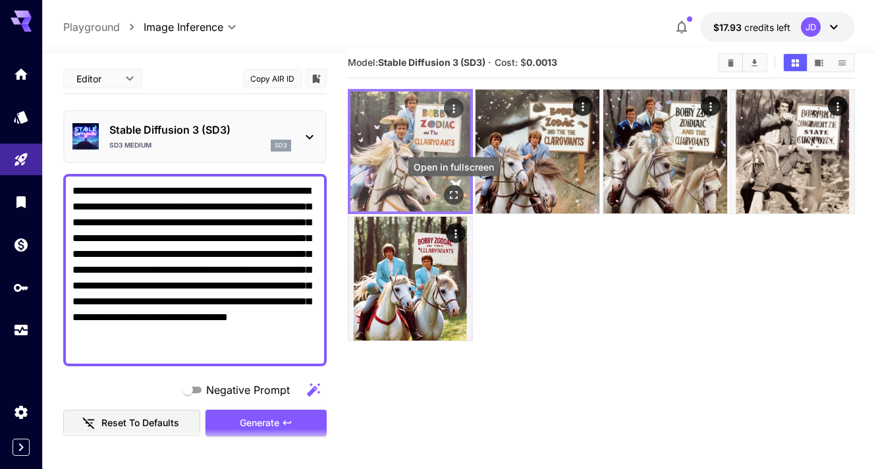
click at [453, 194] on icon "Open in fullscreen" at bounding box center [453, 194] width 13 height 13
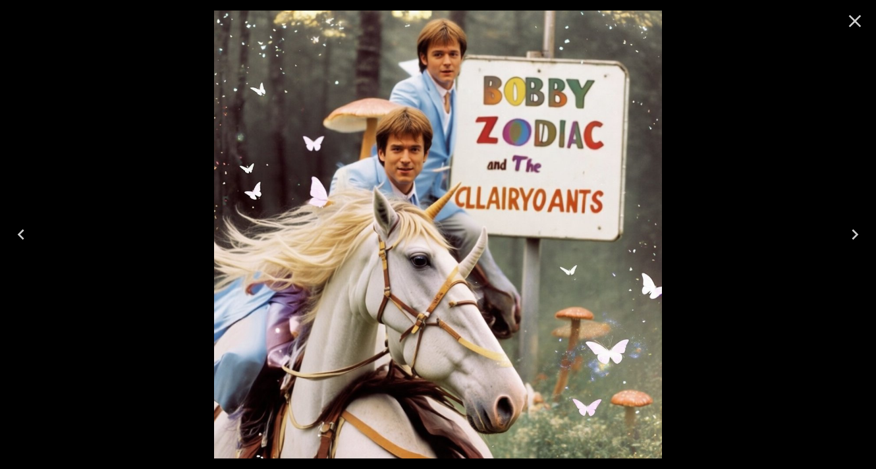
click at [855, 22] on icon "Close" at bounding box center [855, 21] width 13 height 13
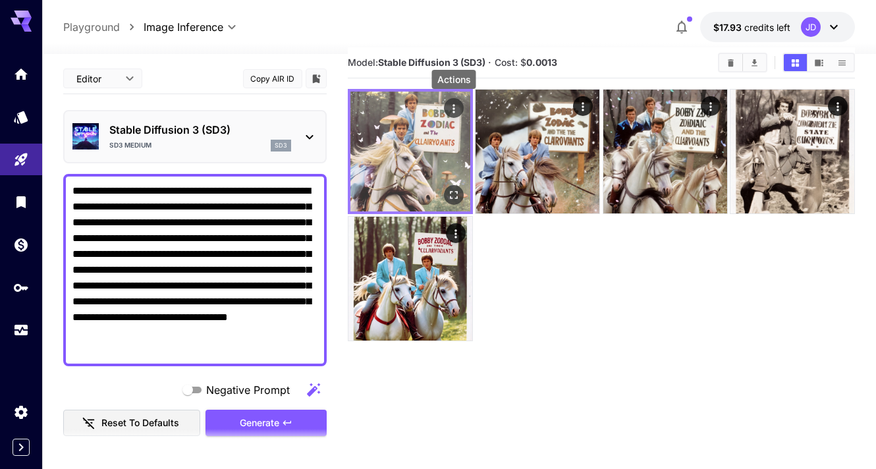
click at [454, 109] on icon "Actions" at bounding box center [454, 108] width 2 height 9
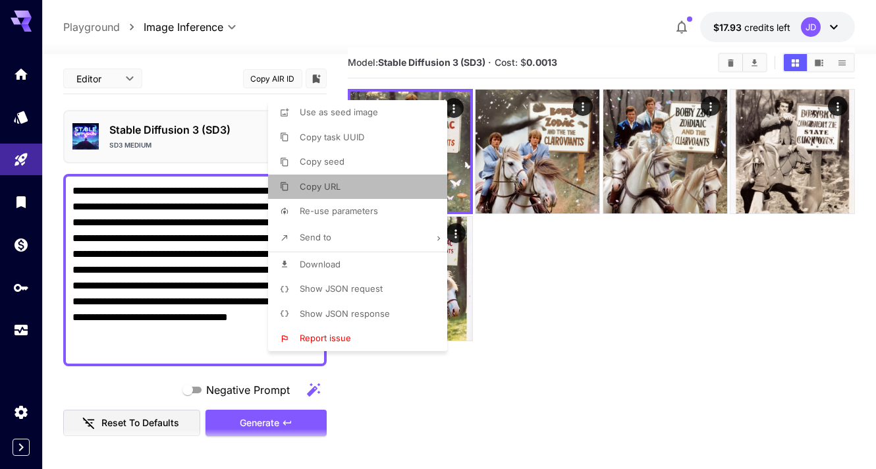
click at [373, 190] on li "Copy URL" at bounding box center [361, 187] width 187 height 25
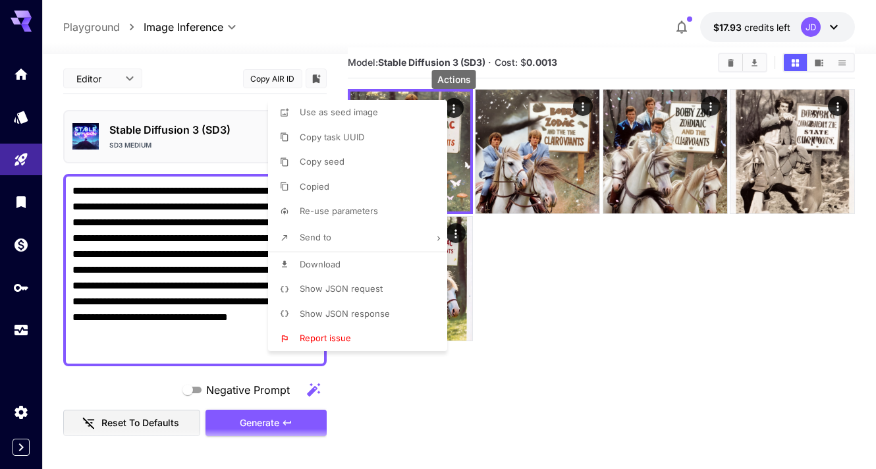
click at [378, 394] on div at bounding box center [438, 234] width 876 height 469
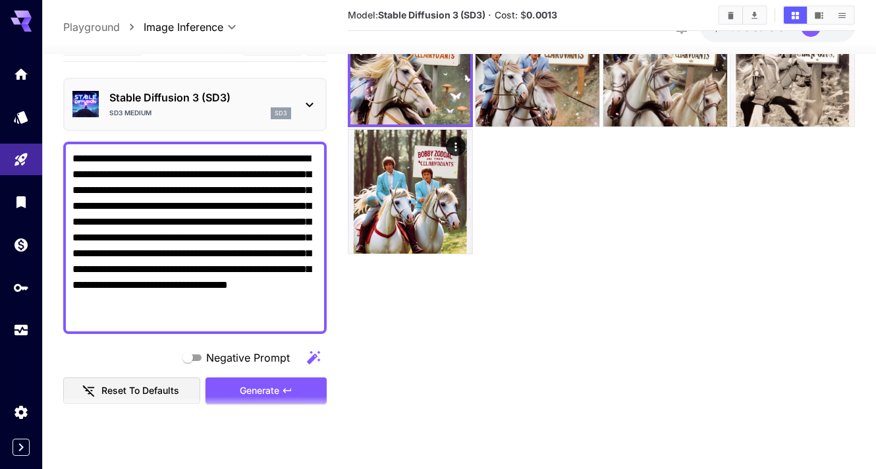
click at [266, 97] on p "Stable Diffusion 3 (SD3)" at bounding box center [200, 98] width 182 height 16
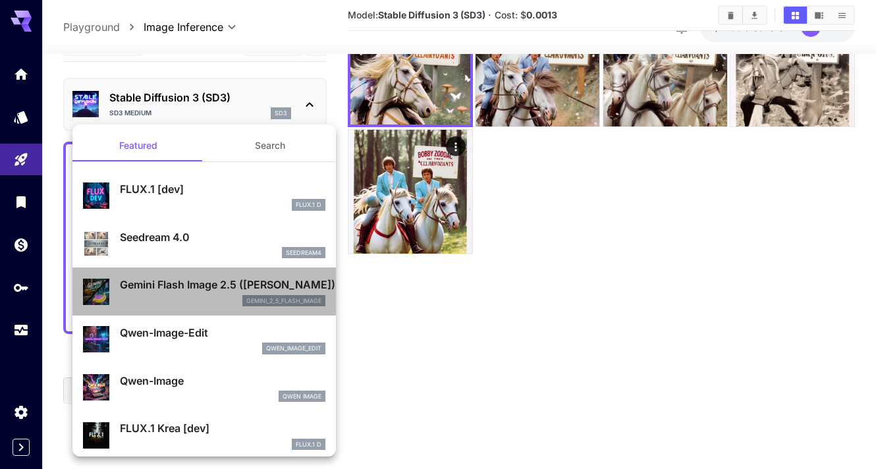
click at [209, 287] on p "Gemini Flash Image 2.5 ([PERSON_NAME])" at bounding box center [223, 285] width 206 height 16
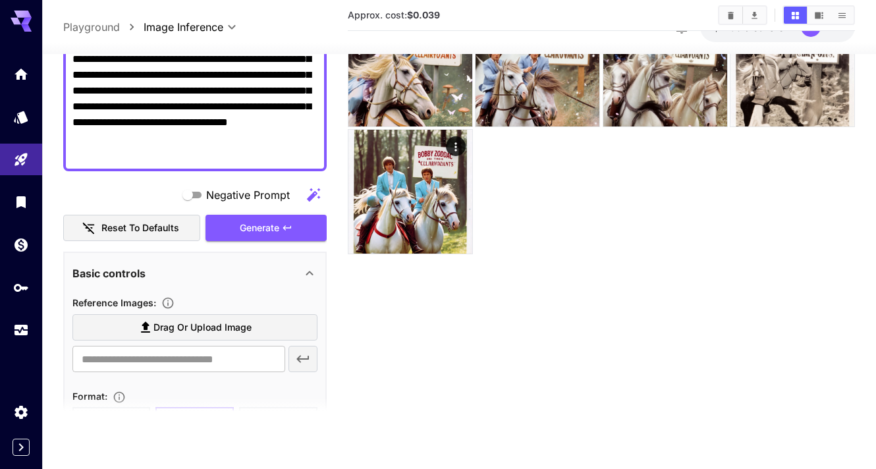
scroll to position [185, 0]
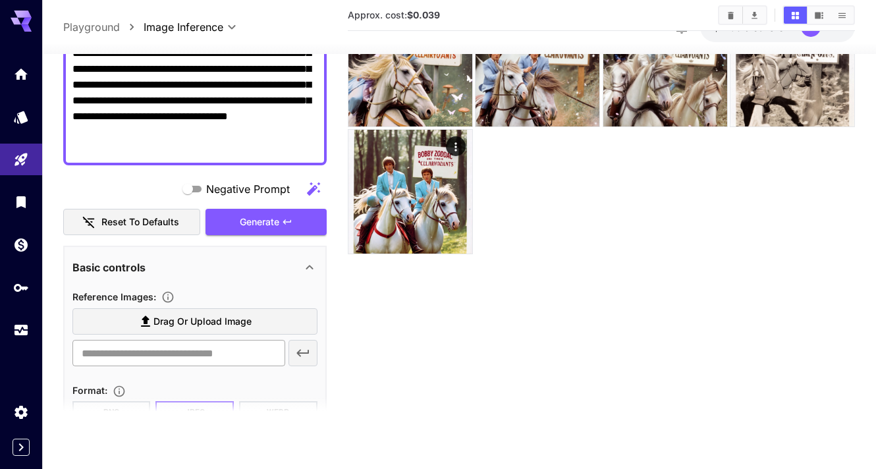
click at [151, 355] on input "text" at bounding box center [178, 353] width 213 height 26
click at [419, 349] on section "Approx. cost: $0.039" at bounding box center [602, 194] width 508 height 469
click at [173, 356] on input "text" at bounding box center [178, 353] width 213 height 26
paste input "**********"
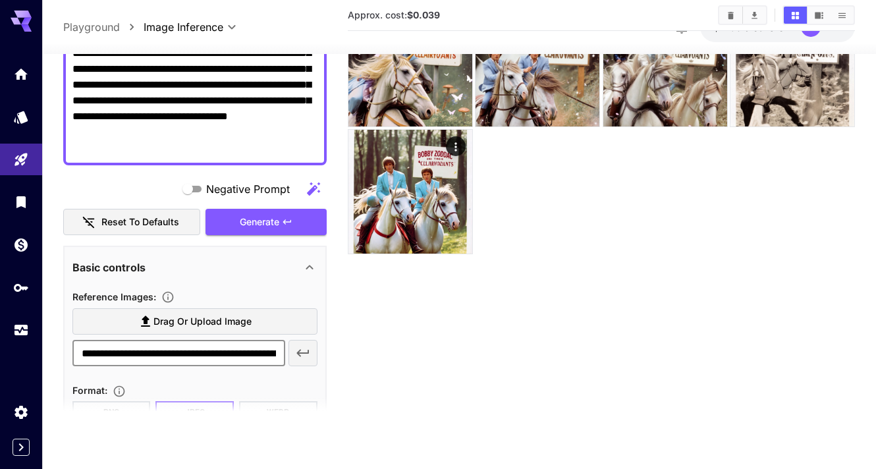
scroll to position [0, 218]
type input "**********"
click at [304, 357] on icon "button" at bounding box center [303, 353] width 16 height 16
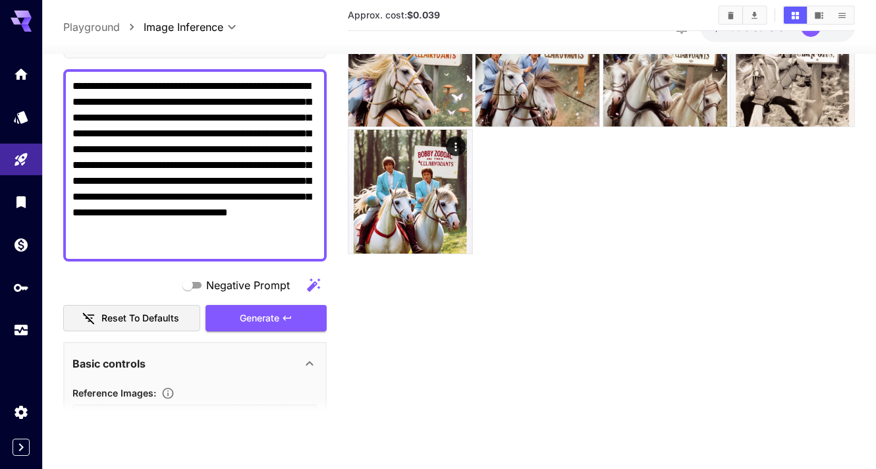
scroll to position [83, 0]
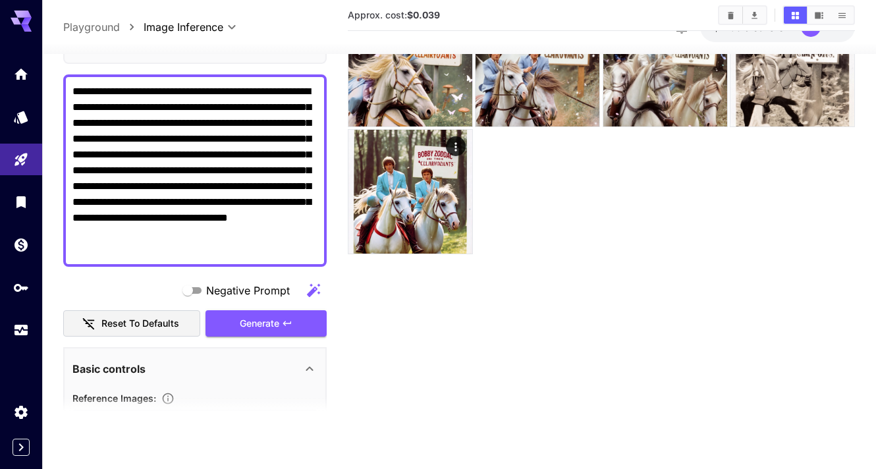
drag, startPoint x: 123, startPoint y: 249, endPoint x: 46, endPoint y: 83, distance: 183.1
click at [46, 83] on section "**********" at bounding box center [459, 209] width 834 height 519
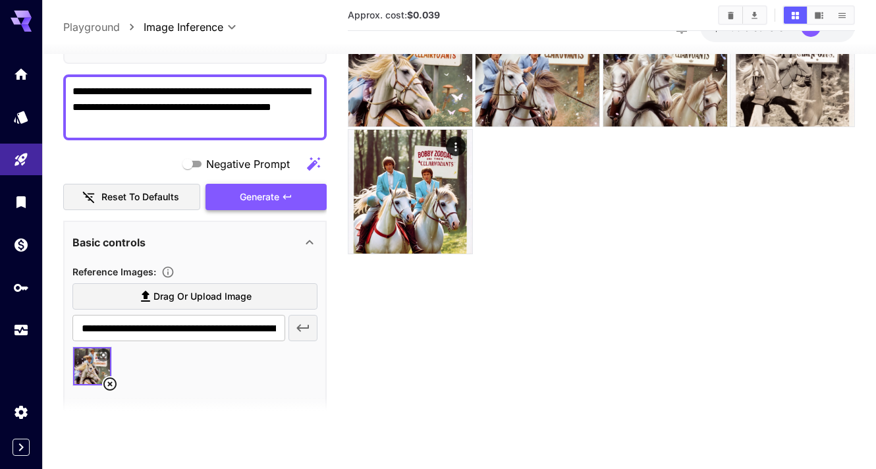
type textarea "**********"
click at [248, 201] on span "Generate" at bounding box center [260, 197] width 40 height 16
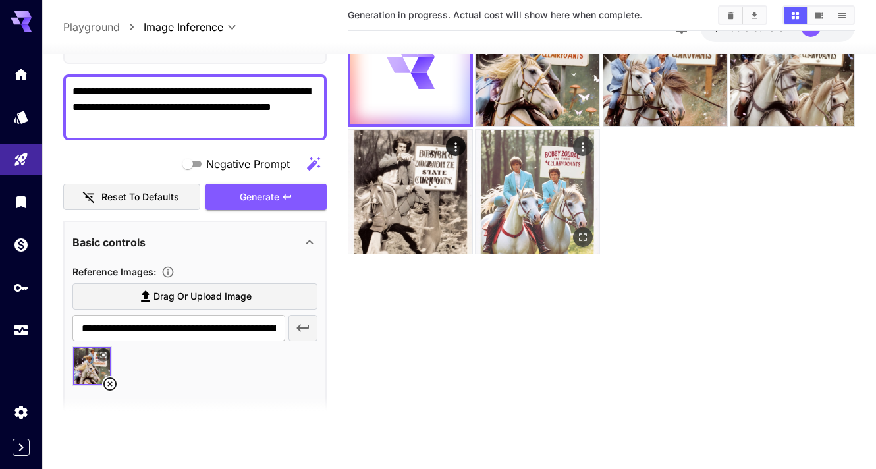
scroll to position [0, 0]
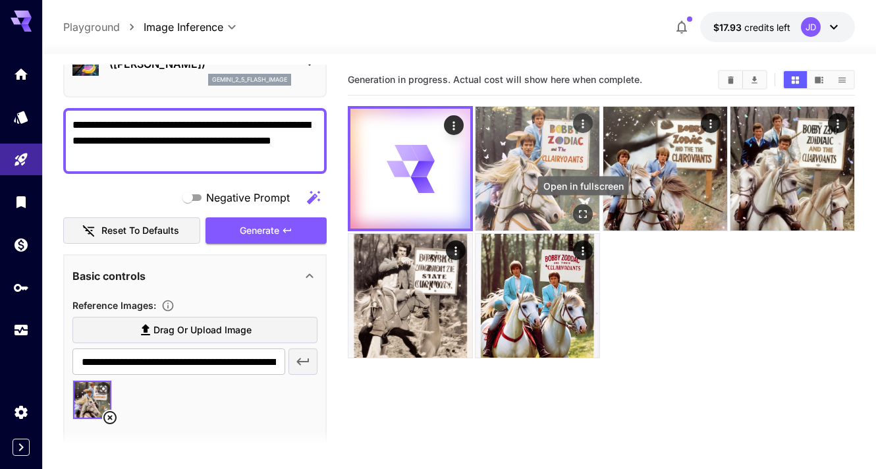
click at [587, 212] on icon "Open in fullscreen" at bounding box center [583, 214] width 13 height 13
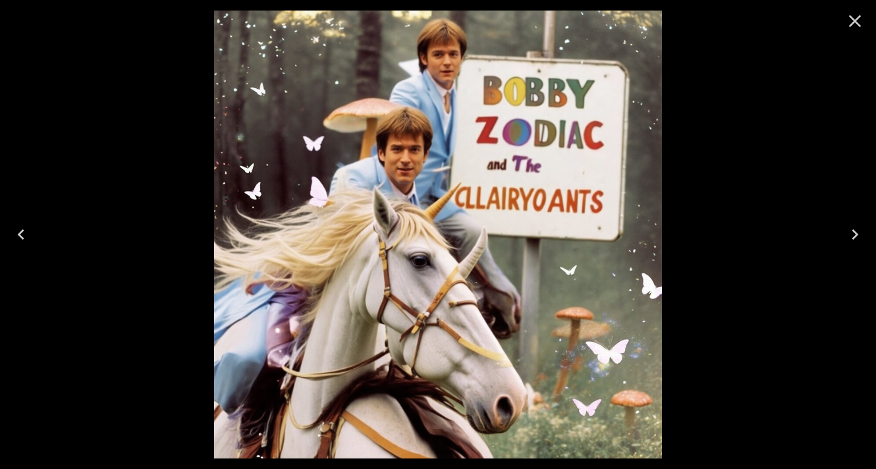
click at [851, 20] on icon "Close" at bounding box center [855, 21] width 21 height 21
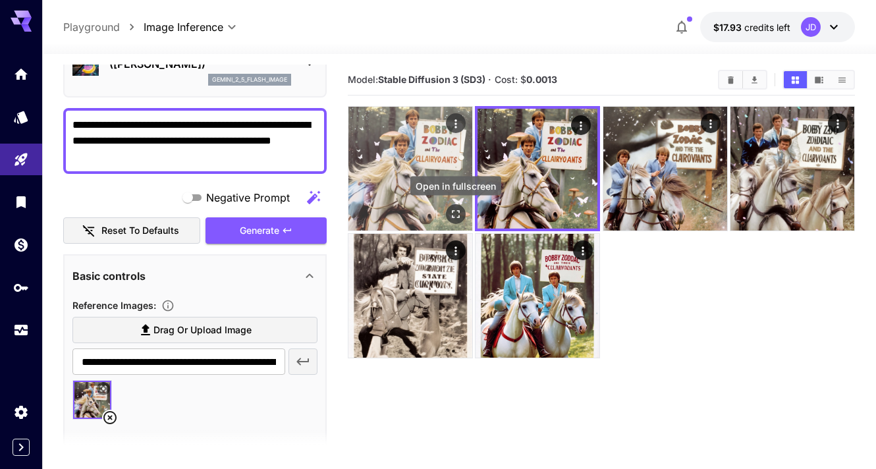
click at [462, 213] on button "Open in fullscreen" at bounding box center [456, 214] width 20 height 20
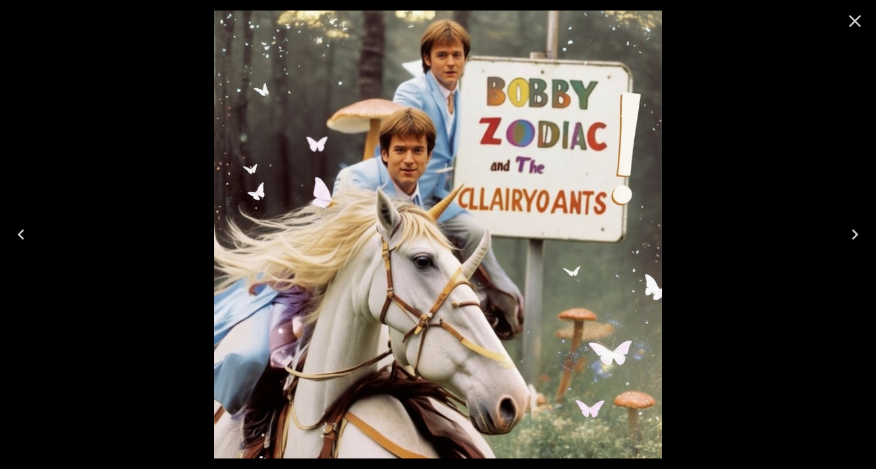
click at [855, 20] on icon "Close" at bounding box center [855, 21] width 13 height 13
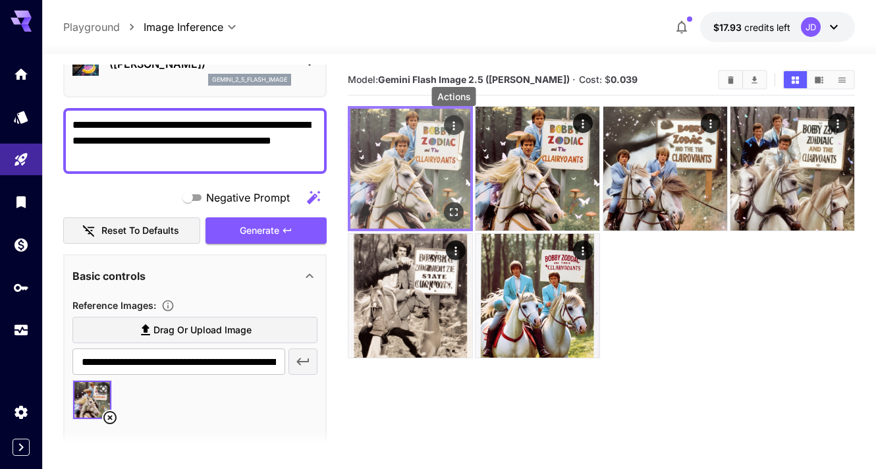
click at [448, 130] on icon "Actions" at bounding box center [453, 125] width 13 height 13
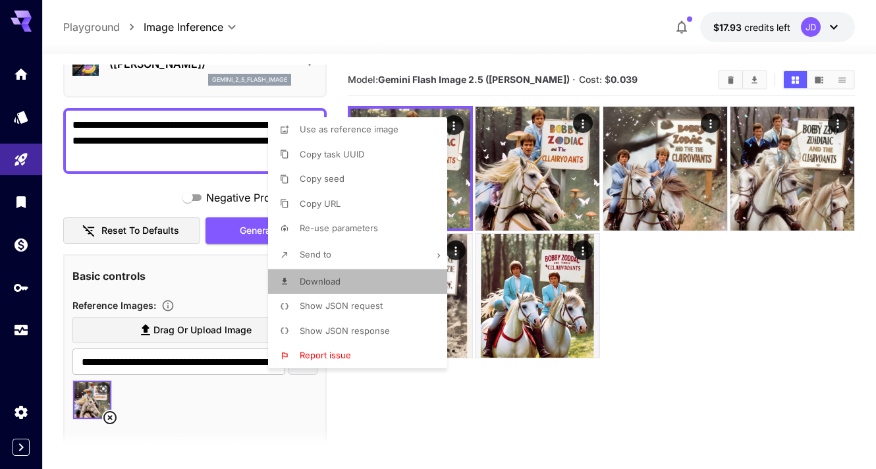
click at [364, 287] on li "Download" at bounding box center [361, 282] width 187 height 25
